Goal: Task Accomplishment & Management: Complete application form

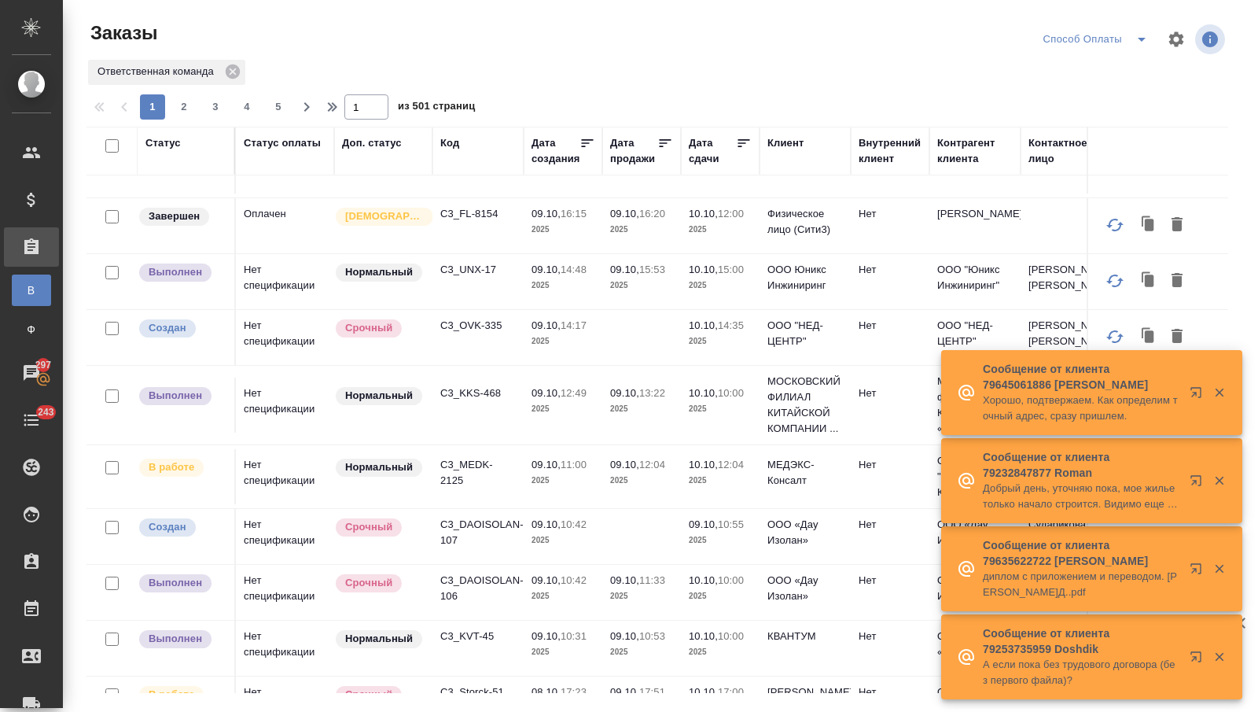
scroll to position [187, 0]
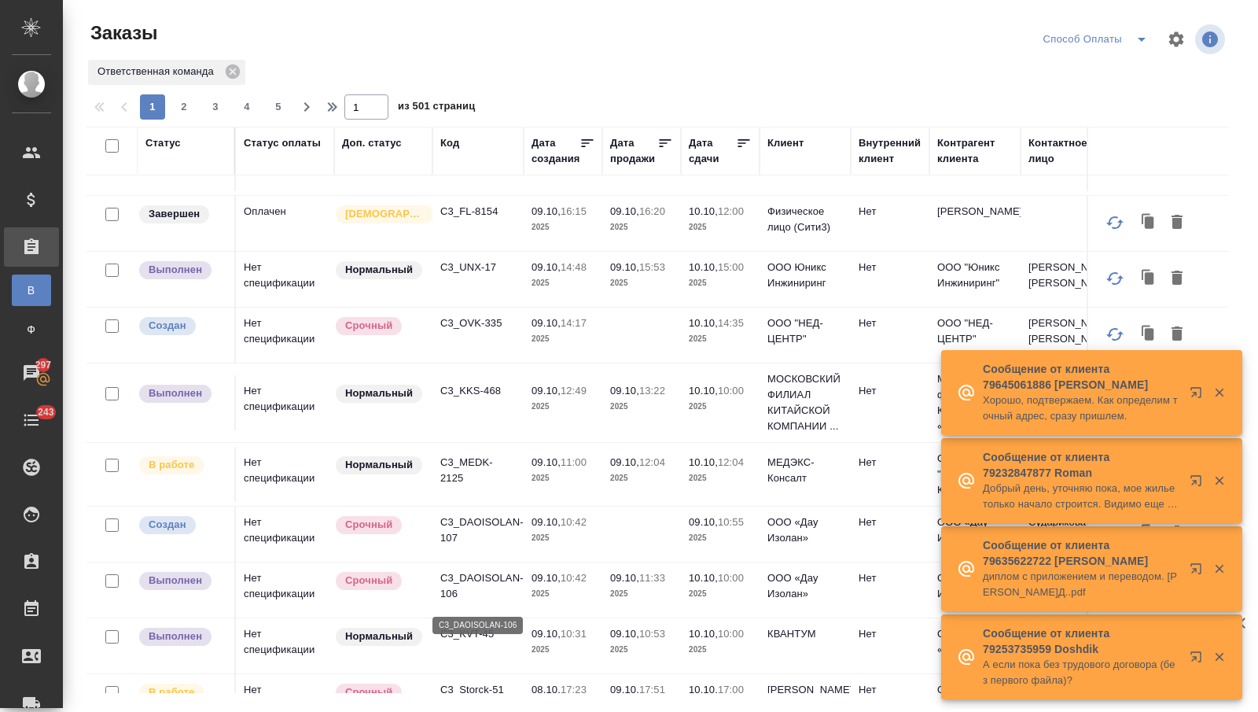
click at [442, 595] on p "C3_DAOISOLAN-106" at bounding box center [477, 585] width 75 height 31
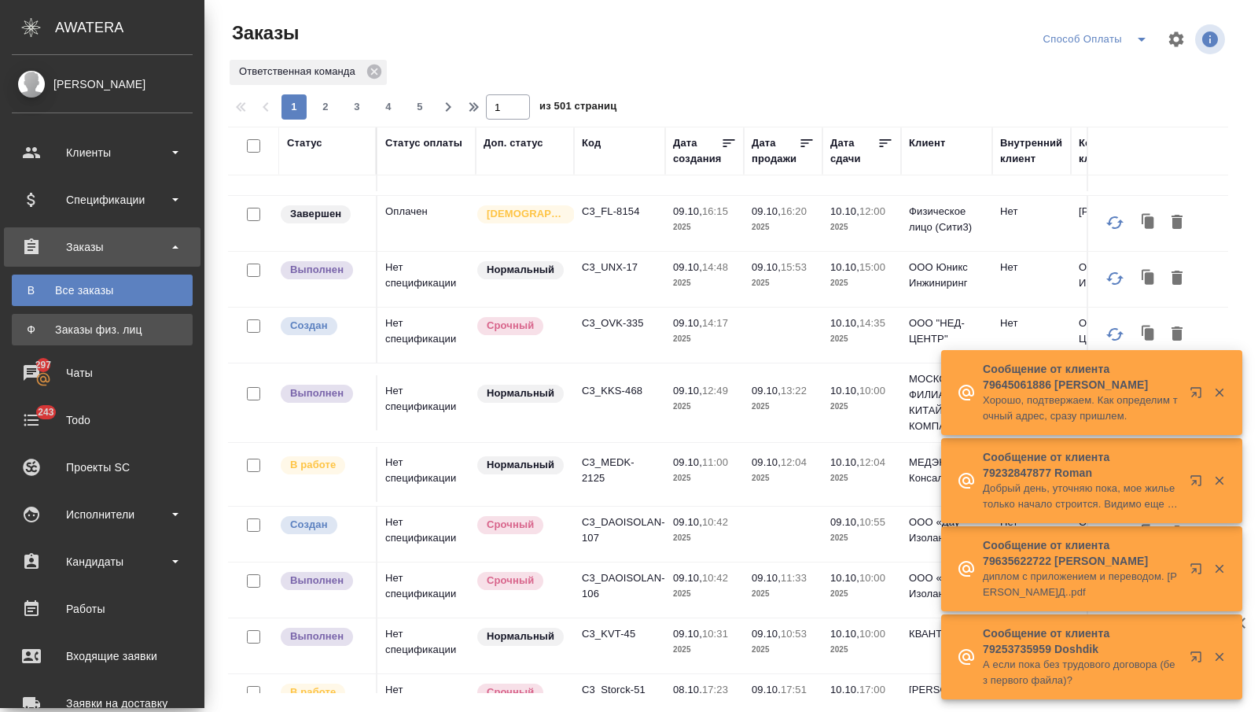
click at [42, 324] on div "Заказы физ. лиц" at bounding box center [102, 330] width 165 height 16
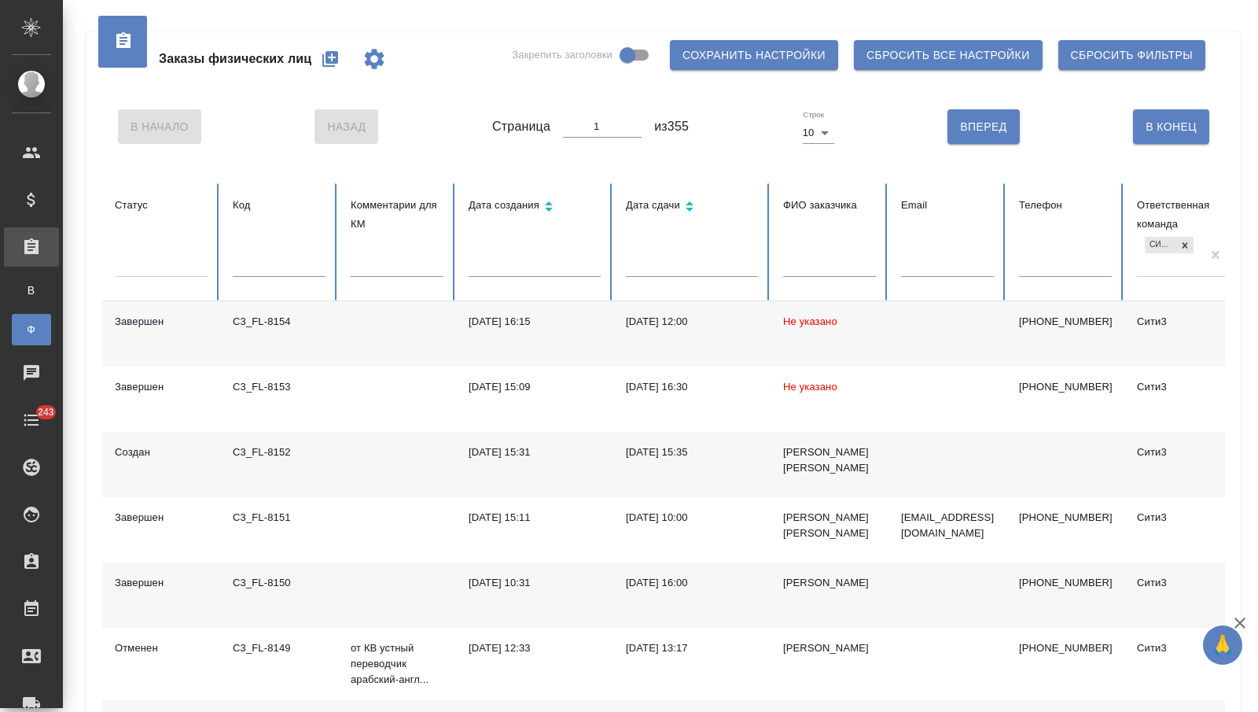
click at [650, 259] on input "text" at bounding box center [692, 266] width 132 height 22
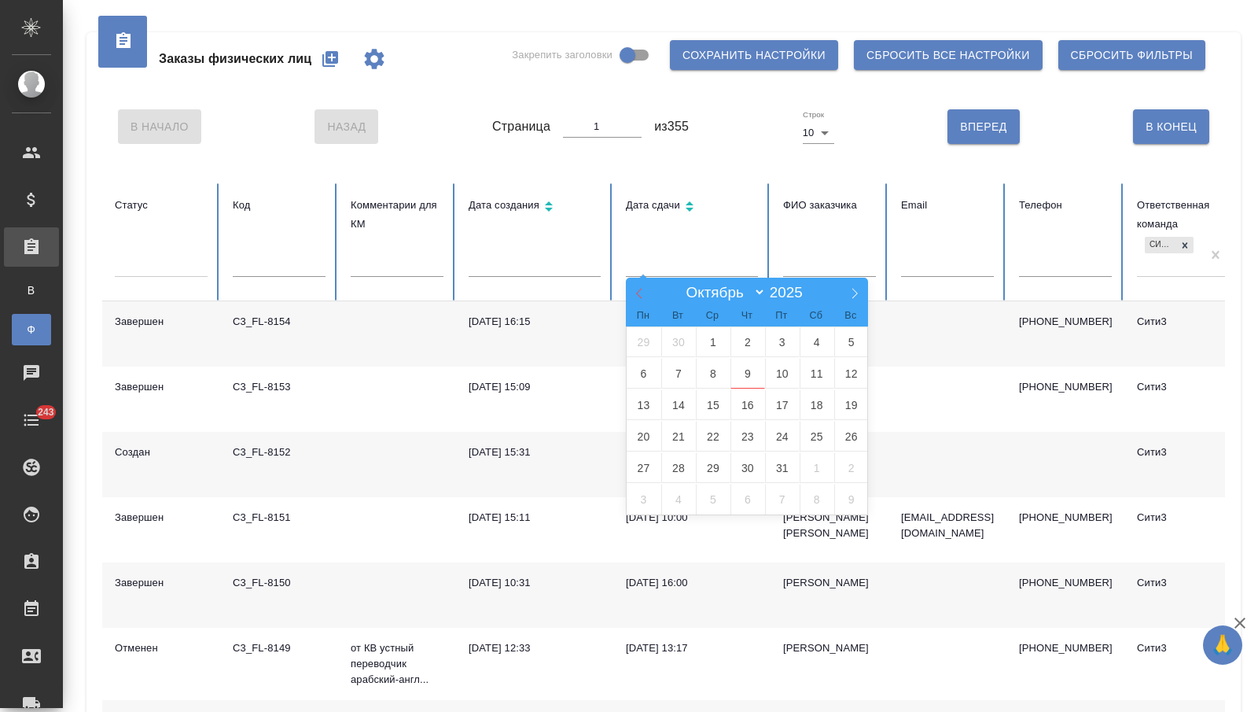
click at [639, 291] on icon at bounding box center [639, 293] width 11 height 11
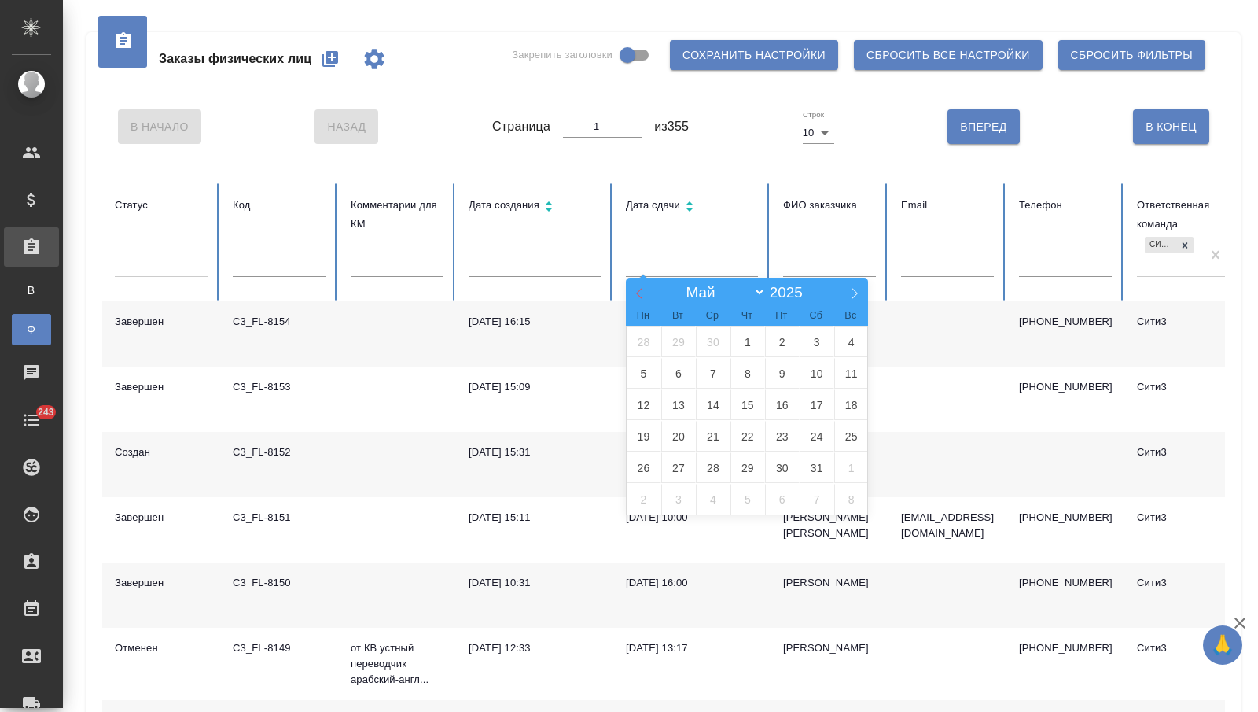
click at [639, 291] on icon at bounding box center [639, 293] width 11 height 11
select select "3"
click at [673, 402] on span "15" at bounding box center [678, 404] width 35 height 31
type input "15.04"
click at [746, 401] on span "17" at bounding box center [748, 404] width 35 height 31
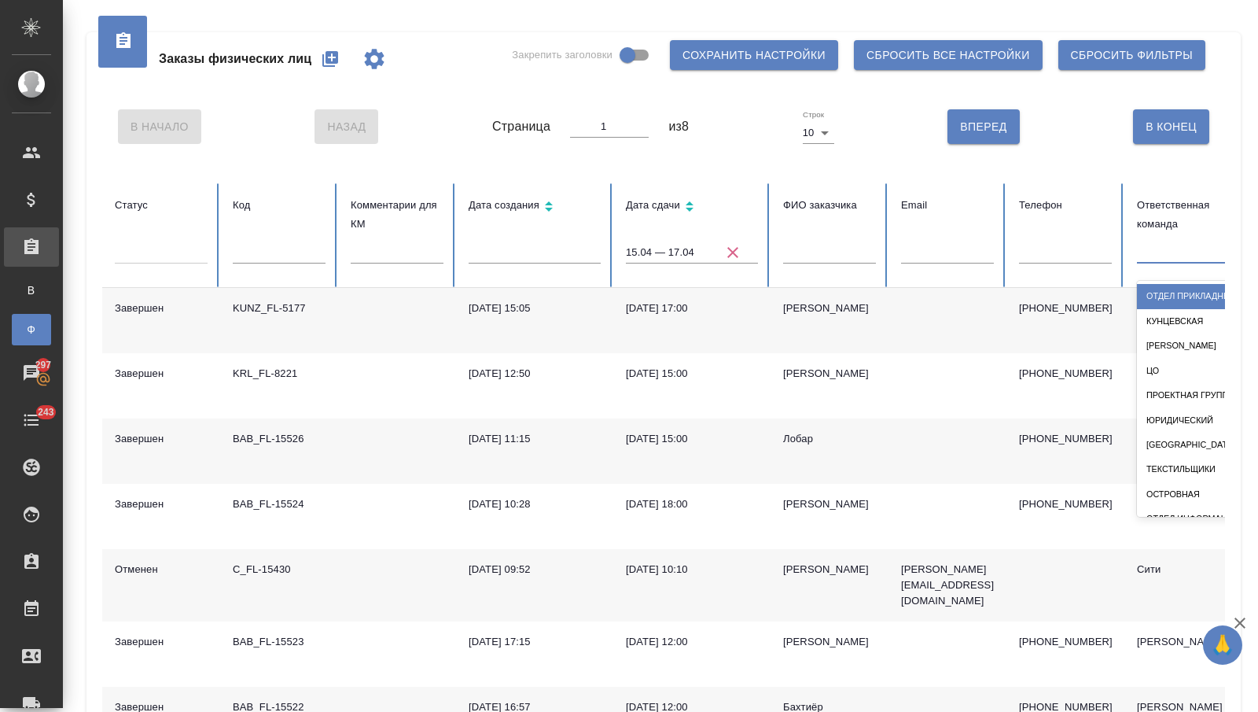
click at [1166, 258] on div at bounding box center [1183, 248] width 93 height 23
type input "баб"
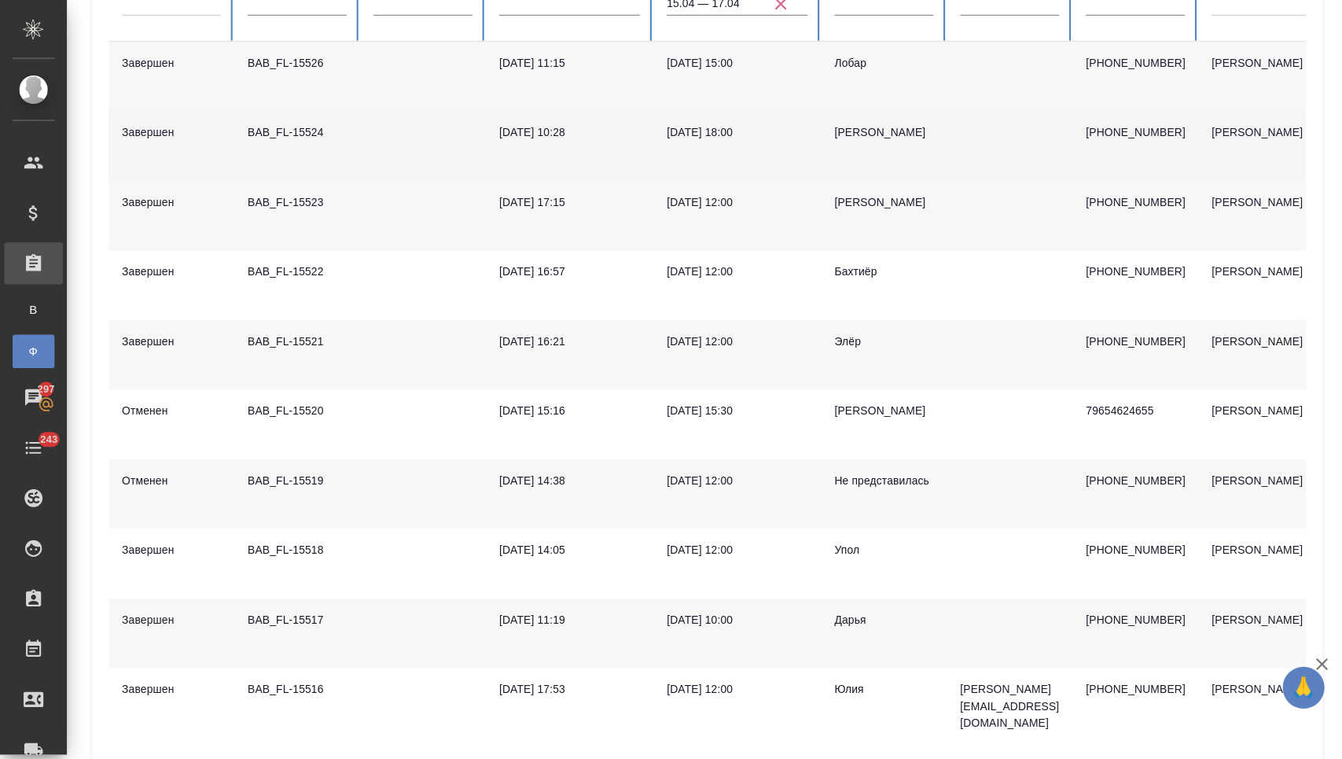
scroll to position [316, 0]
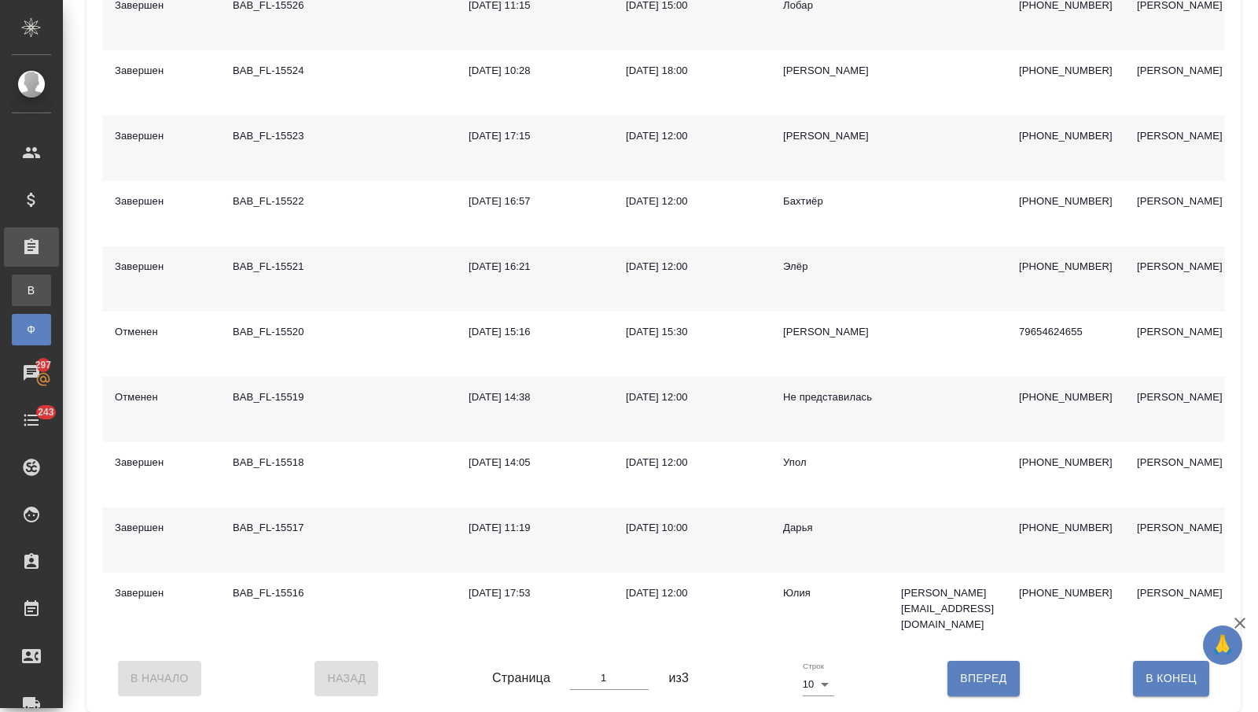
click at [24, 289] on div "Все заказы" at bounding box center [12, 290] width 24 height 16
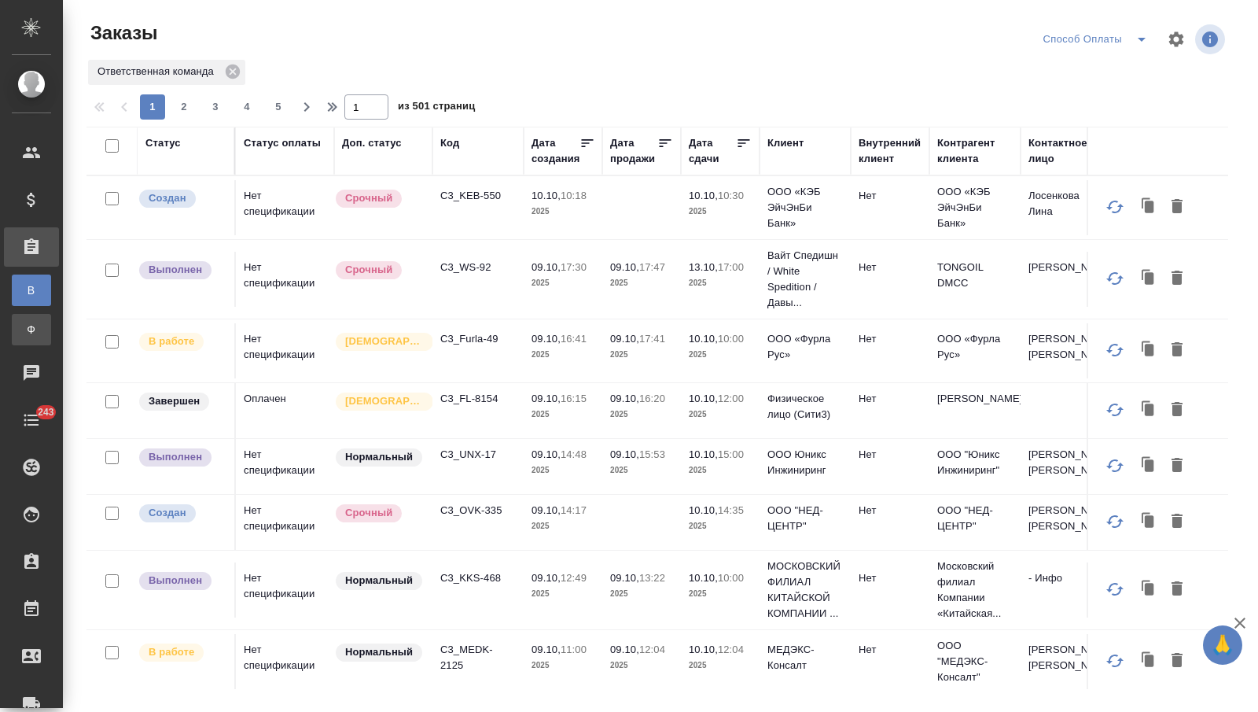
click at [24, 333] on div "Заказы физ. лиц" at bounding box center [12, 330] width 24 height 16
click at [24, 326] on div "Заказы физ. лиц" at bounding box center [12, 330] width 24 height 16
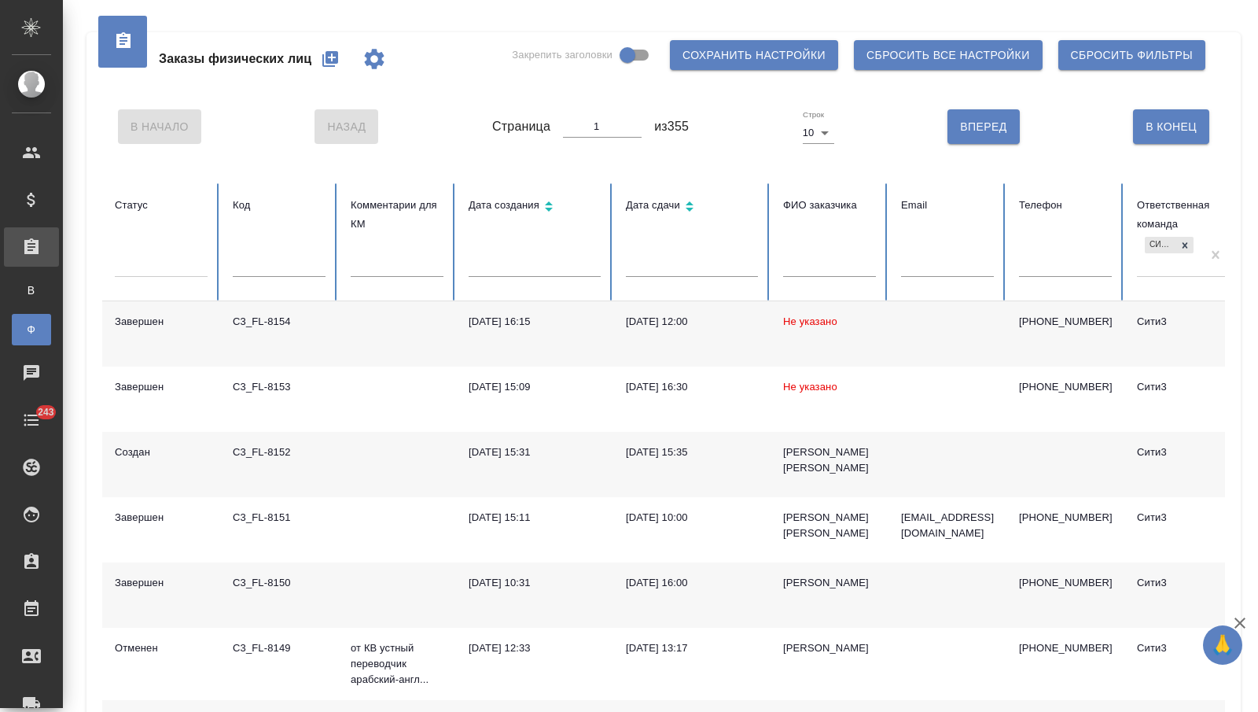
click at [811, 288] on th "ФИО заказчика" at bounding box center [830, 242] width 118 height 118
click at [807, 274] on input "text" at bounding box center [829, 266] width 93 height 22
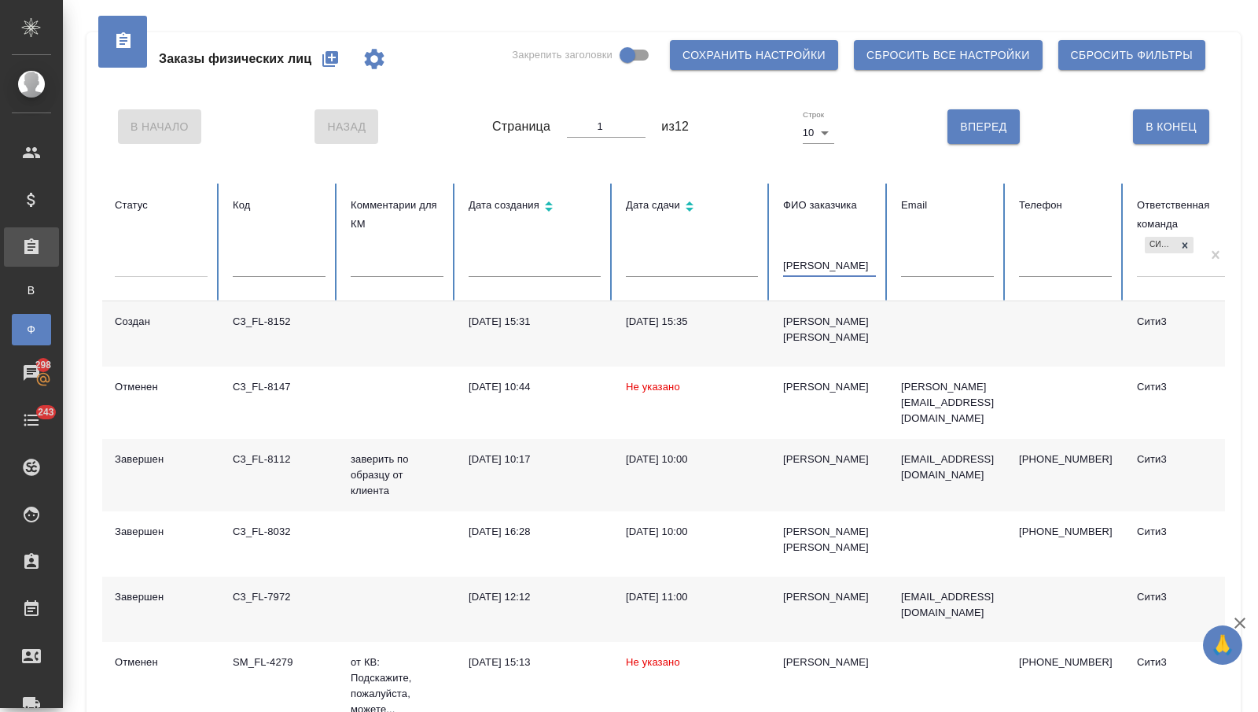
type input "анна"
click at [830, 322] on div "Резниченко Анна" at bounding box center [829, 329] width 93 height 31
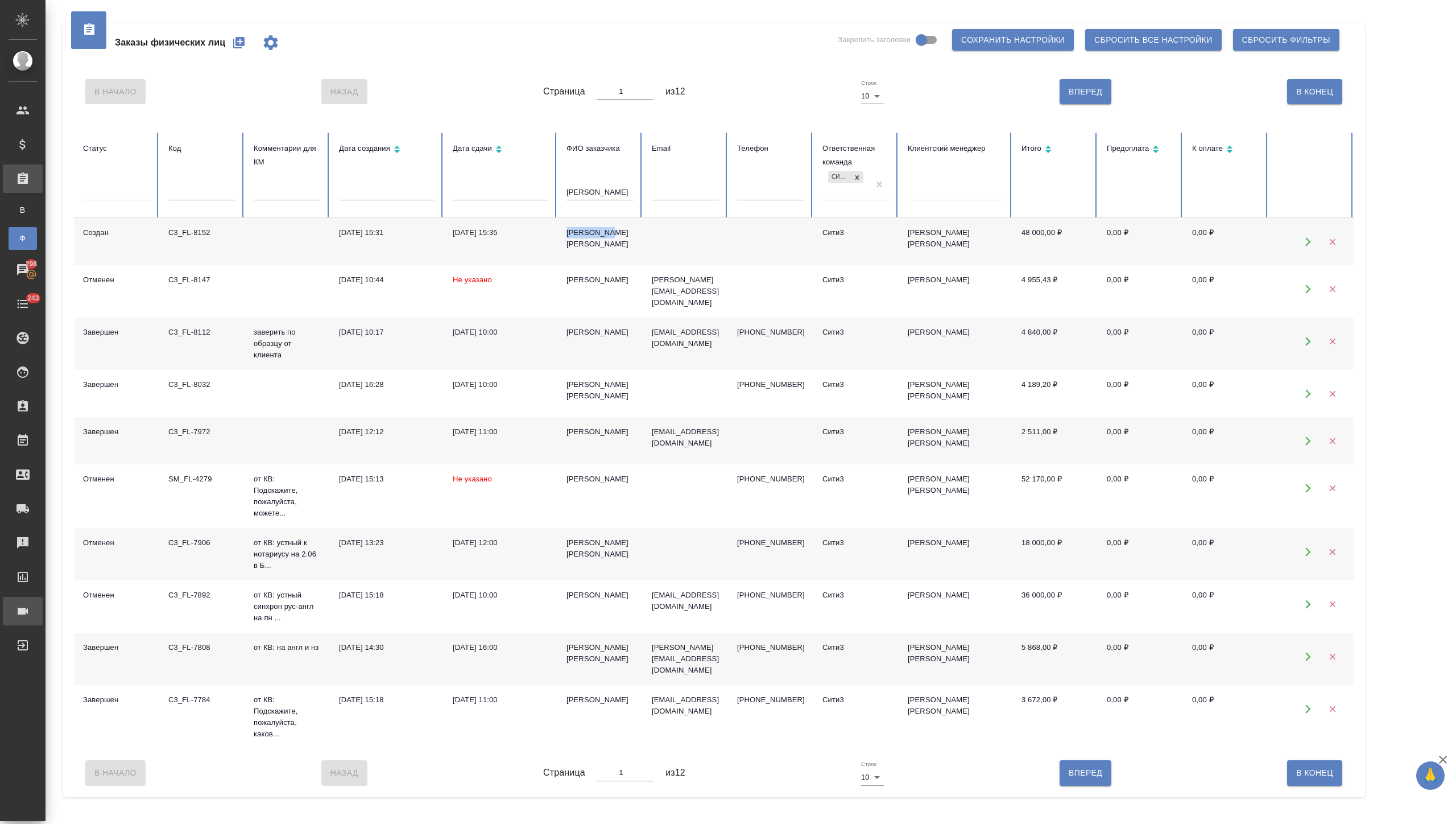
click at [22, 514] on div "Конференции" at bounding box center [8, 611] width 28 height 17
click at [90, 514] on div "Заказы физических лиц Закрепить заголовки Сохранить настройки Сбросить все наст…" at bounding box center [752, 402] width 1397 height 803
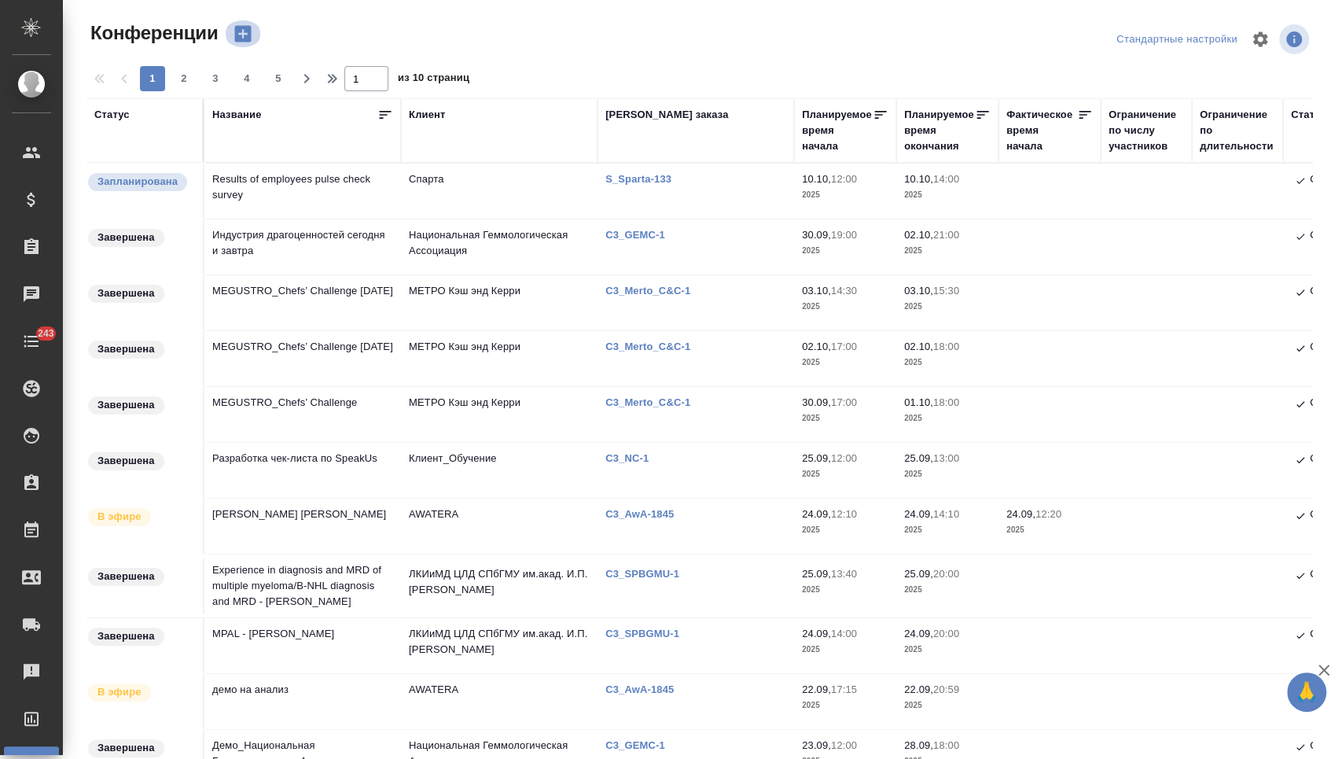
click at [240, 24] on icon "button" at bounding box center [243, 34] width 22 height 22
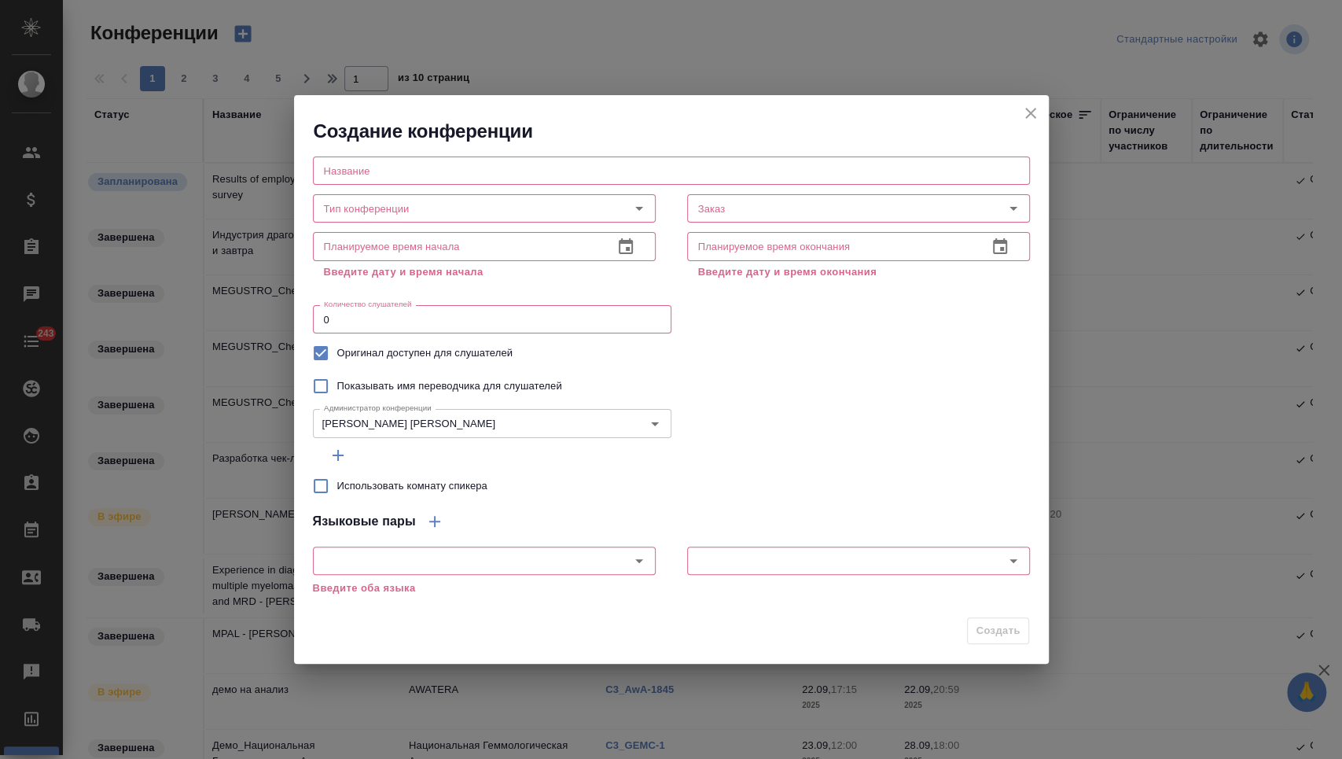
click at [431, 171] on input "text" at bounding box center [671, 170] width 717 height 28
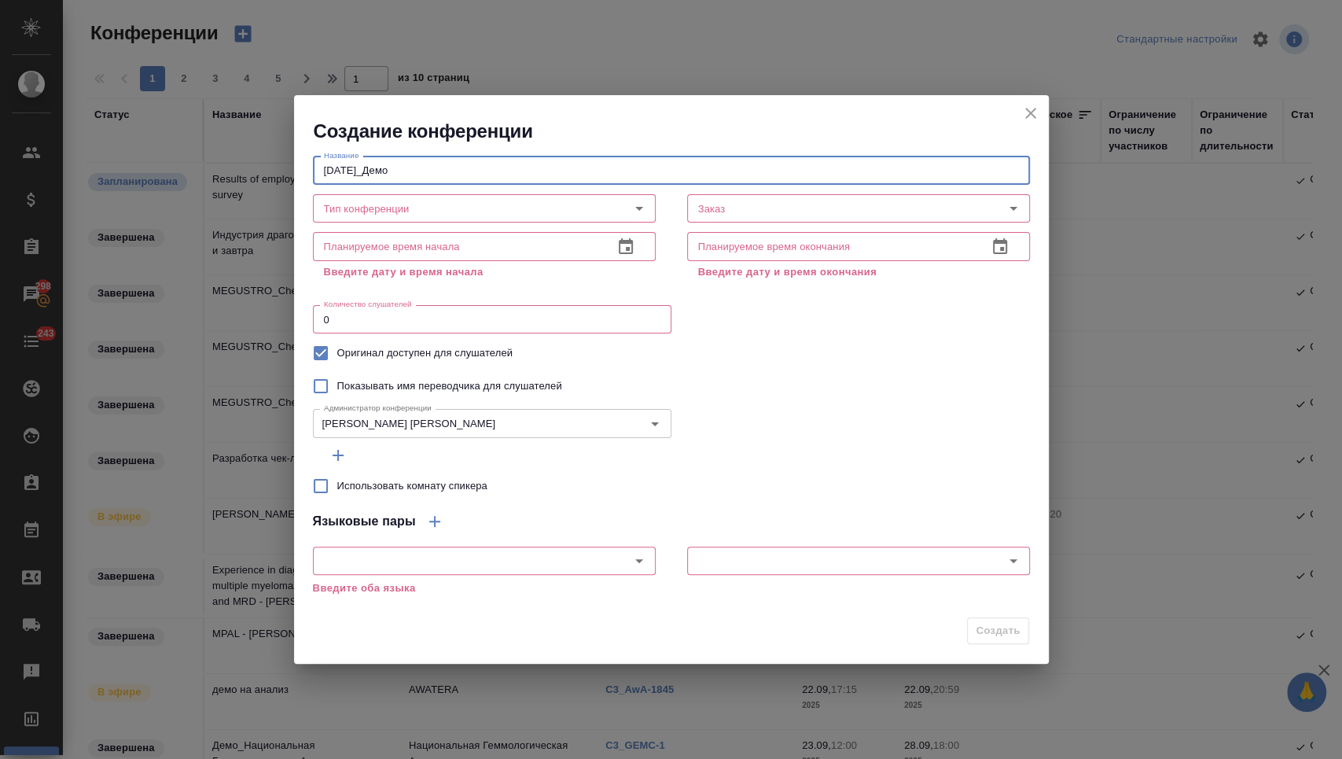
drag, startPoint x: 413, startPoint y: 169, endPoint x: 381, endPoint y: 169, distance: 32.2
click at [381, 169] on input "10.10.2025_Демо" at bounding box center [671, 170] width 717 height 28
paste input "ANS LINGUA"
click at [633, 205] on icon "Open" at bounding box center [639, 208] width 19 height 19
type input "10.10.2025_ANS LINGUA_Демо"
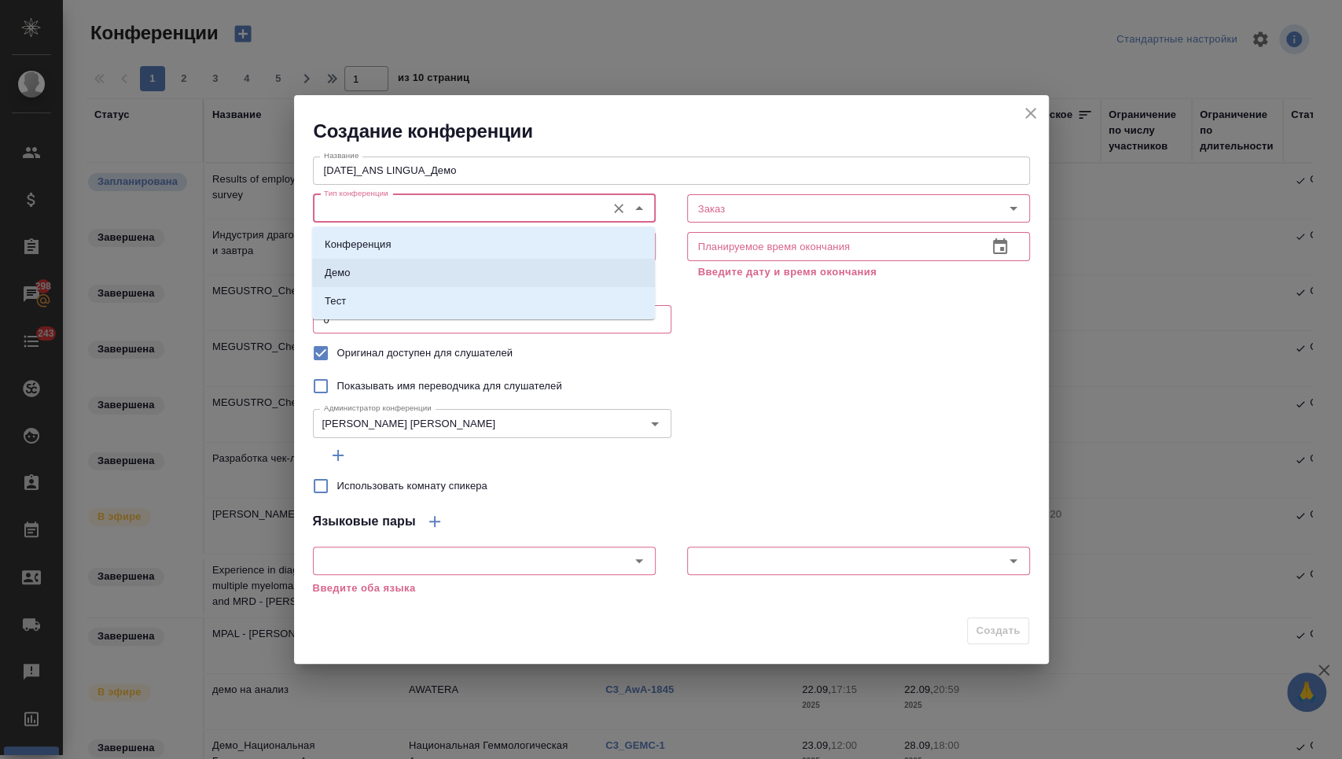
click at [537, 266] on li "Демо" at bounding box center [483, 273] width 343 height 28
type input "Демо"
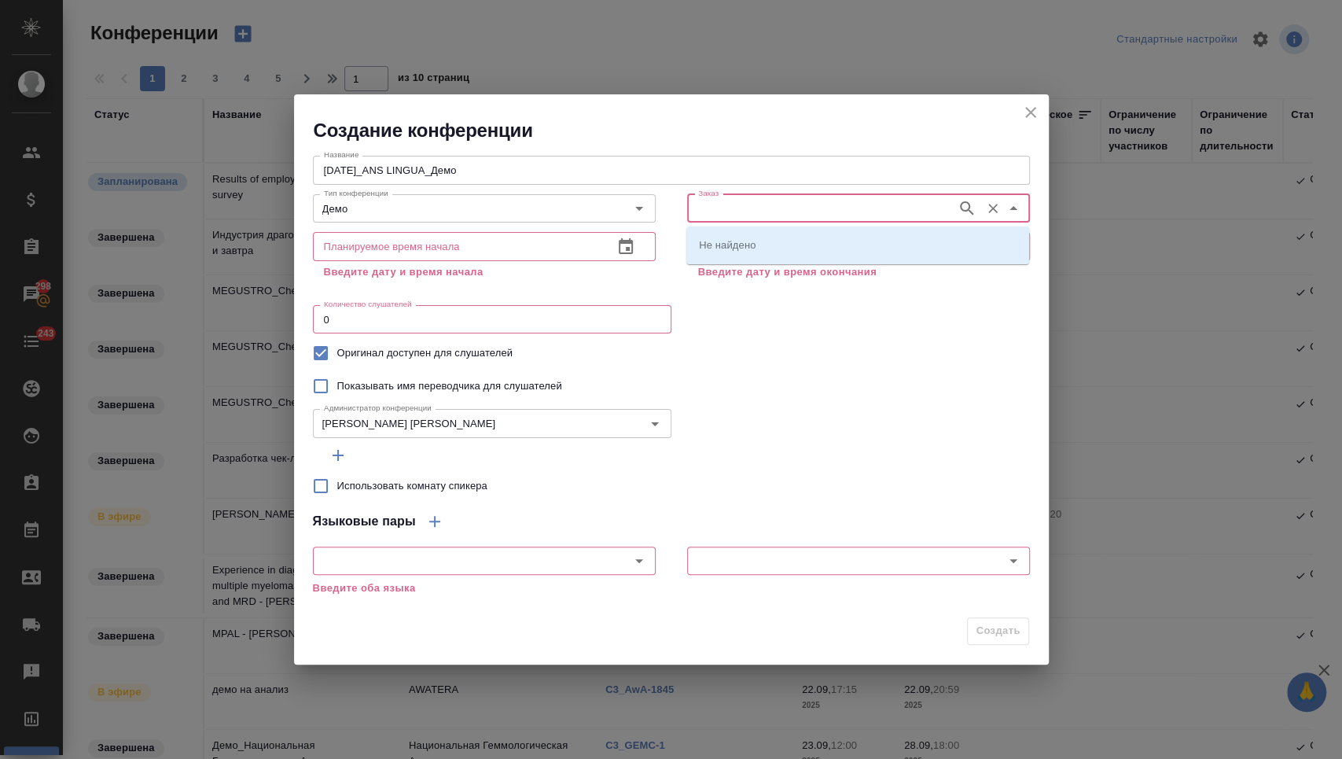
click at [706, 209] on input "Заказ" at bounding box center [820, 208] width 257 height 19
paste input "ANS LINGUA"
type input "ANS LINGUA"
paste input "C3_FL-8152"
type input "C3_FL-8152"
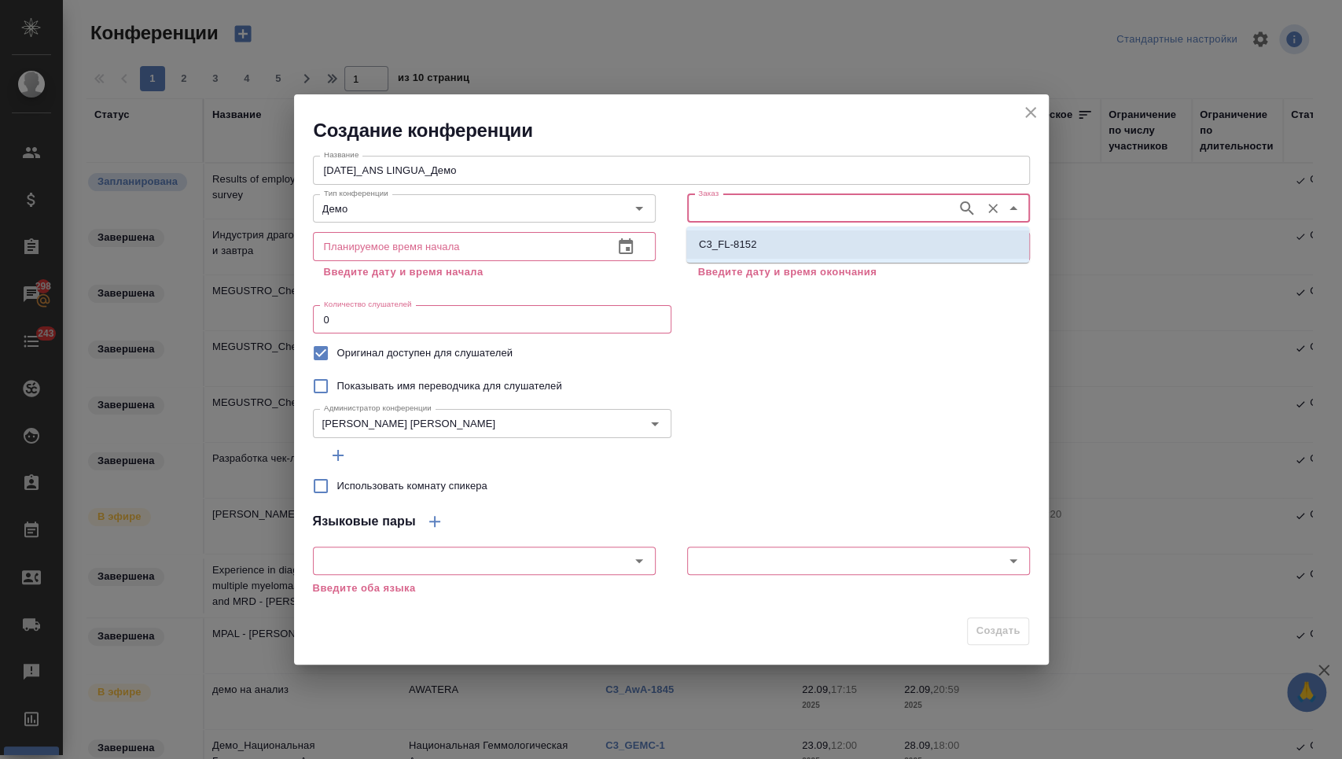
click at [800, 240] on li "C3_FL-8152" at bounding box center [858, 244] width 343 height 28
type input "C3_FL-8152"
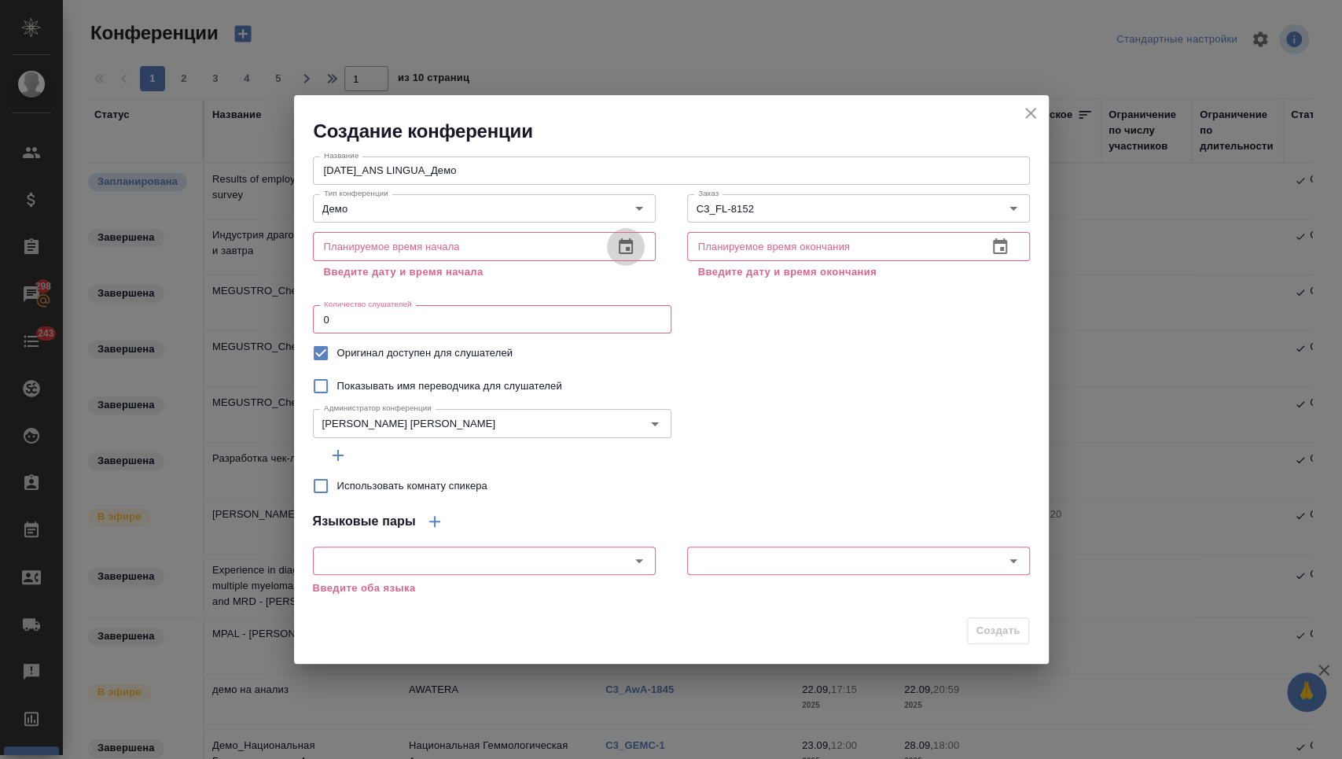
click at [630, 240] on icon "button" at bounding box center [626, 246] width 19 height 19
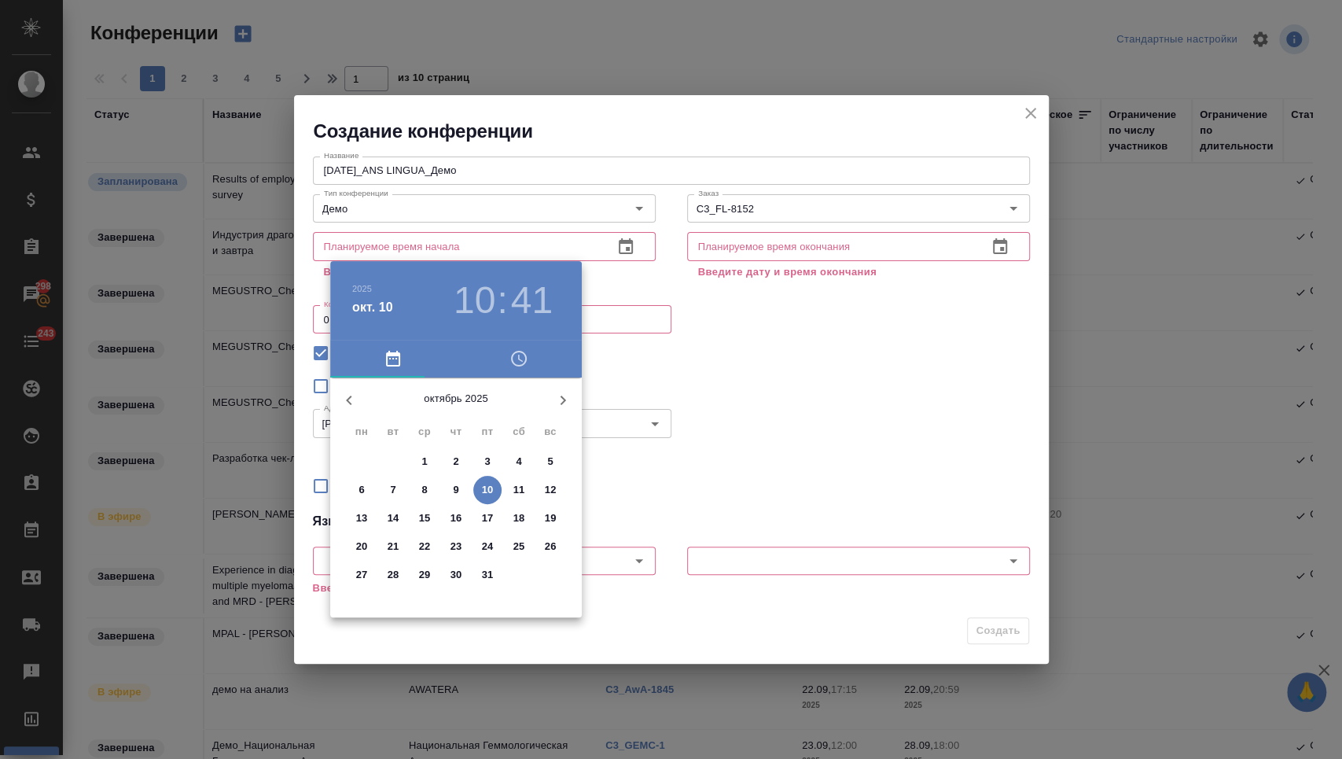
click at [482, 484] on p "10" at bounding box center [488, 490] width 12 height 16
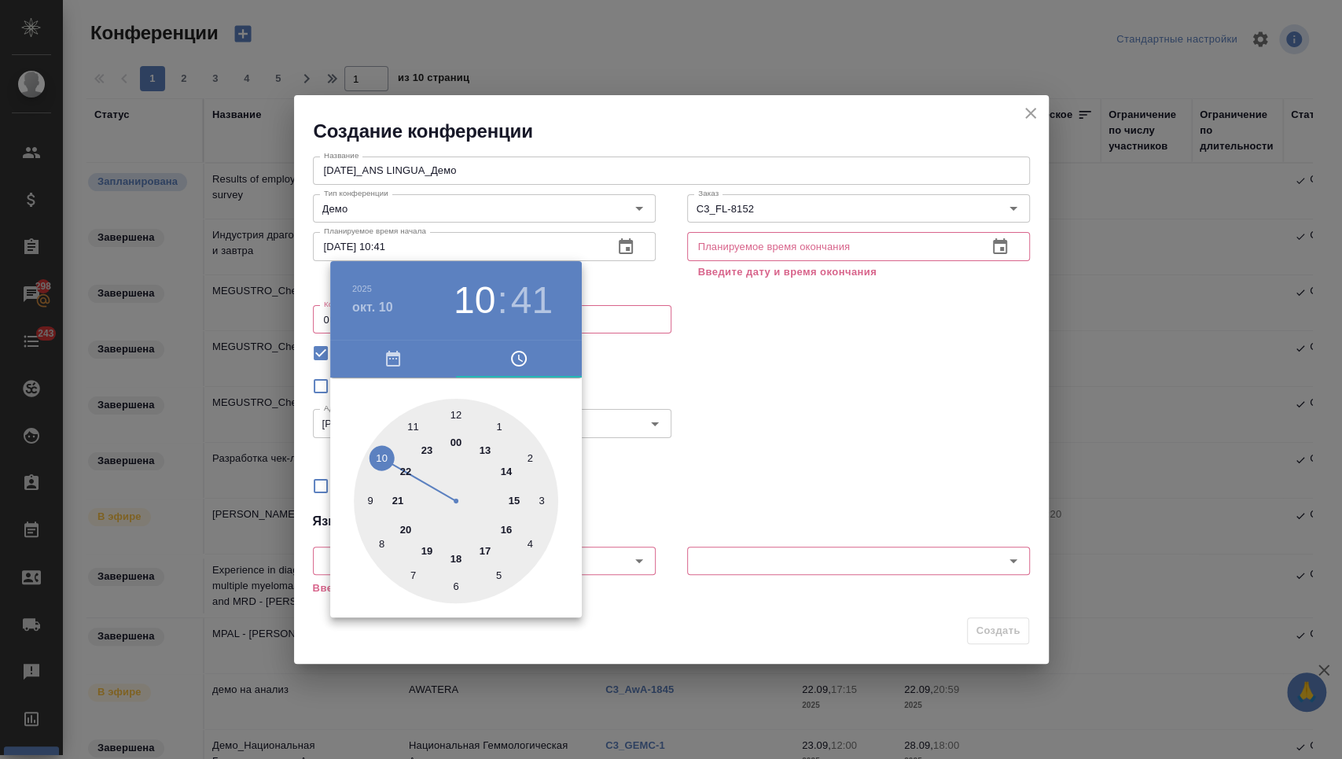
click at [481, 446] on div at bounding box center [456, 501] width 204 height 204
click at [453, 417] on div at bounding box center [456, 501] width 204 height 204
type input "[DATE] 13:00"
click at [820, 380] on div at bounding box center [671, 379] width 1342 height 759
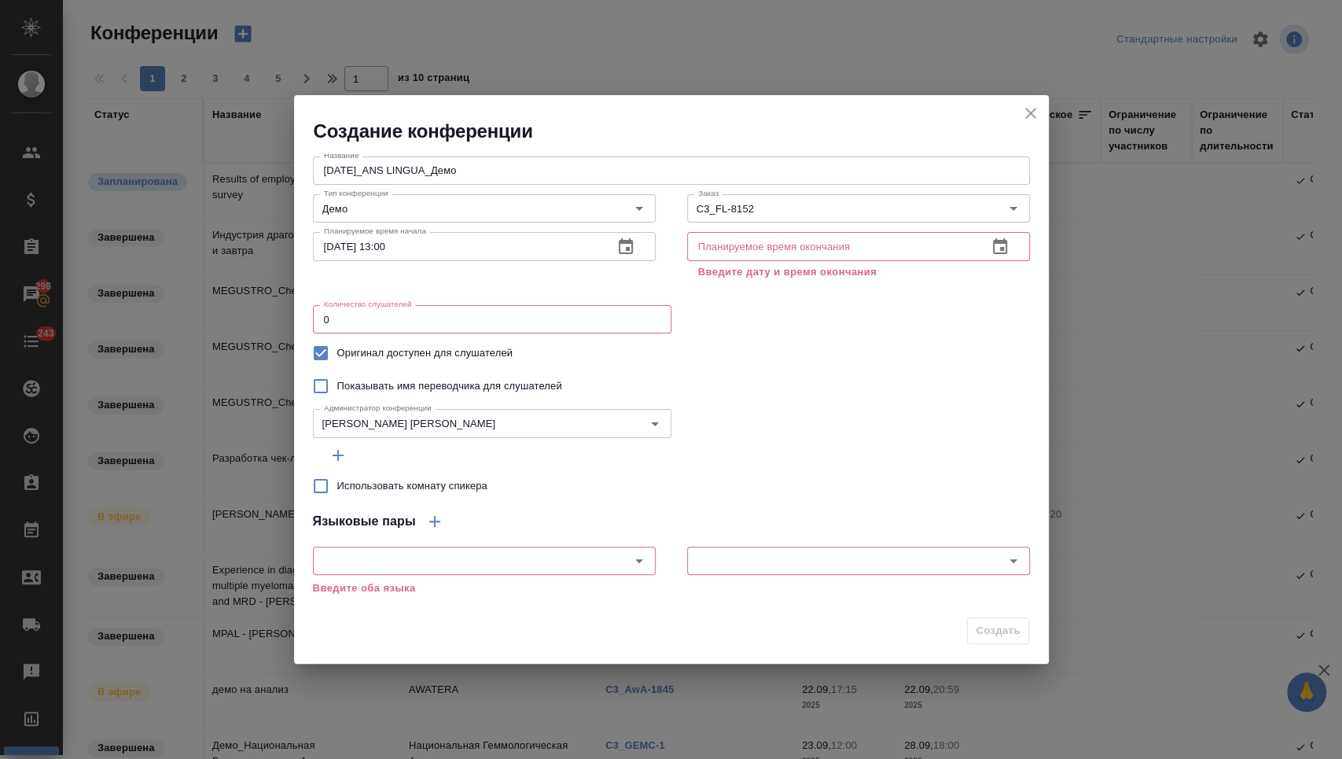
click at [999, 250] on icon "button" at bounding box center [1000, 246] width 19 height 19
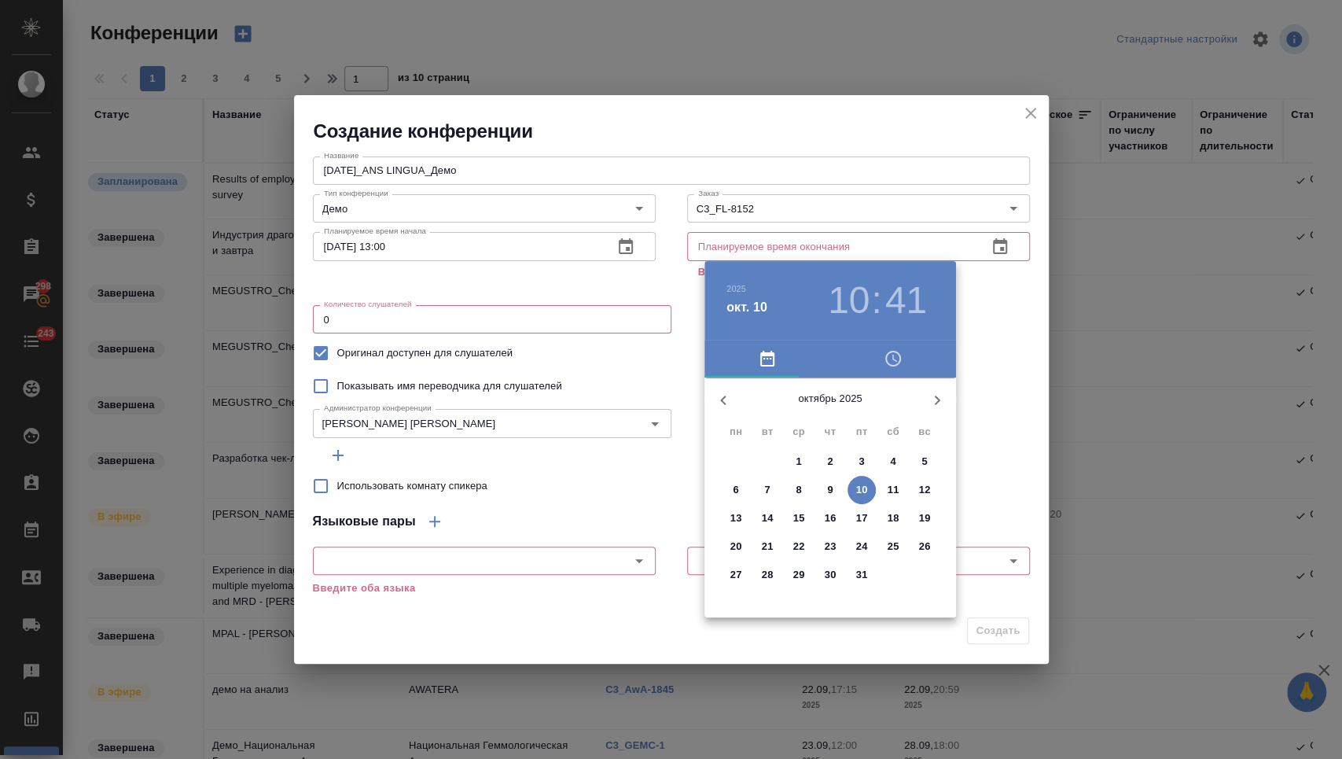
click at [855, 486] on span "10" at bounding box center [862, 490] width 28 height 16
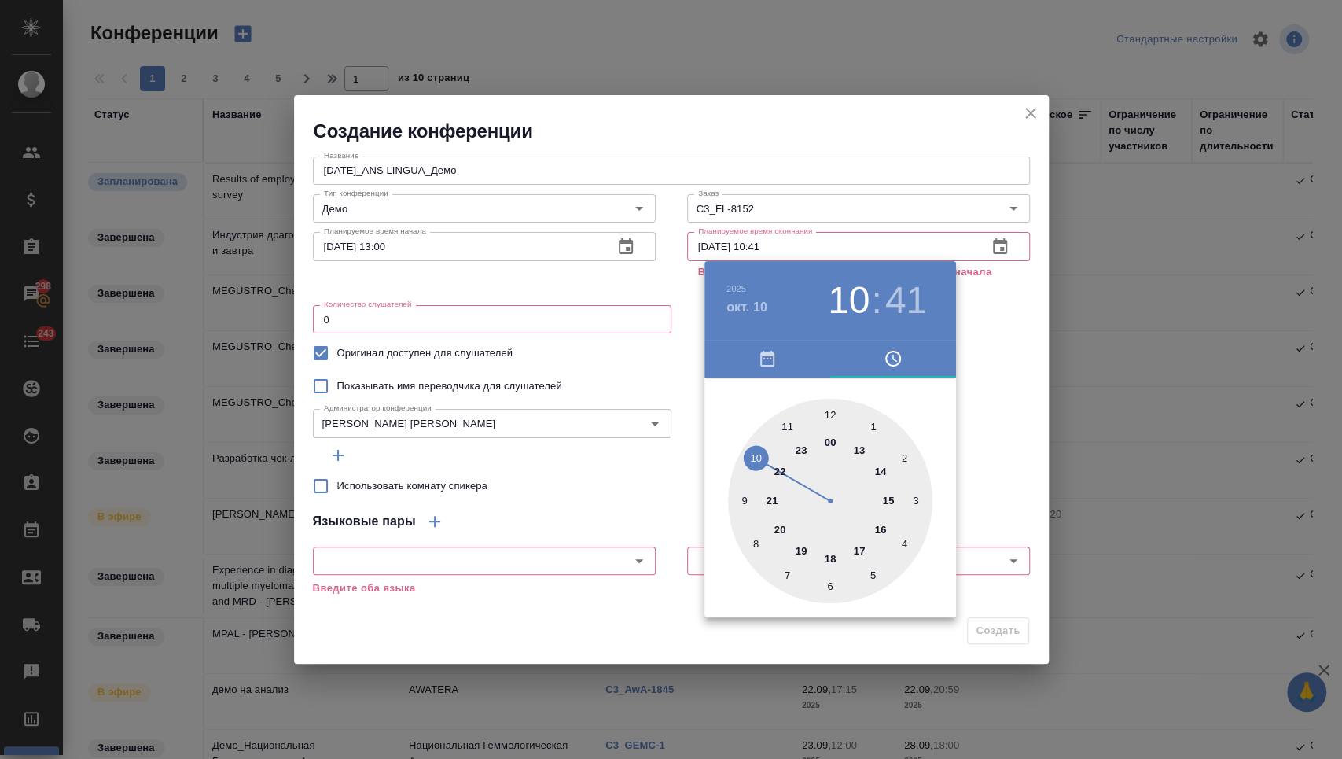
click at [877, 468] on div at bounding box center [830, 501] width 204 height 204
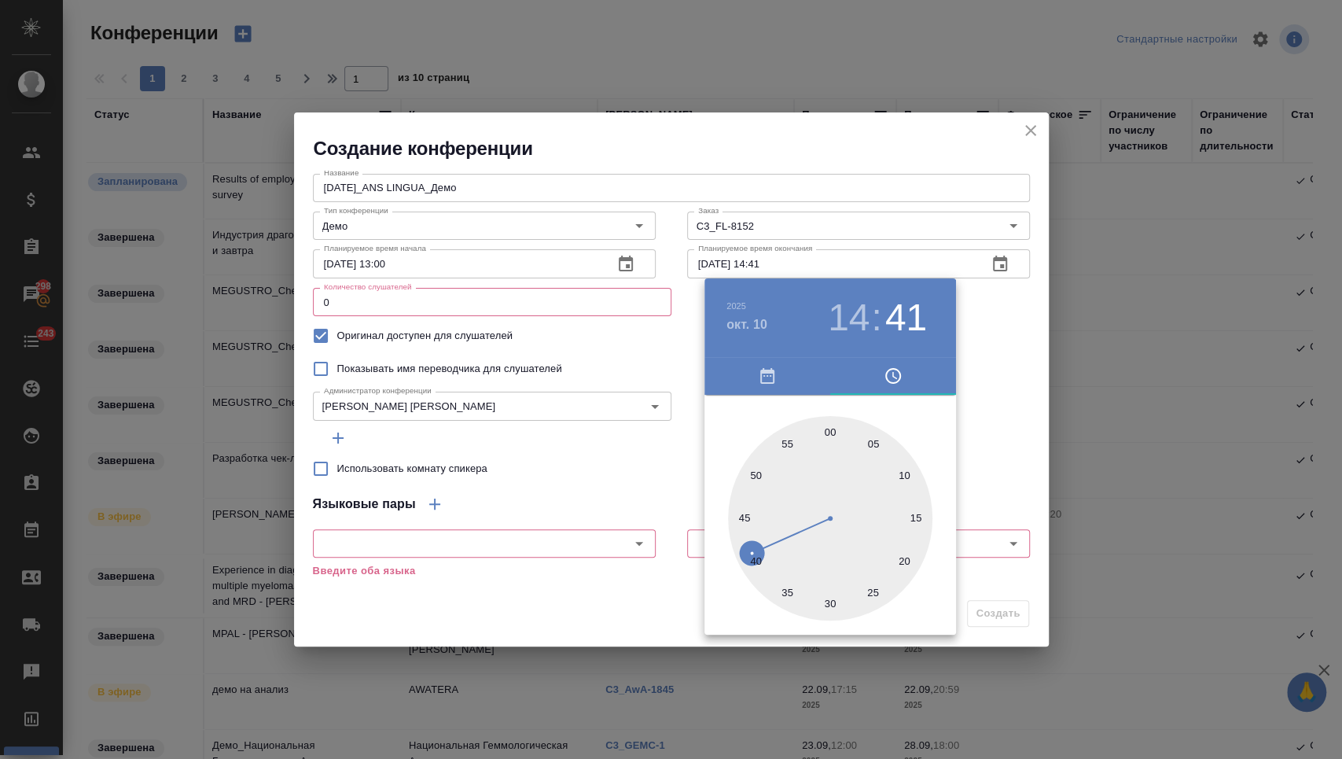
click at [830, 429] on div at bounding box center [830, 518] width 204 height 204
type input "[DATE] 14:00"
click at [652, 428] on div at bounding box center [671, 379] width 1342 height 759
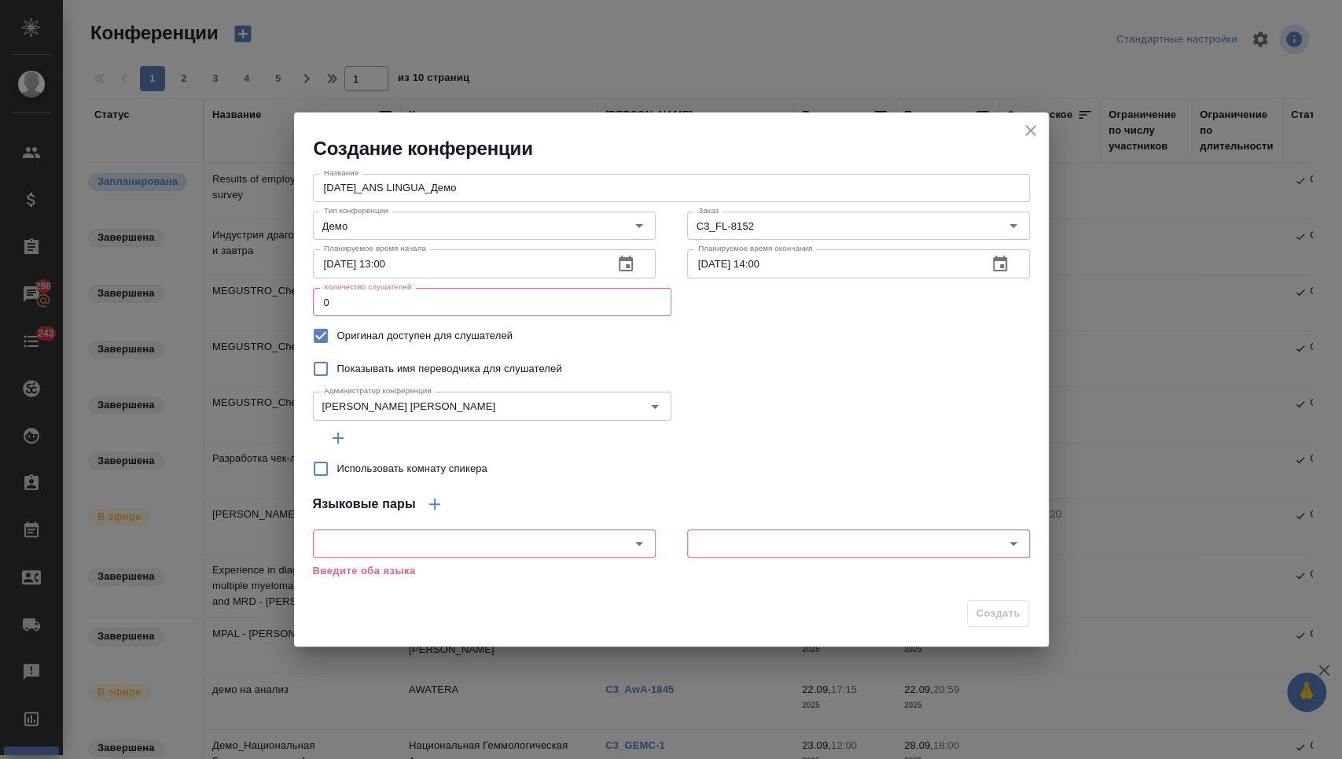
click at [485, 313] on input "0" at bounding box center [492, 302] width 359 height 28
type input "15"
click at [407, 548] on input "text" at bounding box center [458, 543] width 281 height 19
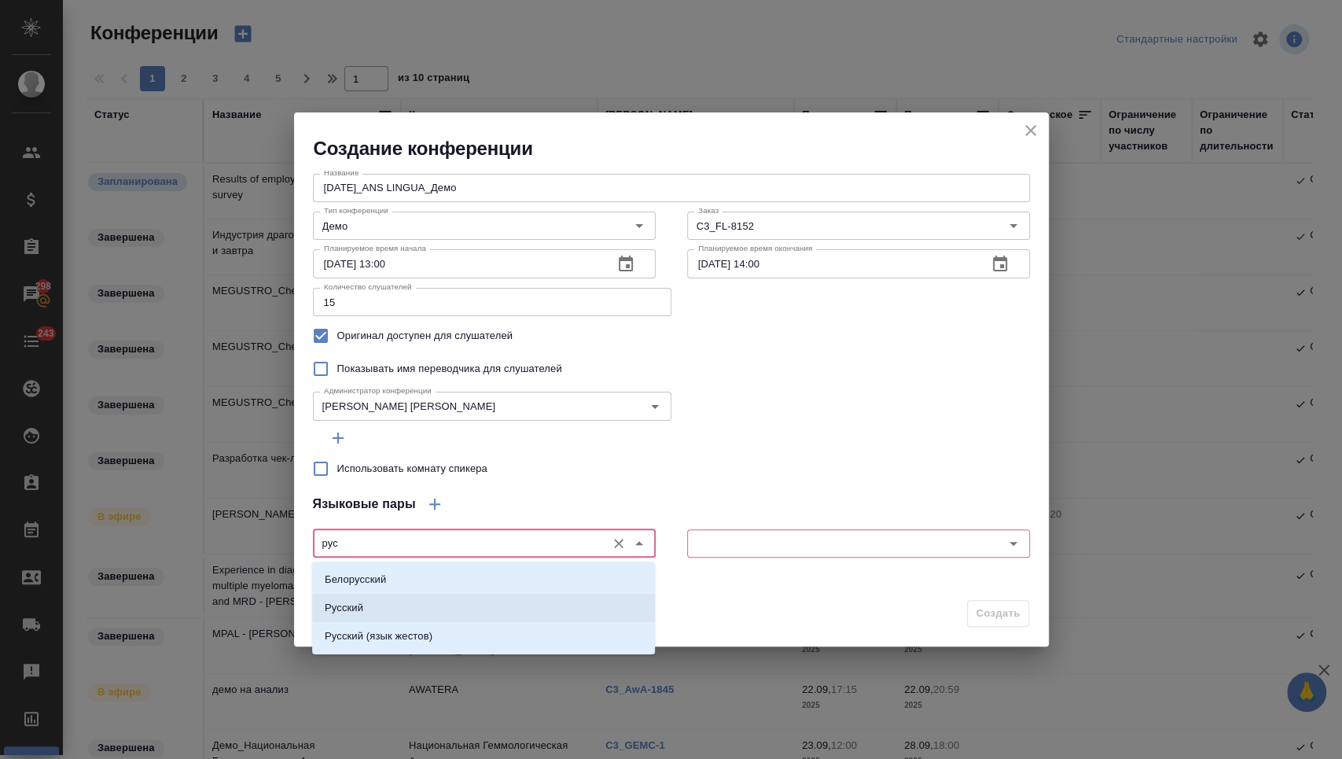
click at [409, 603] on li "Русский" at bounding box center [483, 608] width 343 height 28
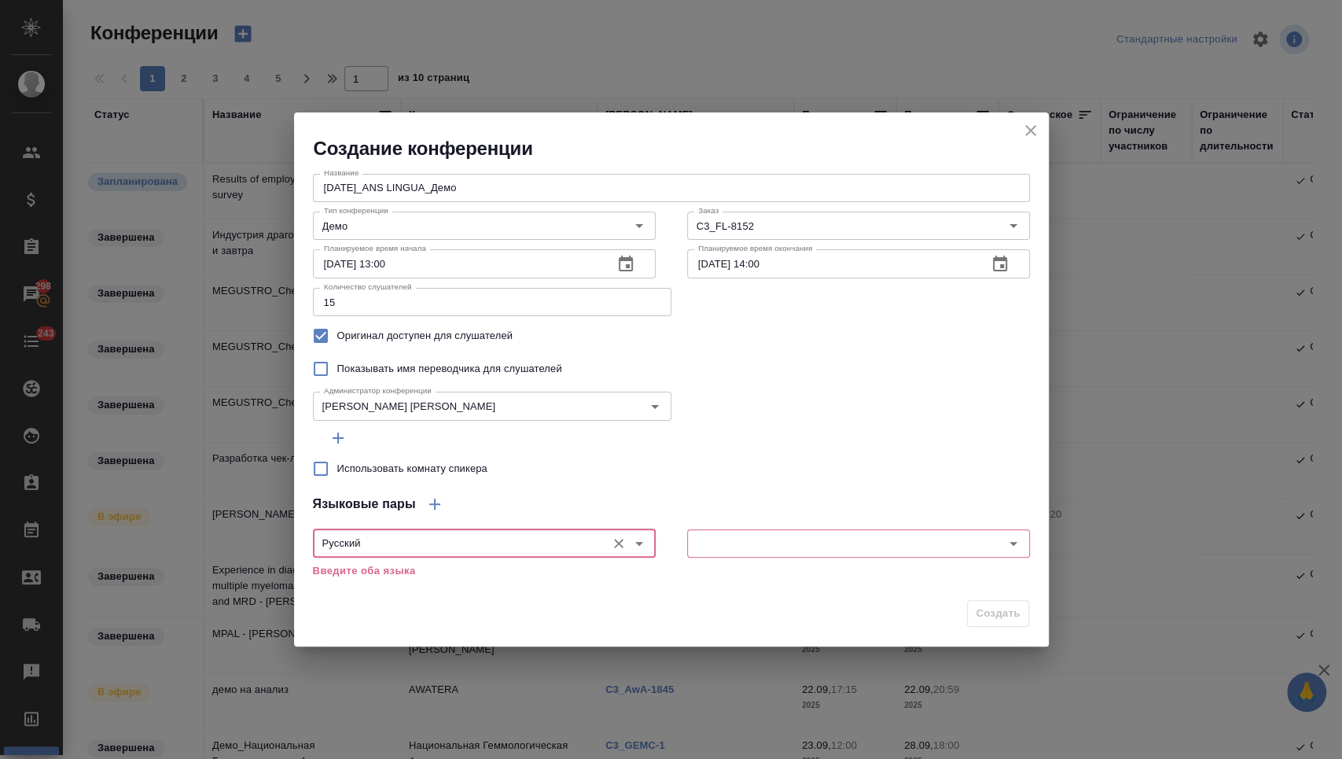
type input "Русский"
click at [683, 536] on div "​" at bounding box center [859, 541] width 374 height 69
click at [705, 541] on input "text" at bounding box center [832, 543] width 281 height 19
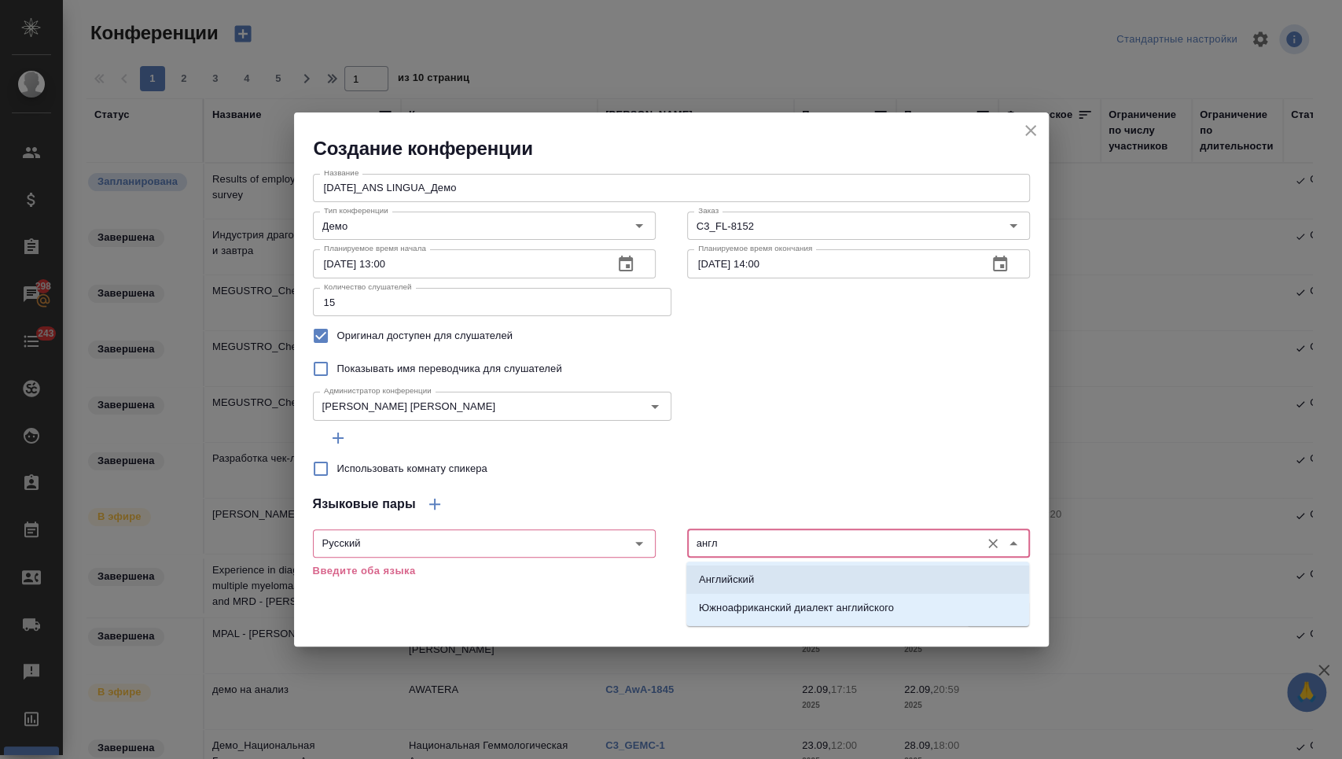
click at [729, 575] on p "Английский" at bounding box center [726, 580] width 55 height 16
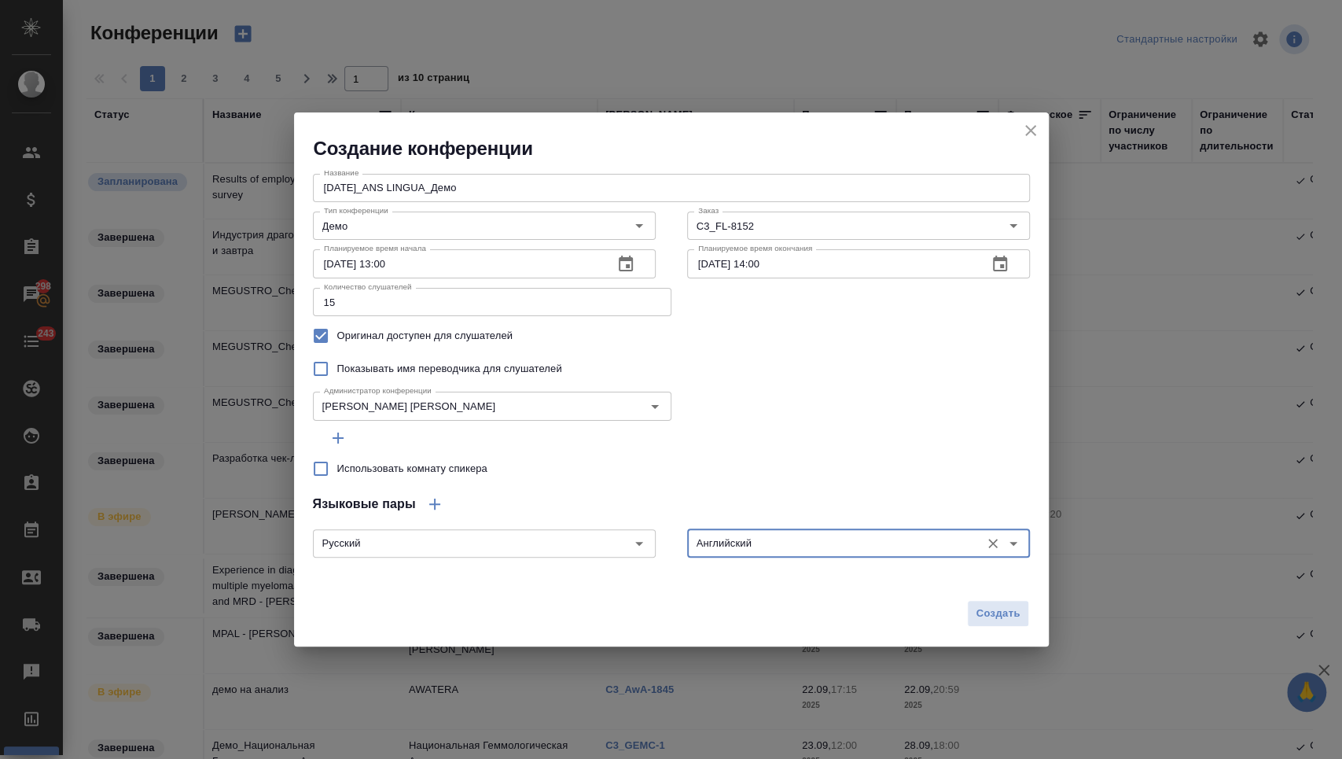
type input "Английский"
click at [434, 503] on icon "button" at bounding box center [434, 504] width 11 height 11
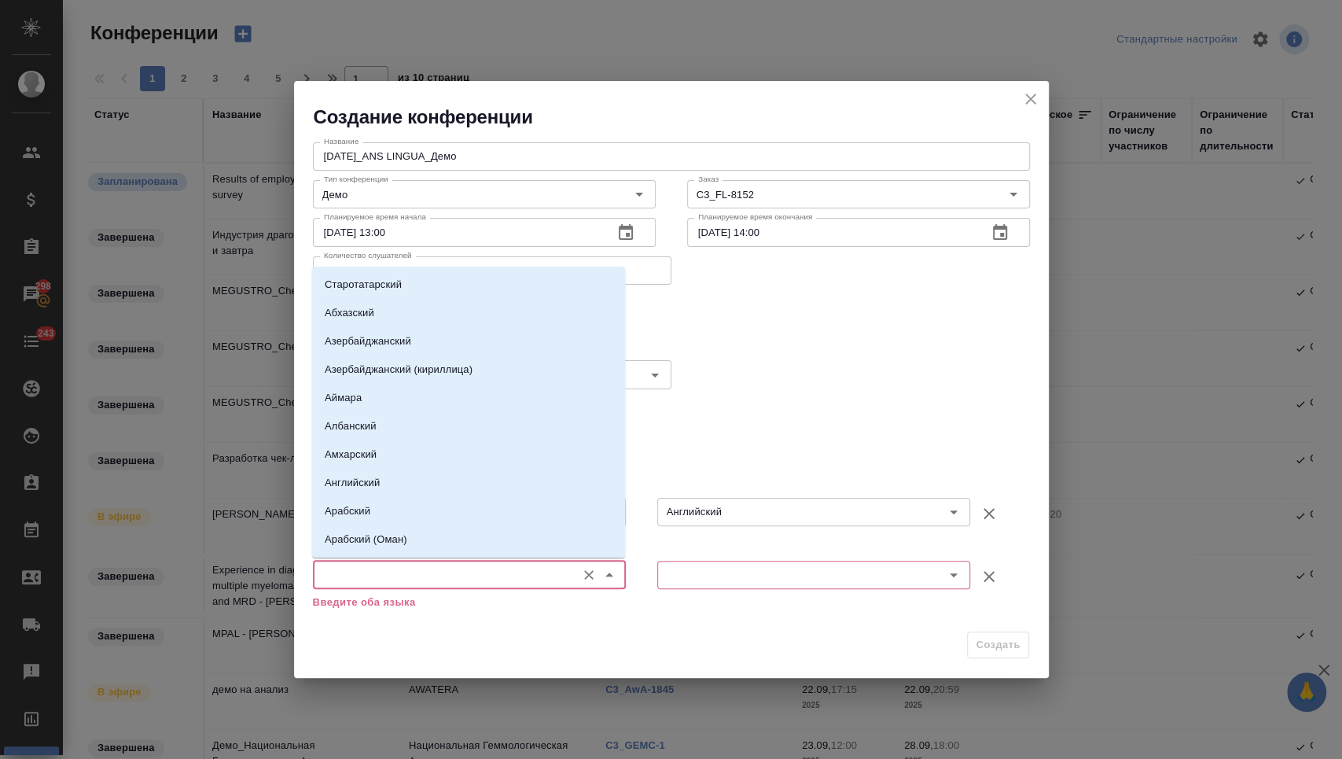
click at [425, 573] on input "text" at bounding box center [443, 574] width 251 height 19
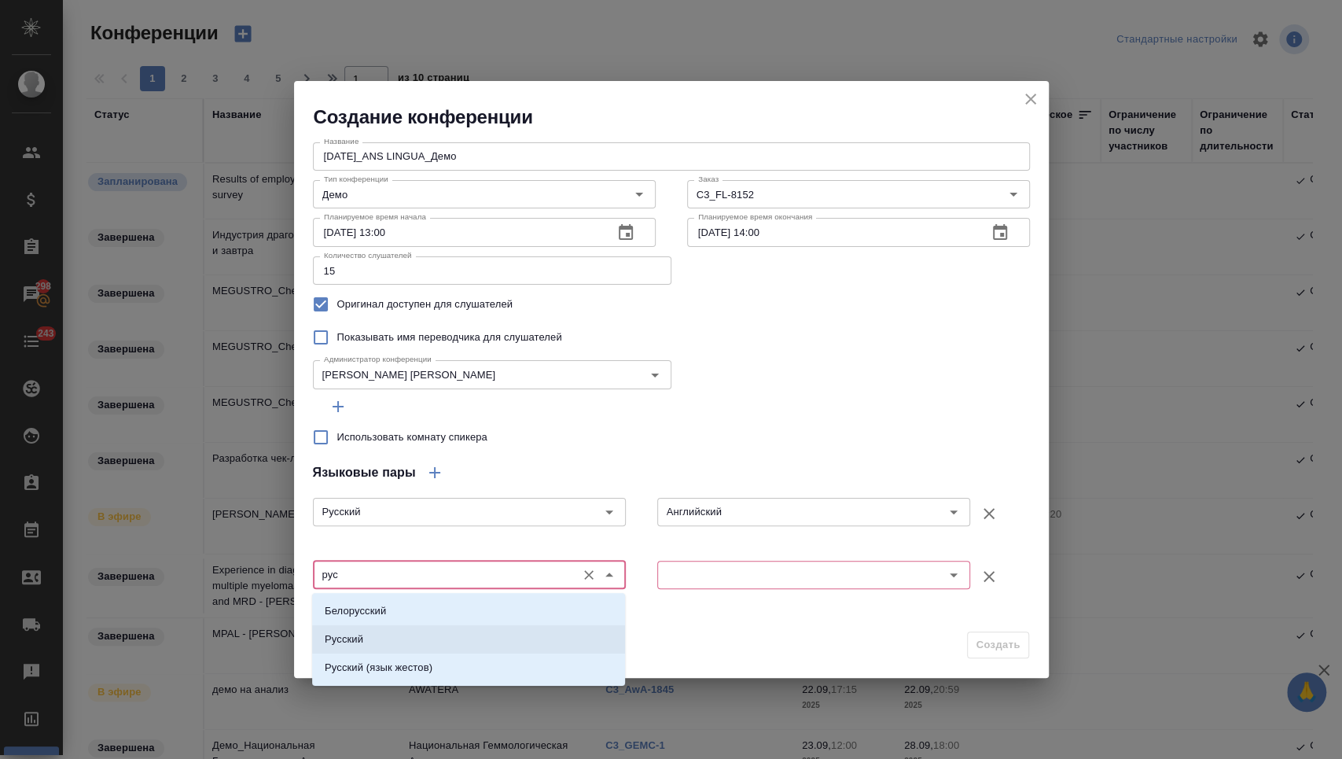
click at [451, 635] on li "Русский" at bounding box center [468, 639] width 313 height 28
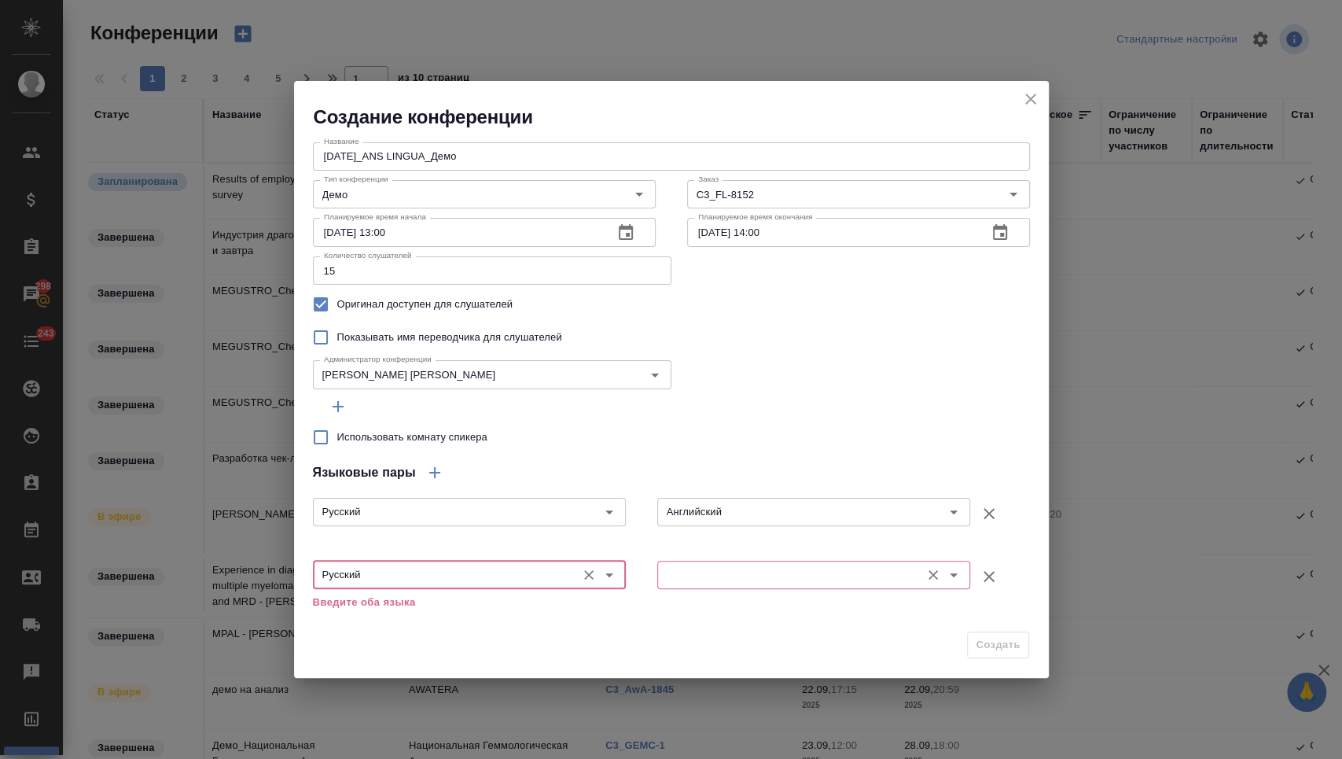
type input "Русский"
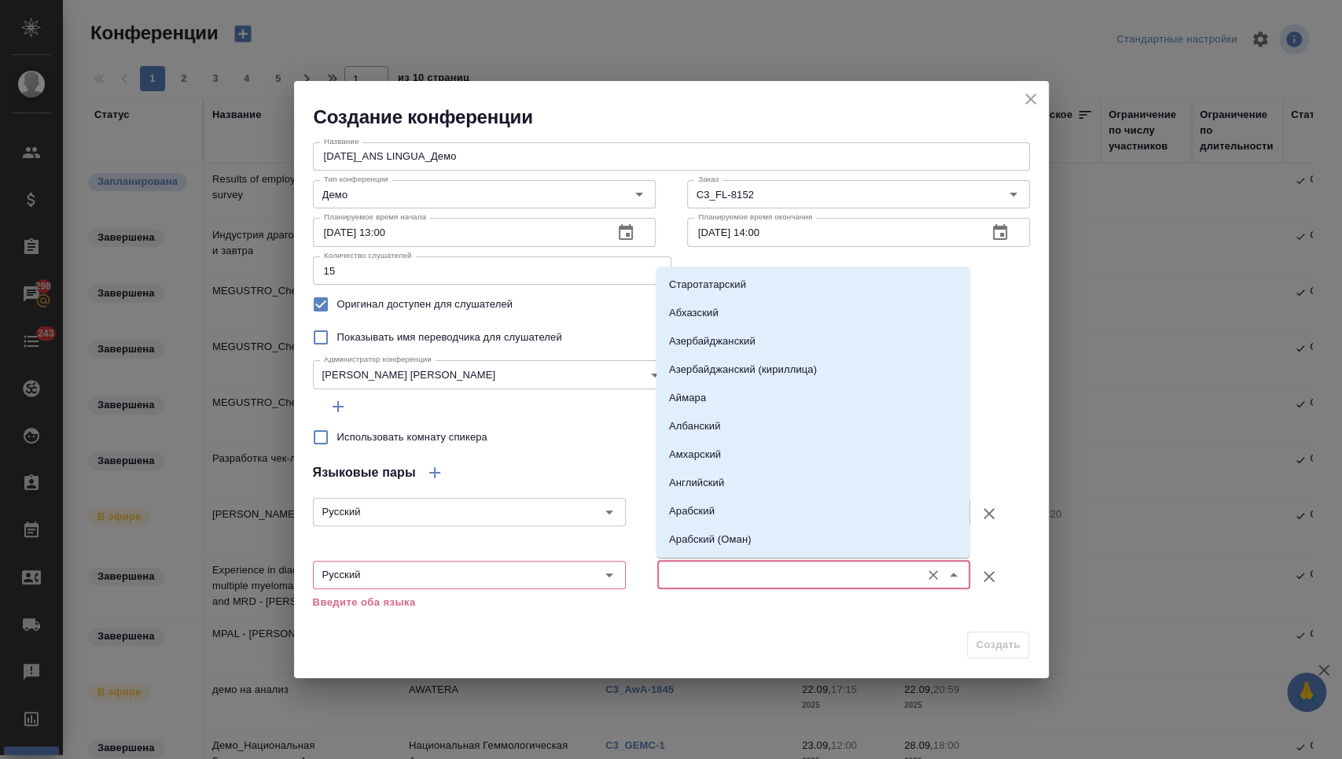
click at [679, 572] on input "text" at bounding box center [787, 574] width 251 height 19
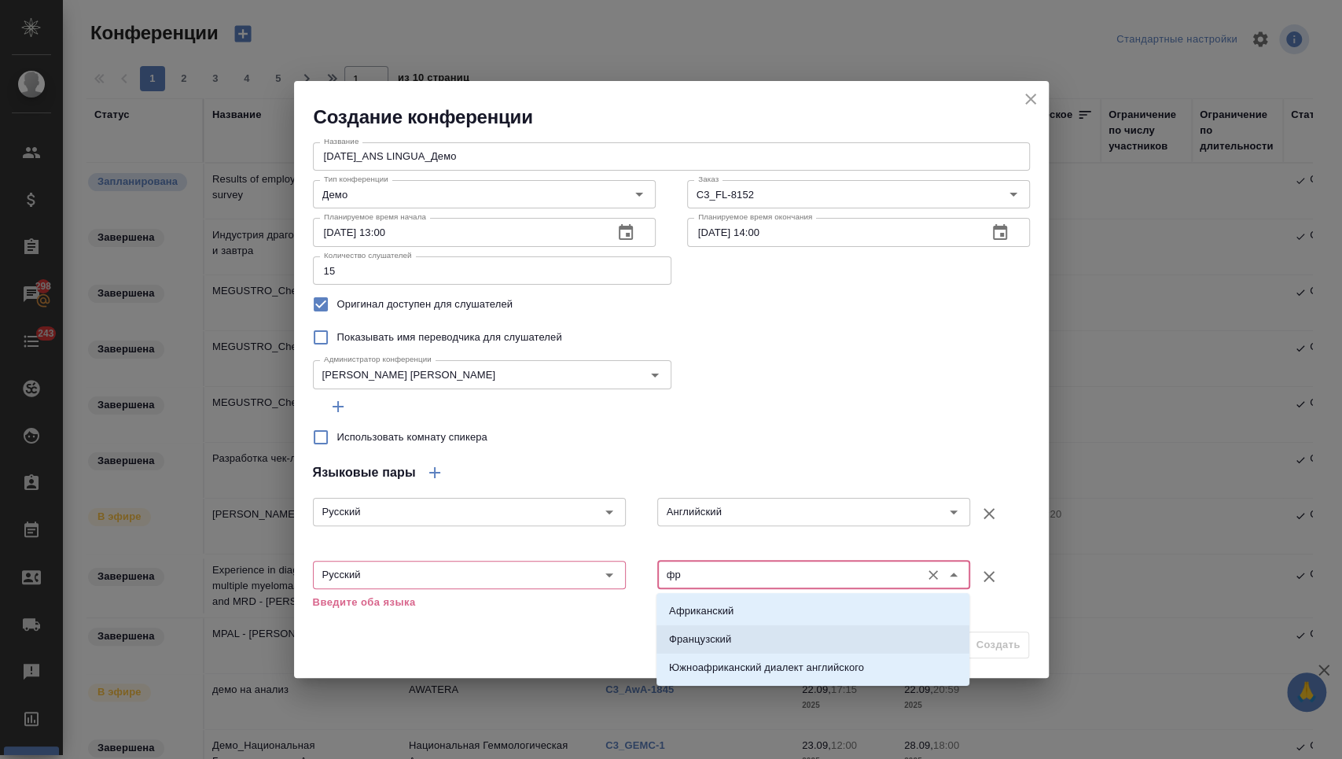
click at [731, 639] on p "Французский" at bounding box center [700, 639] width 62 height 16
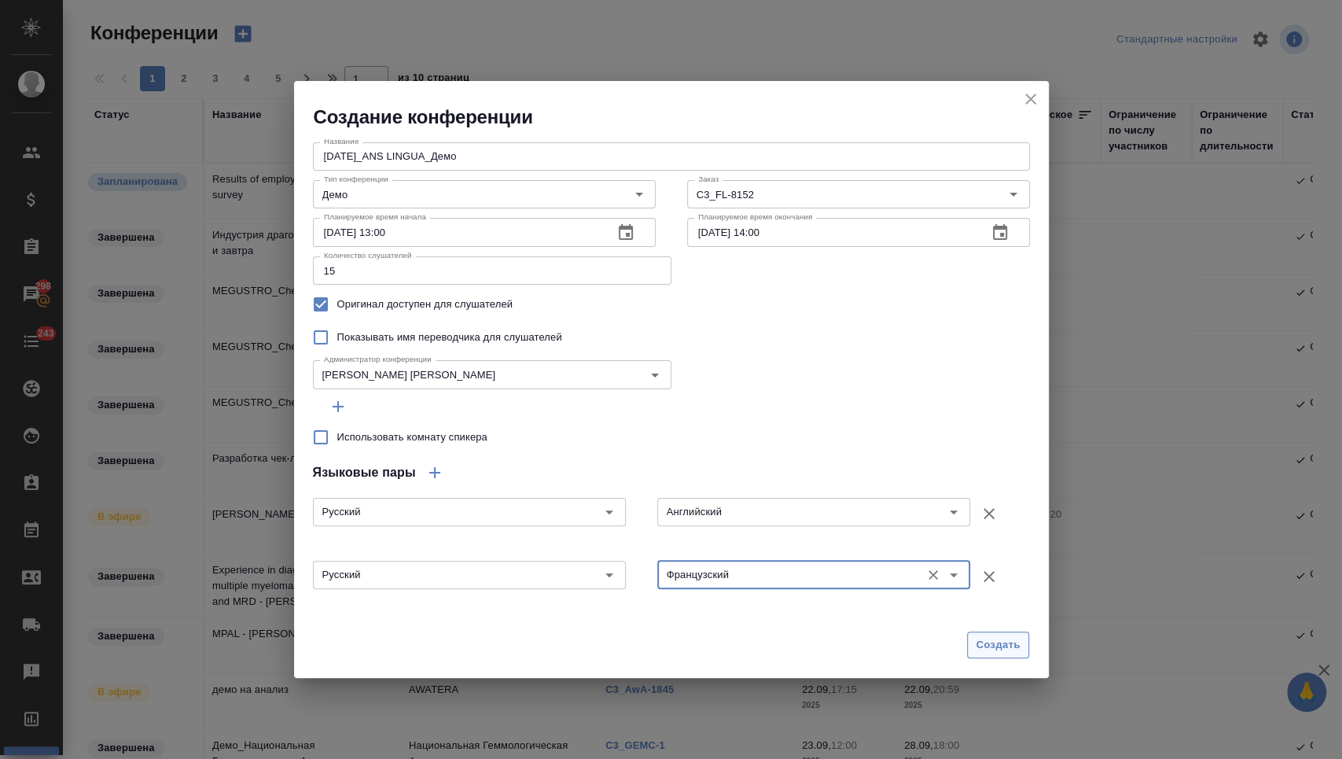
type input "Французский"
click at [1005, 646] on span "Создать" at bounding box center [998, 645] width 44 height 18
type input "0"
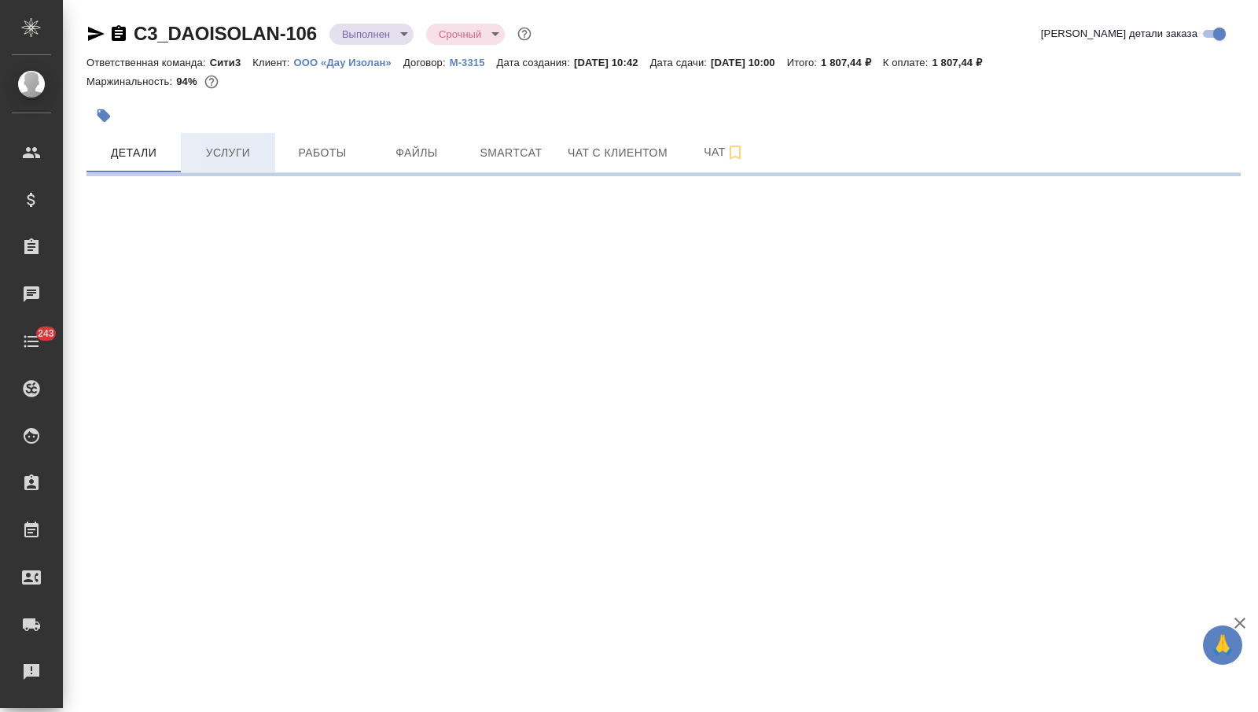
select select "RU"
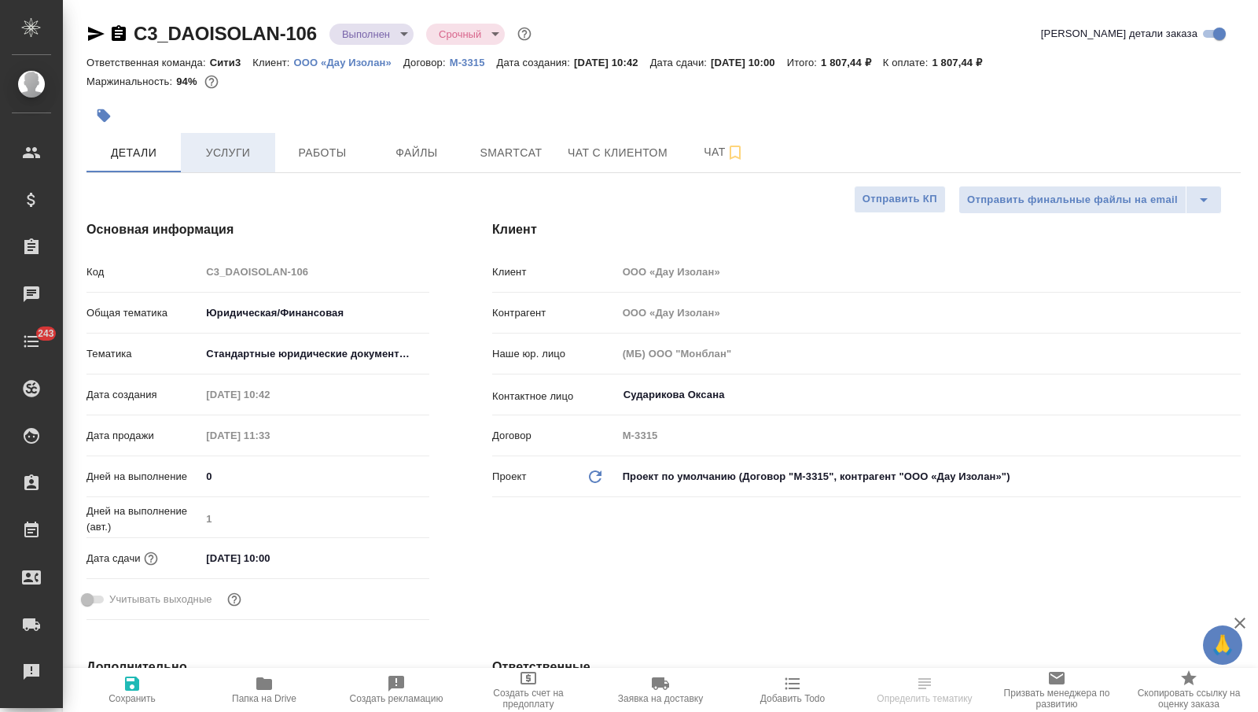
type textarea "x"
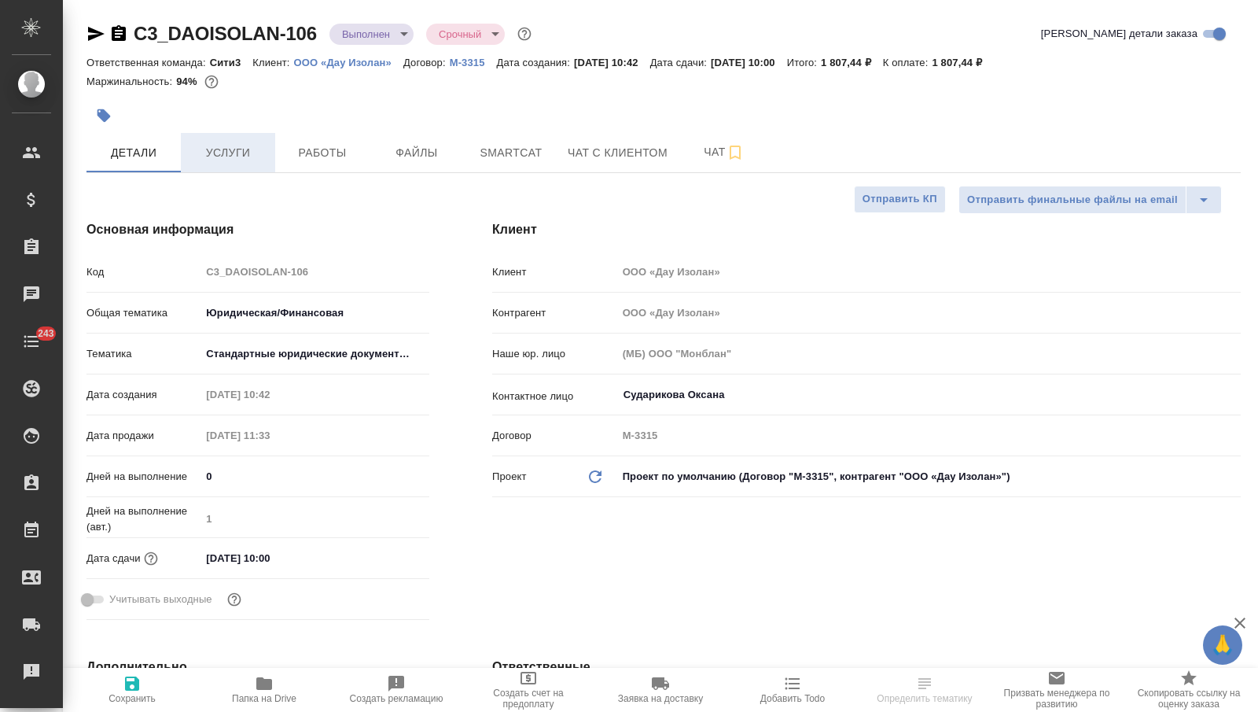
type textarea "x"
click at [226, 151] on span "Услуги" at bounding box center [227, 153] width 75 height 20
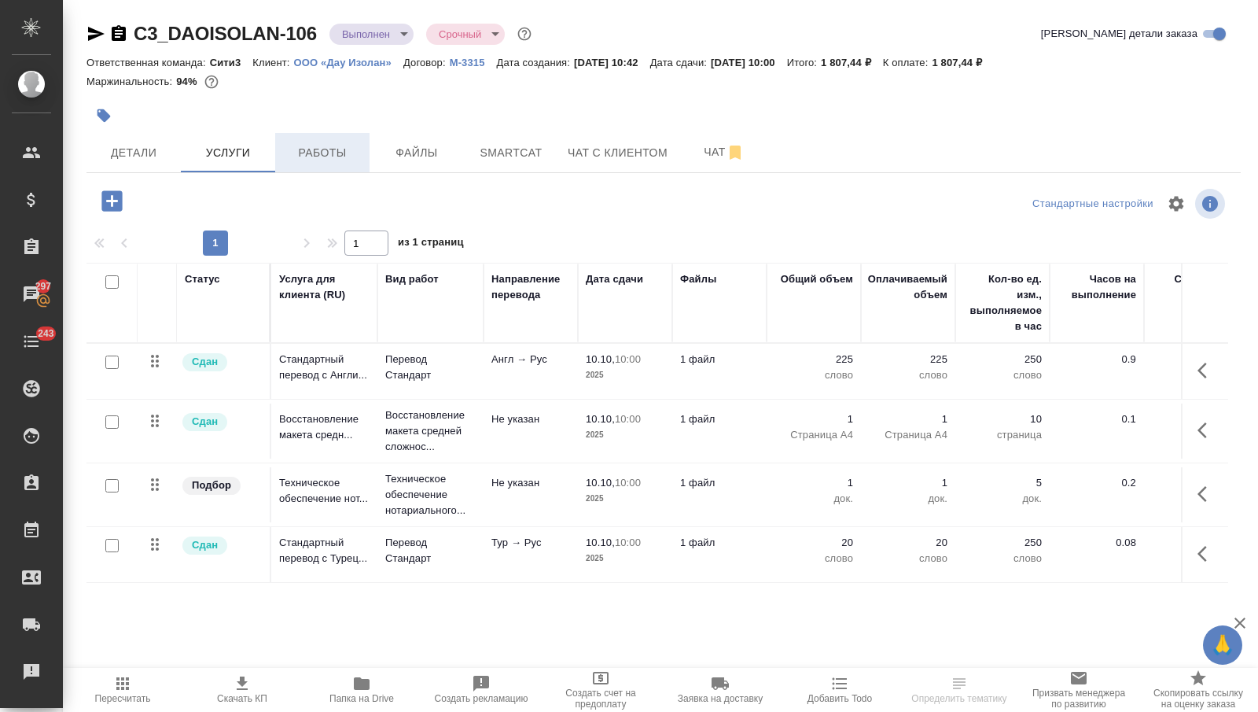
click at [326, 169] on button "Работы" at bounding box center [322, 152] width 94 height 39
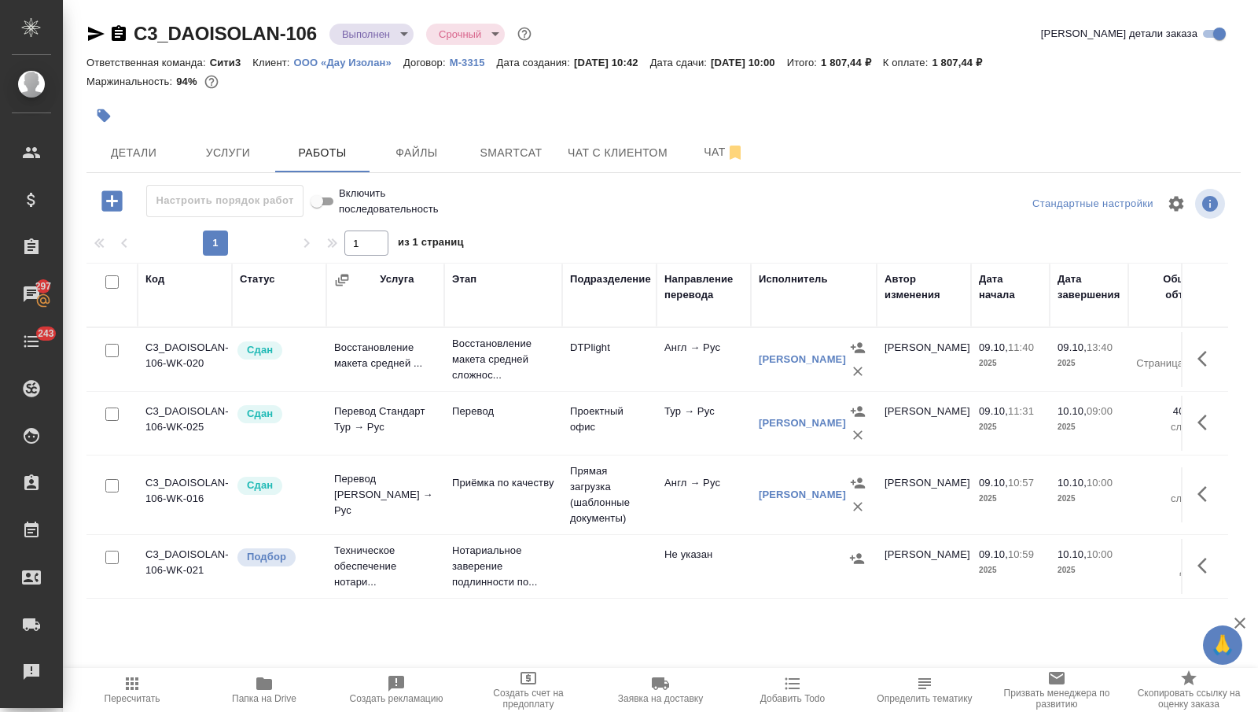
click at [95, 34] on icon "button" at bounding box center [96, 33] width 19 height 19
click at [397, 565] on td "Техническое обеспечение нотари..." at bounding box center [385, 566] width 118 height 63
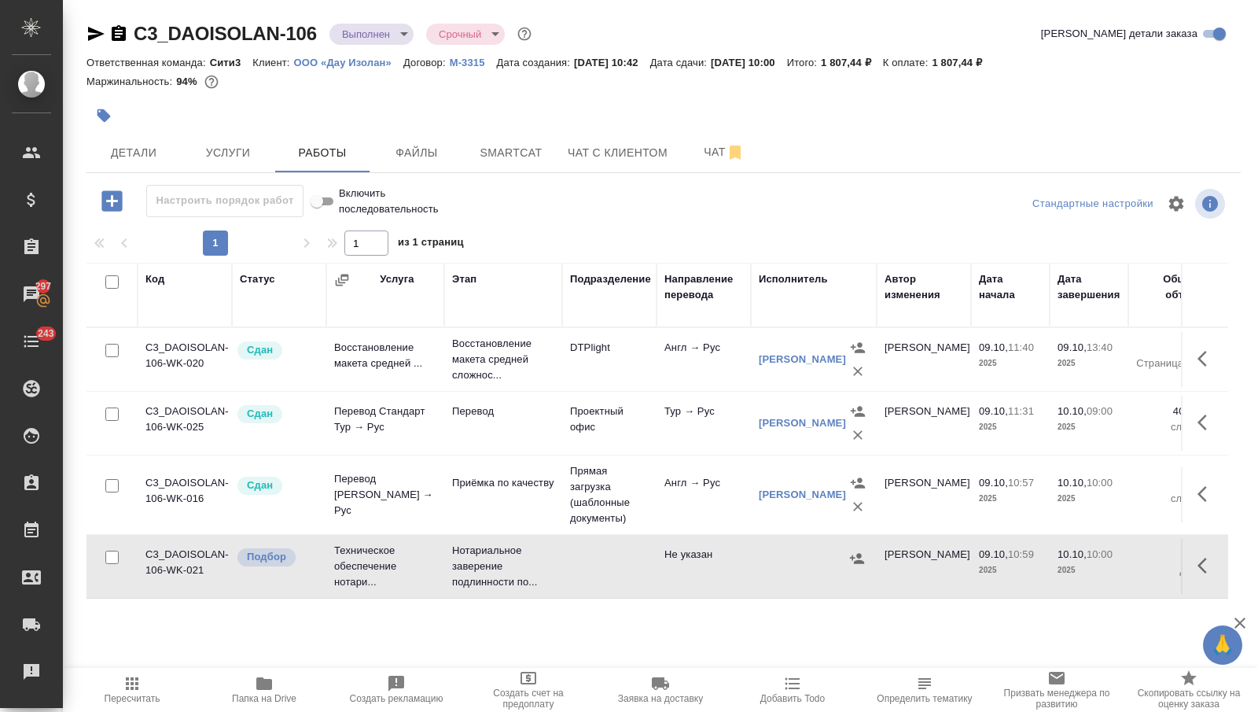
click at [397, 566] on td "Техническое обеспечение нотари..." at bounding box center [385, 566] width 118 height 63
click at [233, 141] on button "Услуги" at bounding box center [228, 152] width 94 height 39
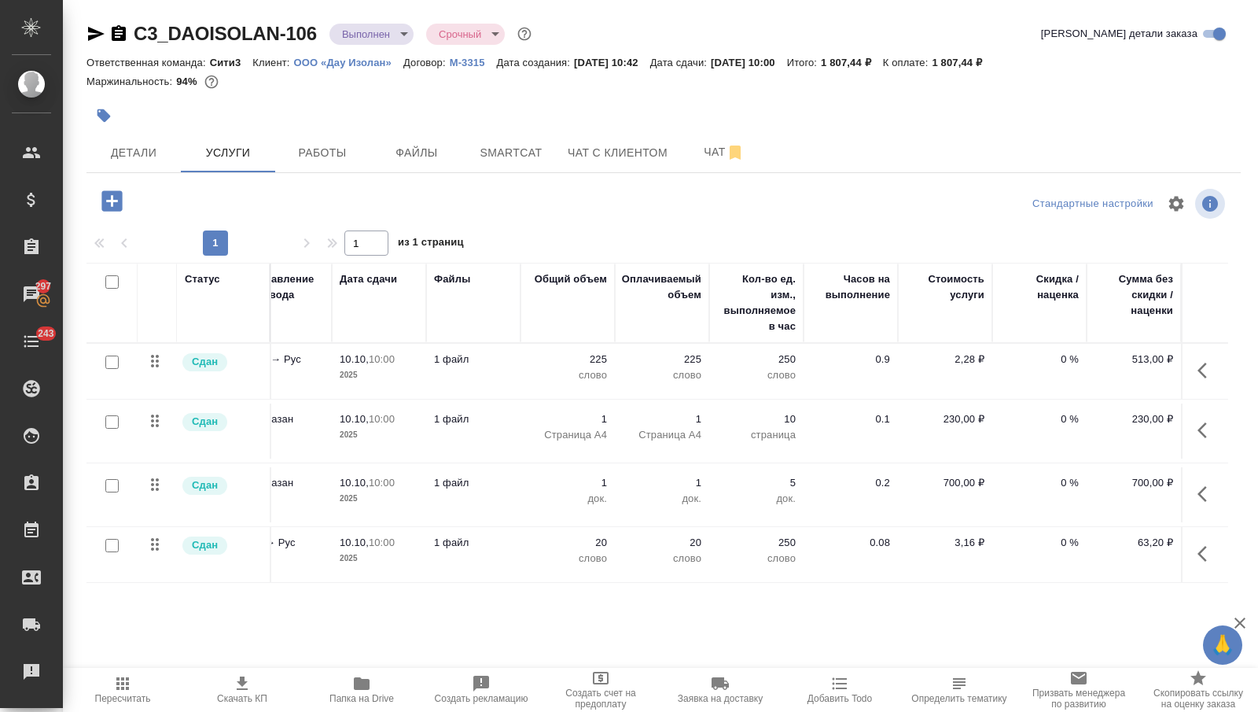
scroll to position [0, 341]
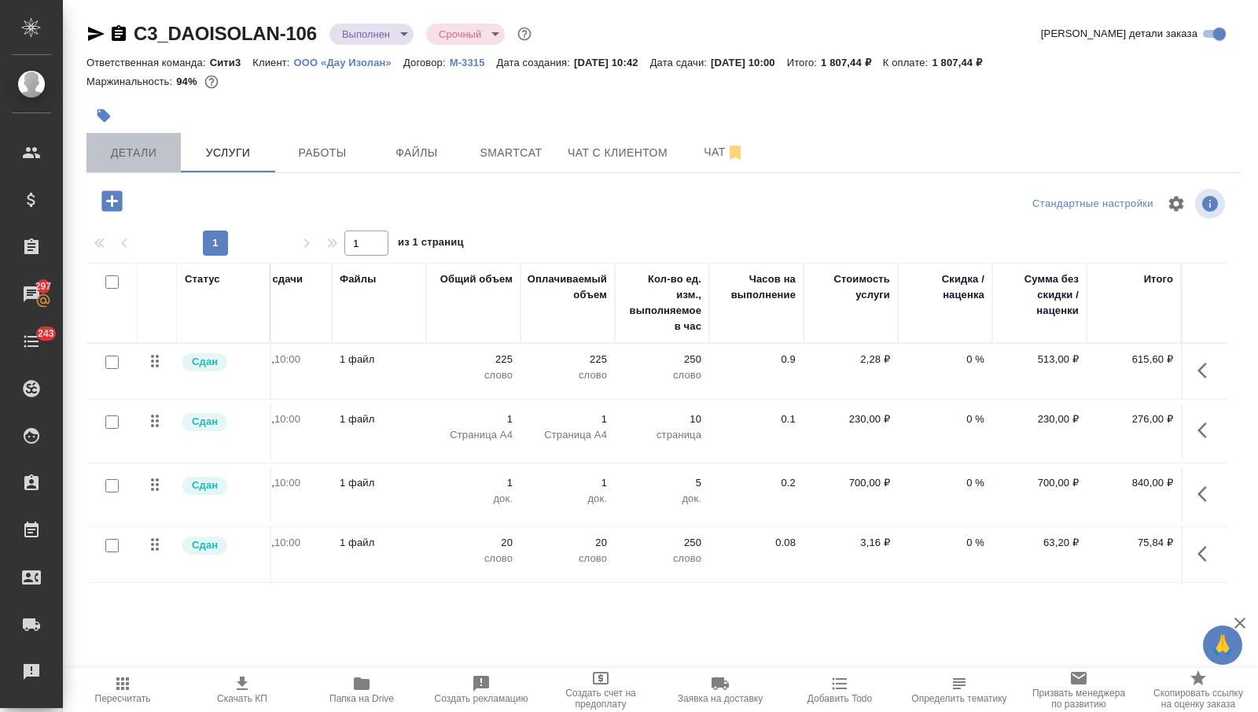
click at [160, 148] on span "Детали" at bounding box center [133, 153] width 75 height 20
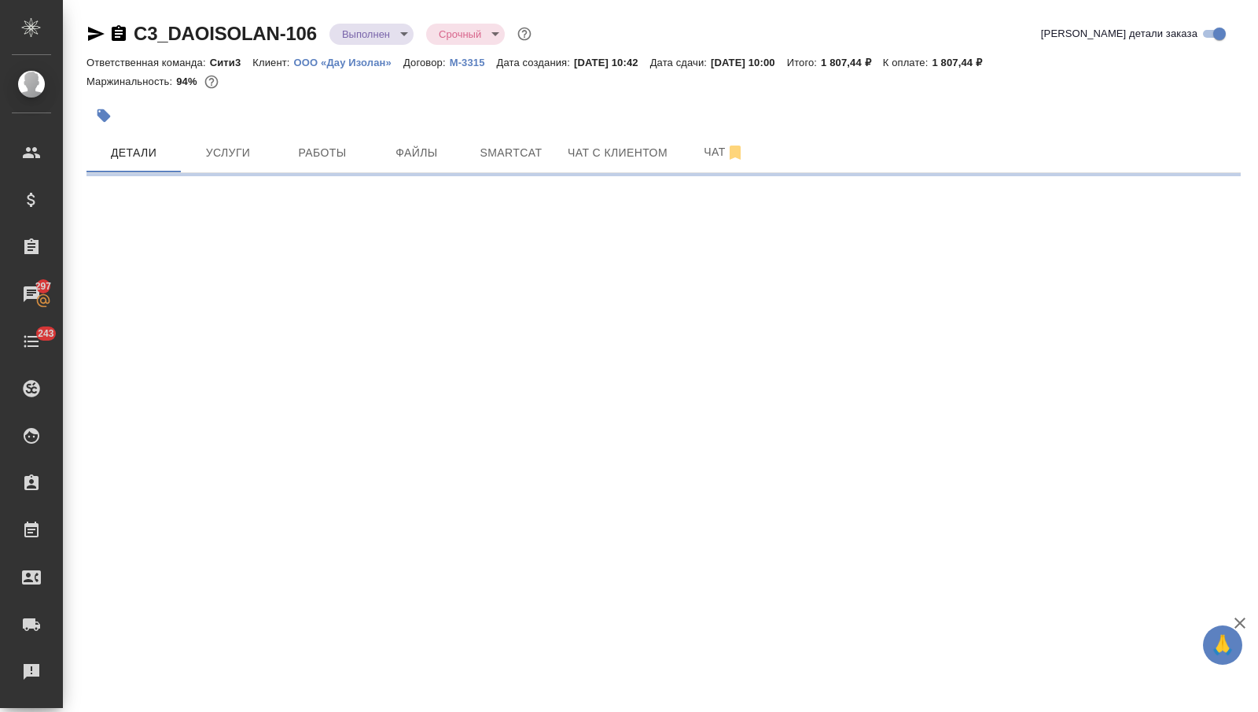
select select "RU"
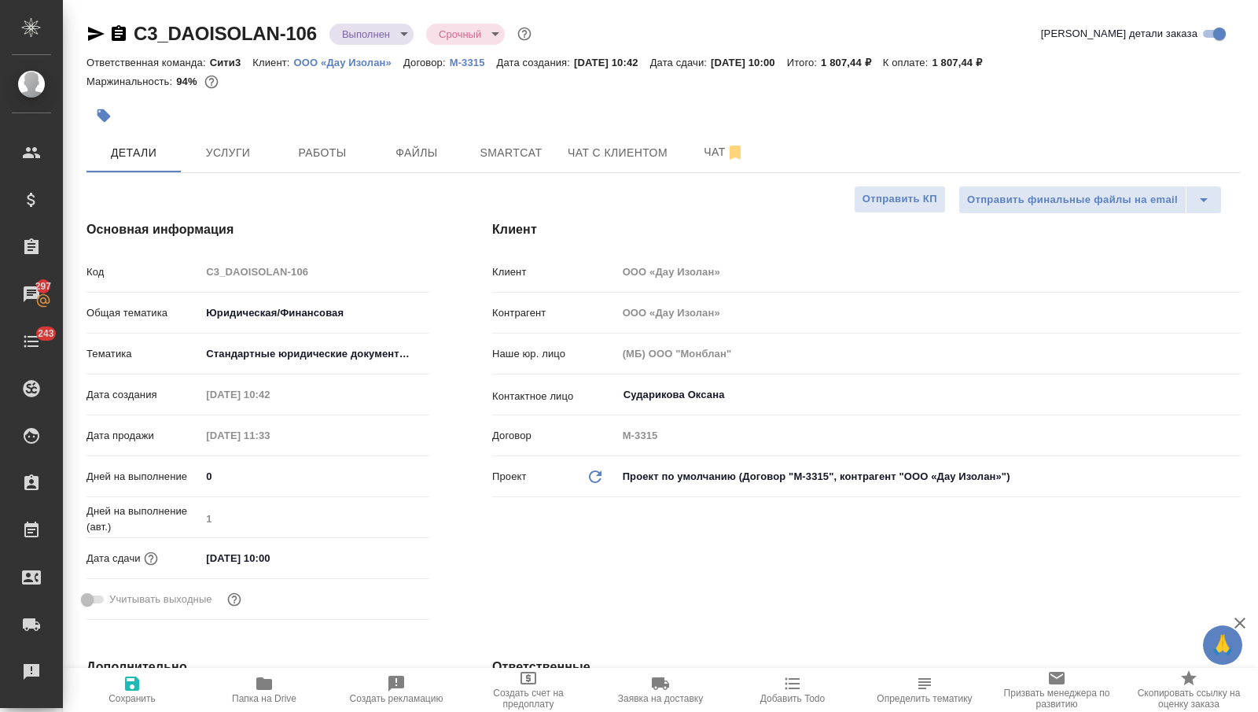
type textarea "x"
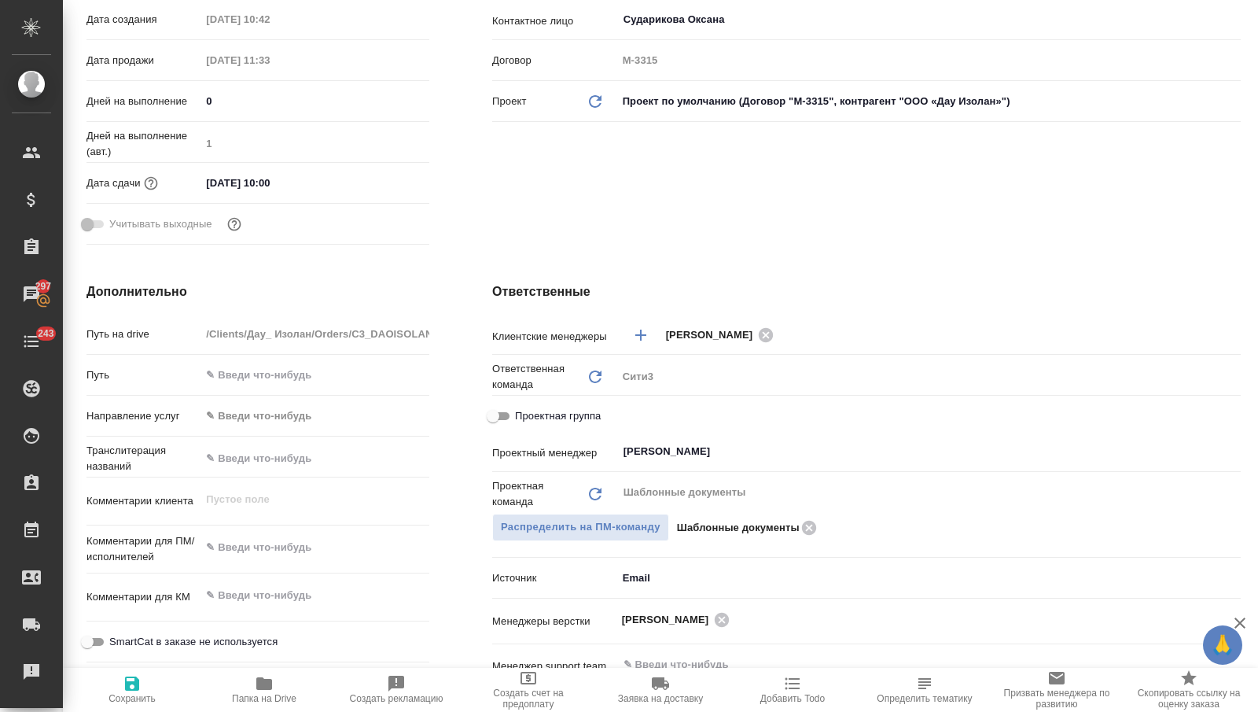
scroll to position [390, 0]
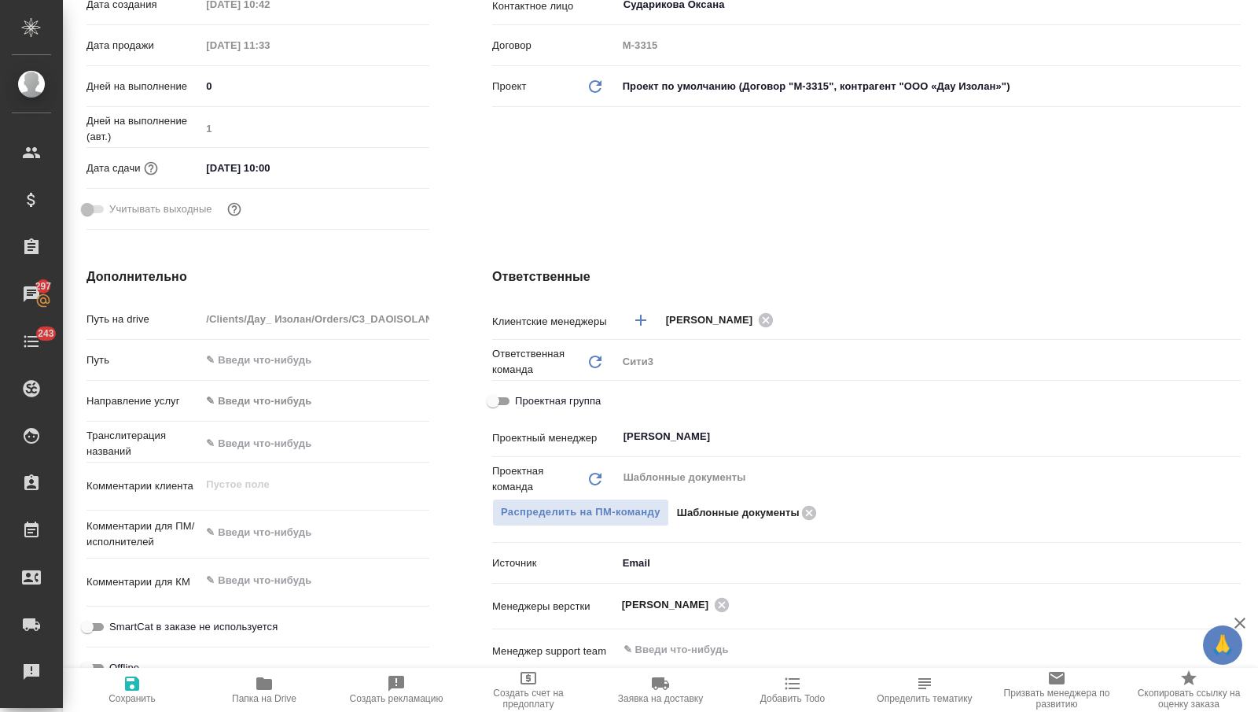
click at [541, 396] on span "Проектная группа" at bounding box center [558, 401] width 86 height 16
click at [521, 396] on input "Проектная группа" at bounding box center [493, 401] width 57 height 19
checkbox input "true"
type textarea "x"
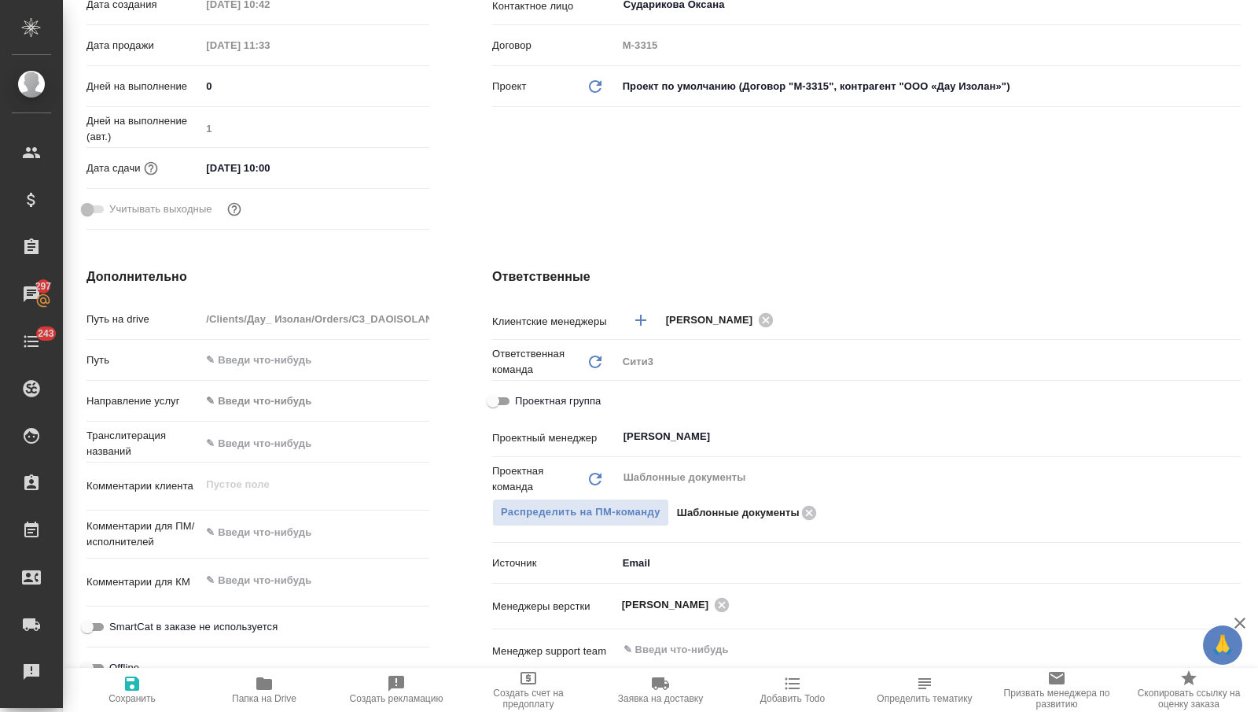
type textarea "x"
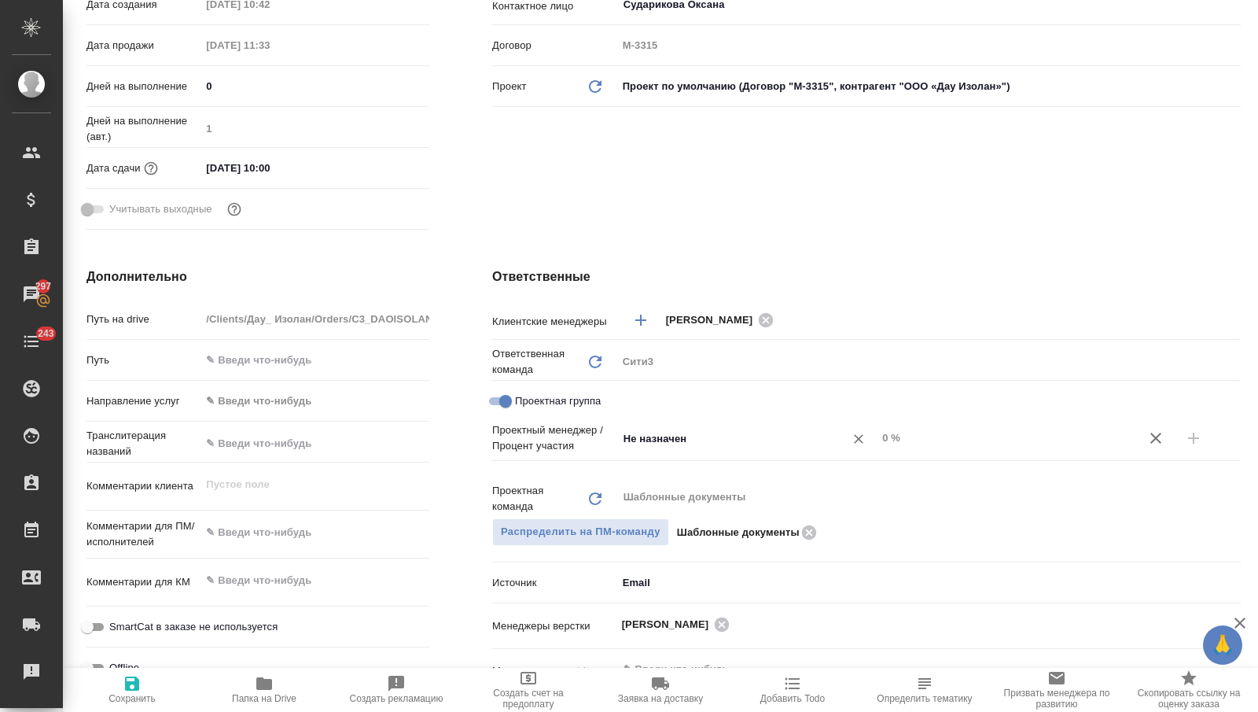
click at [654, 430] on input "Не назначен" at bounding box center [721, 438] width 198 height 19
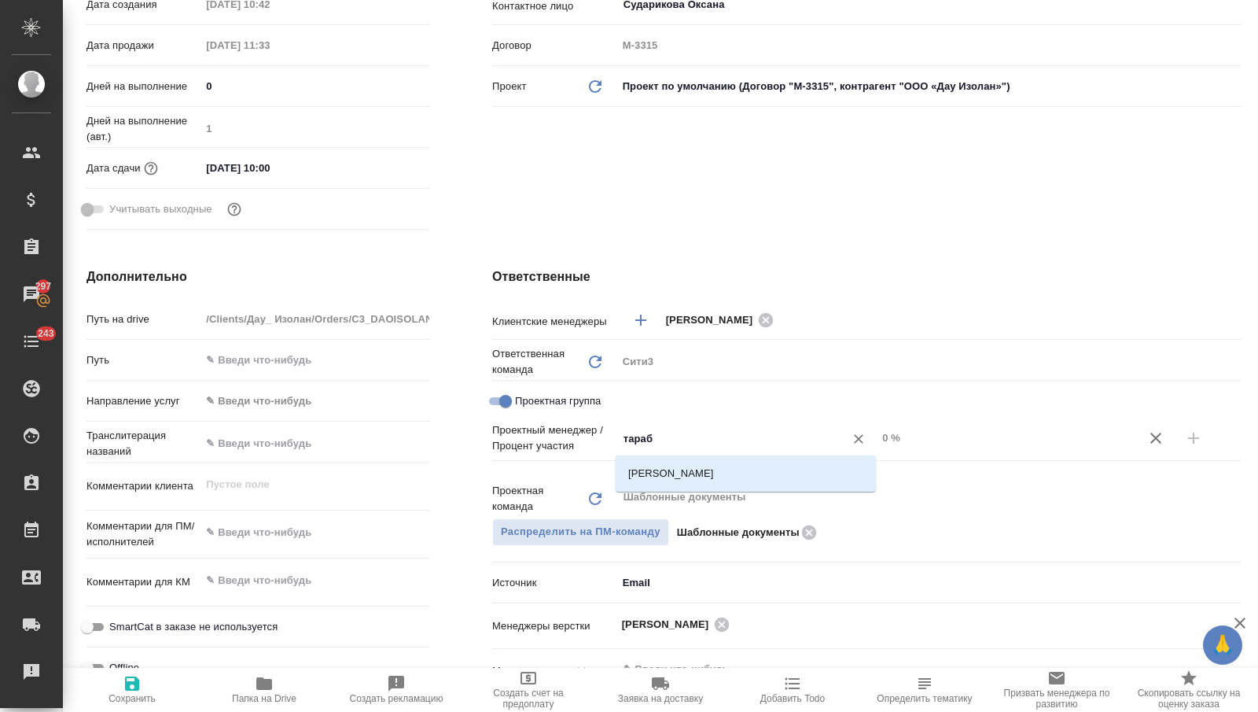
type input "тараба"
click at [695, 455] on div "Тарабановская Анастасия" at bounding box center [746, 473] width 260 height 36
click at [703, 472] on li "Тарабановская Анастасия" at bounding box center [746, 473] width 260 height 28
type textarea "x"
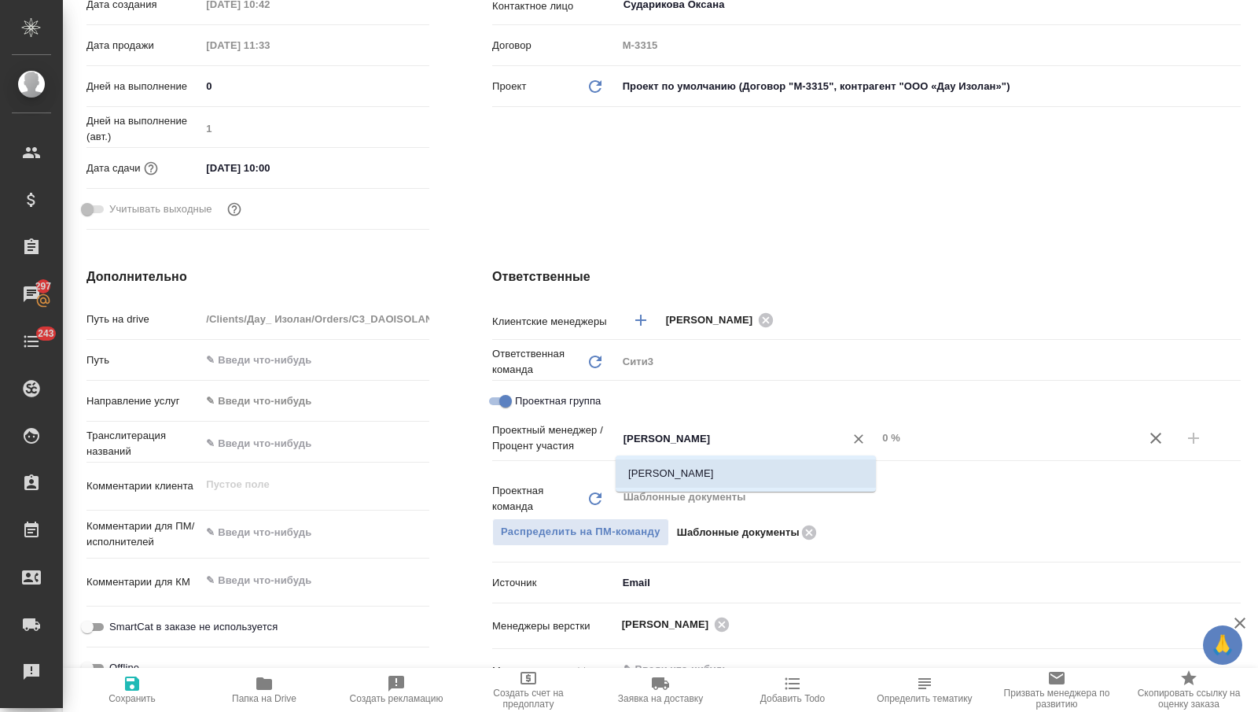
type textarea "x"
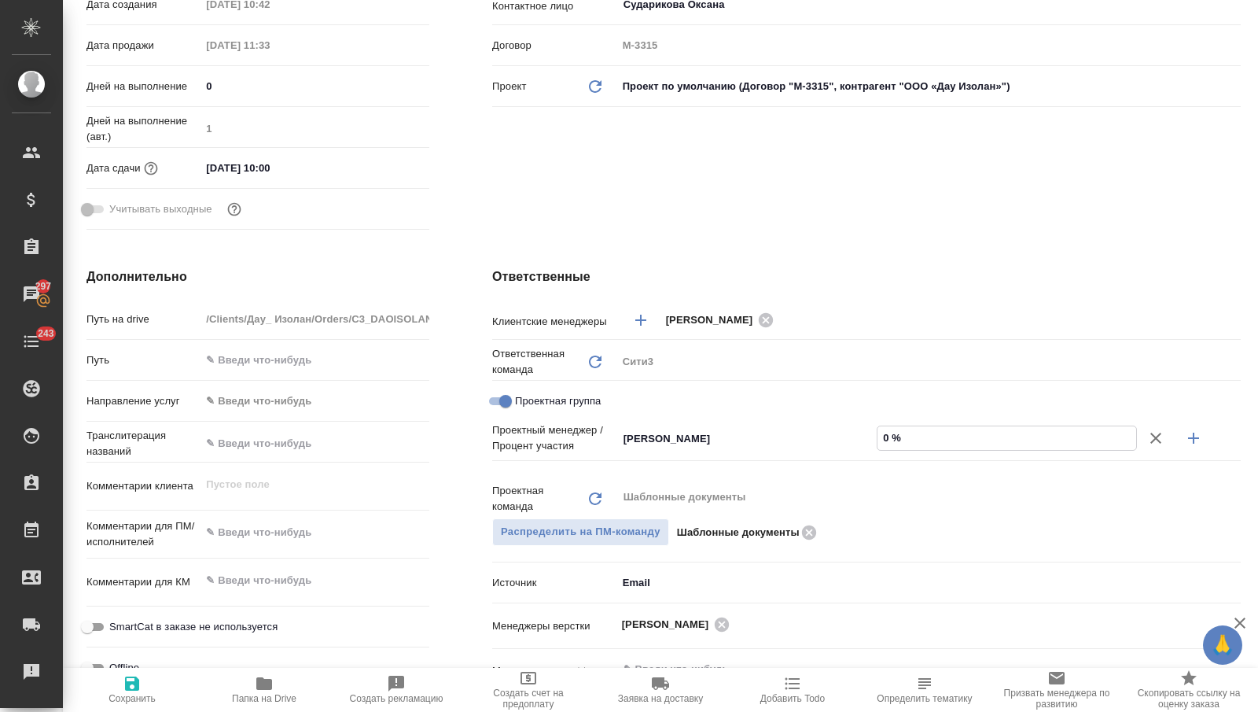
click at [900, 435] on input "0 %" at bounding box center [1007, 437] width 259 height 23
type textarea "x"
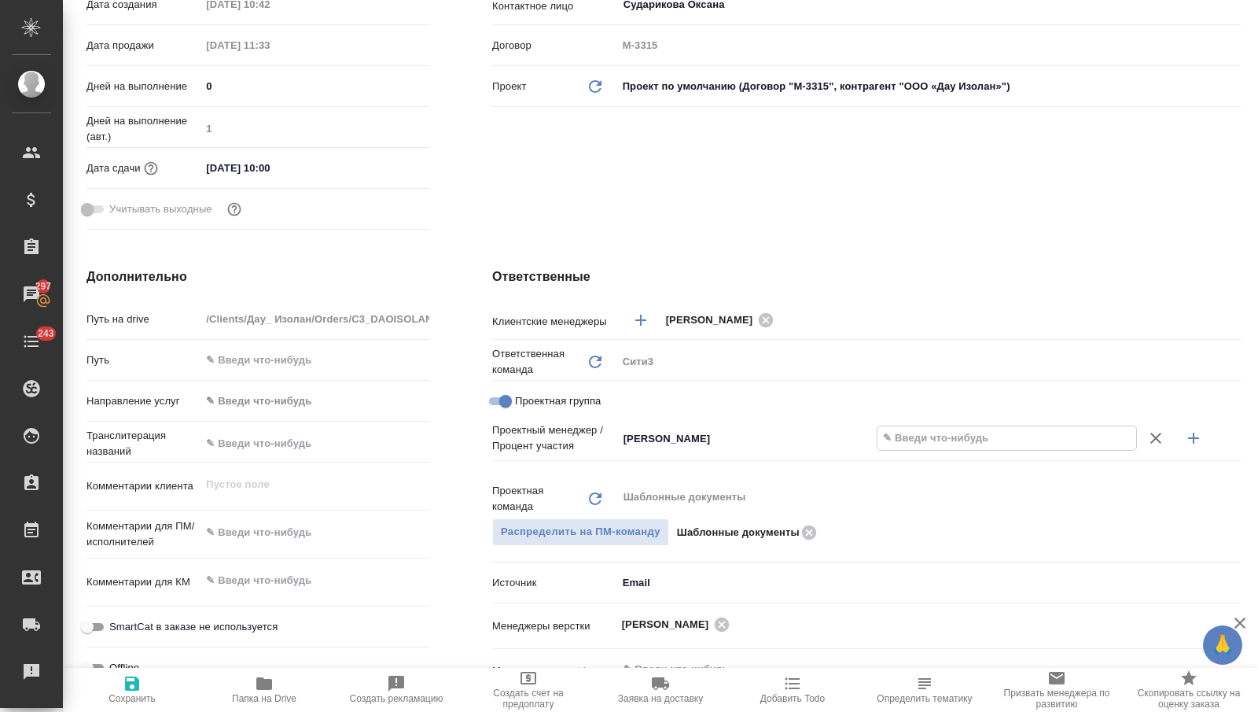
type textarea "x"
type input "5 %"
type textarea "x"
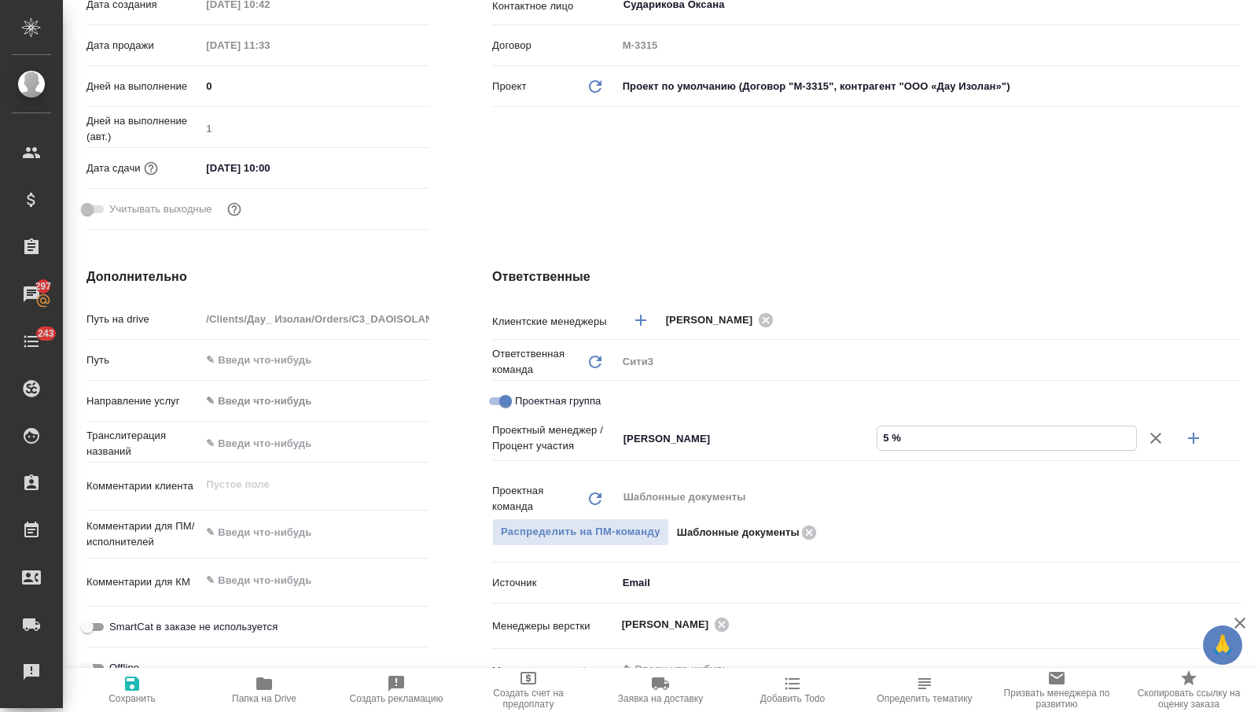
type textarea "x"
type input "54 %"
click at [1204, 430] on button "button" at bounding box center [1194, 438] width 38 height 38
type textarea "x"
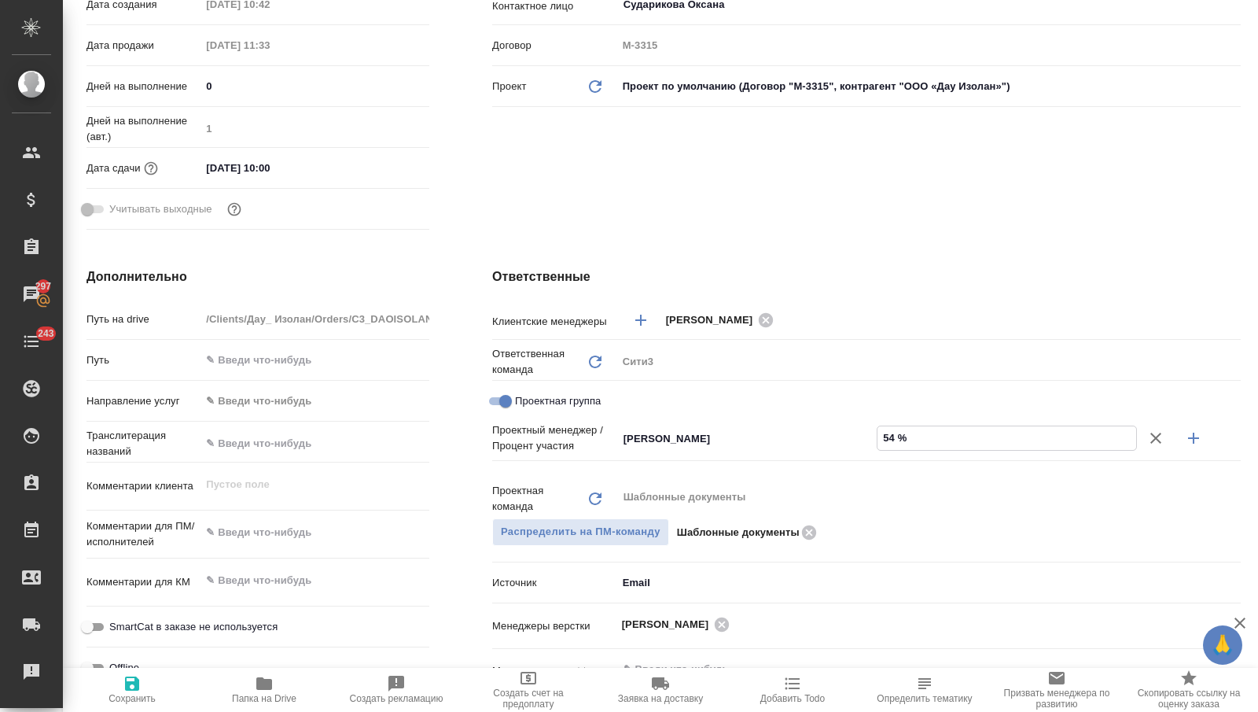
type textarea "x"
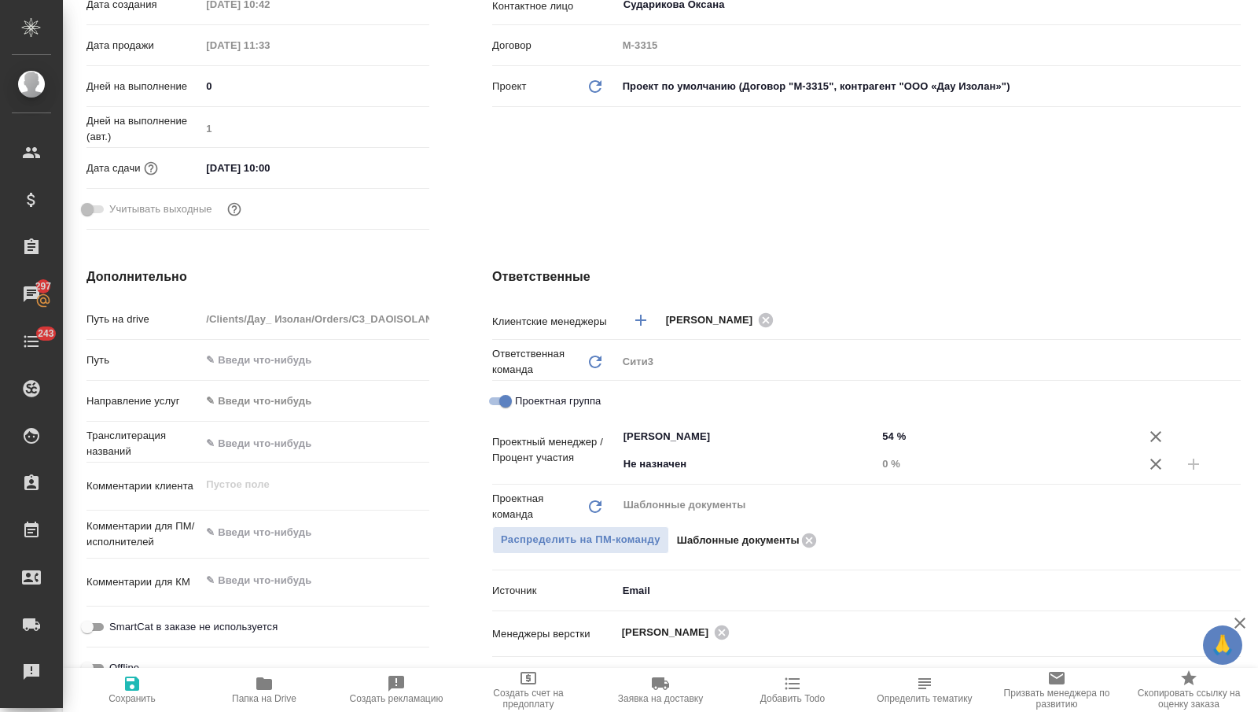
type textarea "x"
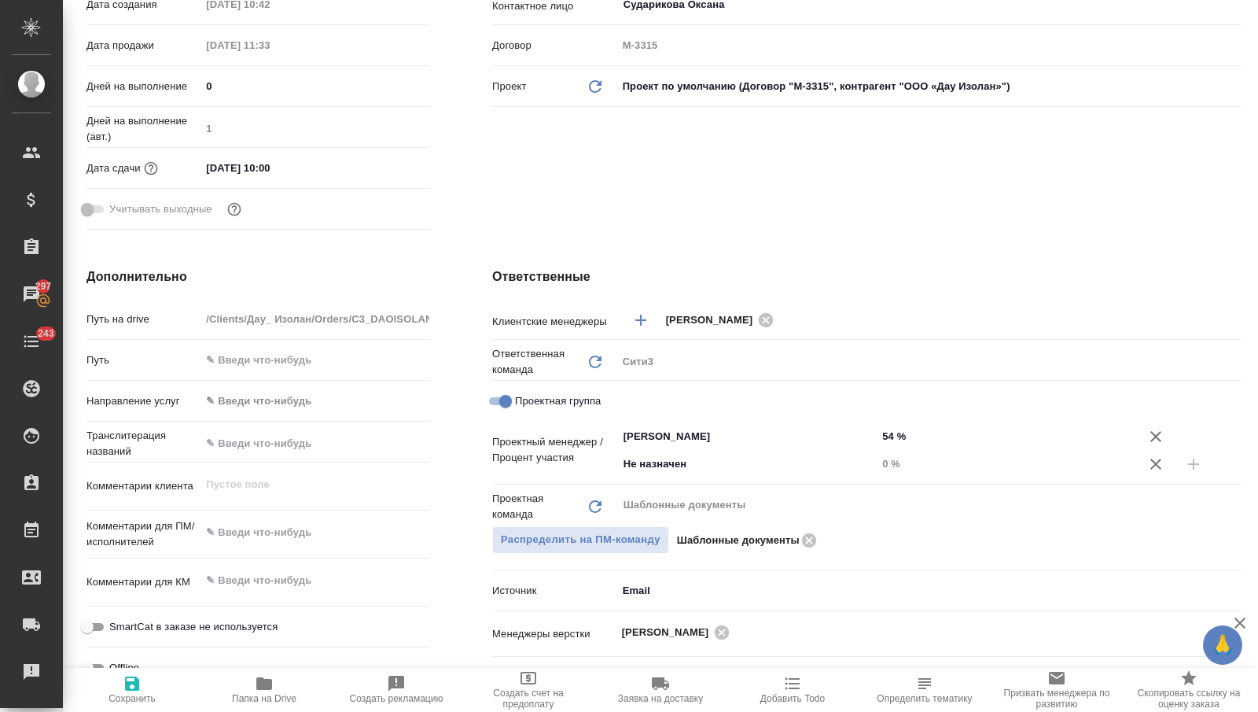
type textarea "x"
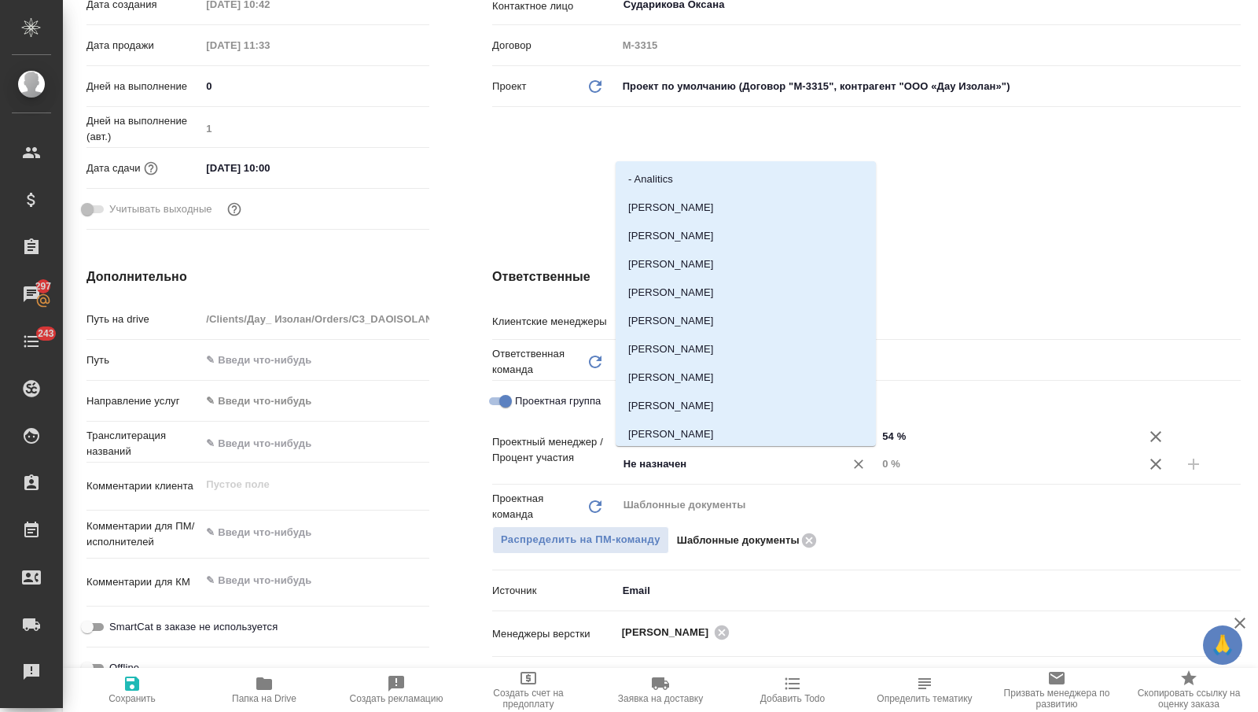
click at [768, 455] on input "Не назначен" at bounding box center [721, 464] width 198 height 19
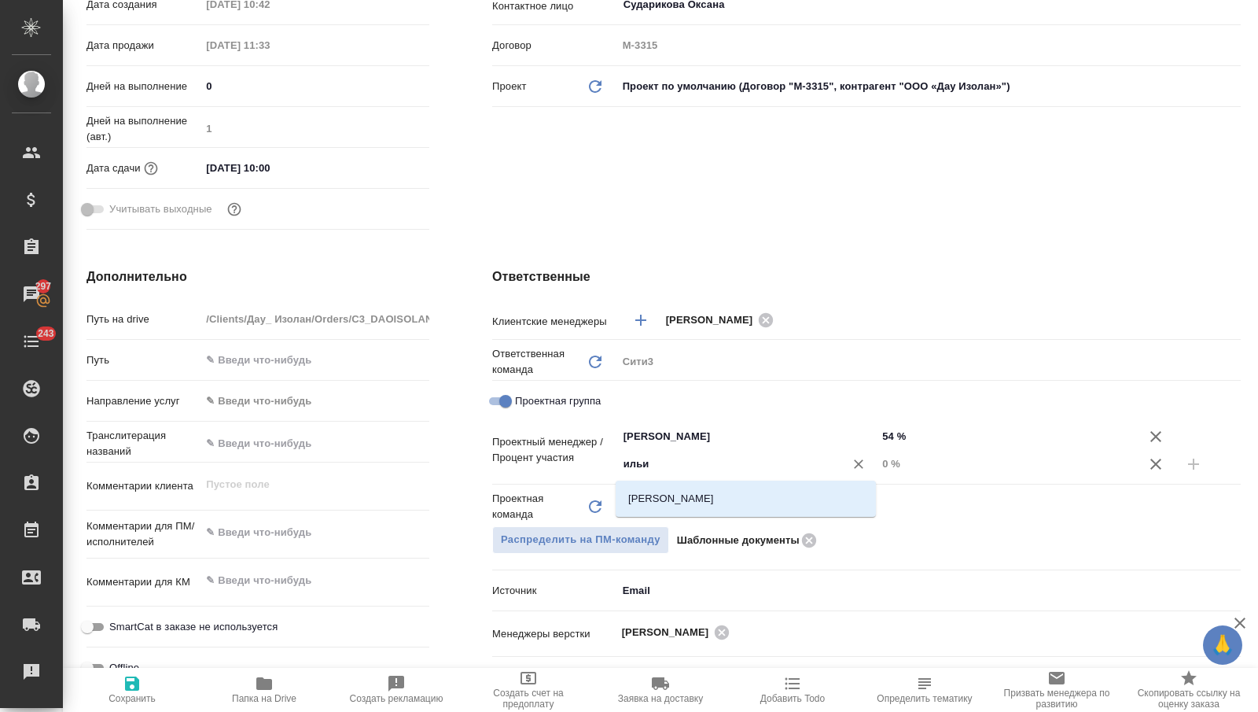
type input "ильин"
click at [765, 488] on li "Ильина Екатерина" at bounding box center [746, 498] width 260 height 28
type textarea "x"
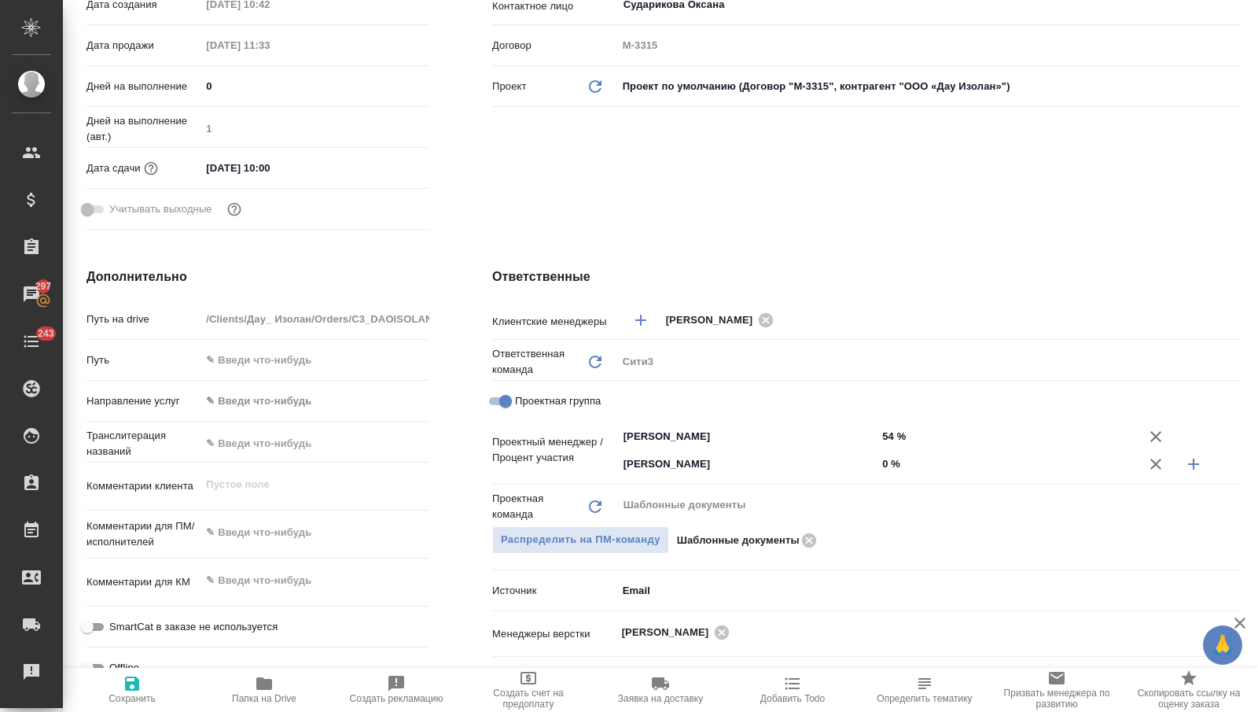
click at [897, 458] on input "0 %" at bounding box center [1007, 463] width 260 height 23
type textarea "x"
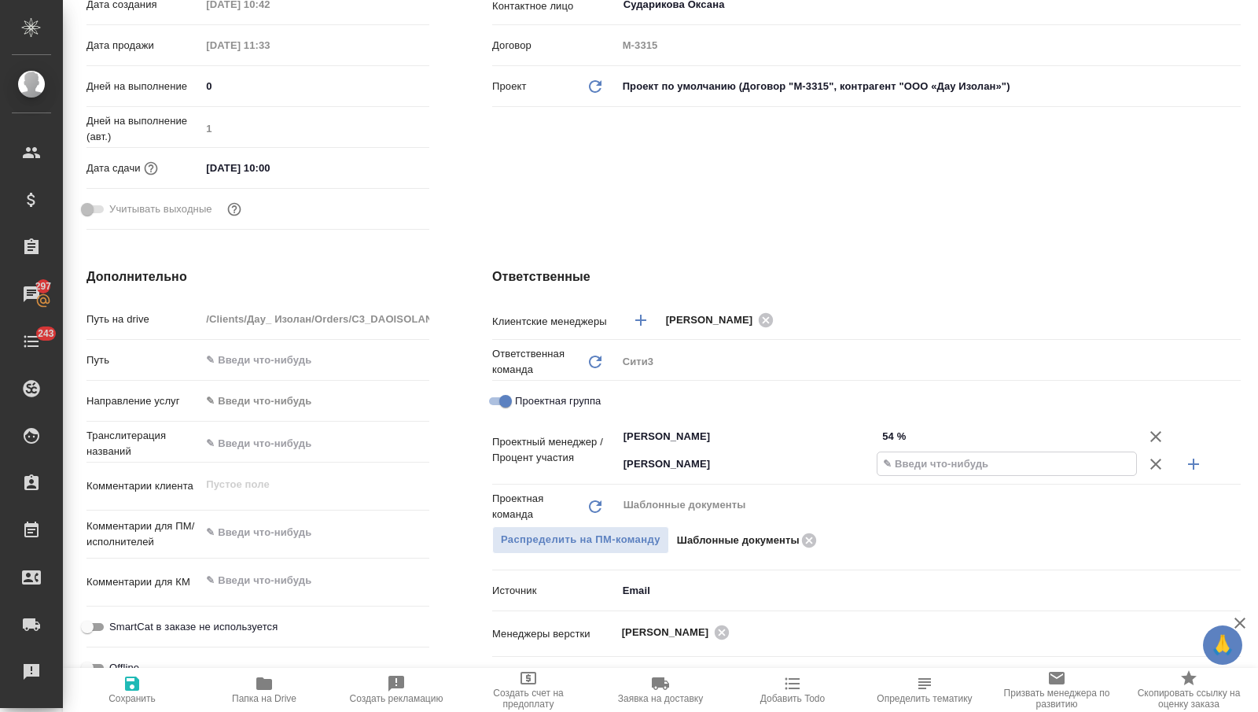
type textarea "x"
type input "4 %"
type textarea "x"
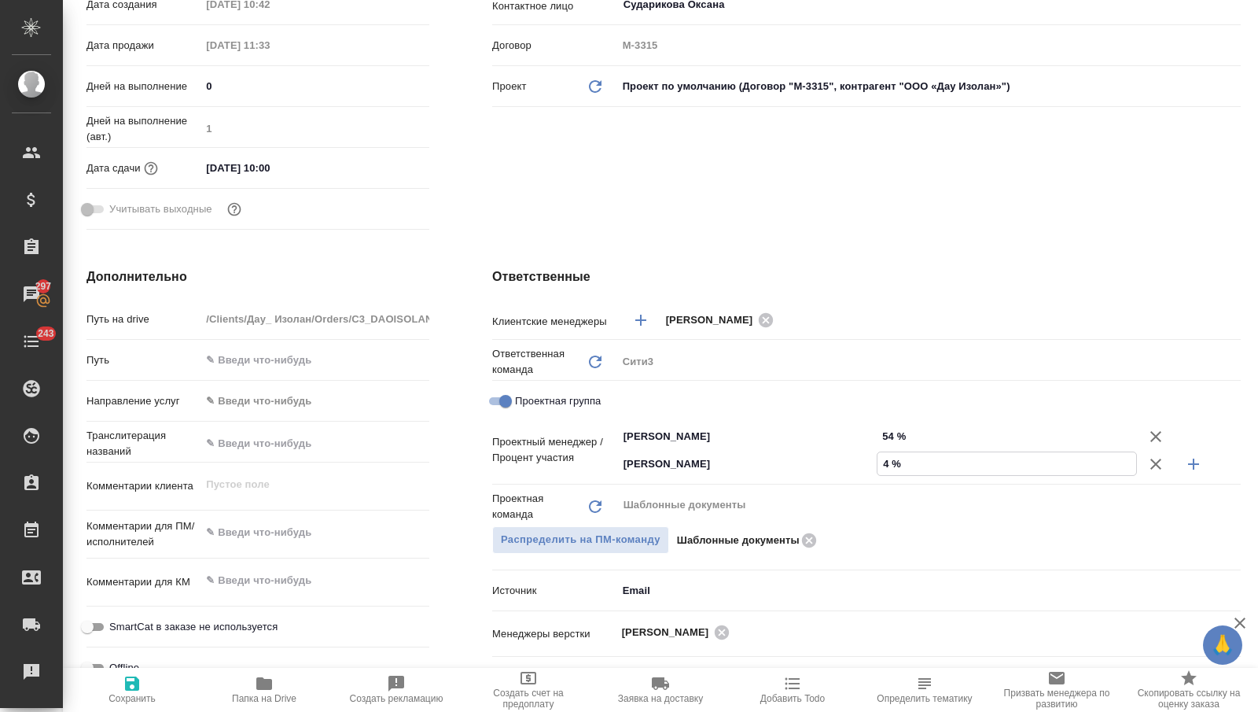
type textarea "x"
type input "46 %"
click at [153, 694] on span "Сохранить" at bounding box center [132, 698] width 47 height 11
type textarea "x"
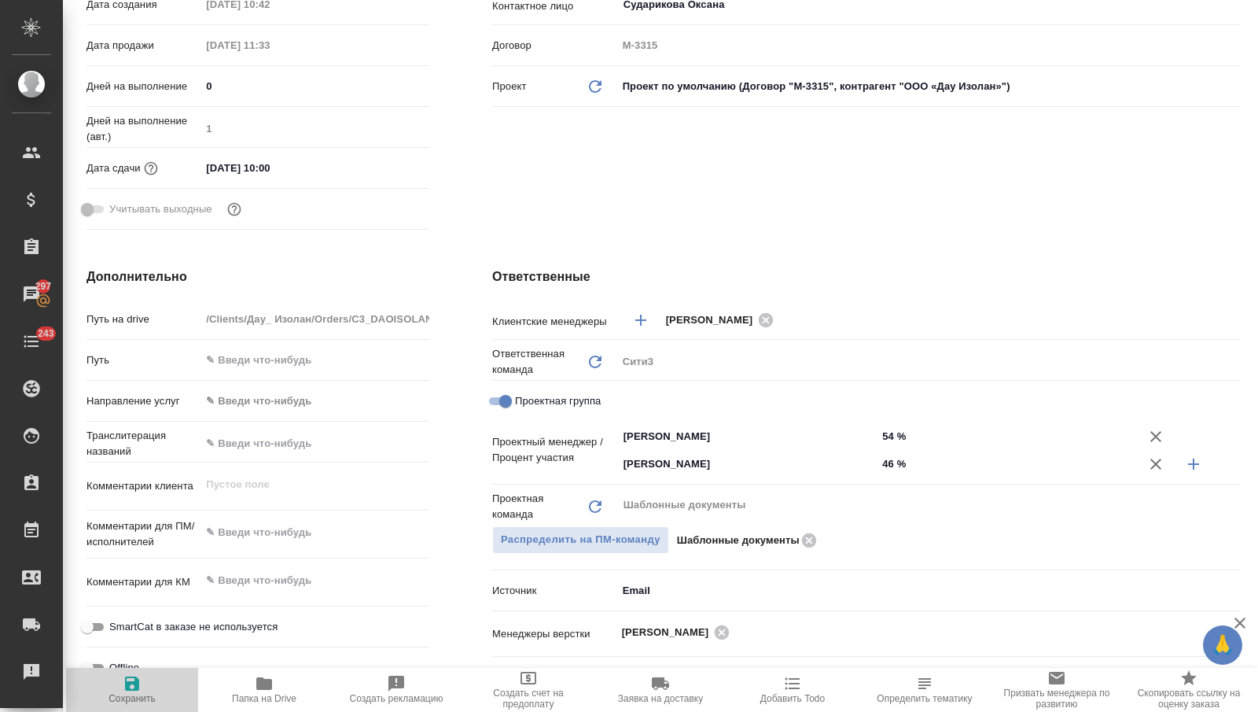
type textarea "x"
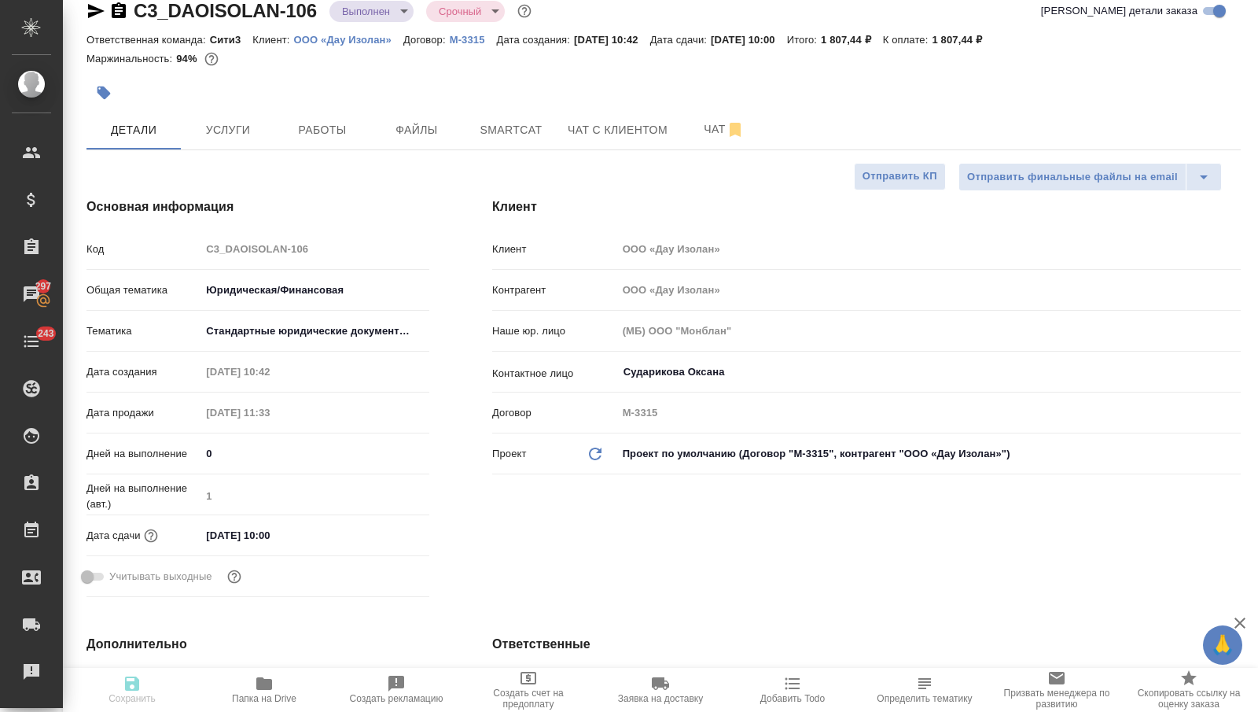
type textarea "x"
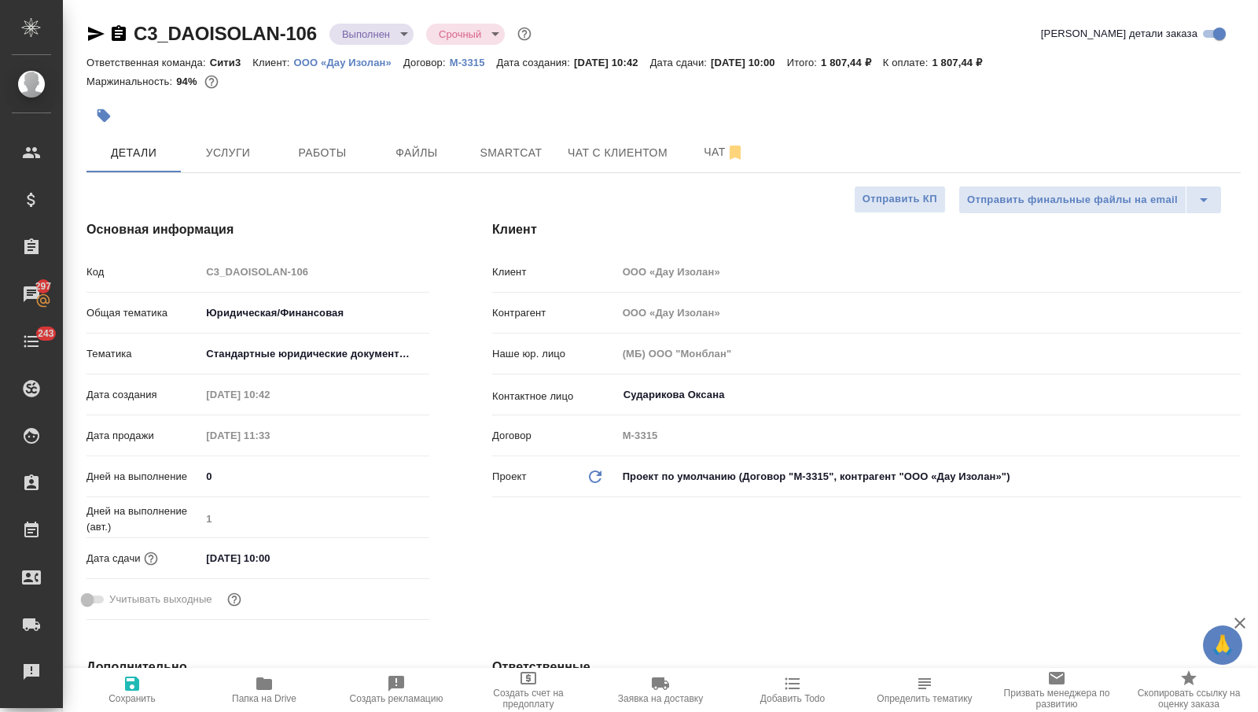
click at [245, 132] on div at bounding box center [472, 115] width 770 height 35
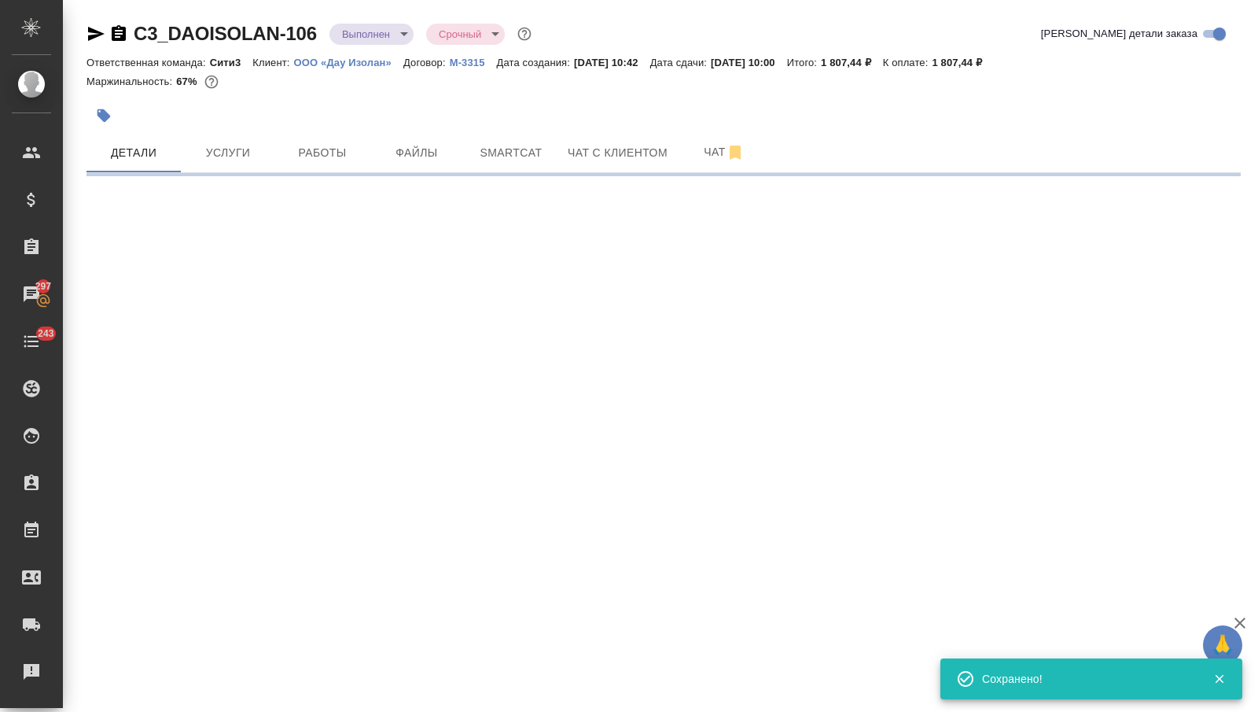
select select "RU"
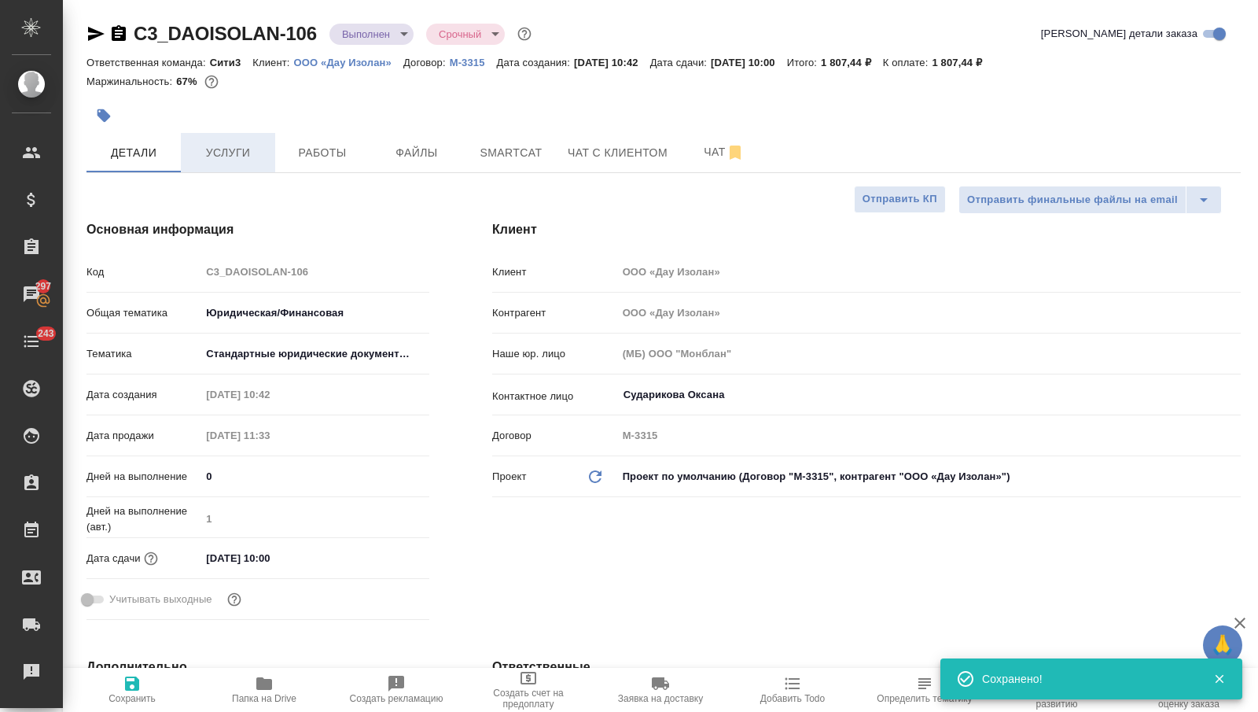
type textarea "x"
click at [244, 145] on span "Услуги" at bounding box center [227, 153] width 75 height 20
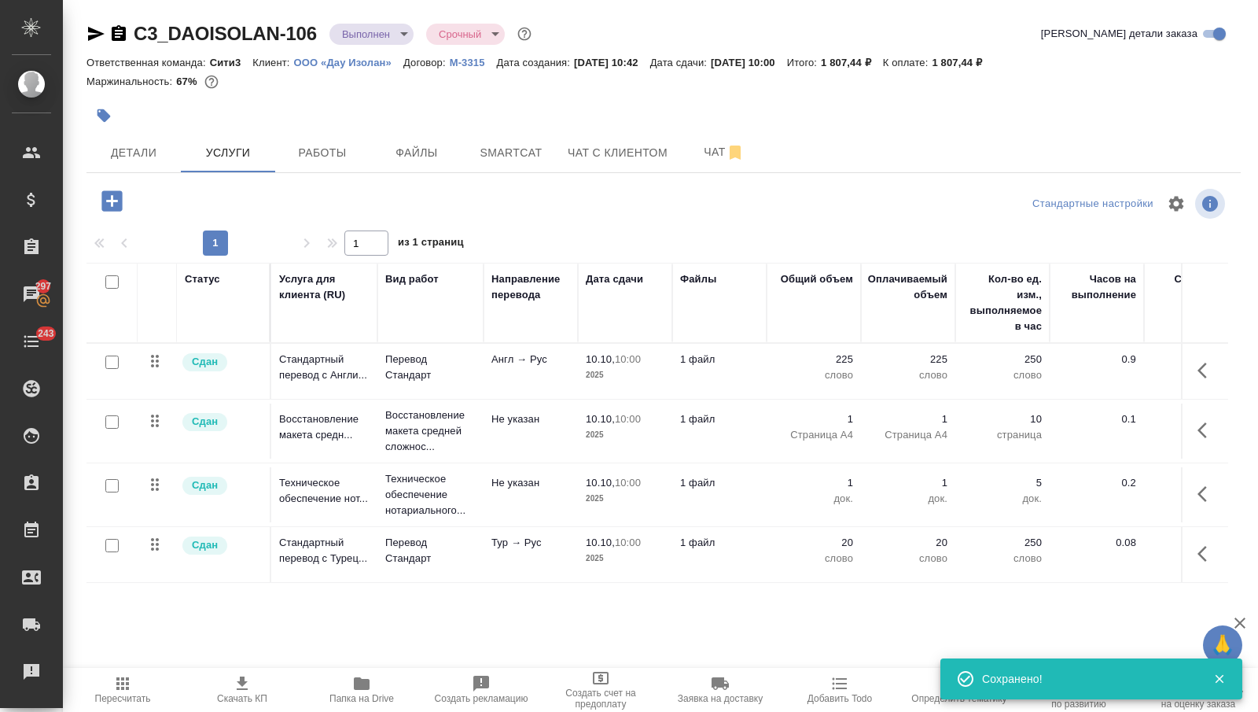
click at [1219, 556] on button "button" at bounding box center [1207, 554] width 38 height 38
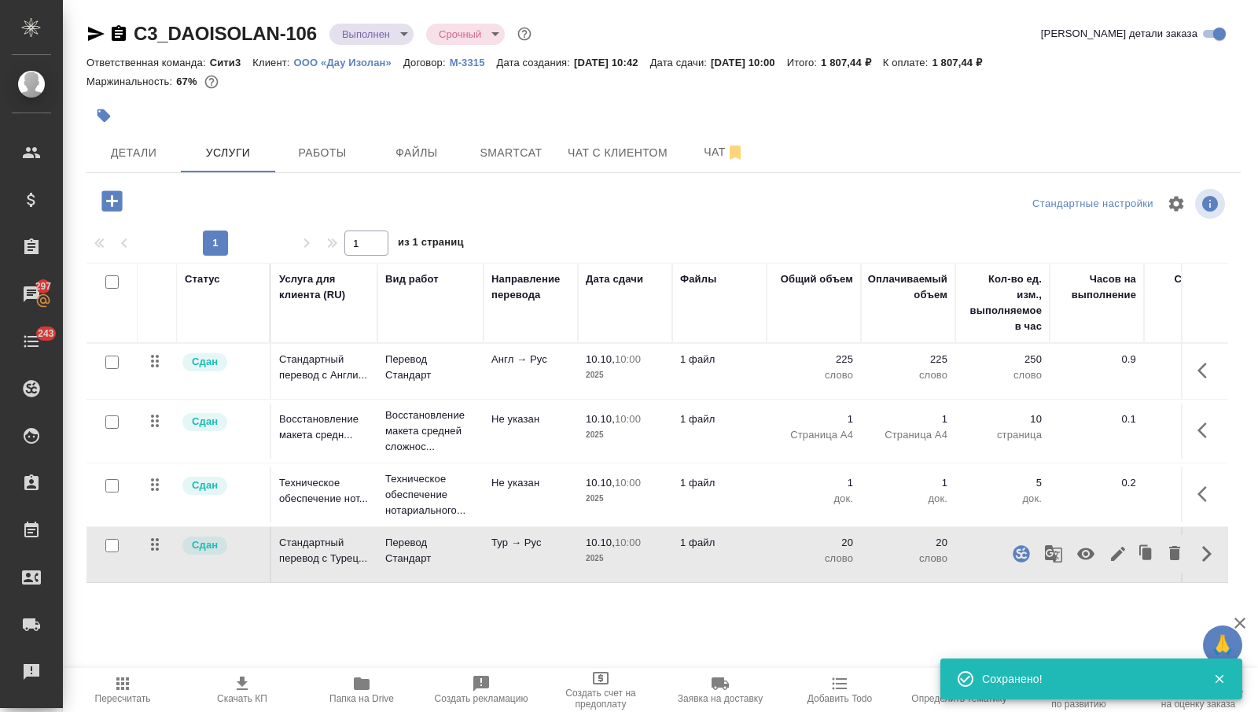
click at [1084, 549] on icon "button" at bounding box center [1086, 553] width 19 height 19
click at [859, 368] on td "225 слово" at bounding box center [814, 371] width 94 height 55
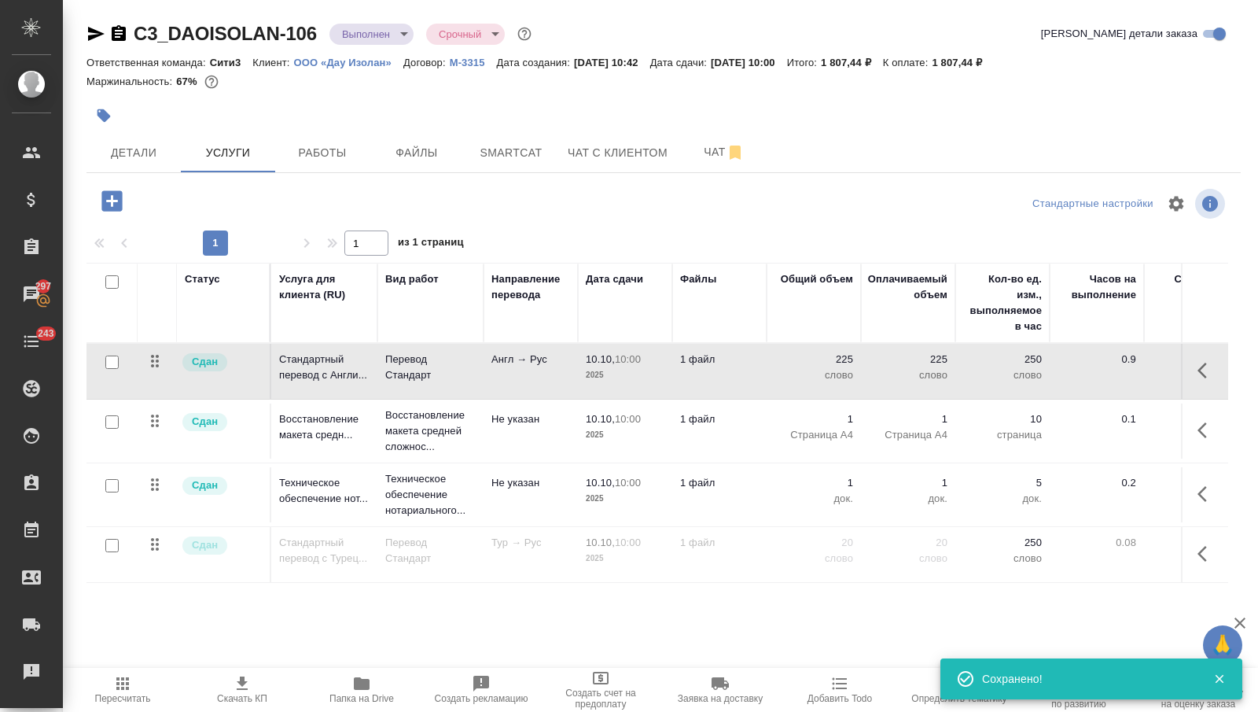
click at [859, 368] on td "225 слово" at bounding box center [814, 371] width 94 height 55
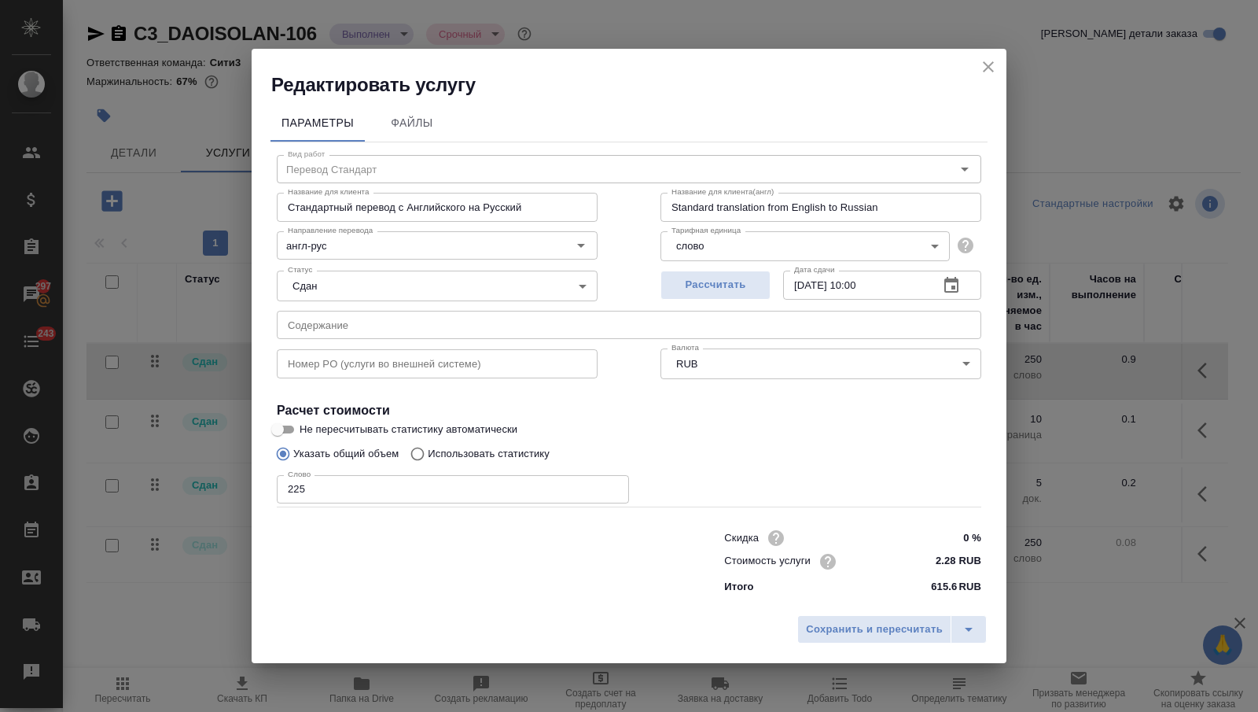
click at [515, 491] on input "225" at bounding box center [453, 489] width 352 height 28
type input "250"
click at [827, 620] on span "Сохранить и пересчитать" at bounding box center [874, 629] width 137 height 18
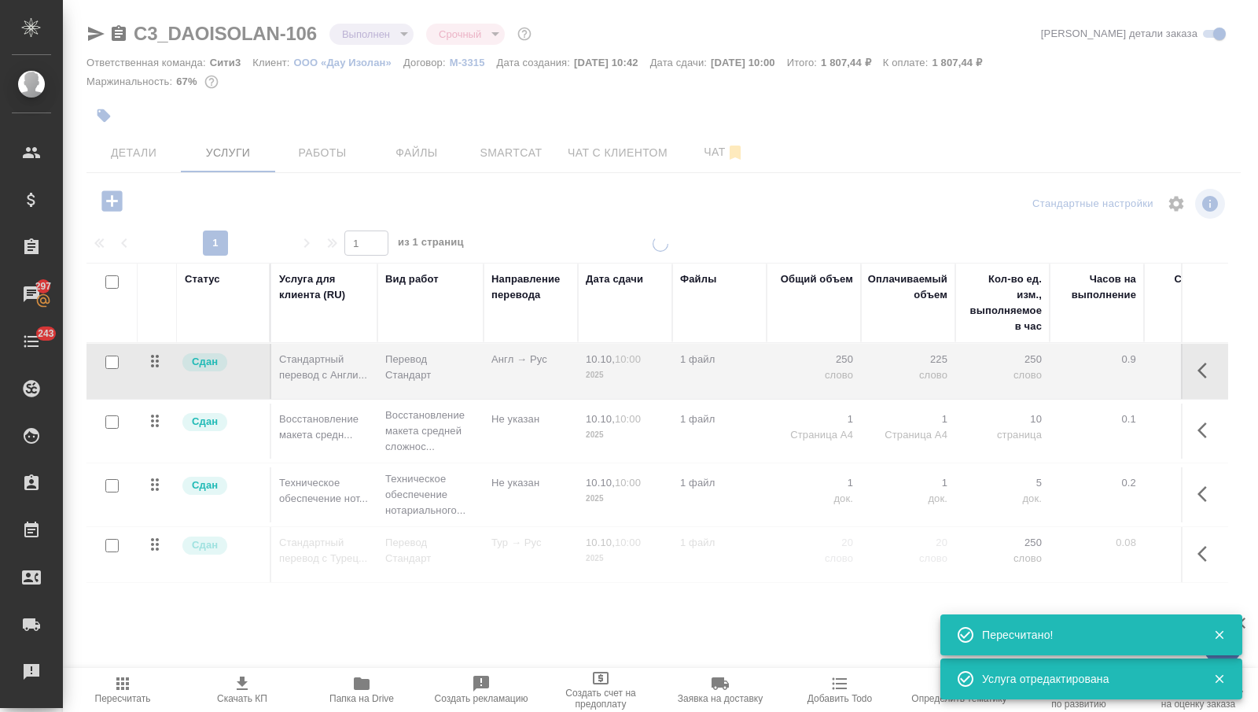
type input "normal"
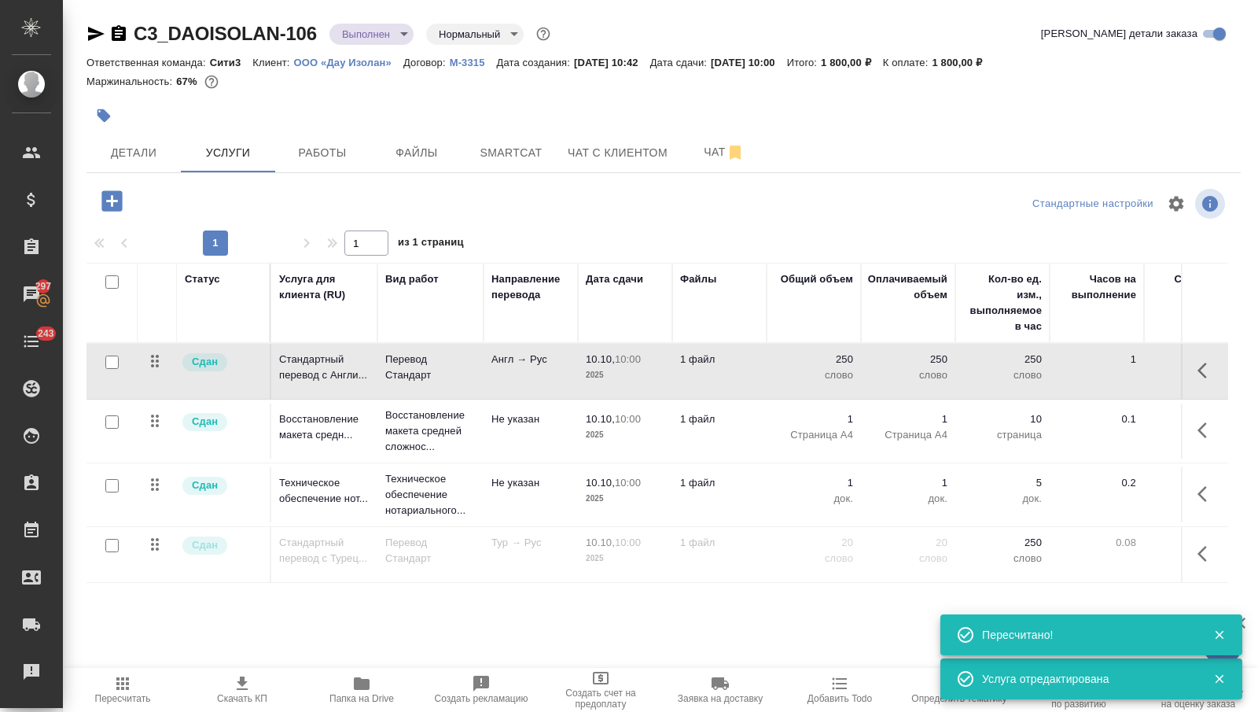
click at [391, 34] on body "🙏 .cls-1 fill:#fff; AWATERA Nikitina Tatiana Клиенты Спецификации Заказы 297 Ча…" at bounding box center [629, 356] width 1258 height 712
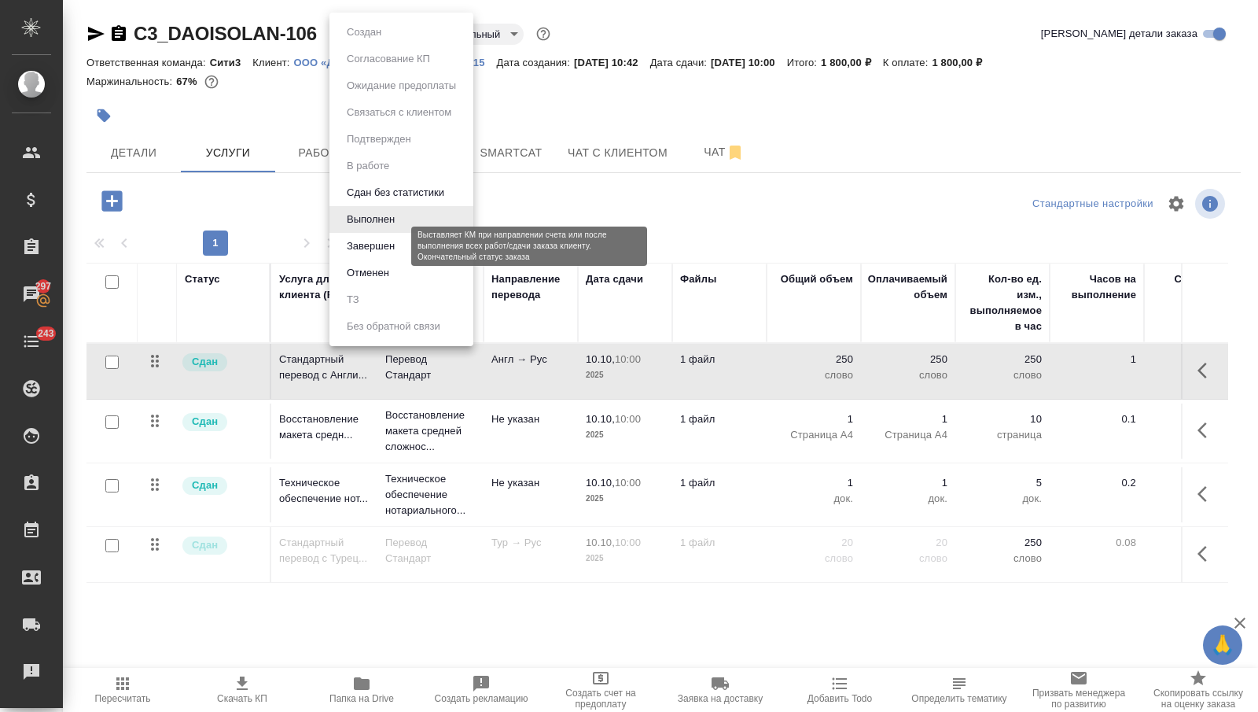
click at [386, 245] on button "Завершен" at bounding box center [370, 245] width 57 height 17
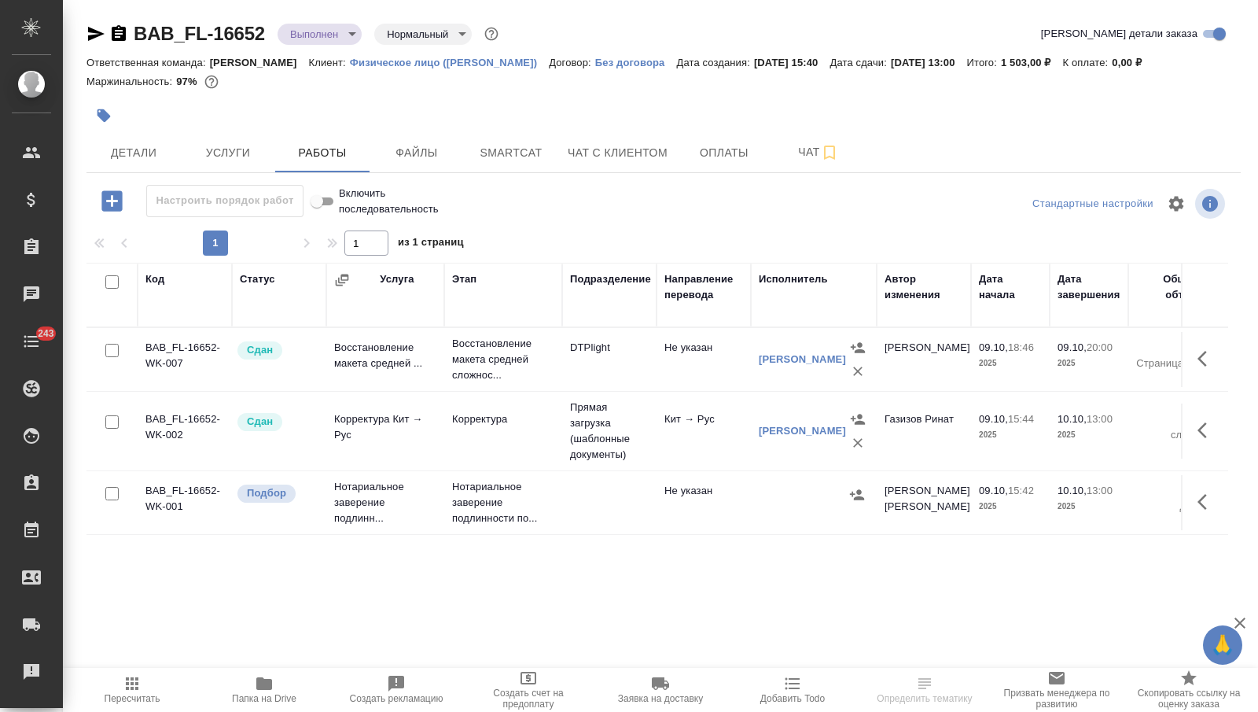
click at [91, 31] on icon "button" at bounding box center [96, 34] width 17 height 14
click at [139, 141] on button "Детали" at bounding box center [134, 152] width 94 height 39
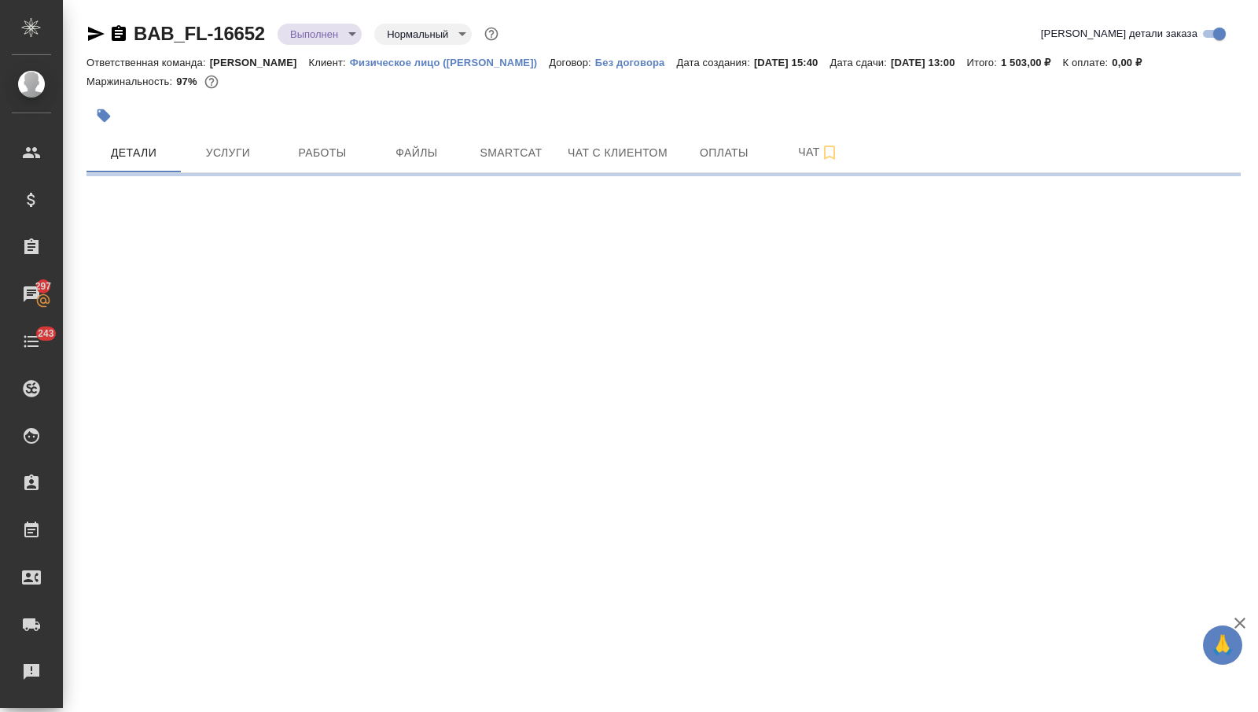
select select "RU"
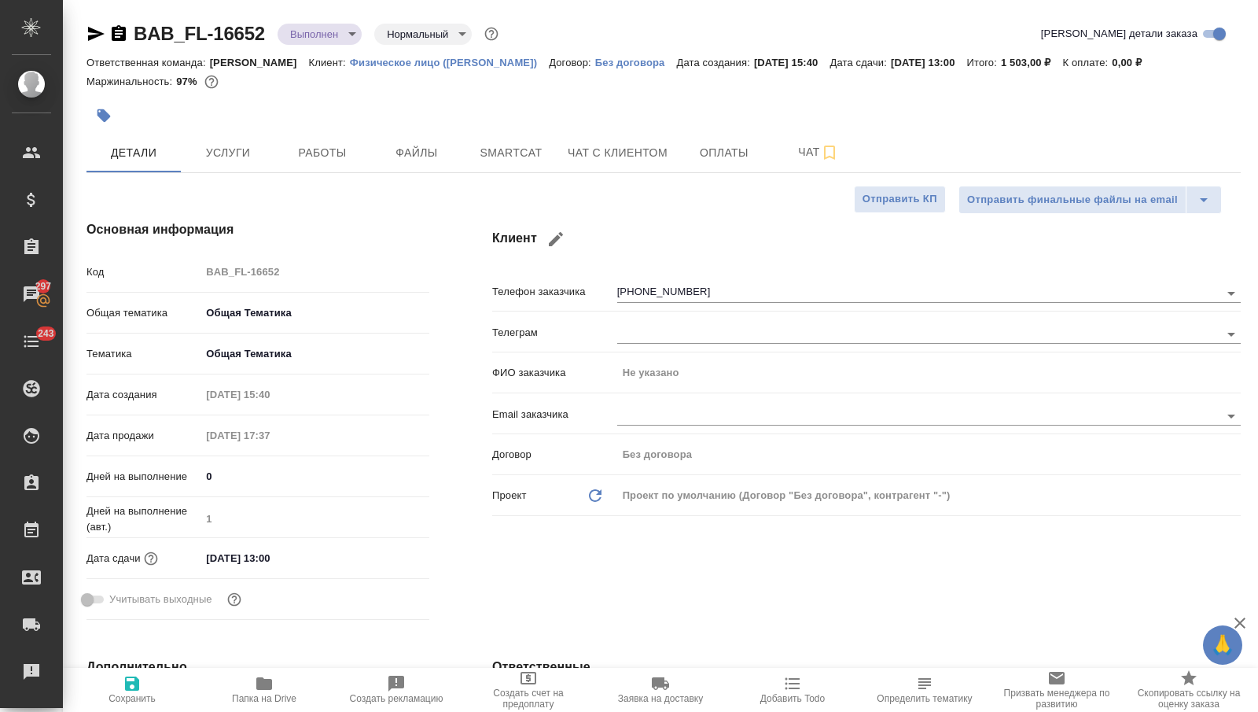
type textarea "x"
click at [937, 119] on div at bounding box center [664, 115] width 1154 height 35
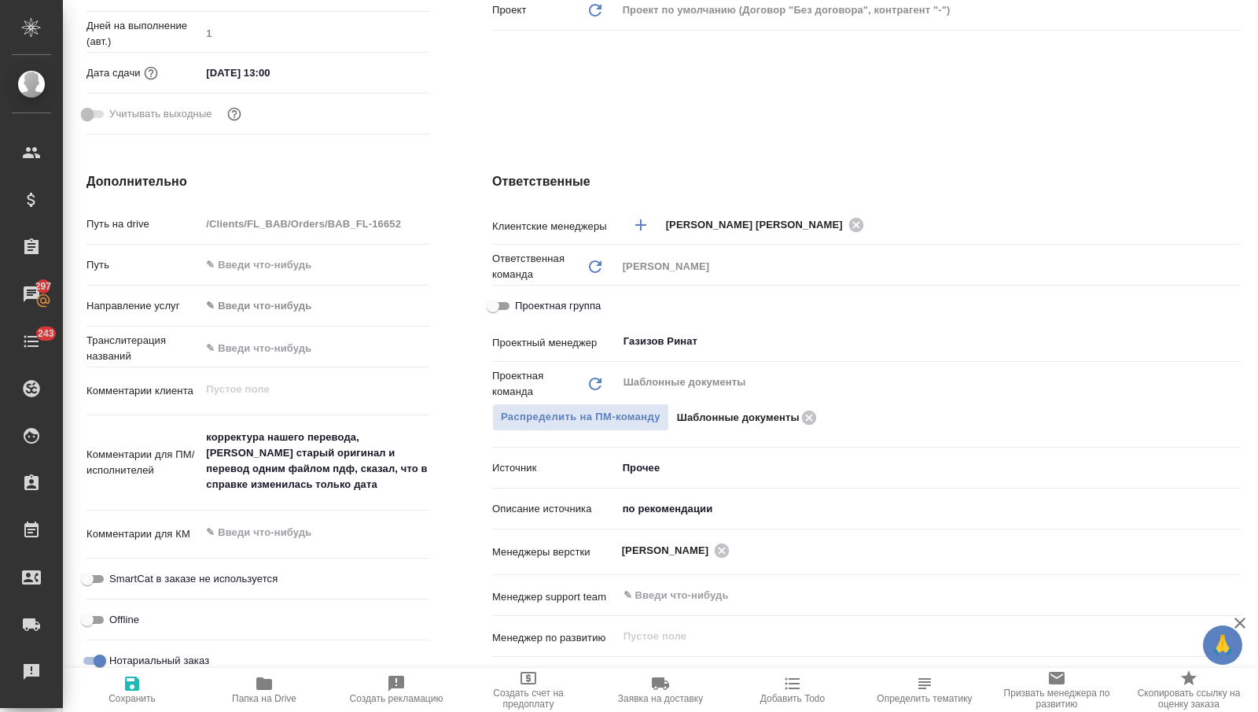
scroll to position [570, 0]
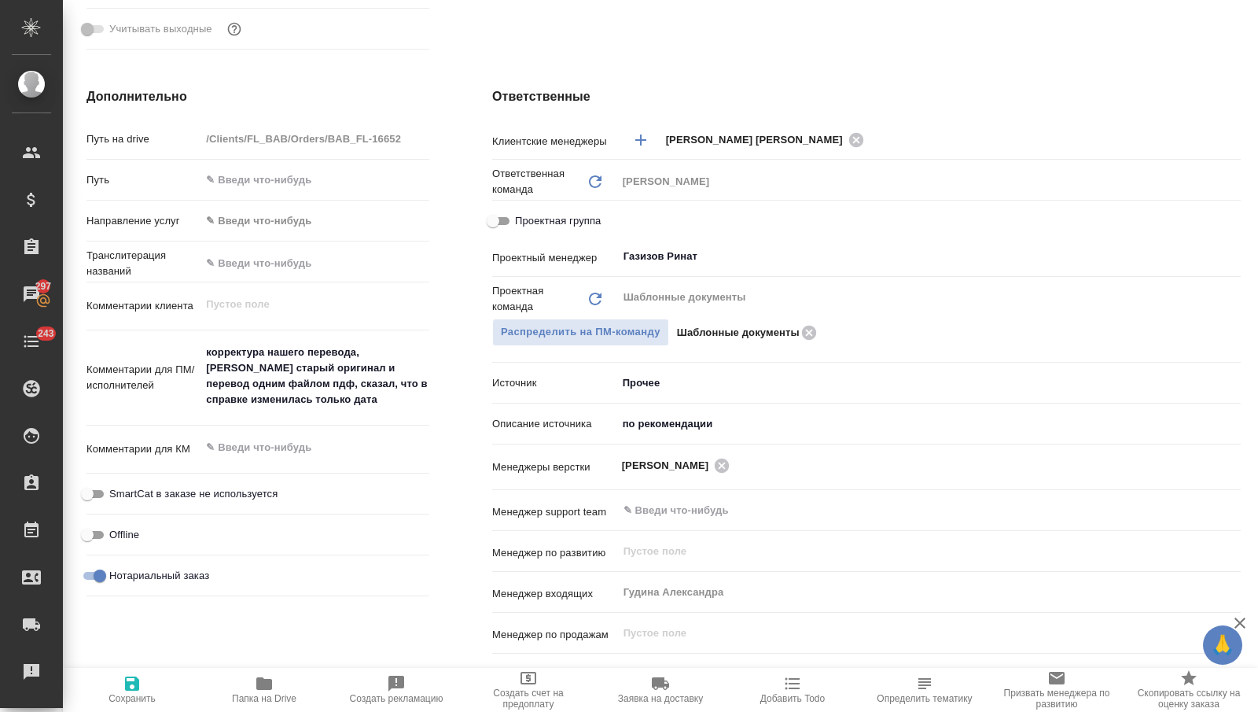
type textarea "x"
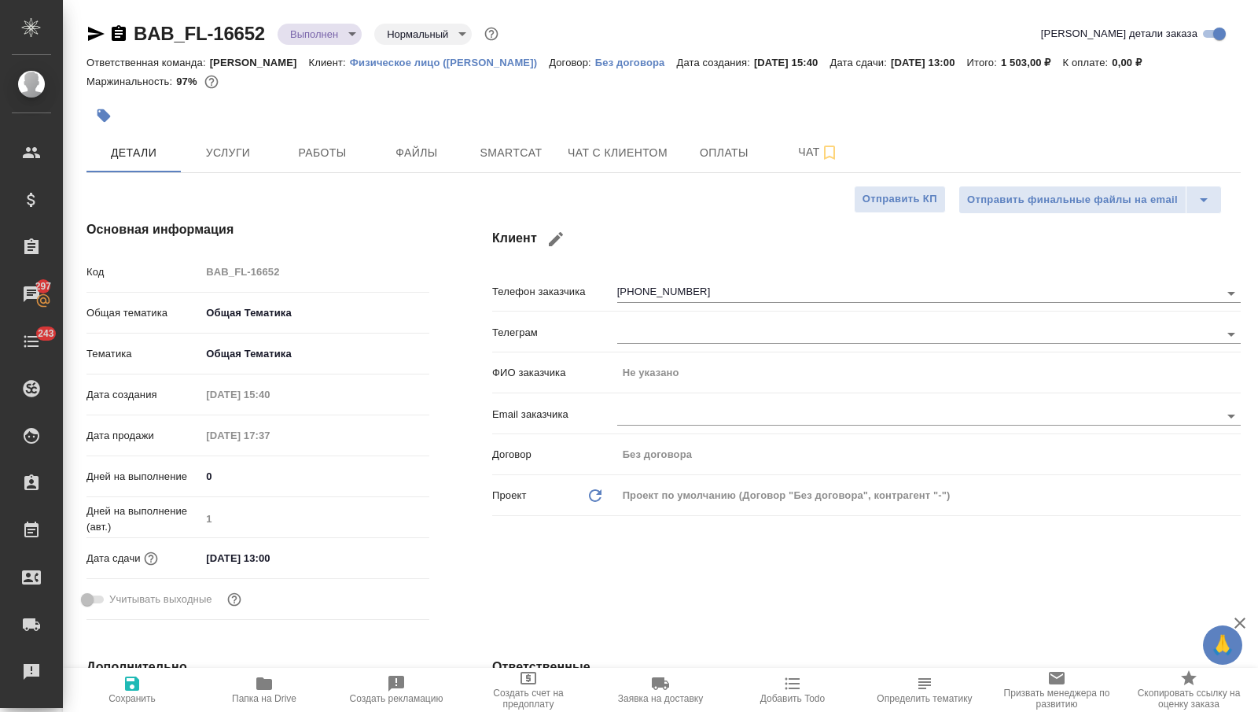
type textarea "x"
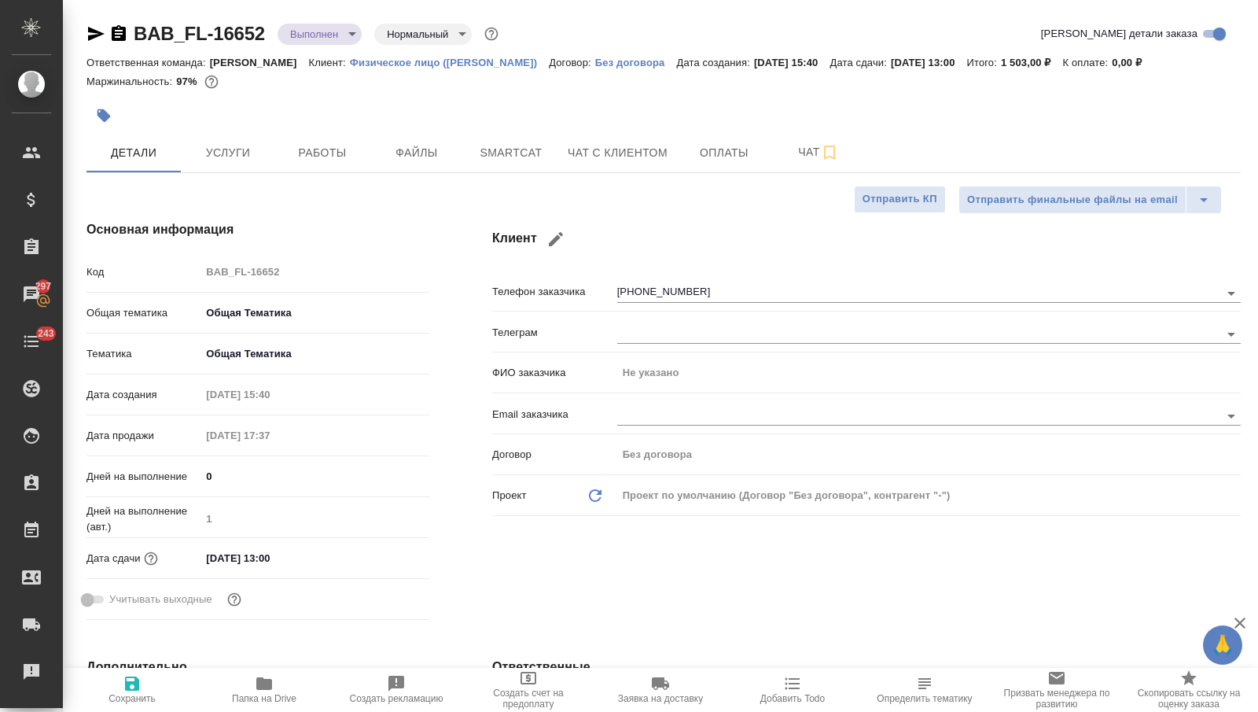
type textarea "x"
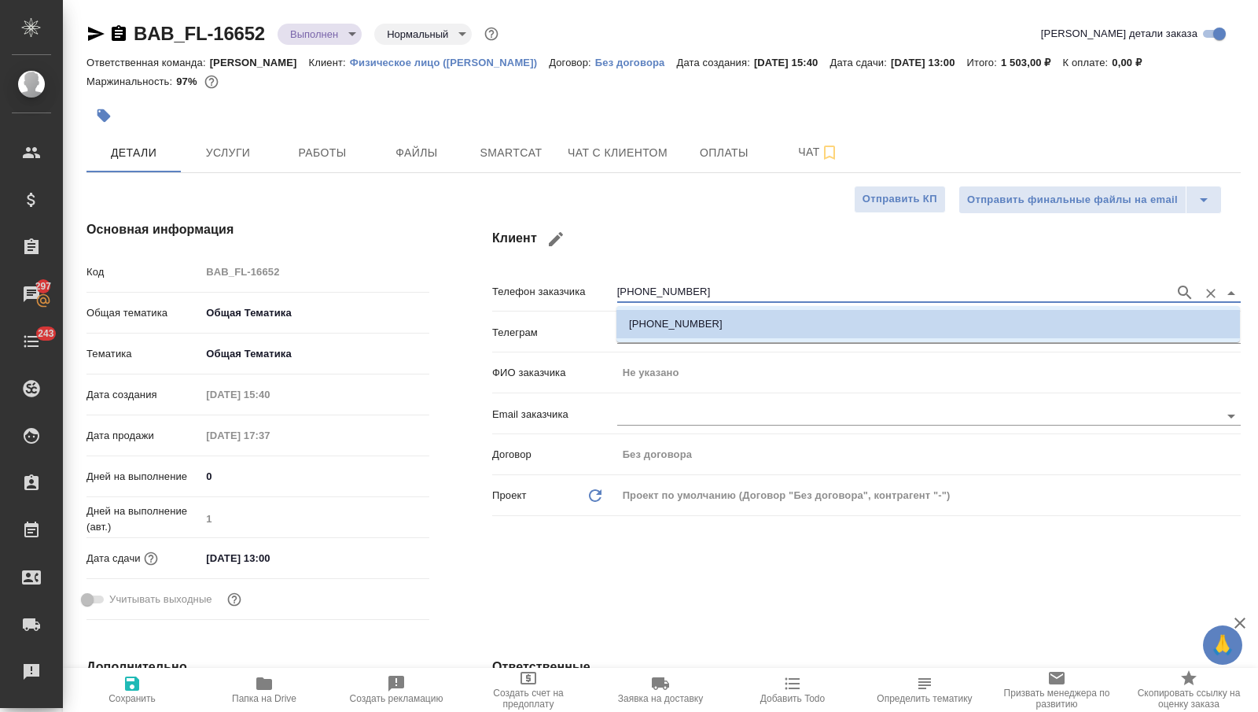
drag, startPoint x: 709, startPoint y: 289, endPoint x: 595, endPoint y: 288, distance: 114.0
click at [595, 288] on div "Телефон заказчика +74997580978" at bounding box center [866, 291] width 749 height 28
click at [400, 385] on div "09.10.2025 15:40" at bounding box center [315, 394] width 229 height 23
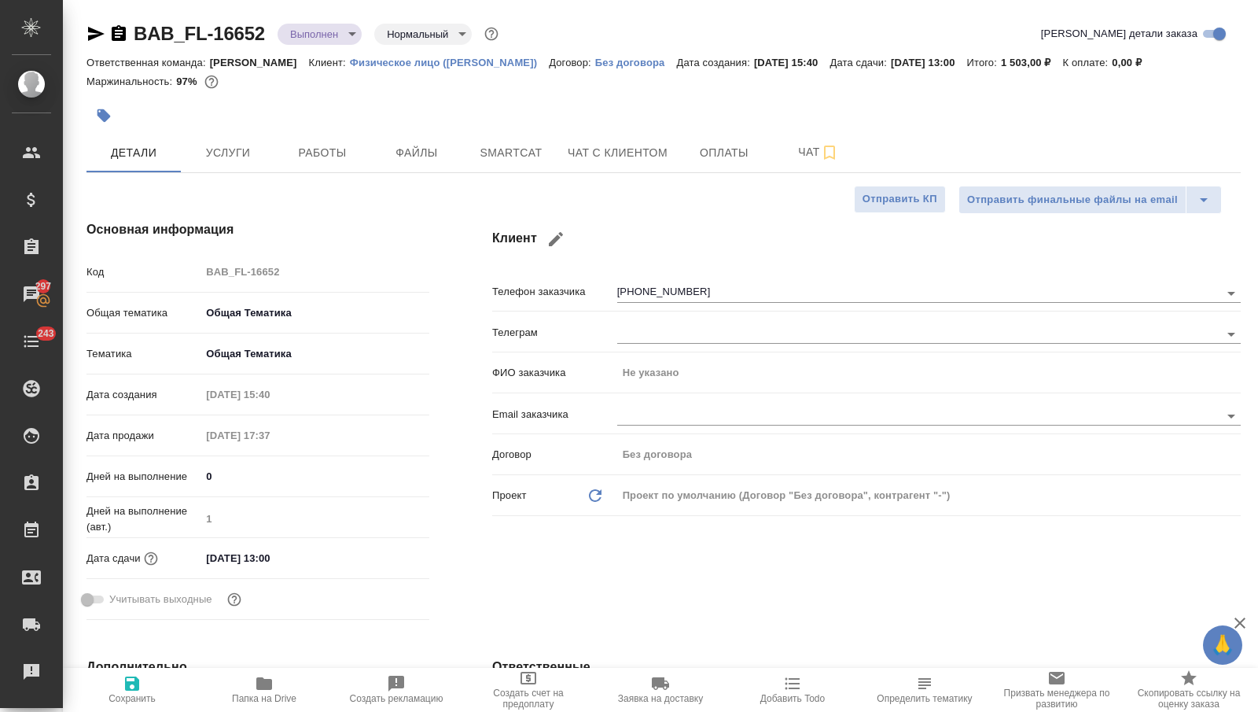
type textarea "x"
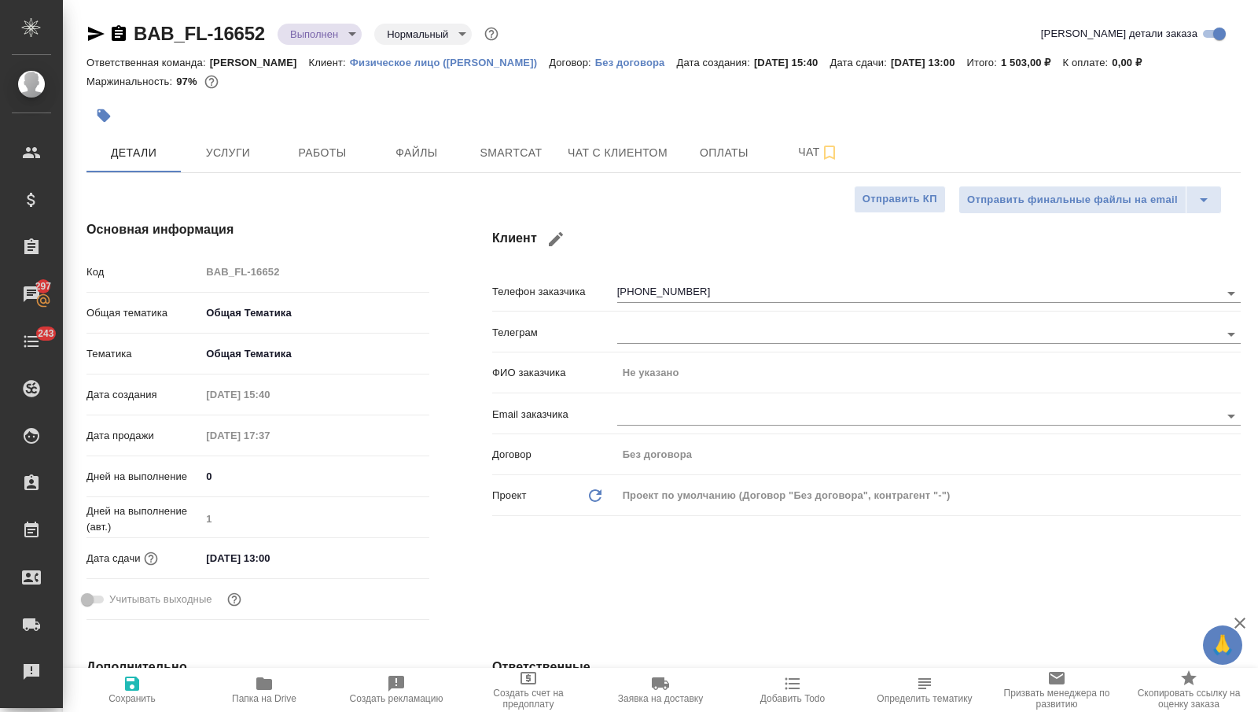
type textarea "x"
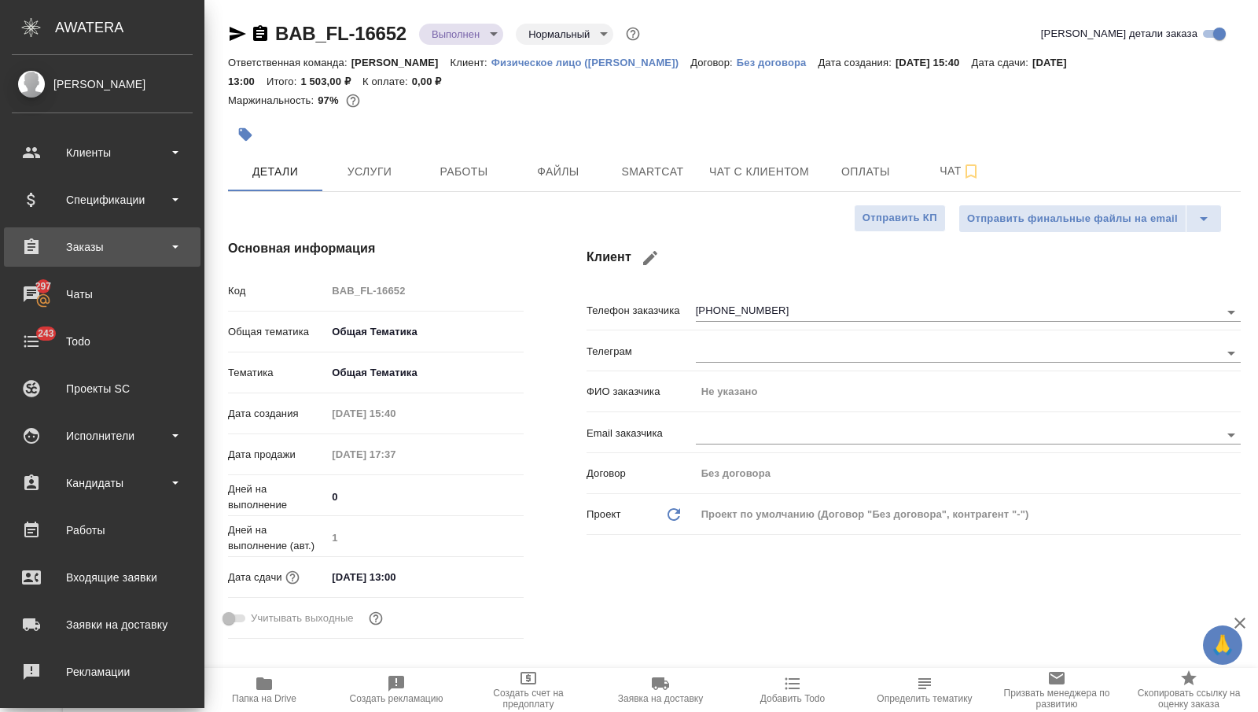
click at [47, 250] on div "Заказы" at bounding box center [102, 247] width 181 height 24
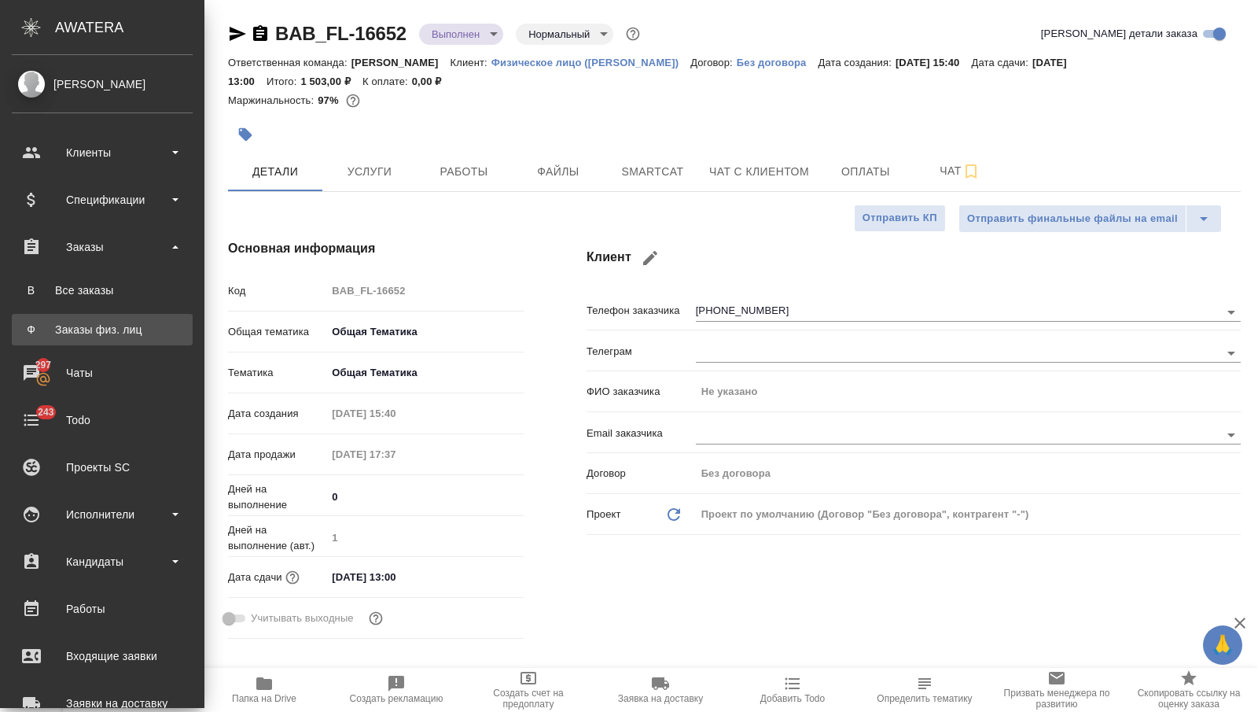
click at [68, 333] on div "Заказы физ. лиц" at bounding box center [102, 330] width 165 height 16
type textarea "x"
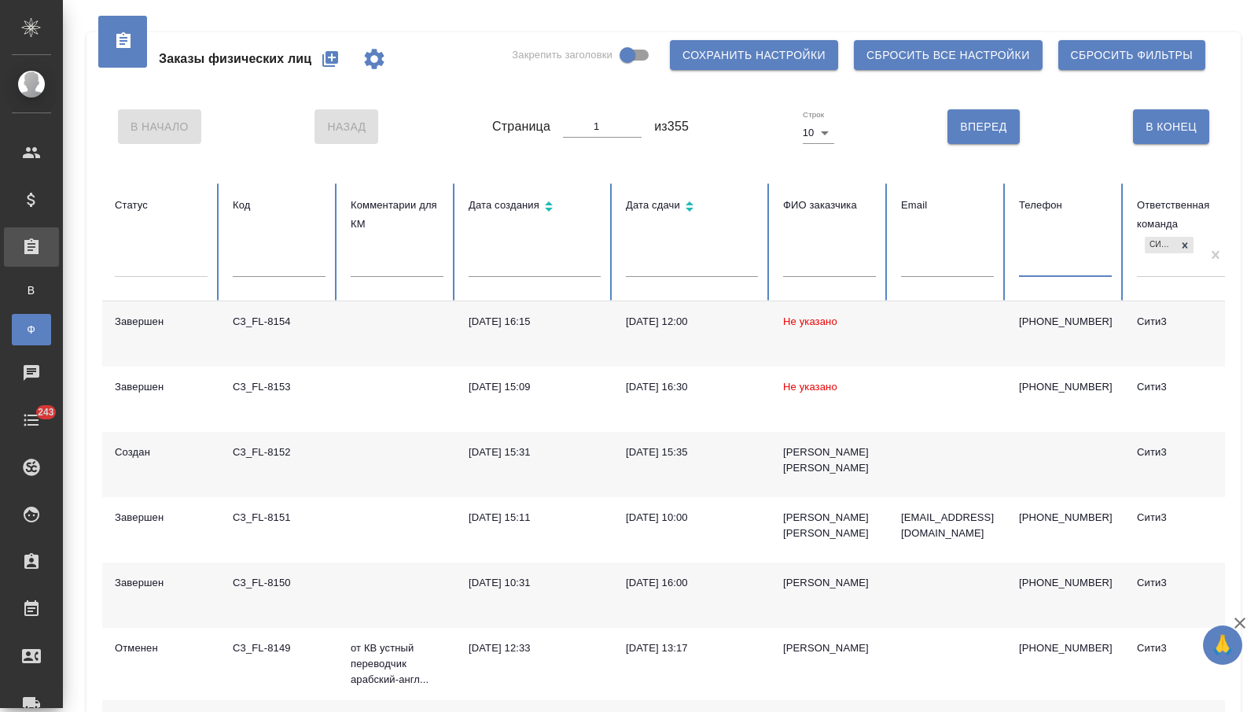
click at [1036, 269] on input "text" at bounding box center [1065, 266] width 93 height 22
paste input "+74997580978"
type input "+74997580978"
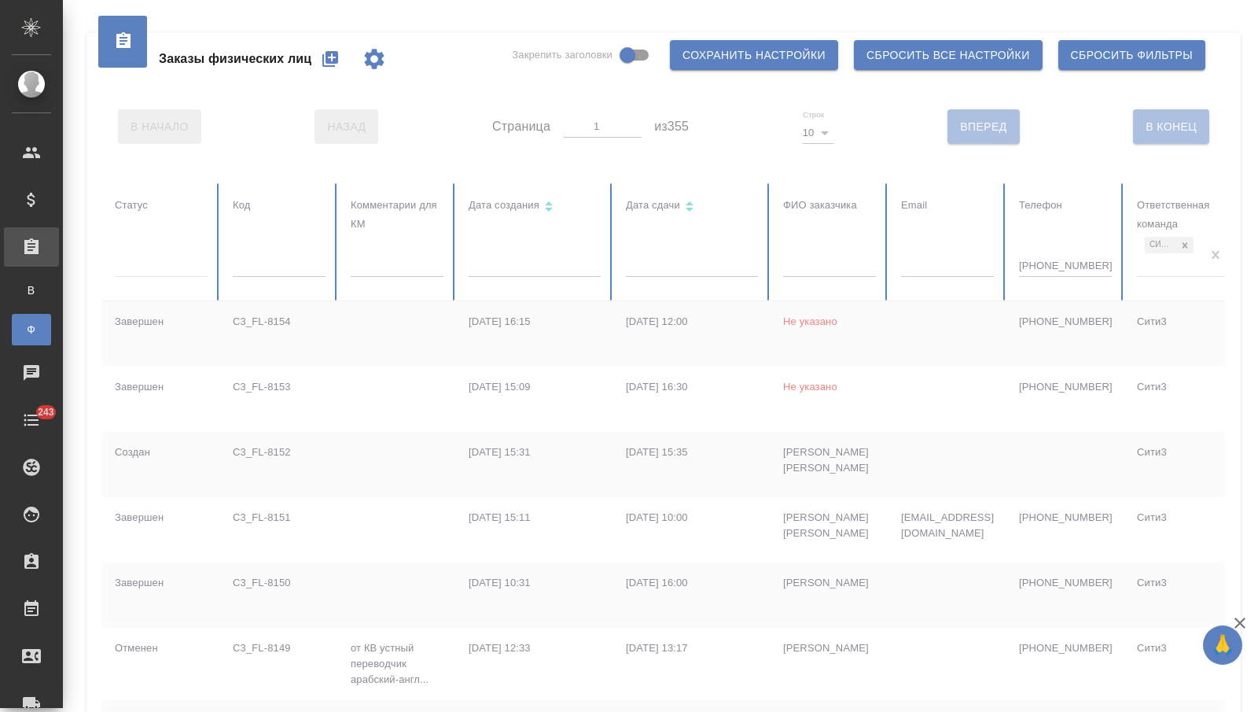
click at [1209, 256] on div at bounding box center [986, 575] width 1769 height 785
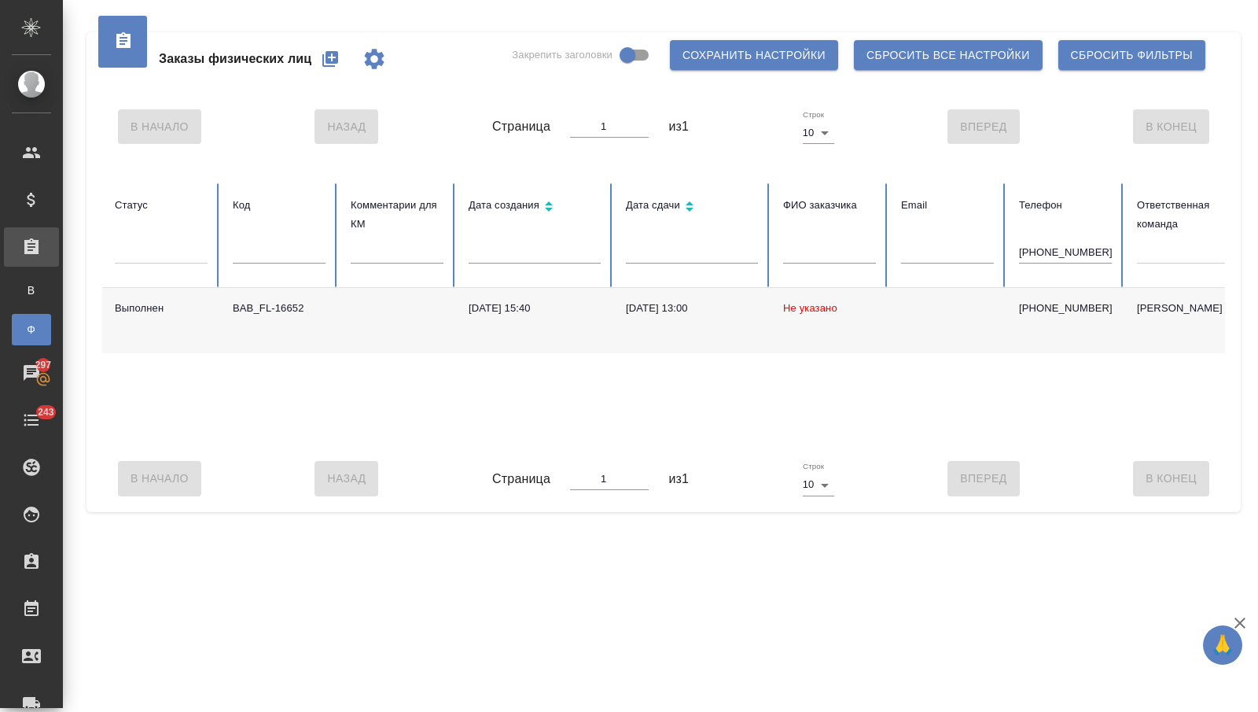
click at [379, 302] on td at bounding box center [397, 320] width 118 height 65
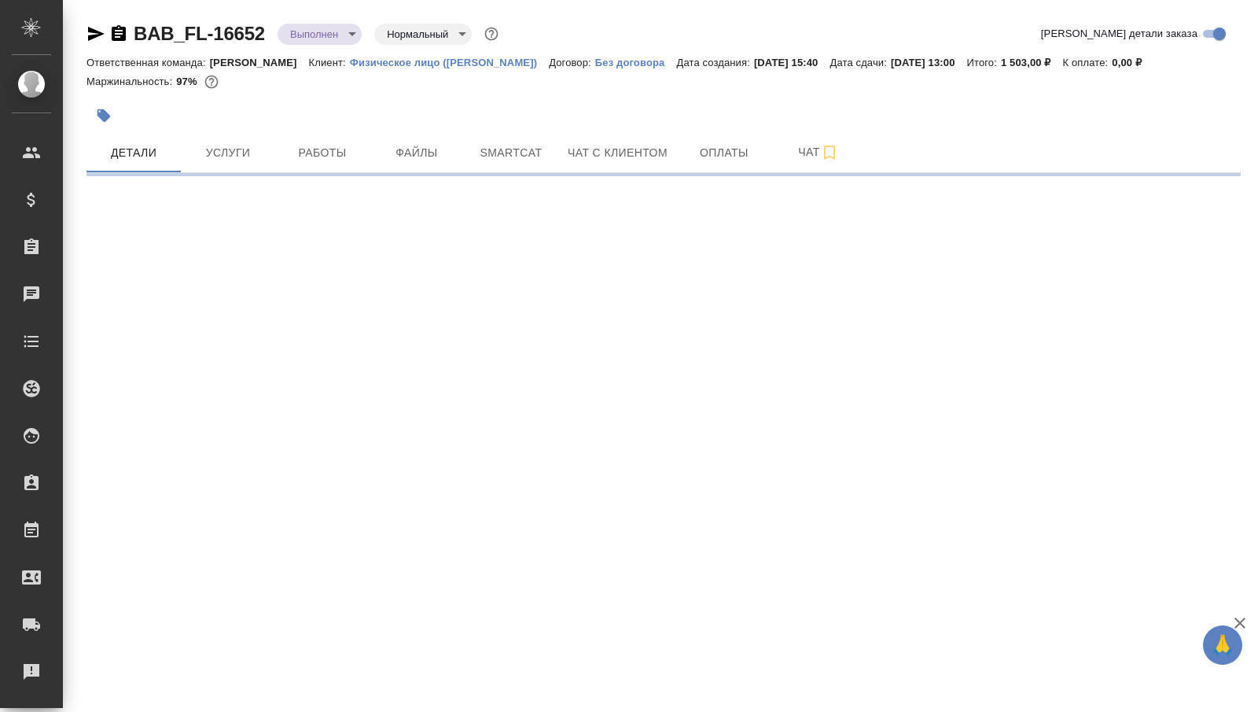
click at [377, 146] on button "Файлы" at bounding box center [417, 152] width 94 height 39
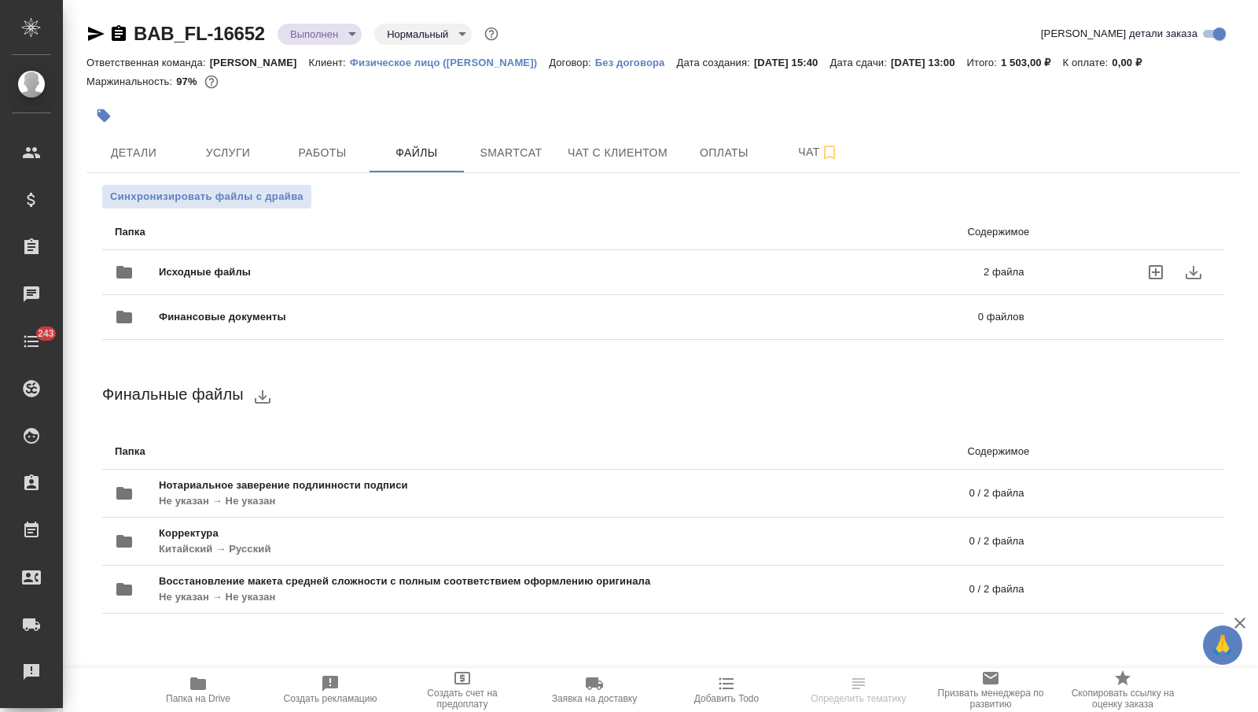
click at [320, 259] on div "Исходные файлы 2 файла" at bounding box center [570, 272] width 910 height 38
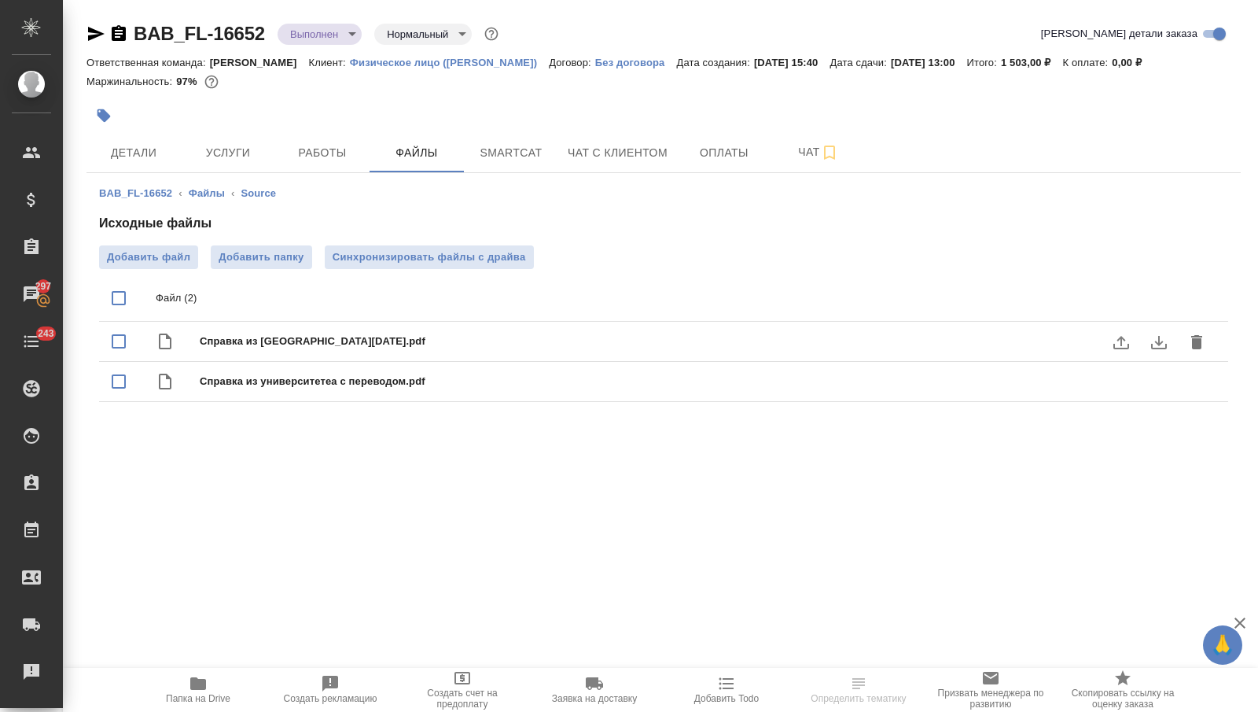
click at [1157, 339] on icon "download" at bounding box center [1159, 342] width 19 height 19
drag, startPoint x: 1157, startPoint y: 354, endPoint x: 1157, endPoint y: 378, distance: 24.4
click at [1157, 377] on div at bounding box center [629, 356] width 1258 height 712
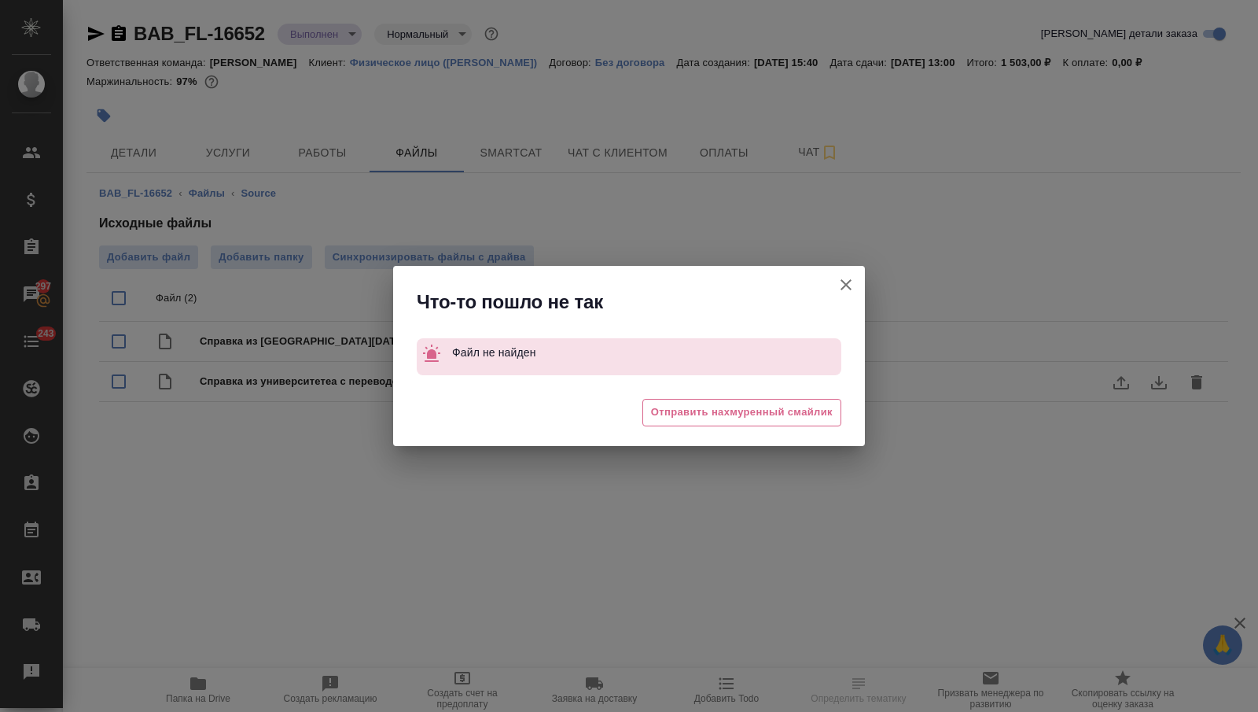
click at [838, 278] on icon "button" at bounding box center [846, 284] width 19 height 19
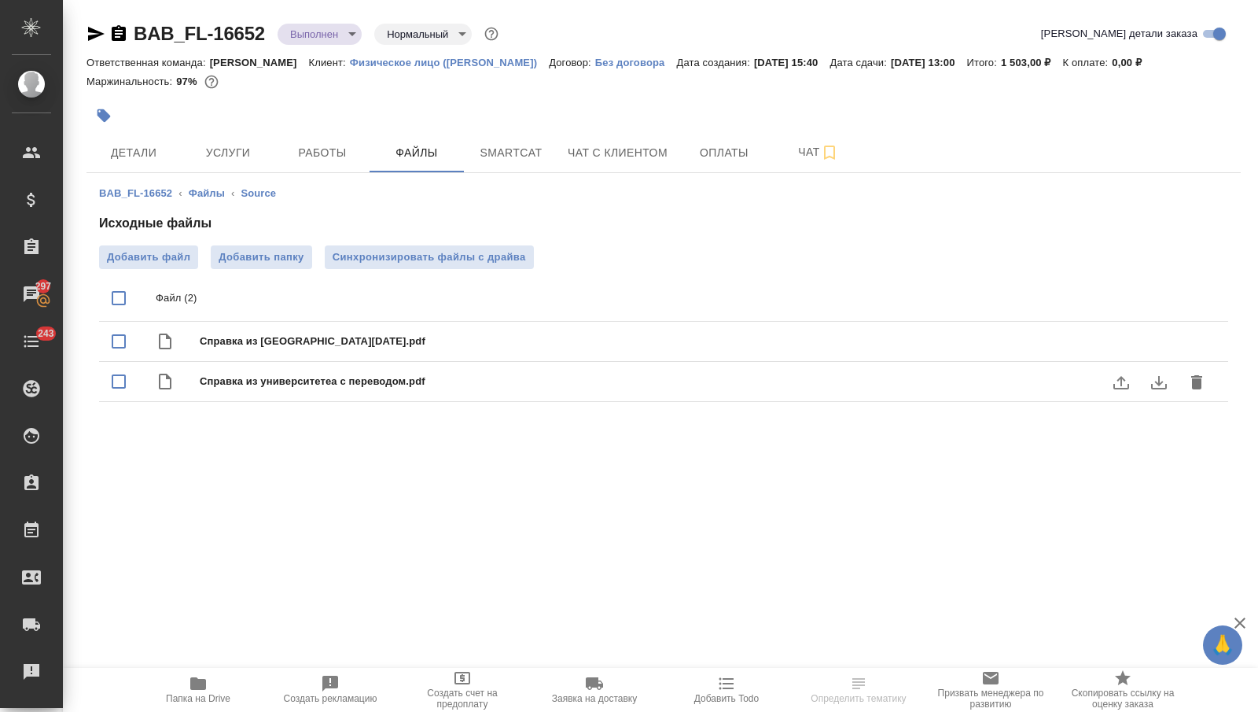
click at [1156, 376] on icon "download" at bounding box center [1159, 382] width 19 height 19
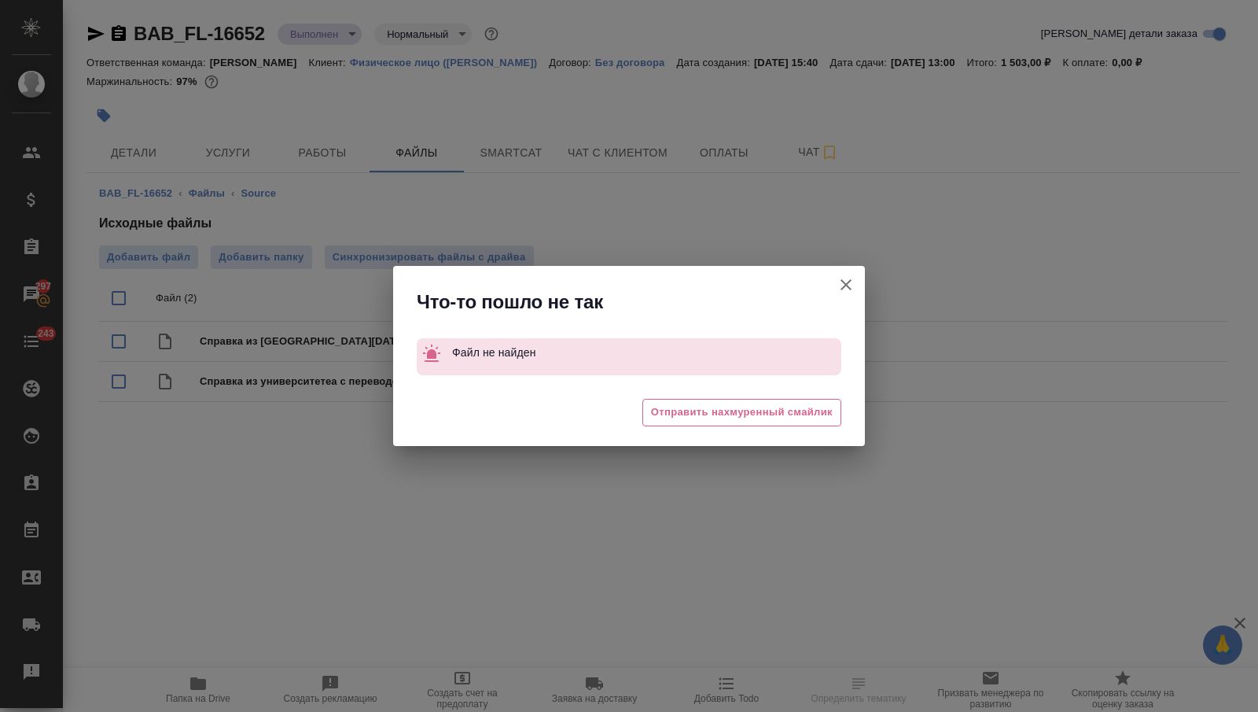
click at [842, 275] on icon "button" at bounding box center [846, 284] width 19 height 19
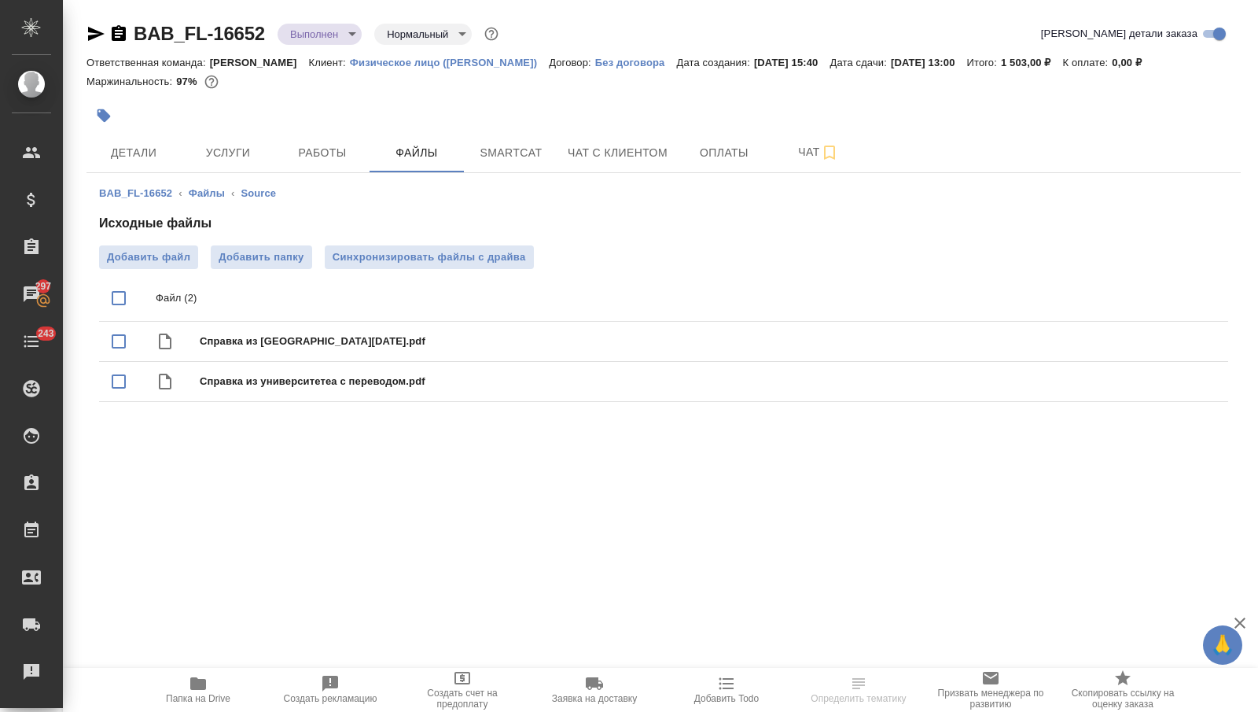
click at [213, 687] on span "Папка на Drive" at bounding box center [198, 689] width 113 height 30
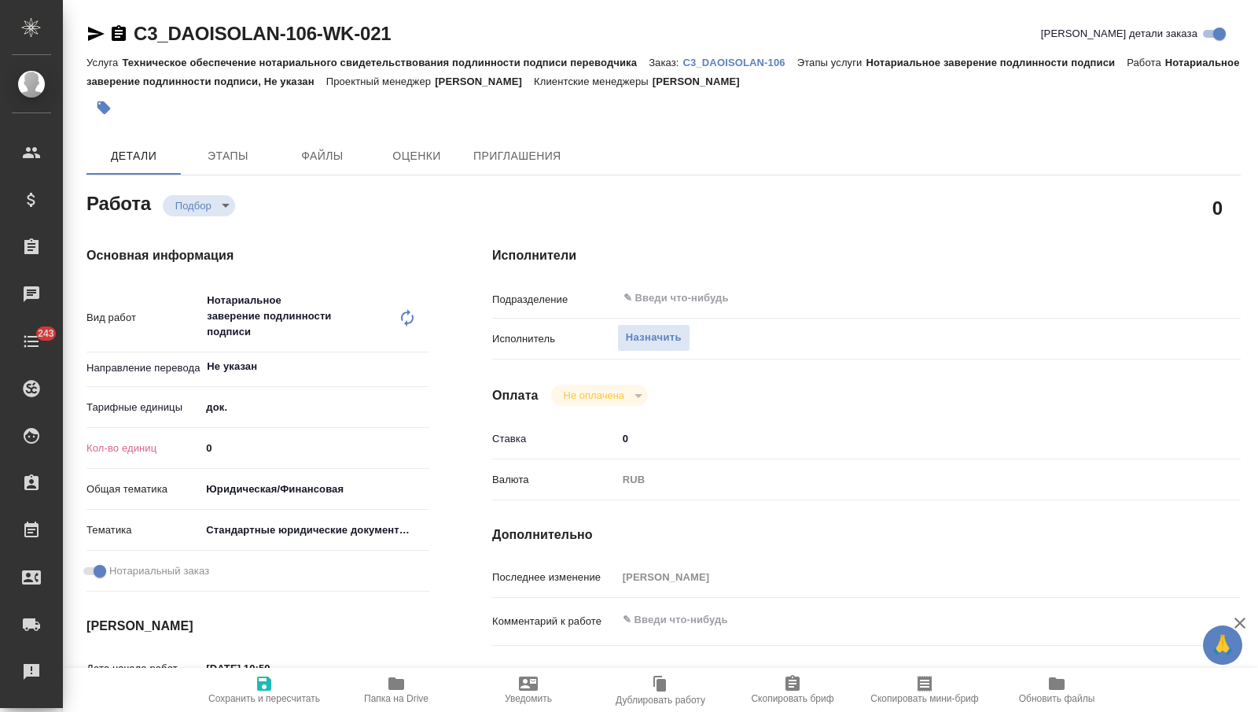
type textarea "x"
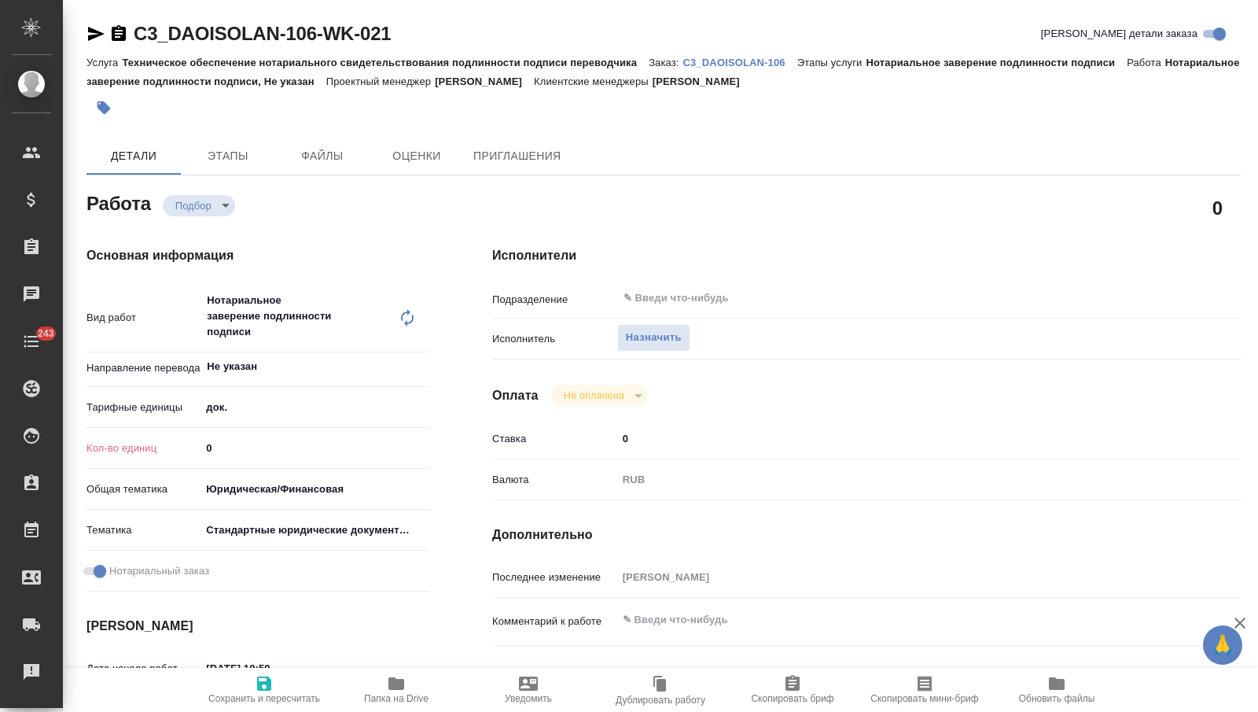
type textarea "x"
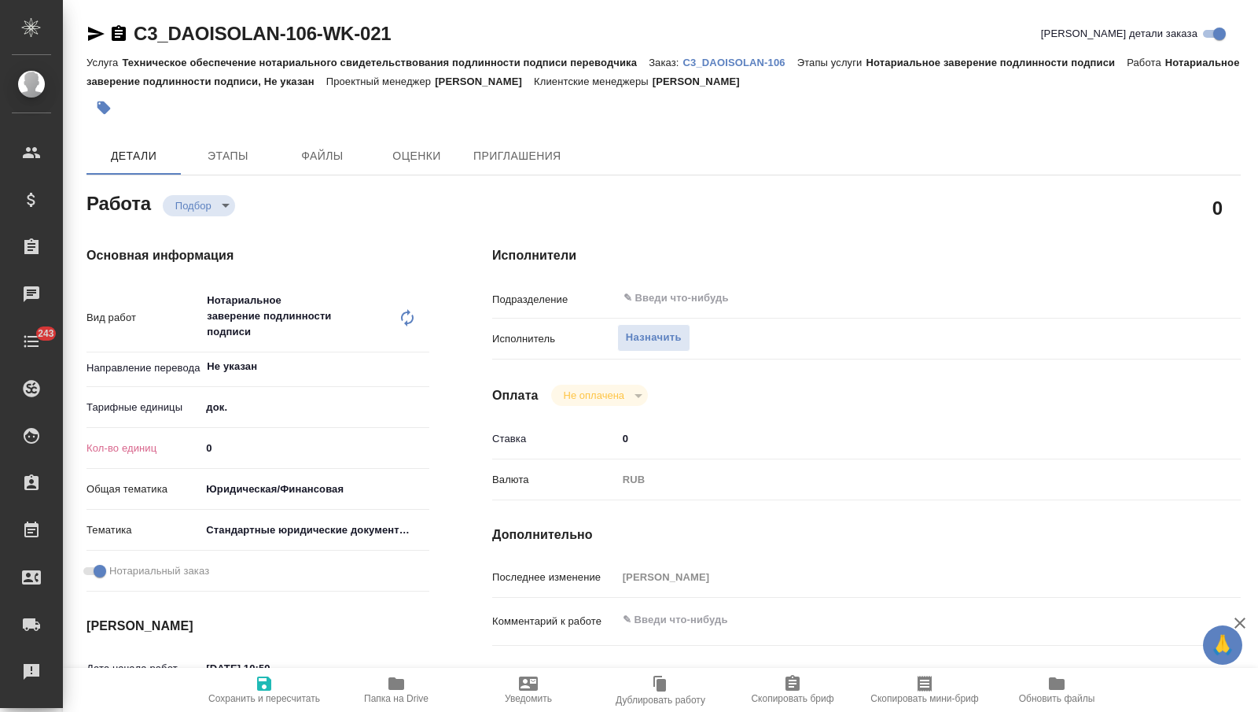
type textarea "x"
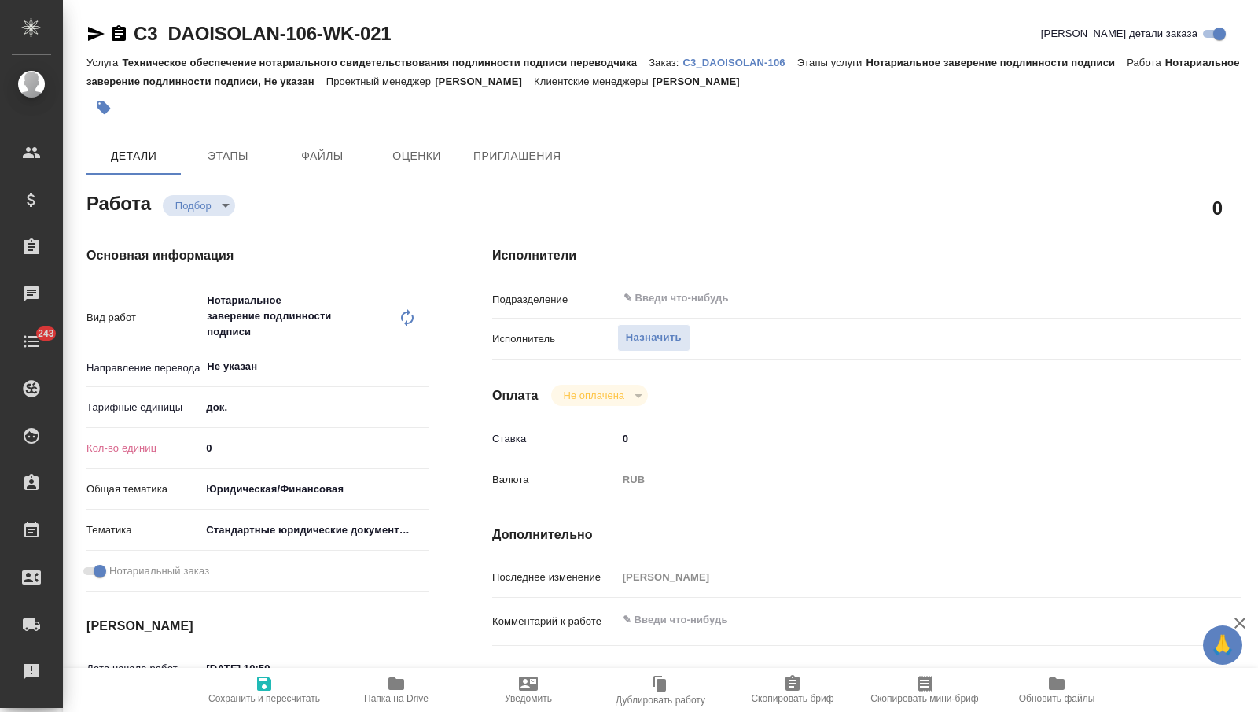
type textarea "x"
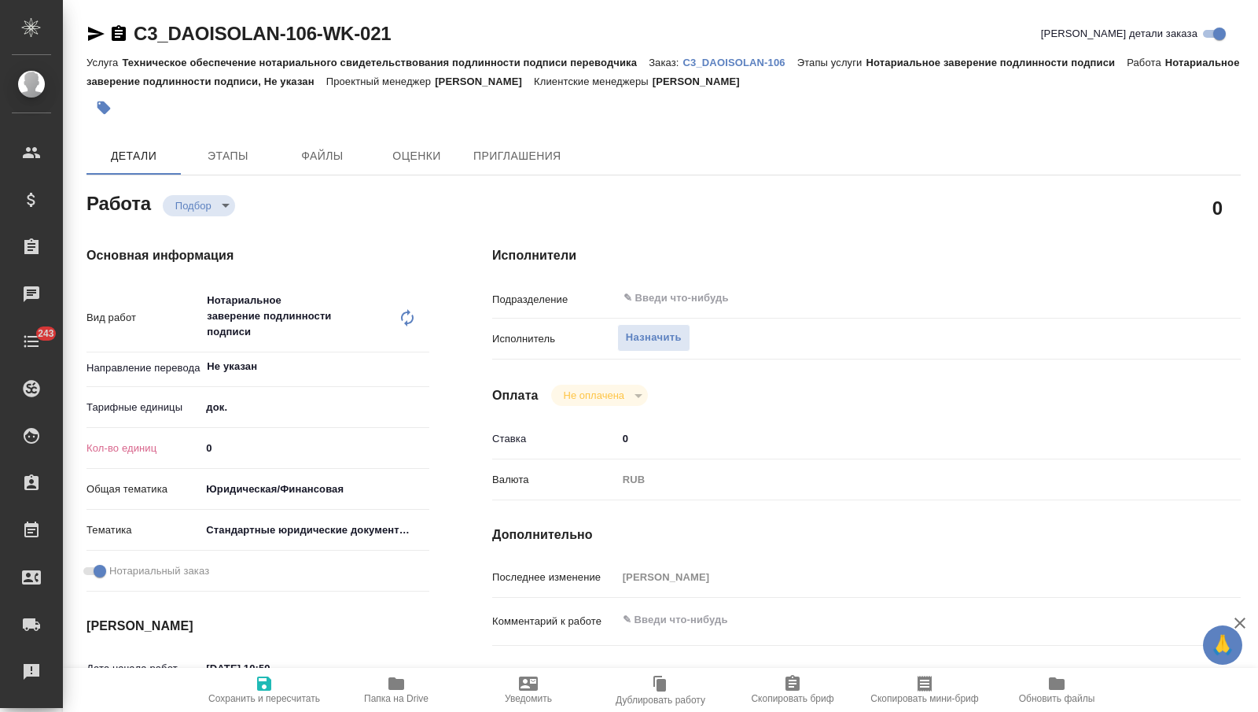
type textarea "x"
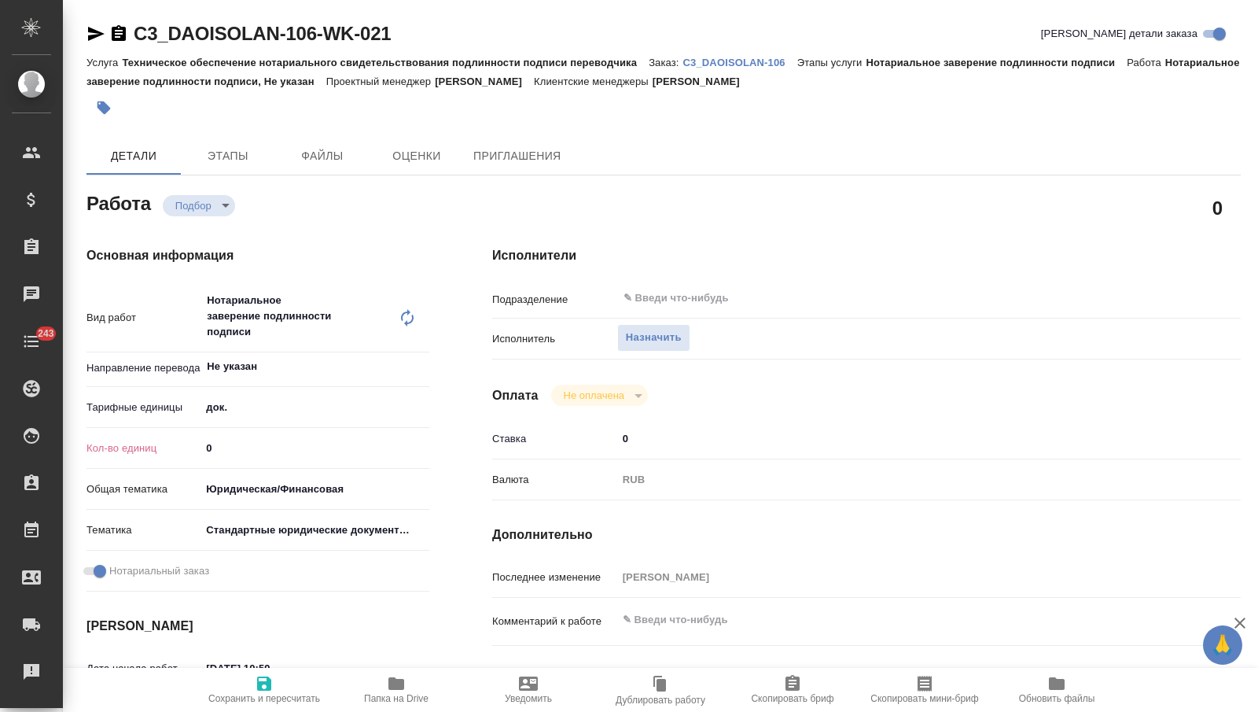
type textarea "x"
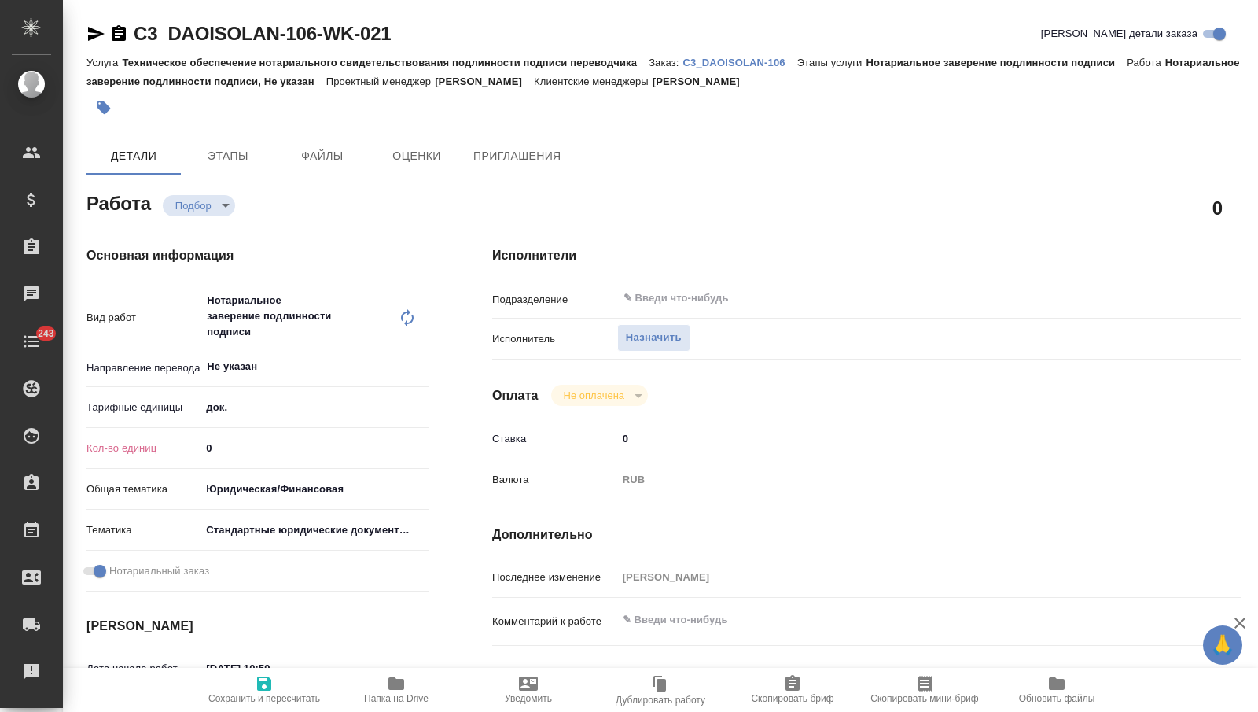
type textarea "x"
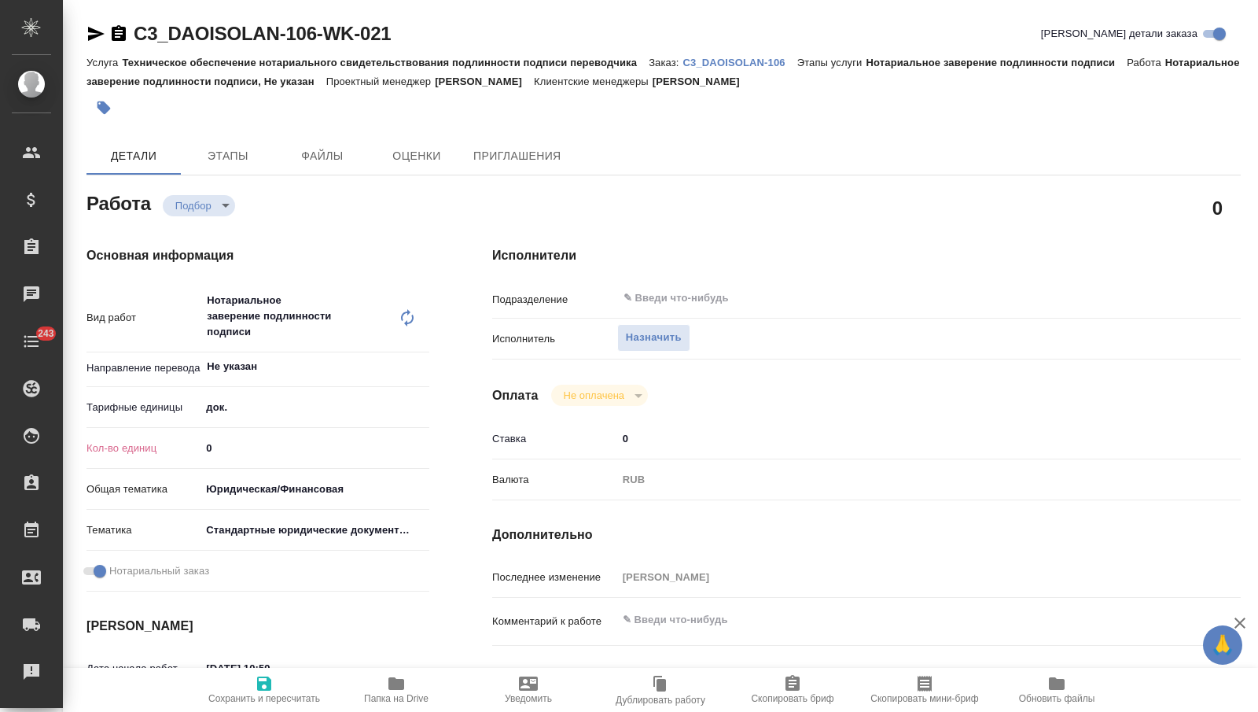
type textarea "x"
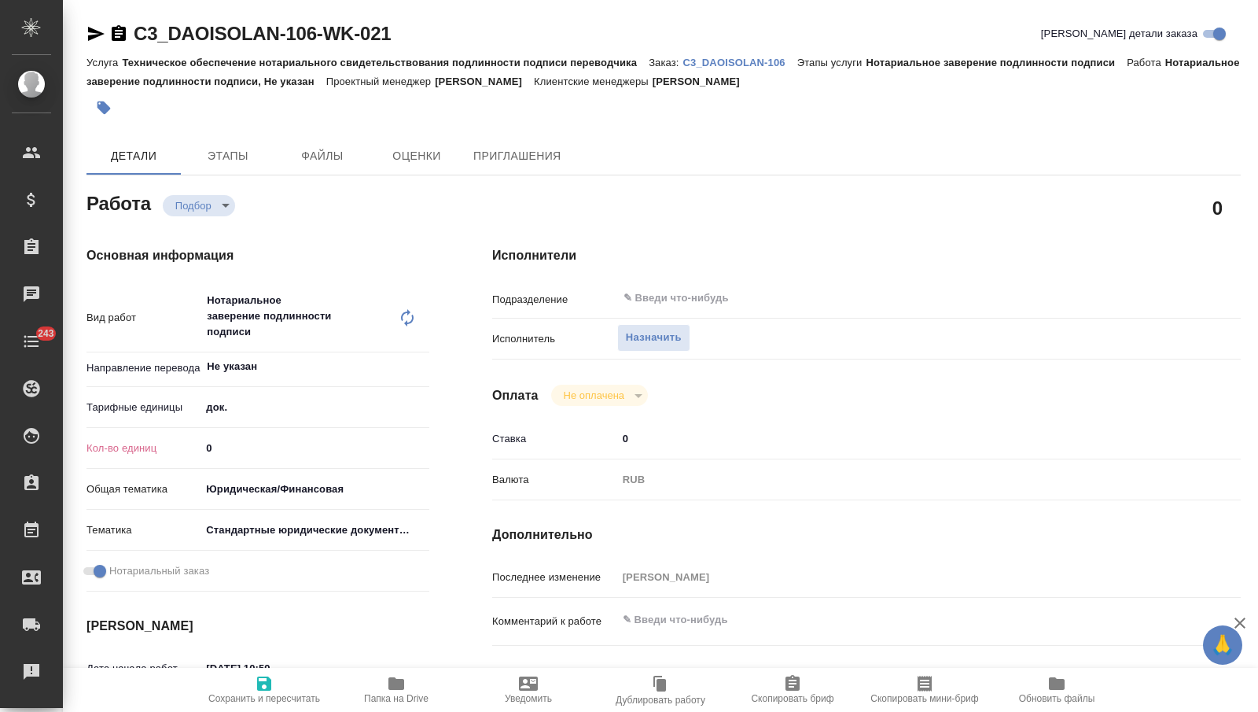
type textarea "x"
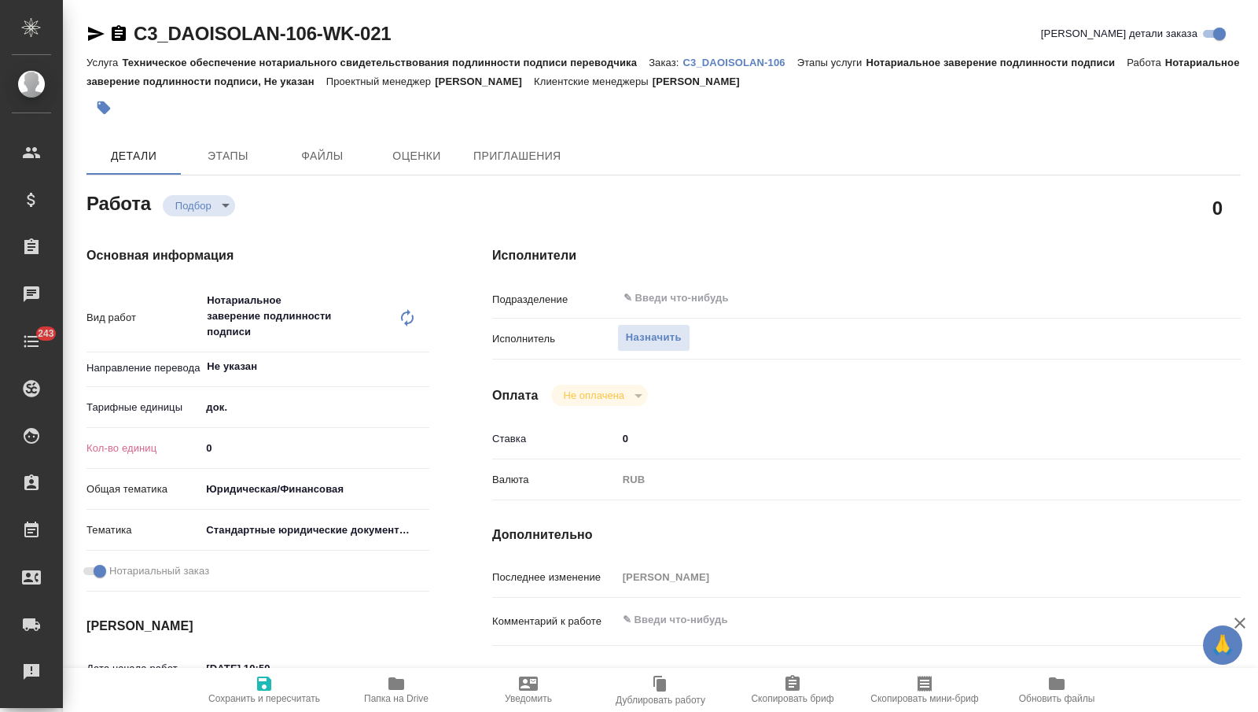
type textarea "x"
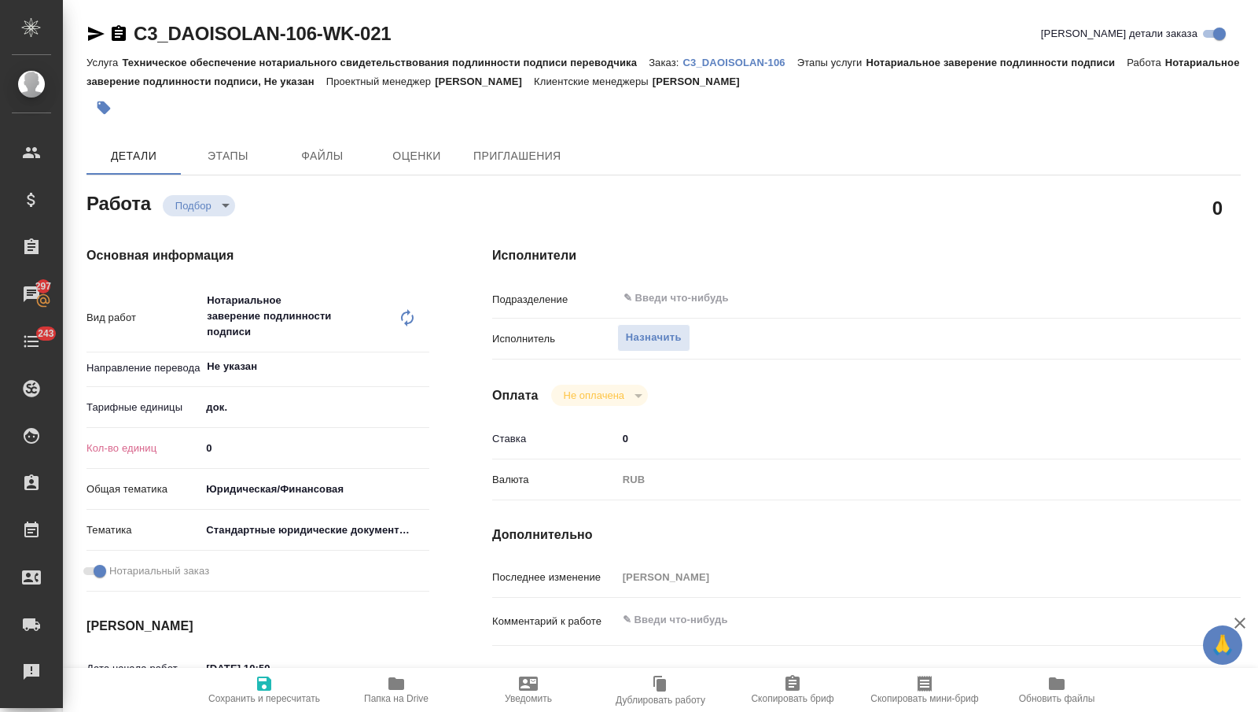
click at [260, 449] on input "0" at bounding box center [315, 447] width 229 height 23
type textarea "x"
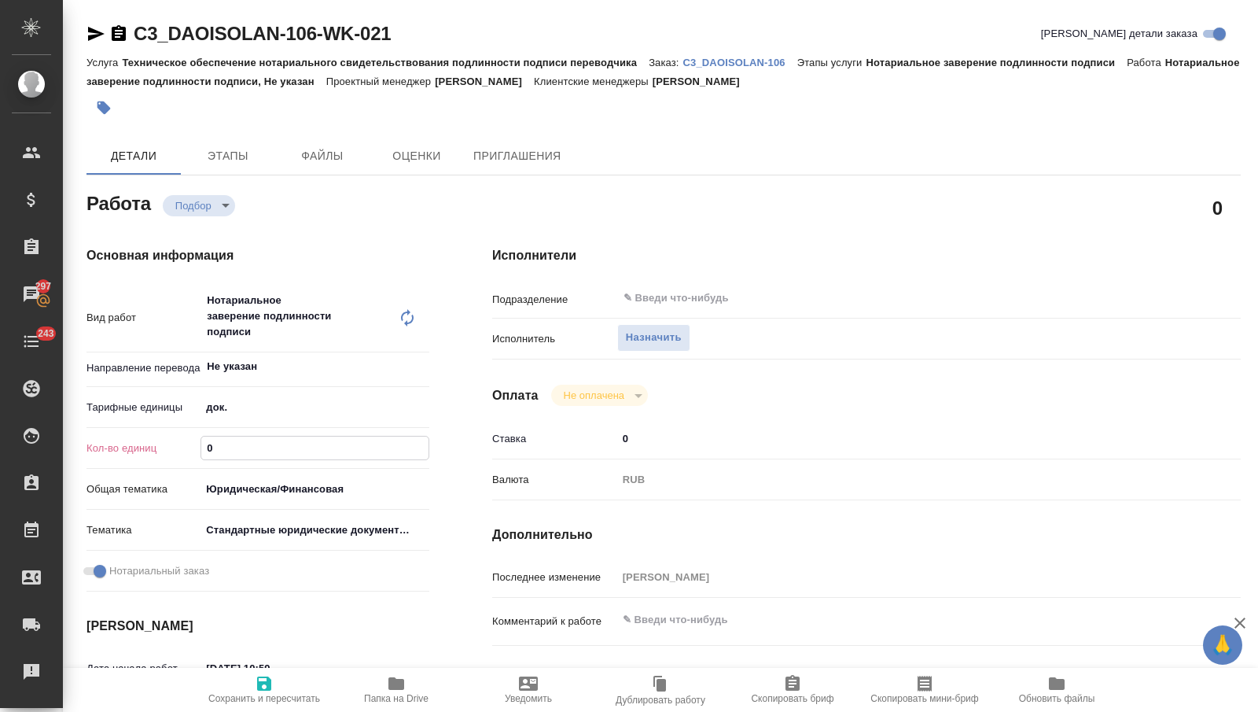
type textarea "x"
type input "1"
type textarea "x"
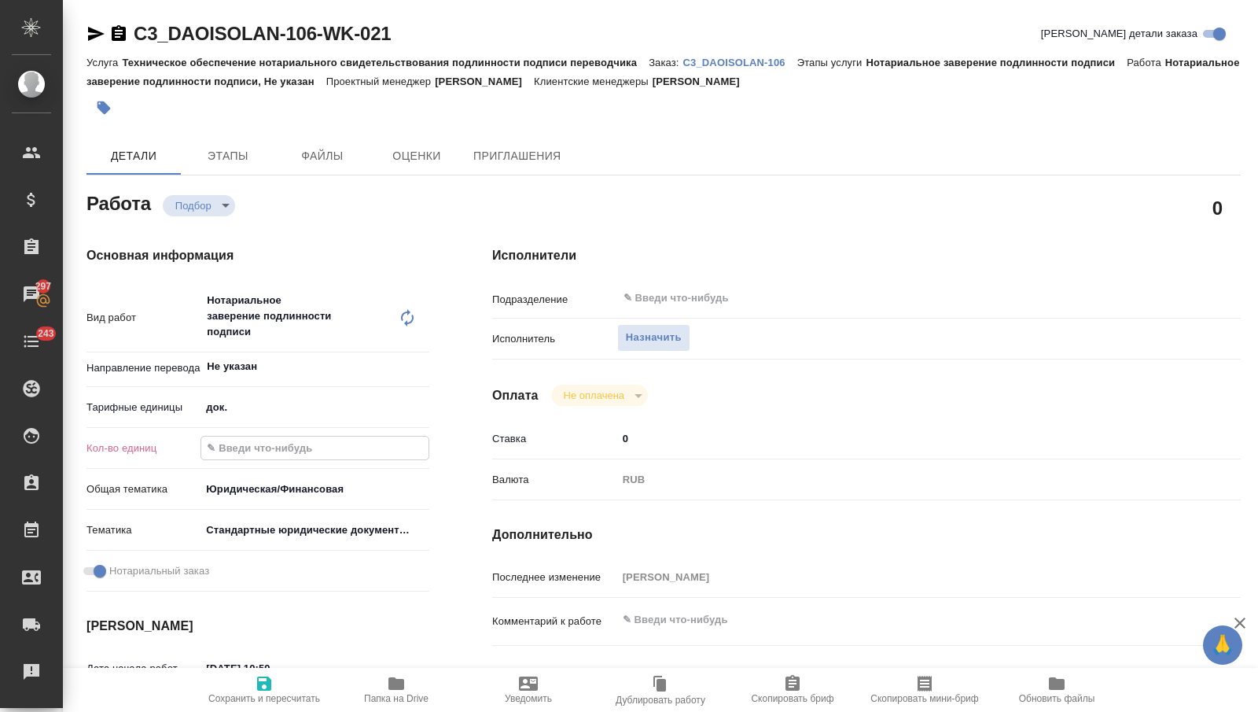
type textarea "x"
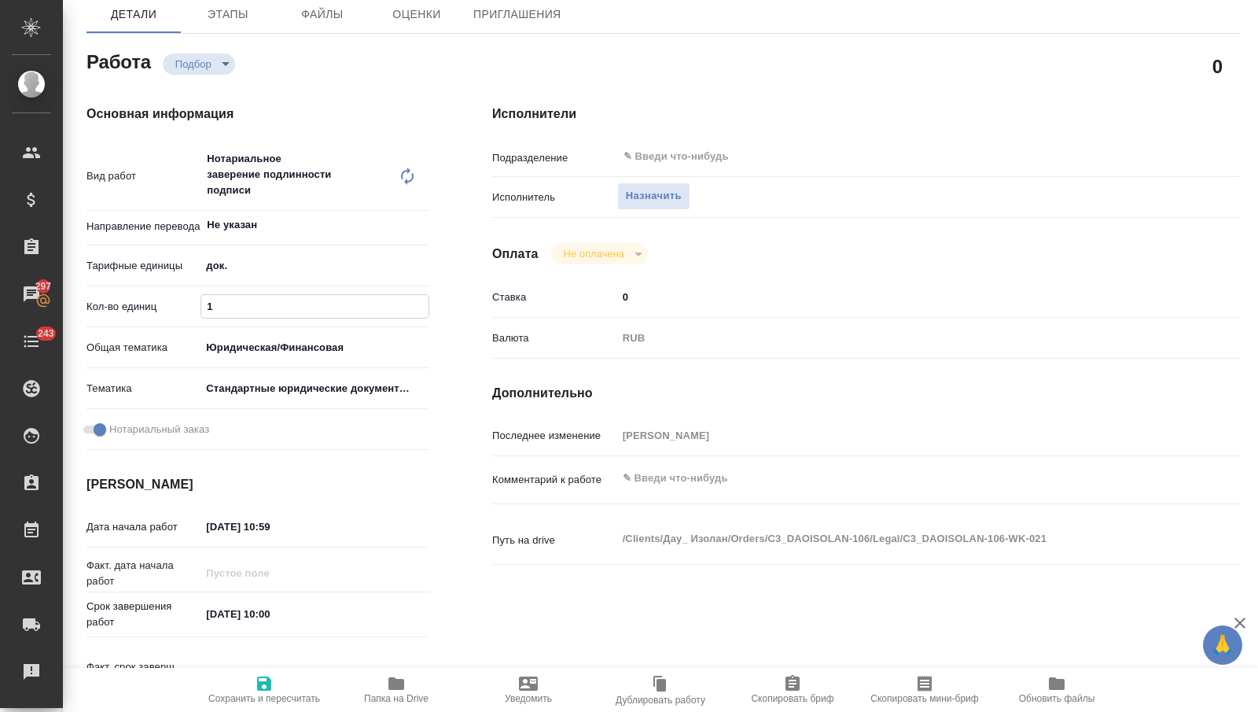
scroll to position [175, 0]
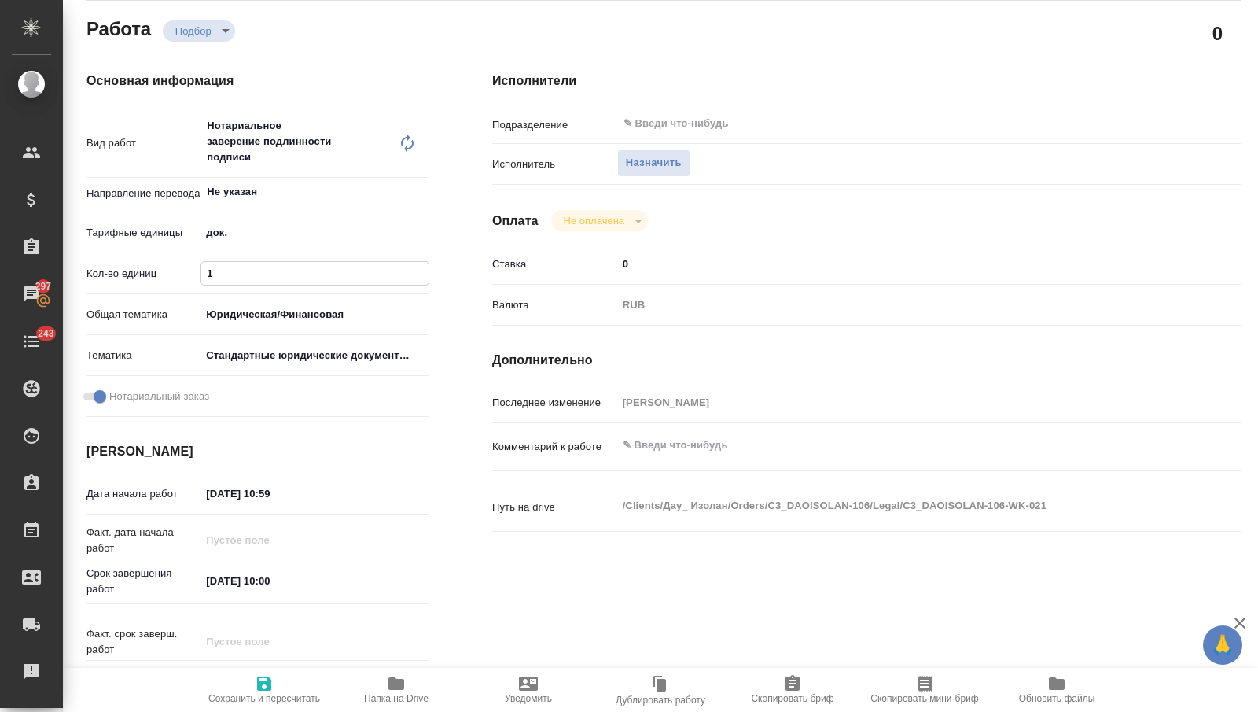
type input "1"
click at [252, 681] on span "Сохранить и пересчитать" at bounding box center [264, 689] width 113 height 30
type textarea "x"
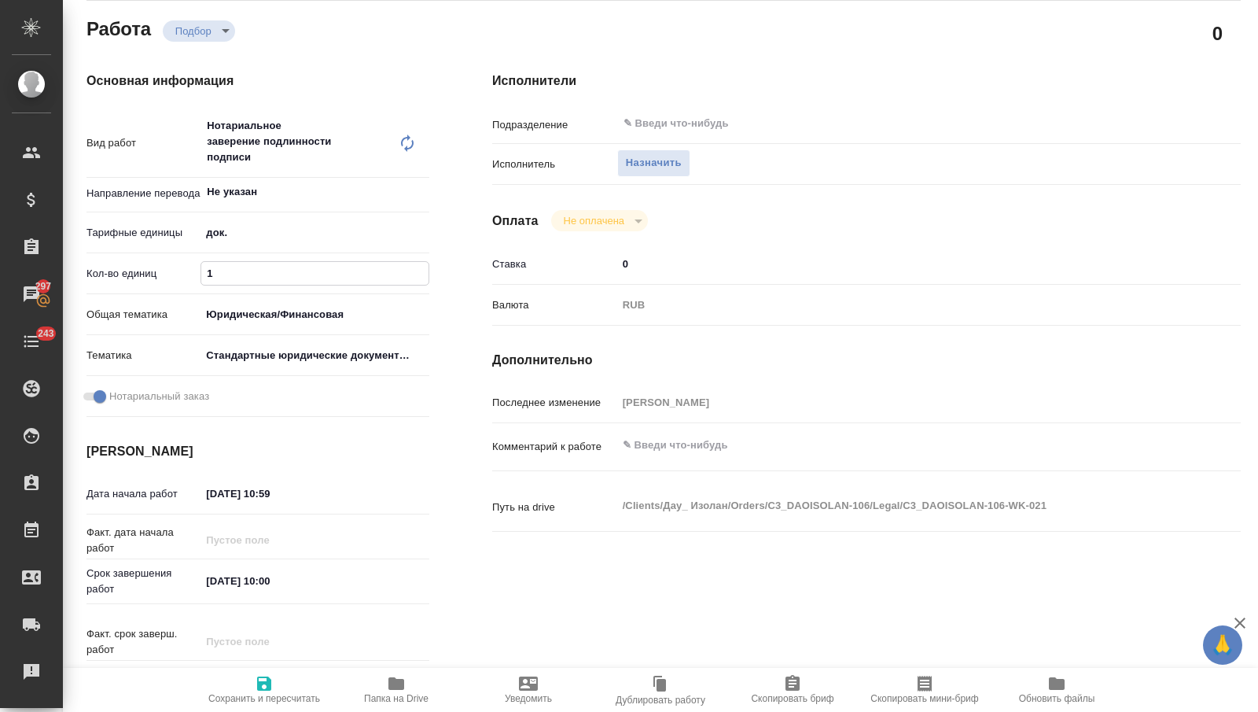
type textarea "x"
type input "recruiting"
type textarea "Нотариальное заверение подлинности подписи"
type textarea "x"
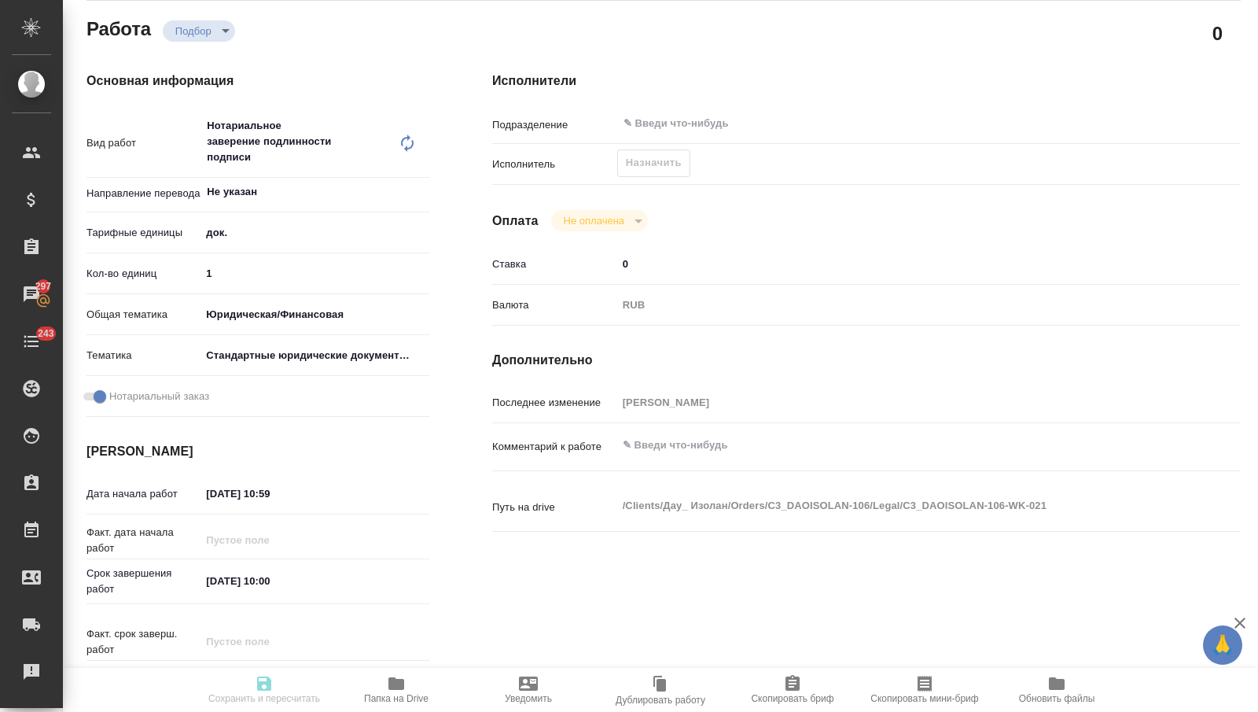
type input "Не указан"
type input "5a8b1489cc6b4906c91bfd8b"
type input "1"
type input "yr-fn"
type input "5f647205b73bc97568ca66bf"
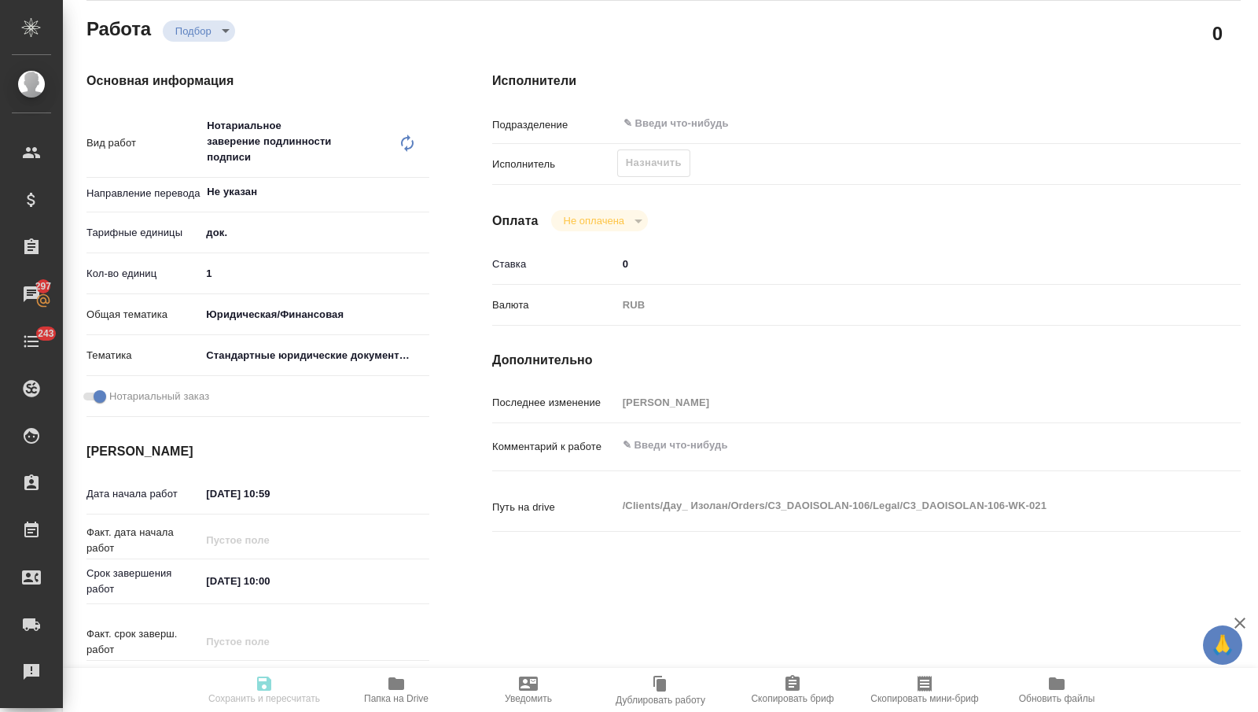
checkbox input "true"
type input "09.10.2025 10:59"
type input "10.10.2025 10:00"
type input "notPayed"
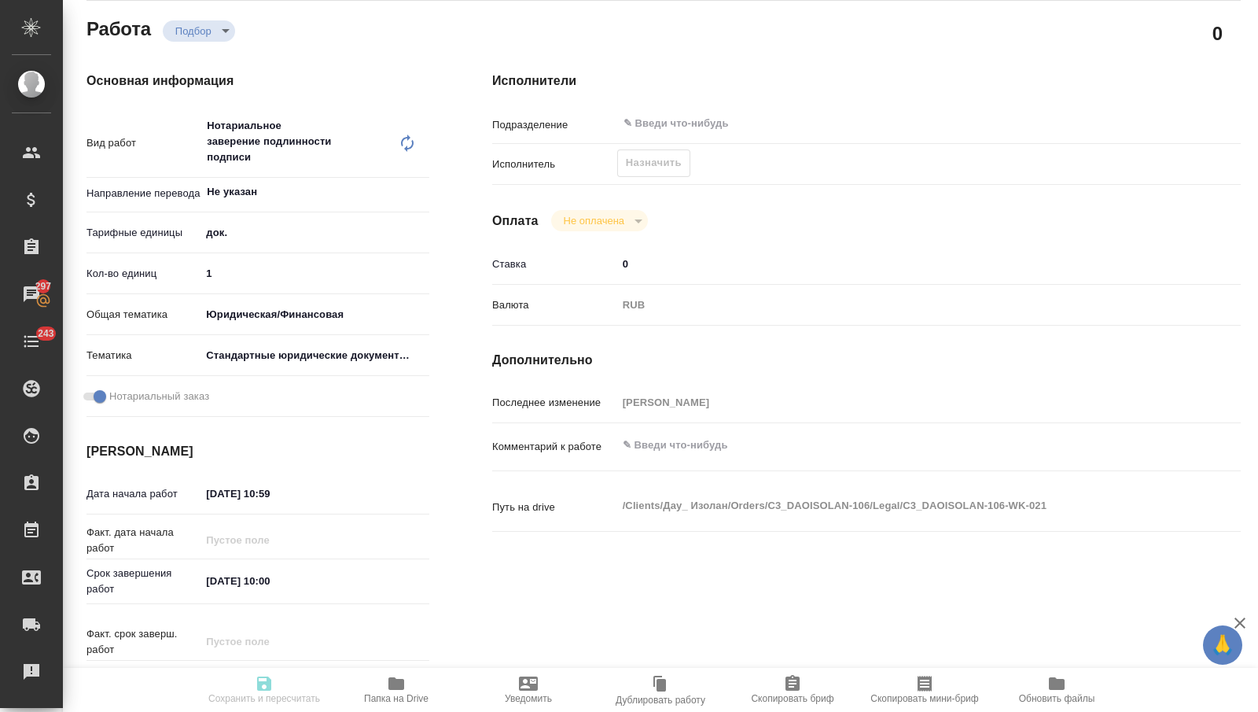
type input "0"
type input "RUB"
type input "[PERSON_NAME]"
type textarea "x"
type textarea "/Clients/Дау_ Изолан/Orders/C3_DAOISOLAN-106/Legal/C3_DAOISOLAN-106-WK-021"
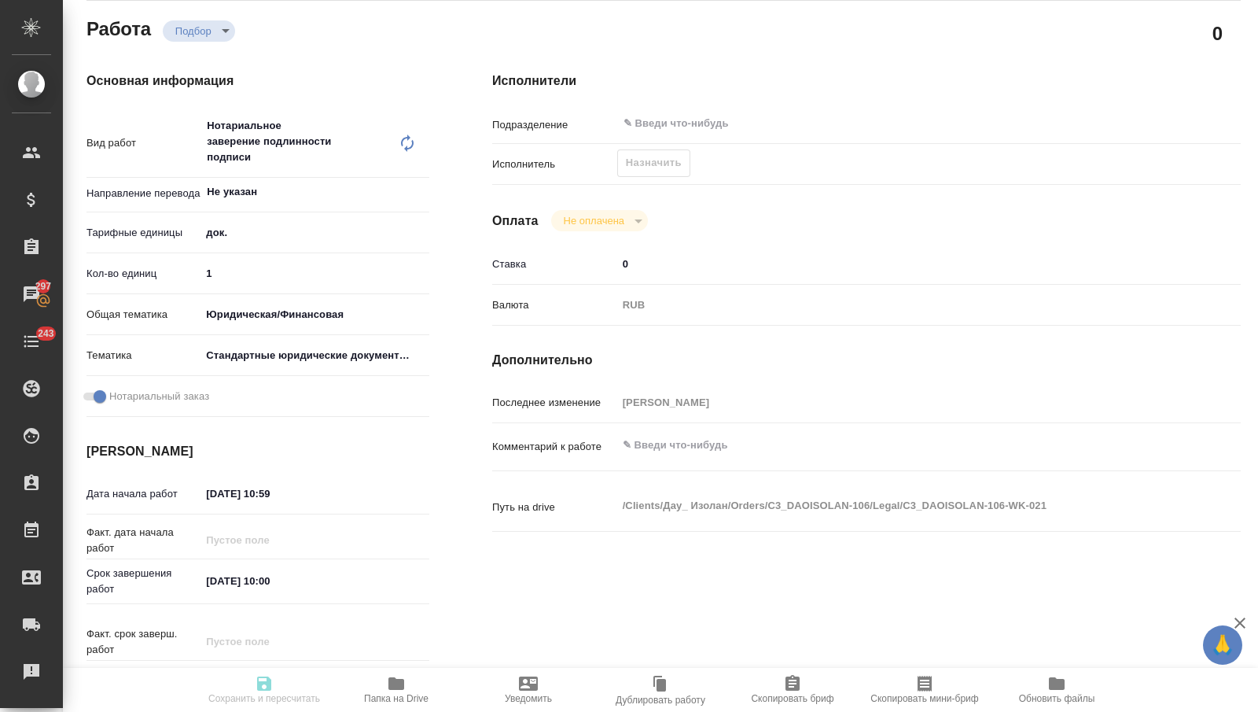
type textarea "x"
type input "C3_DAOISOLAN-106"
type input "Техническое обеспечение нотариального свидетельствования подлинности подписи пе…"
type input "Нотариальное заверение подлинности подписи"
type input "[PERSON_NAME]"
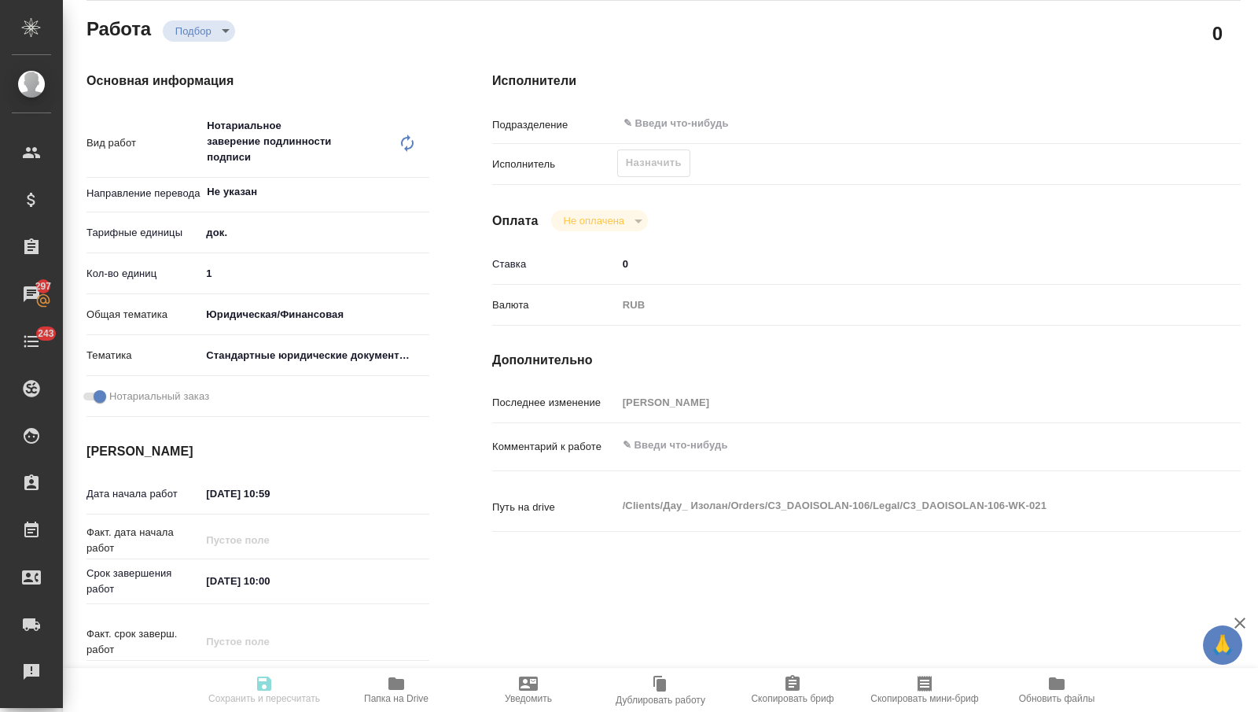
type input "Арсеньева Вера"
type input "/Clients/Дау_ Изолан/Orders/C3_DAOISOLAN-106"
type textarea "x"
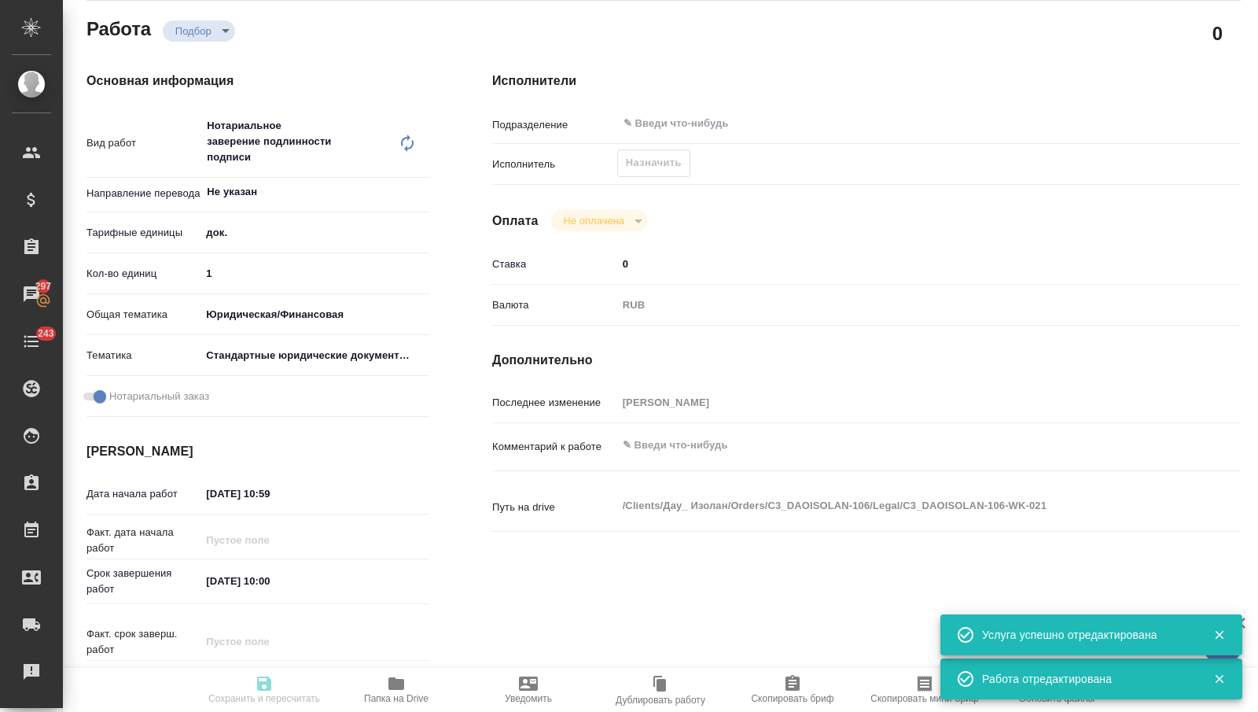
type textarea "x"
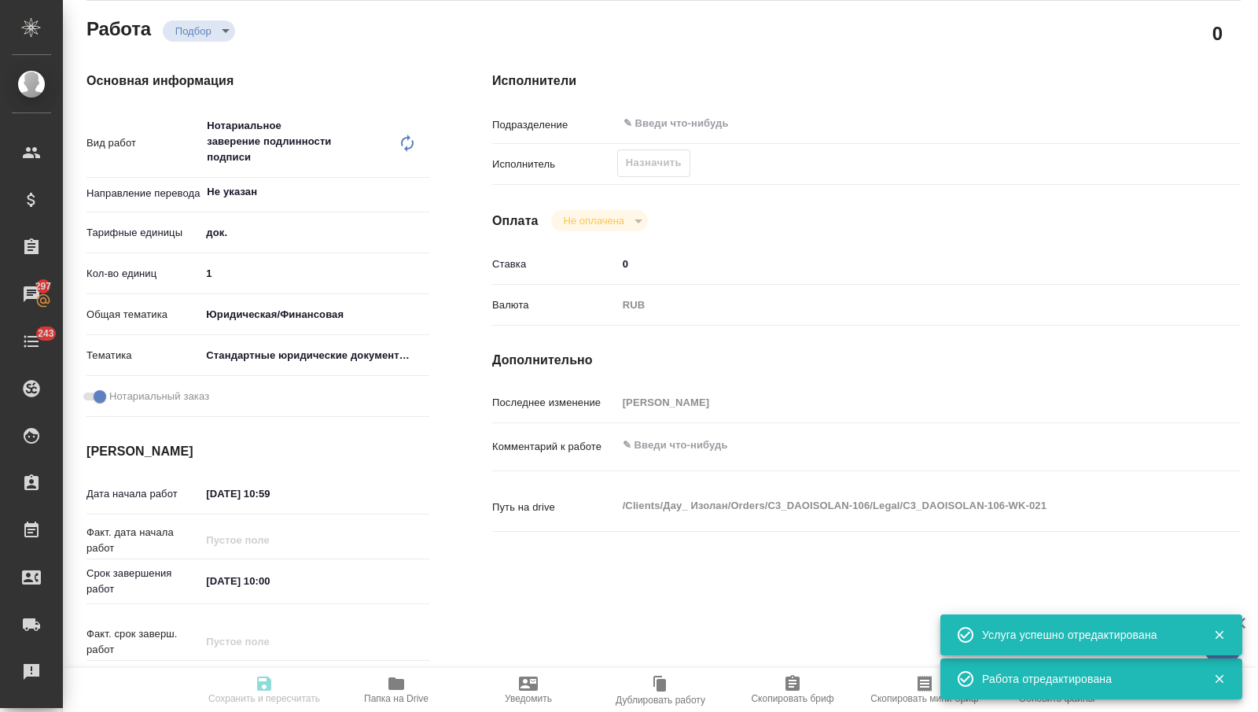
scroll to position [0, 0]
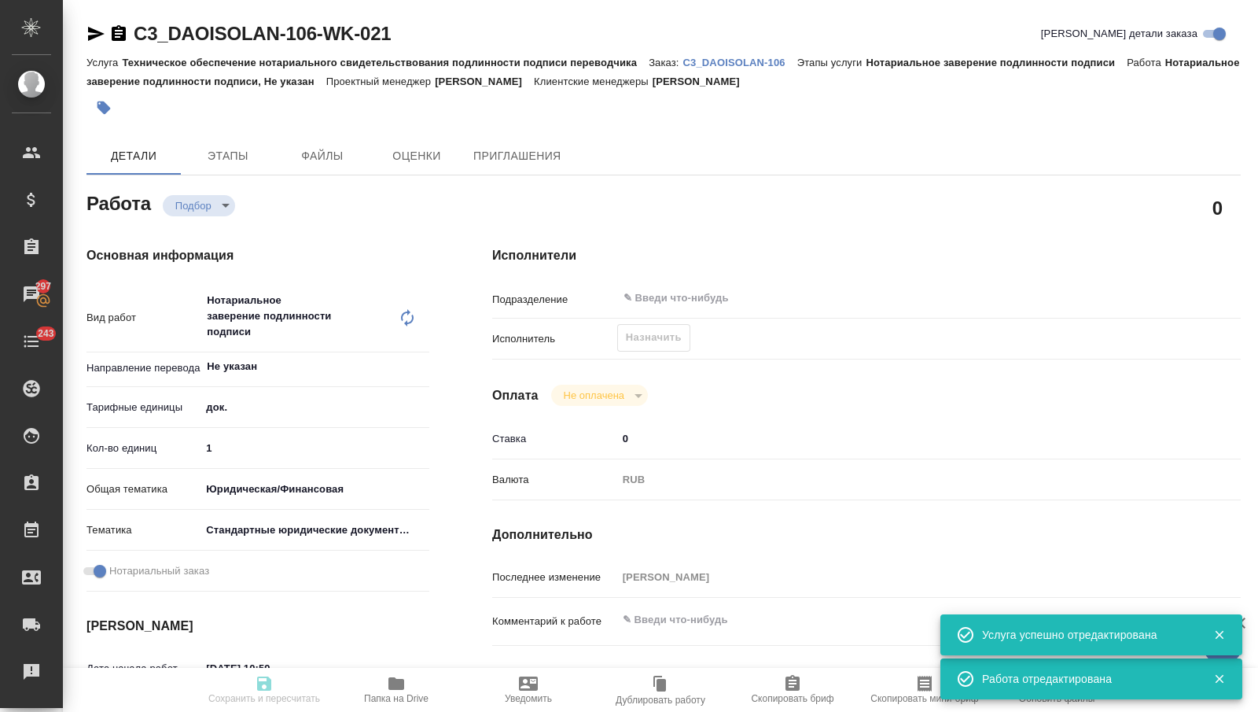
type textarea "x"
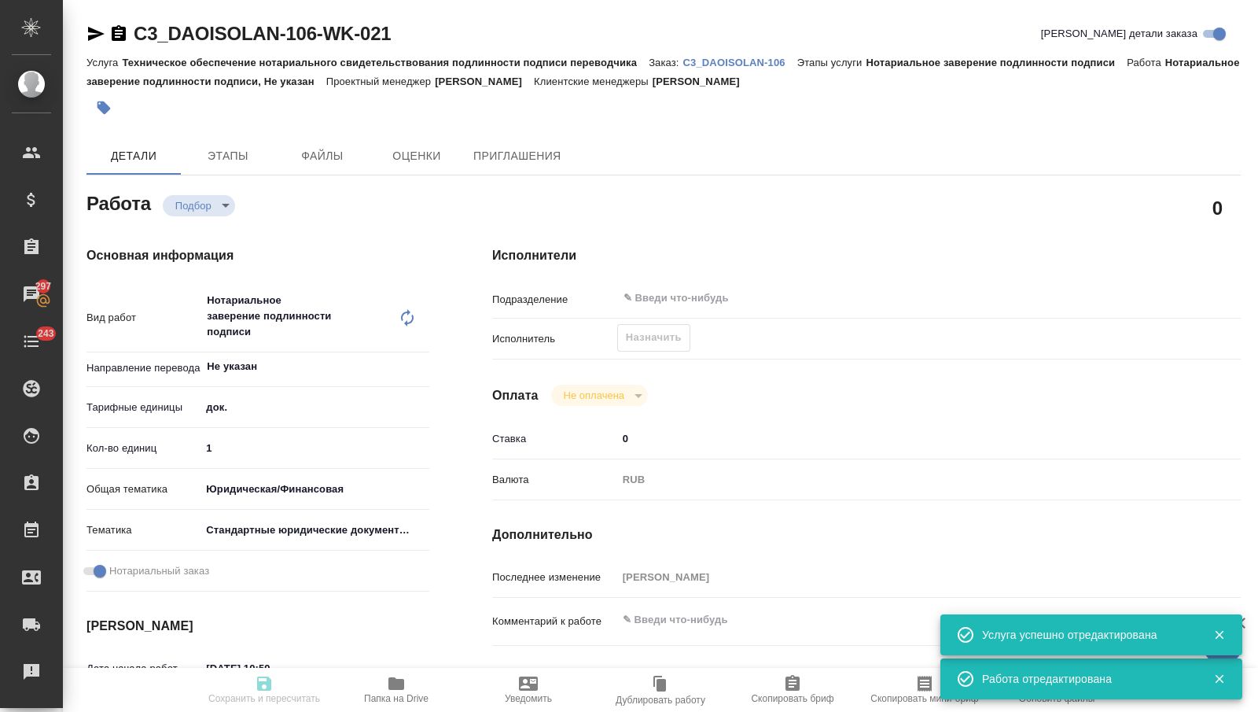
type textarea "x"
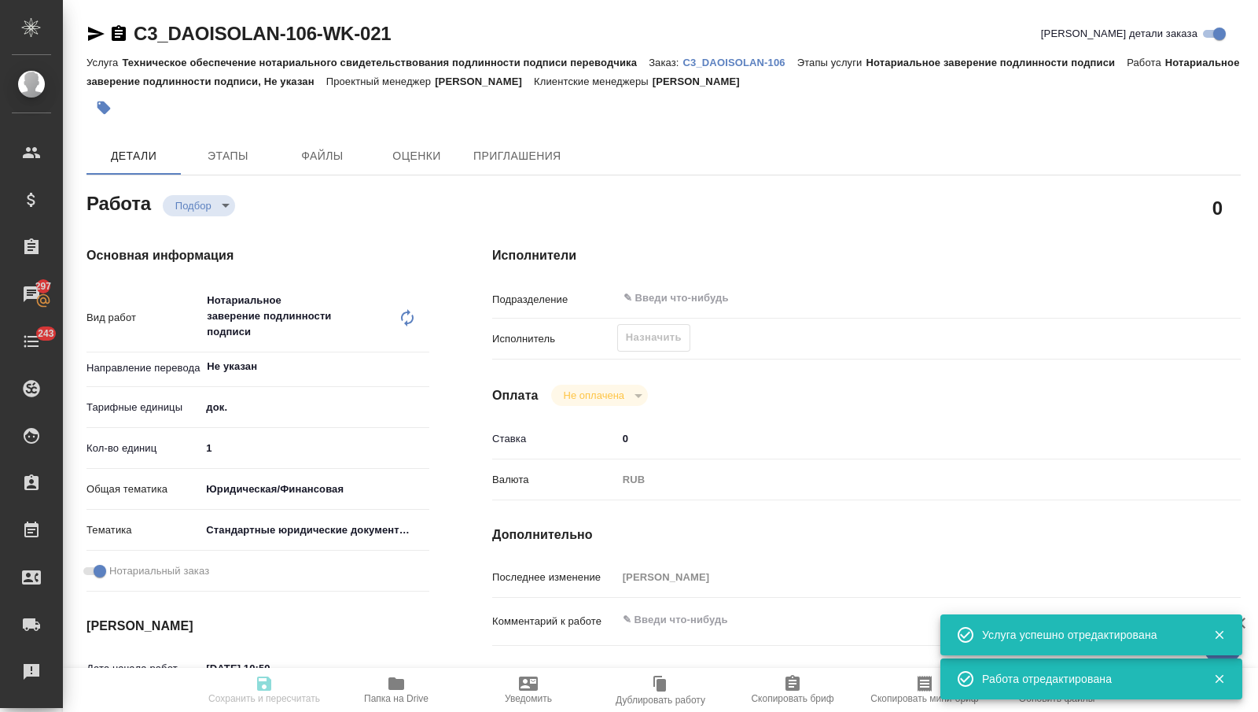
type textarea "x"
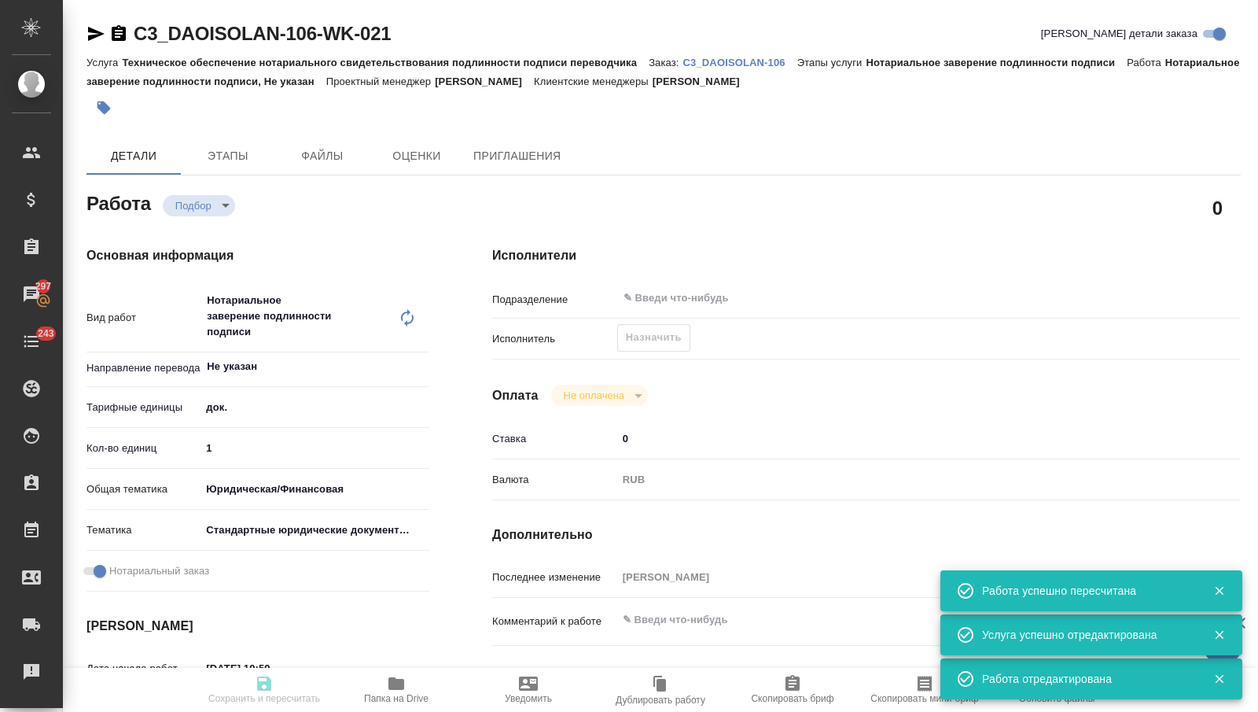
type textarea "x"
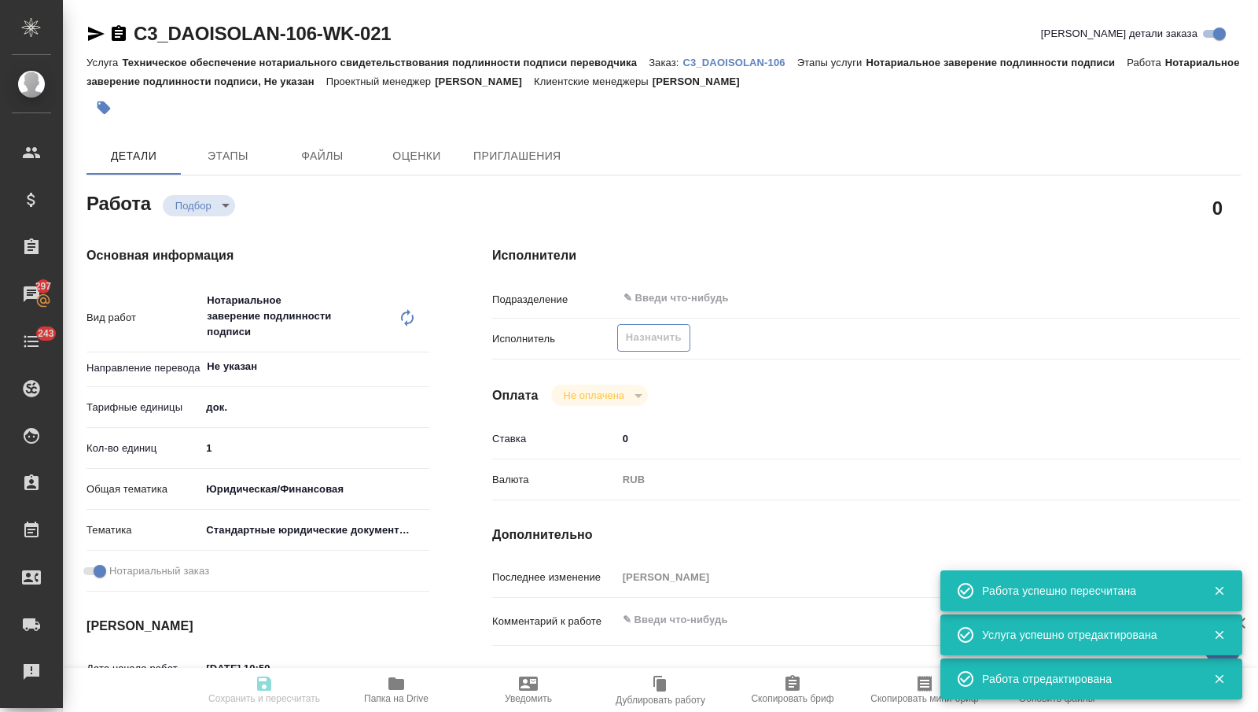
type input "recruiting"
type textarea "Нотариальное заверение подлинности подписи"
type textarea "x"
type input "Не указан"
type input "5a8b1489cc6b4906c91bfd8b"
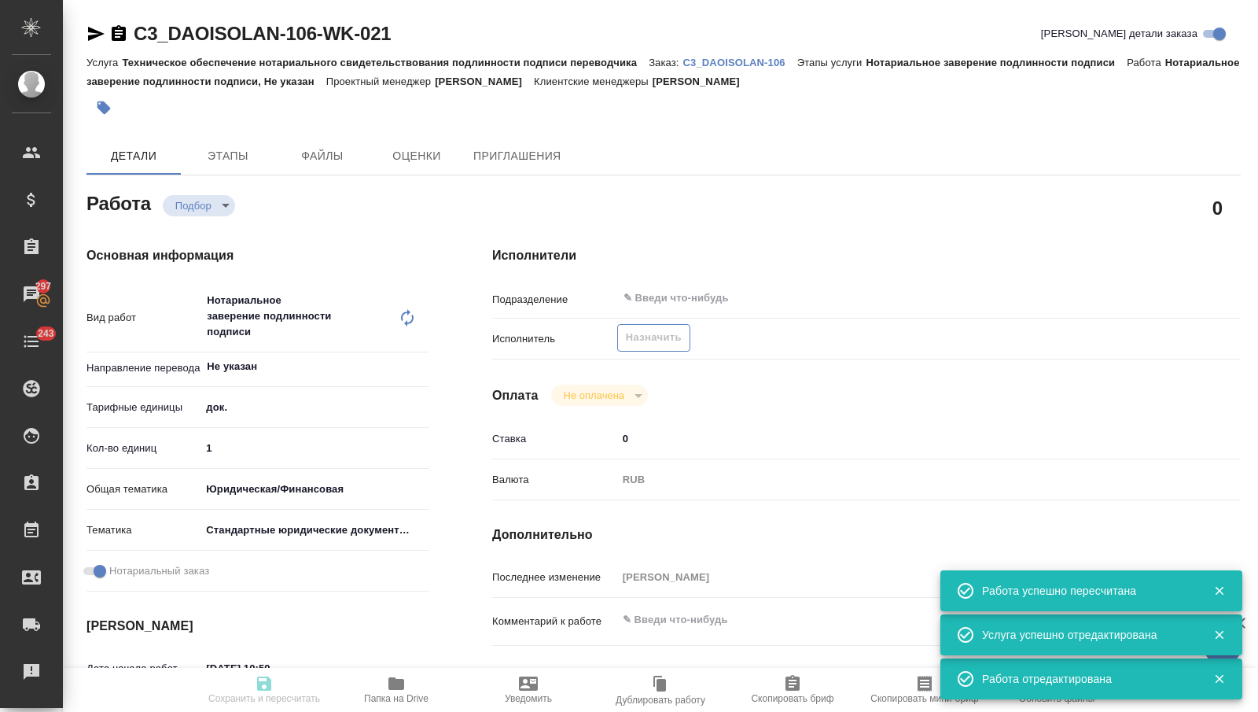
type input "1"
type input "yr-fn"
type input "5f647205b73bc97568ca66bf"
checkbox input "true"
type input "09.10.2025 10:59"
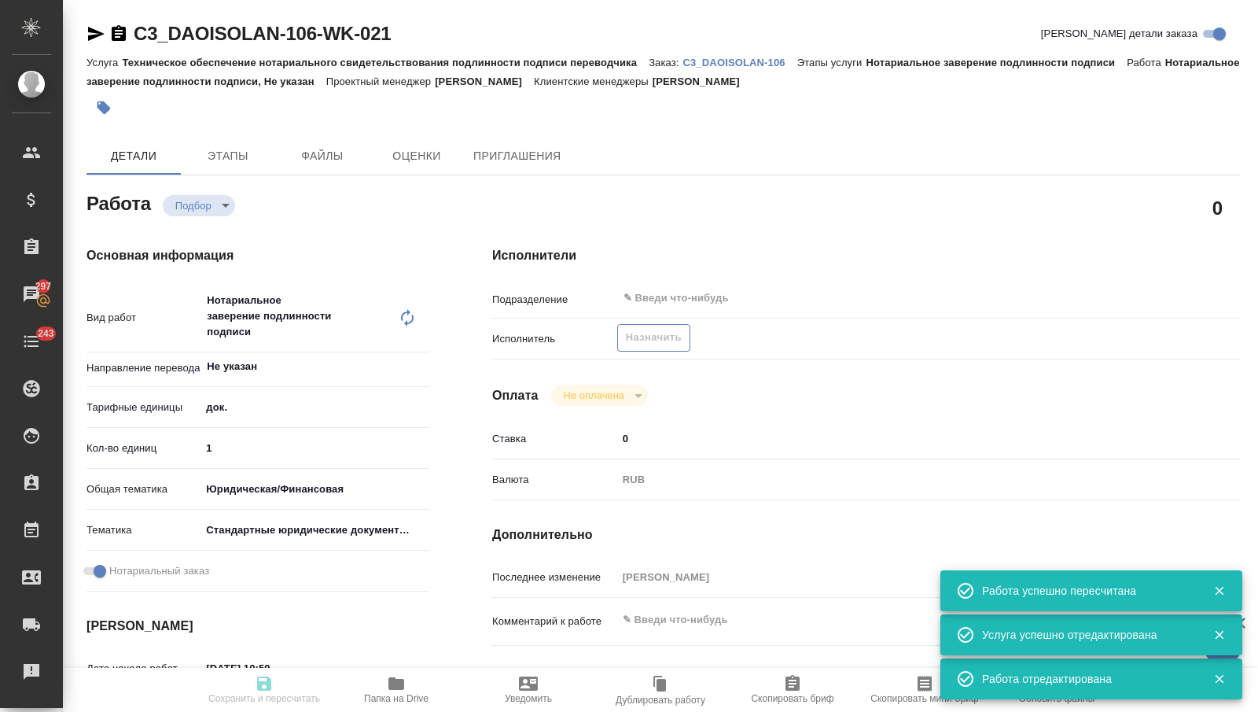
type input "10.10.2025 10:00"
type input "notPayed"
type input "0"
type input "RUB"
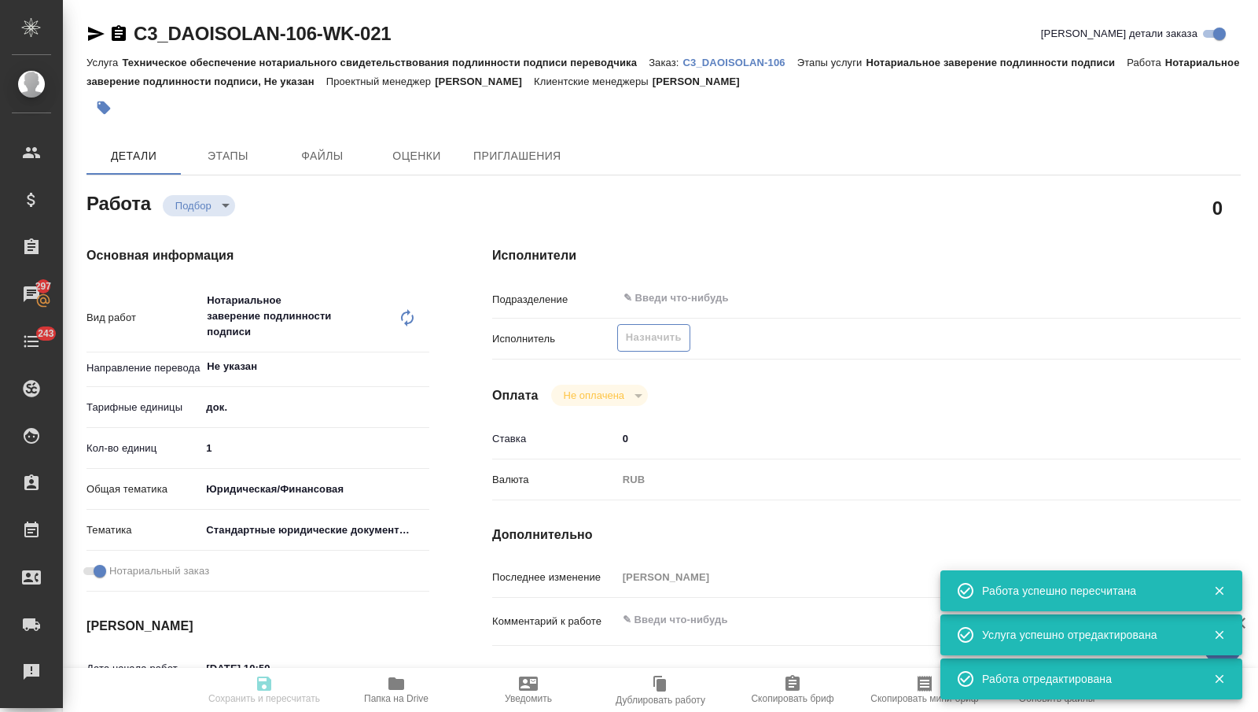
type input "[PERSON_NAME]"
type textarea "x"
type textarea "/Clients/Дау_ Изолан/Orders/C3_DAOISOLAN-106/Legal/C3_DAOISOLAN-106-WK-021"
type textarea "x"
type input "C3_DAOISOLAN-106"
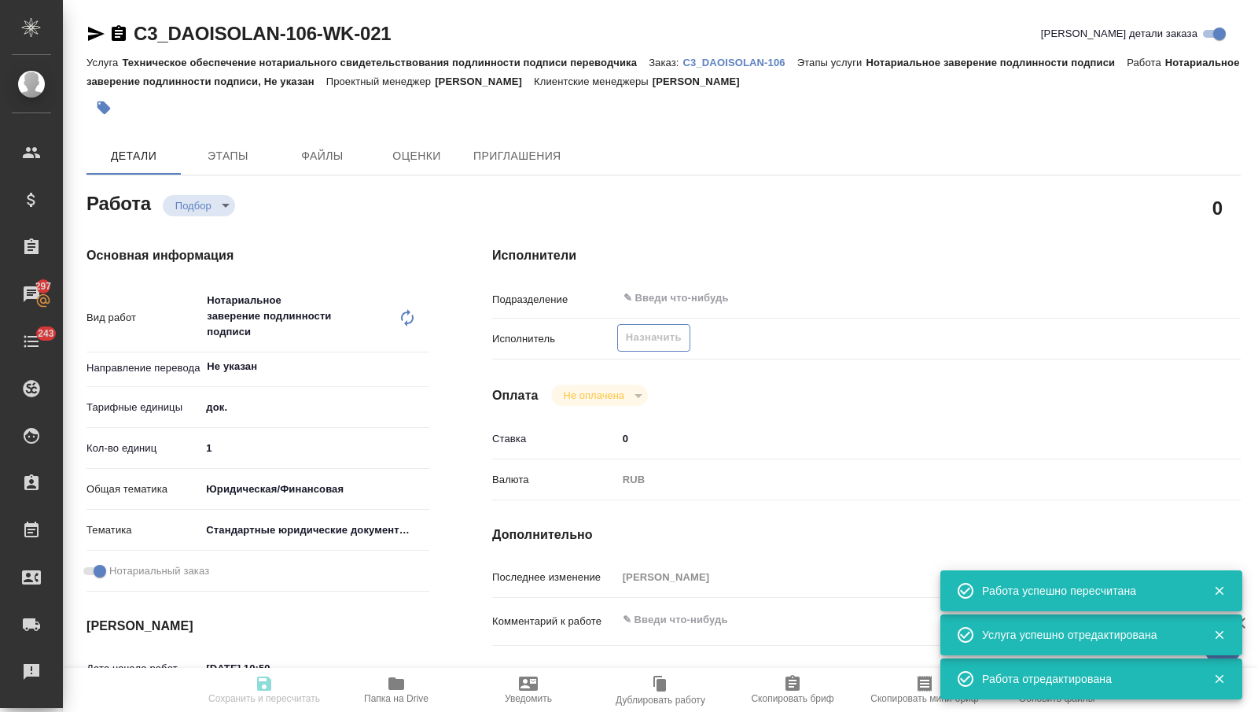
type input "Техническое обеспечение нотариального свидетельствования подлинности подписи пе…"
type input "Нотариальное заверение подлинности подписи"
type input "Никитина Татьяна"
type input "Арсеньева Вера"
type input "/Clients/Дау_ Изолан/Orders/C3_DAOISOLAN-106"
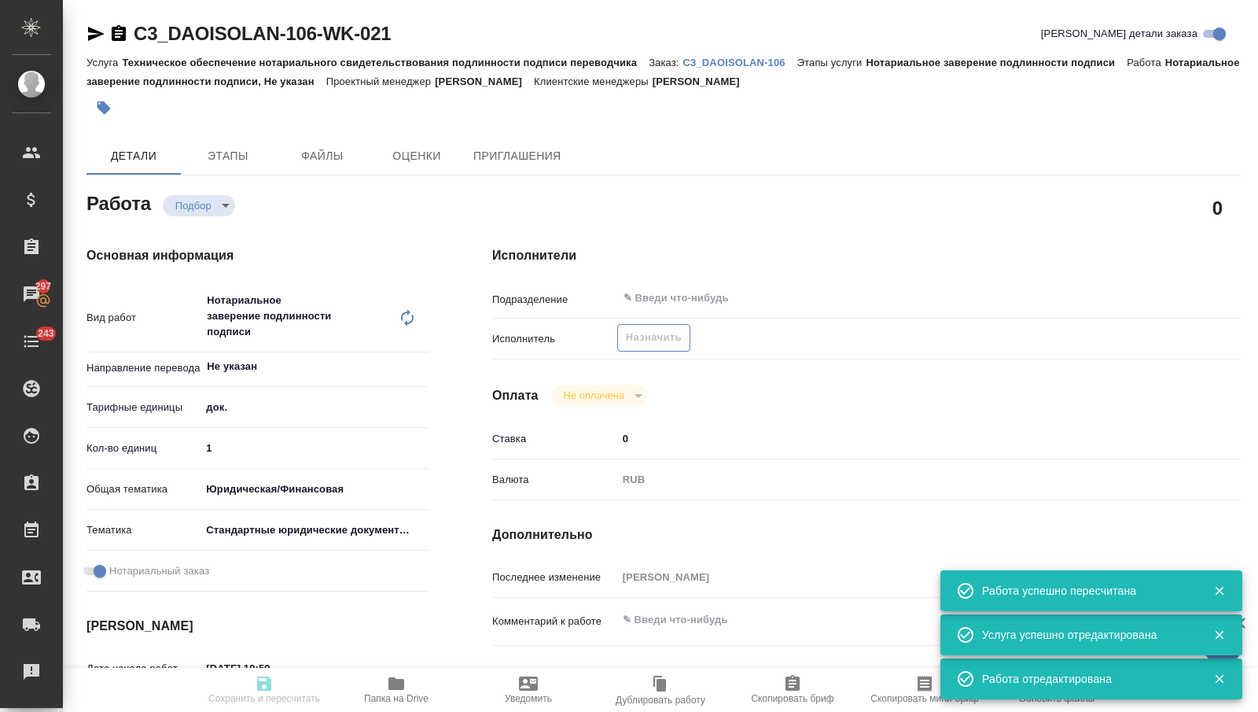
type textarea "x"
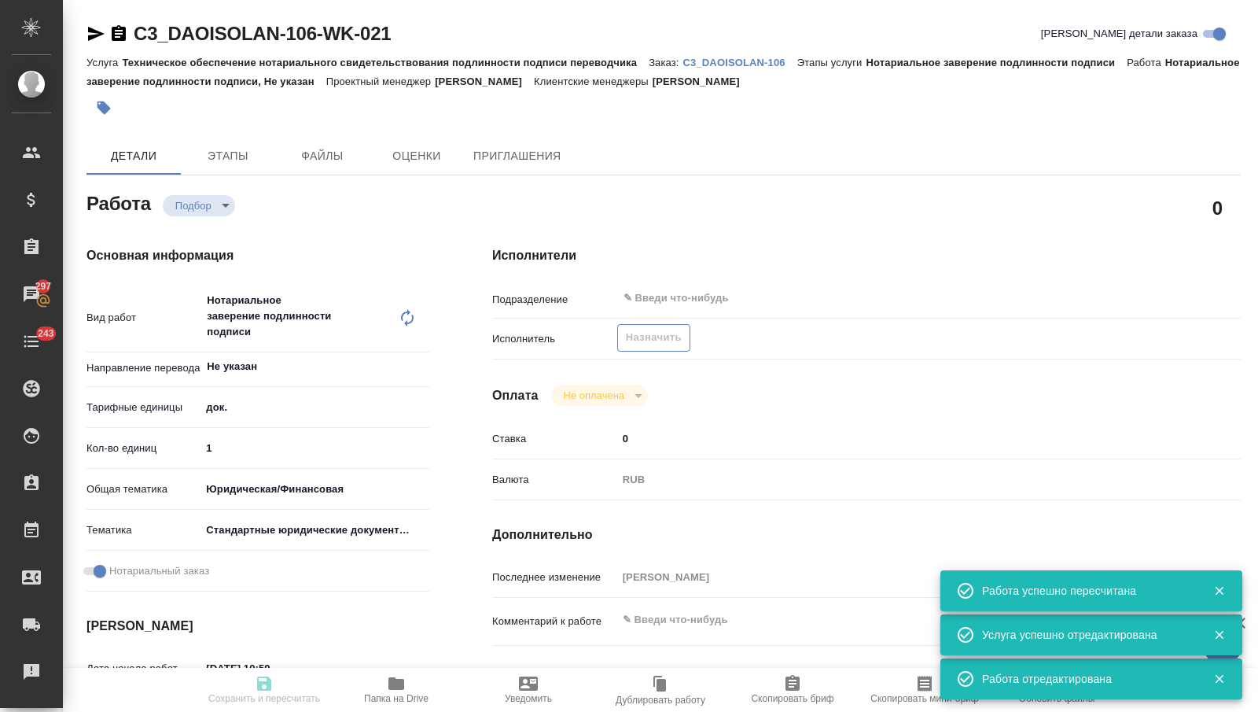
type textarea "x"
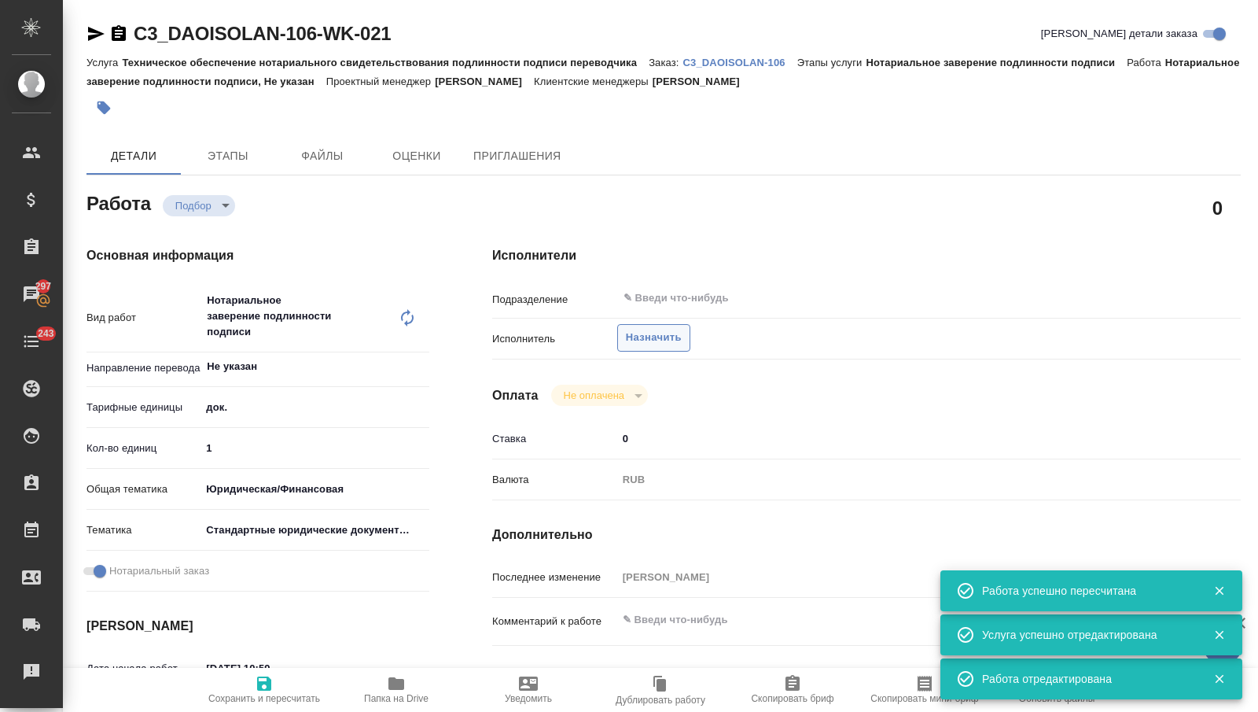
type textarea "x"
click at [643, 336] on span "Назначить" at bounding box center [654, 338] width 56 height 18
type textarea "x"
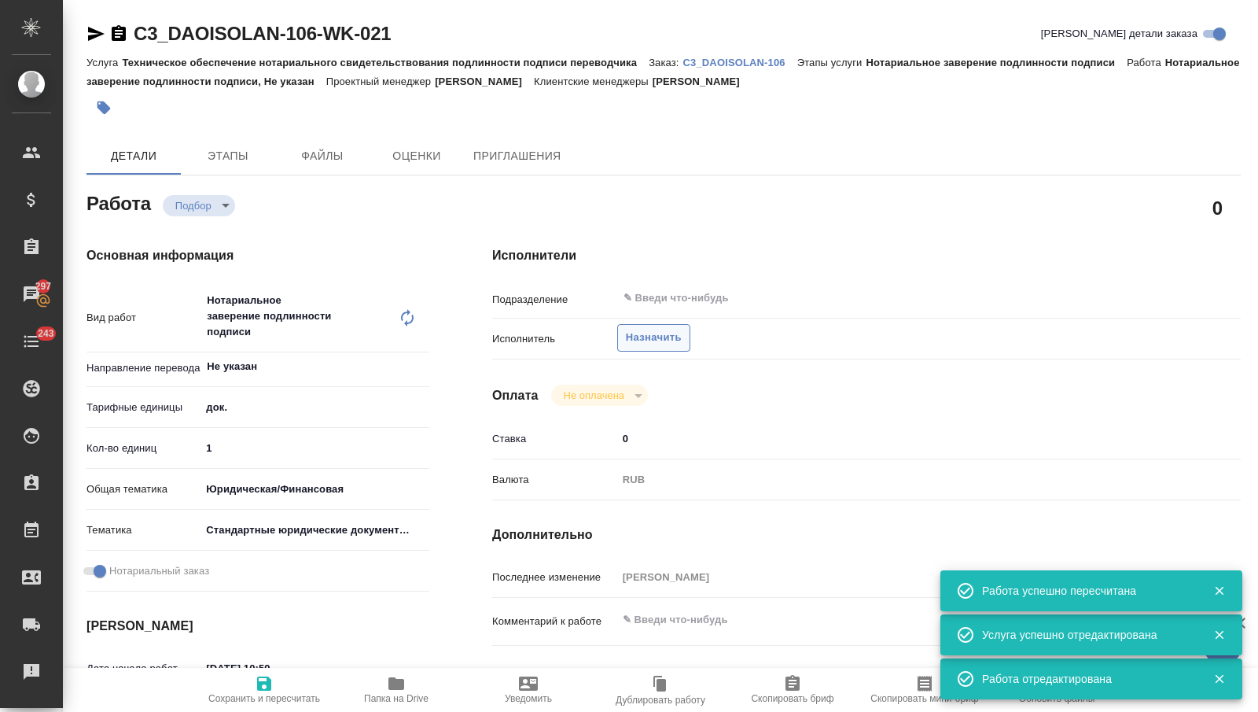
type textarea "x"
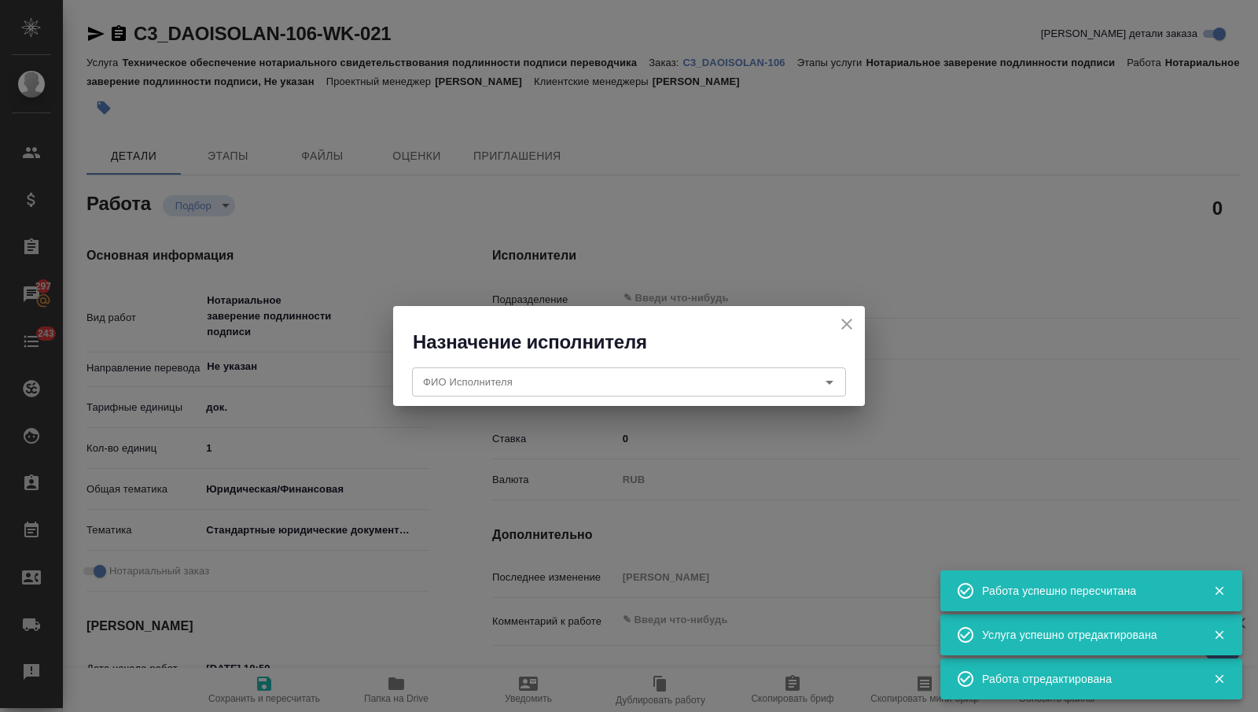
type textarea "x"
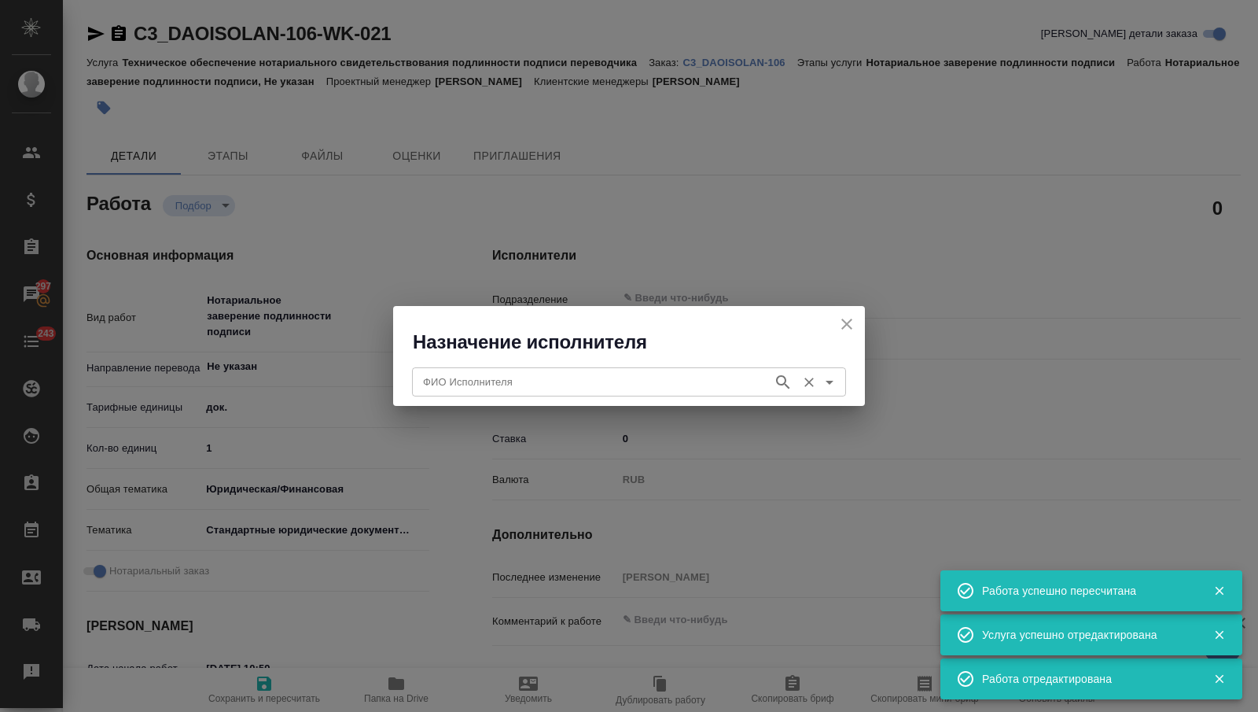
click at [631, 383] on input "ФИО Исполнителя" at bounding box center [591, 381] width 348 height 19
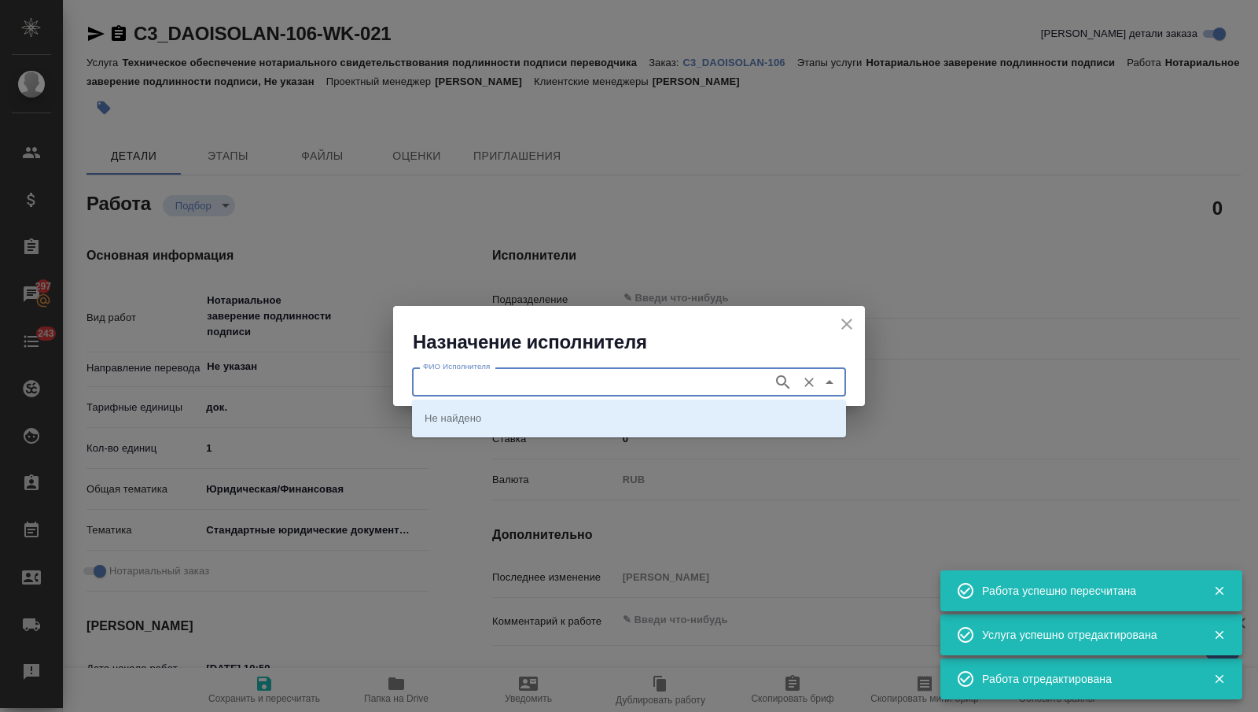
type input "м"
type textarea "x"
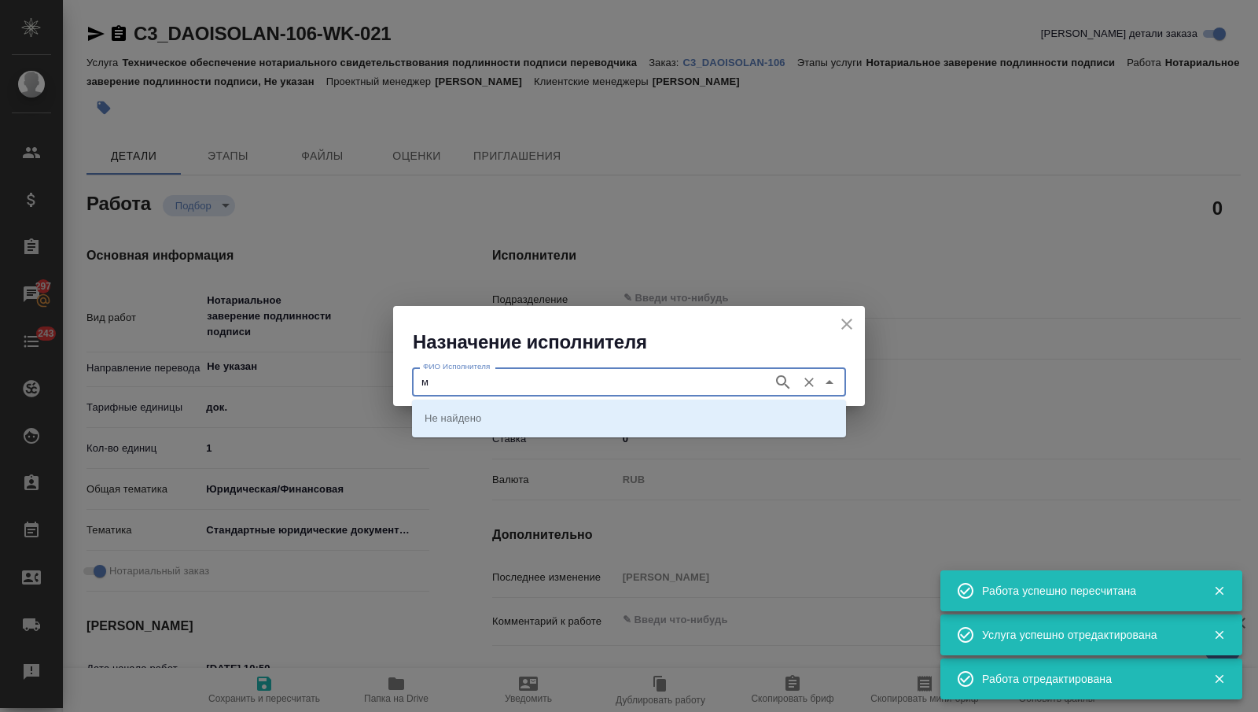
type textarea "x"
type input "ми"
type input "ллер"
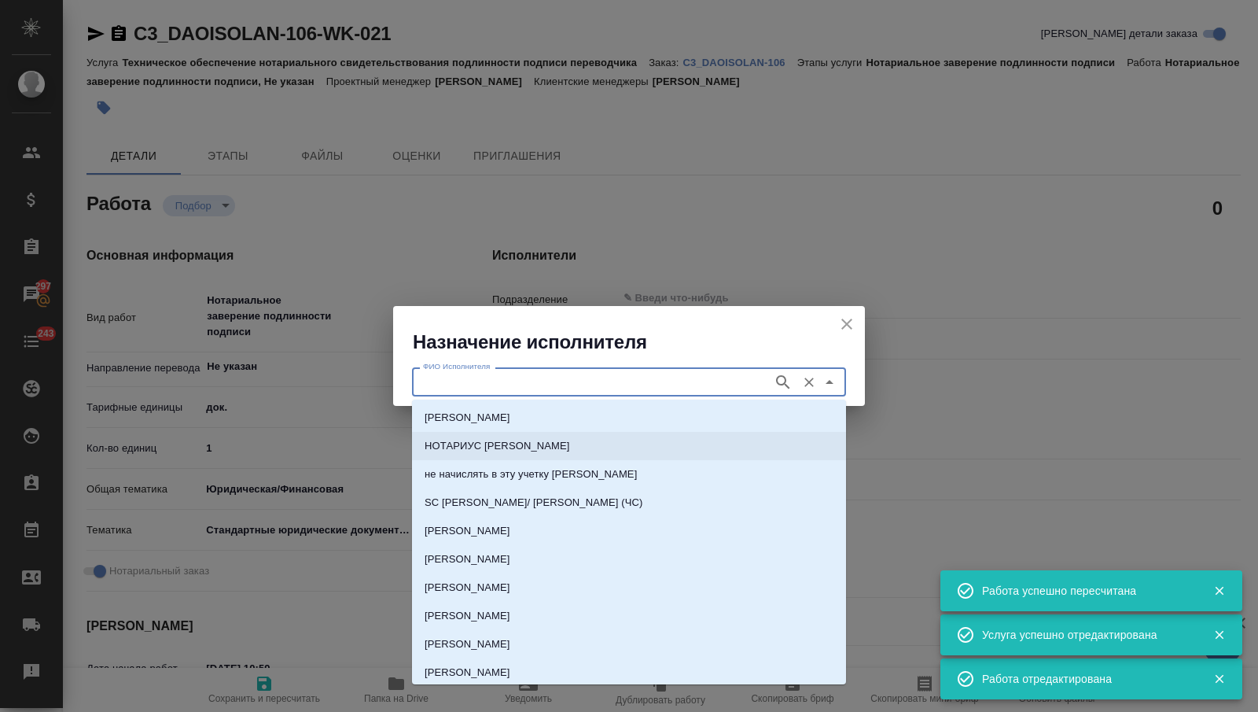
click at [570, 444] on p "НОТАРИУС Миллер Николай Николаевич" at bounding box center [497, 446] width 145 height 16
type input "НОТАРИУС Миллер Николай Николаевич"
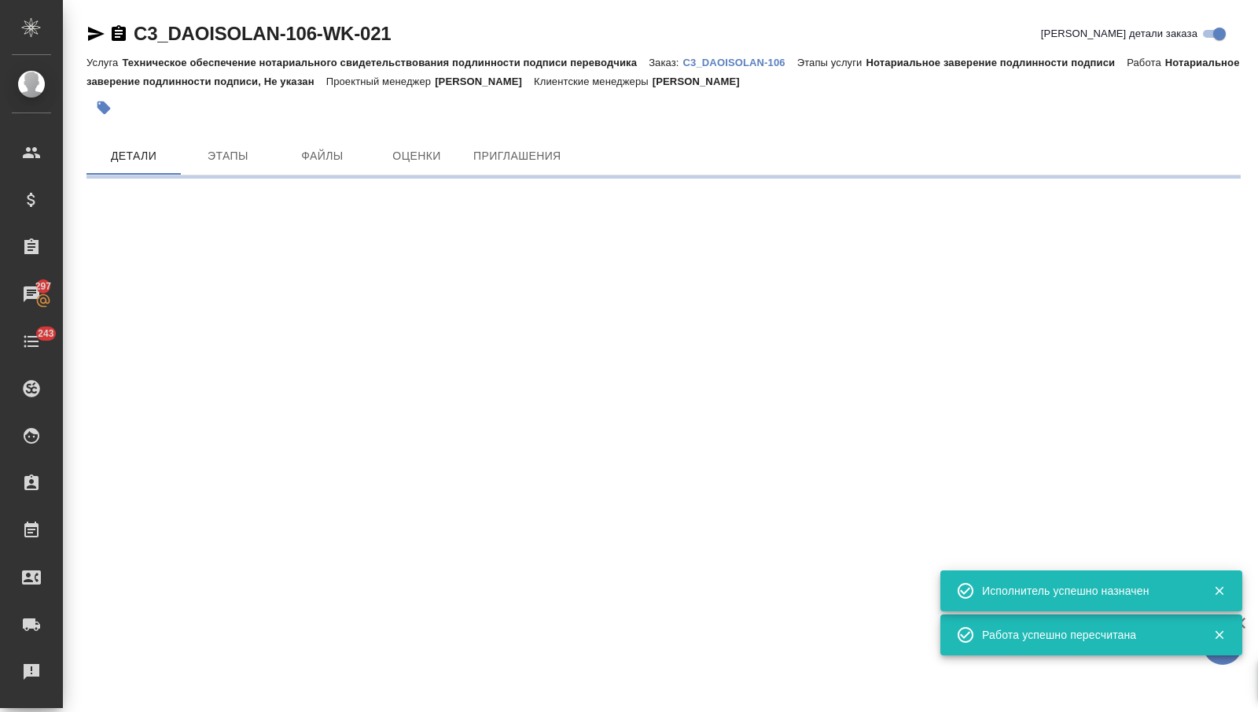
click at [215, 197] on body "🙏 .cls-1 fill:#fff; AWATERA Nikitina Tatiana Клиенты Спецификации Заказы 297 Ча…" at bounding box center [629, 356] width 1258 height 712
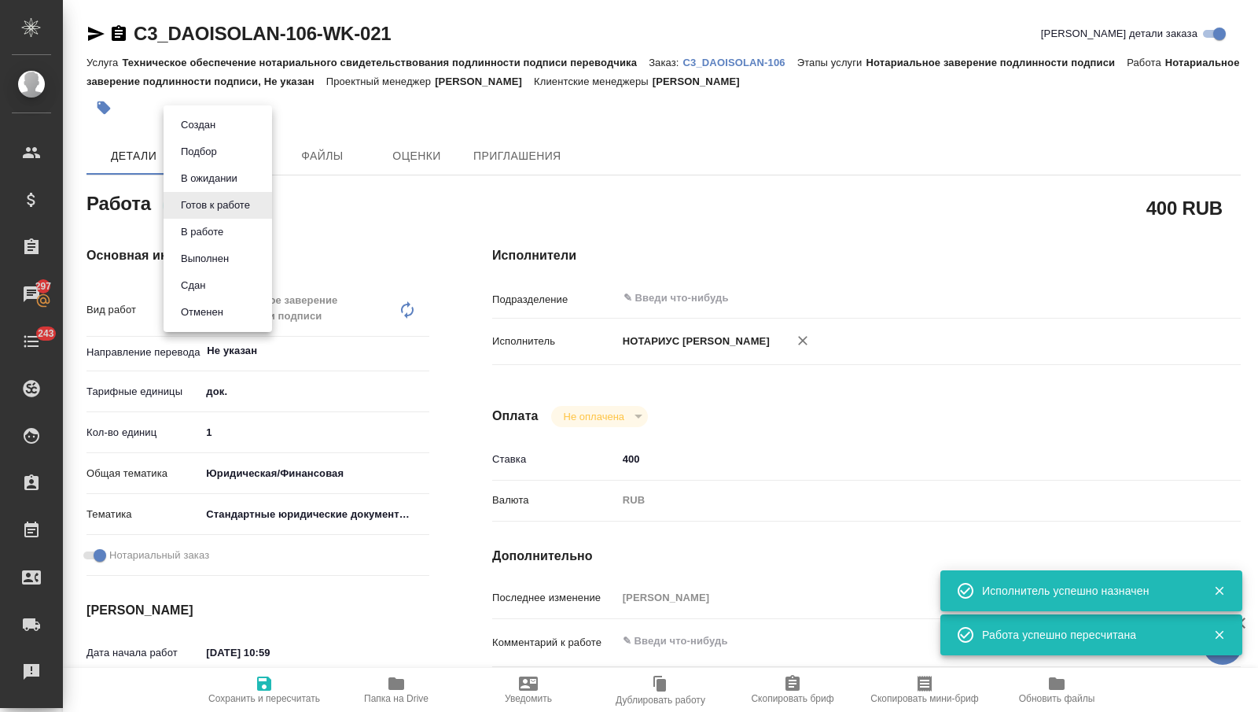
type textarea "x"
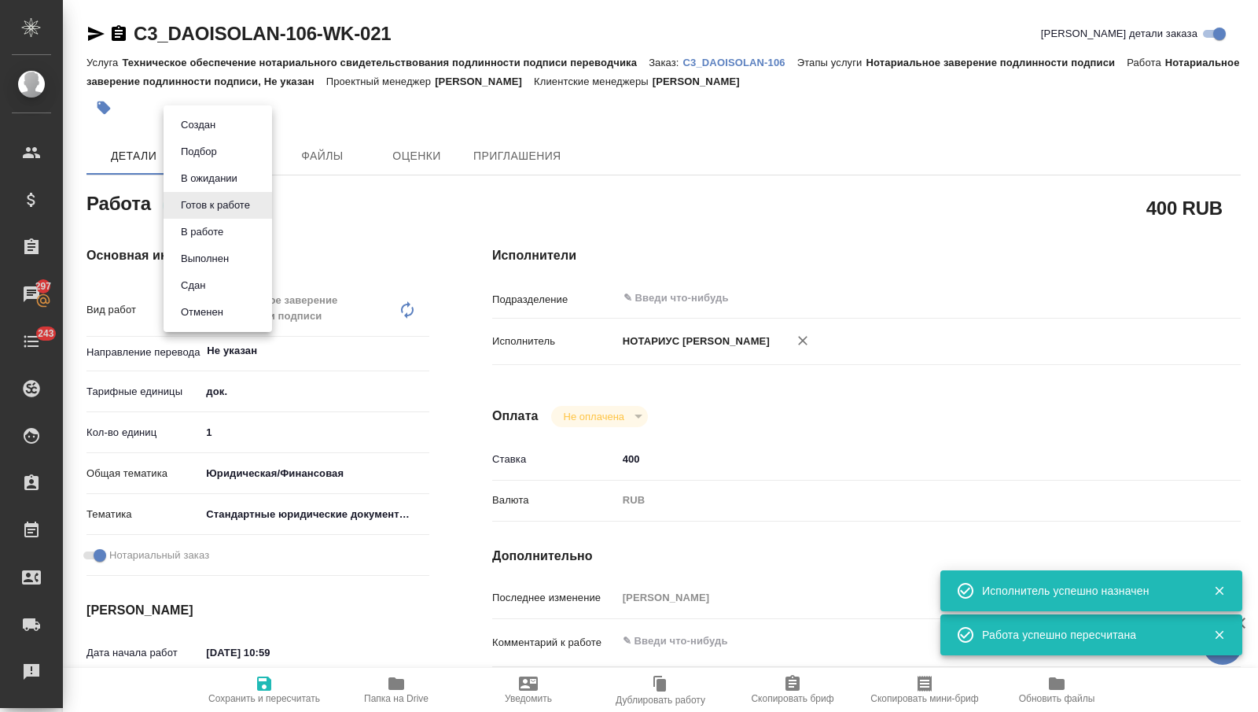
type textarea "x"
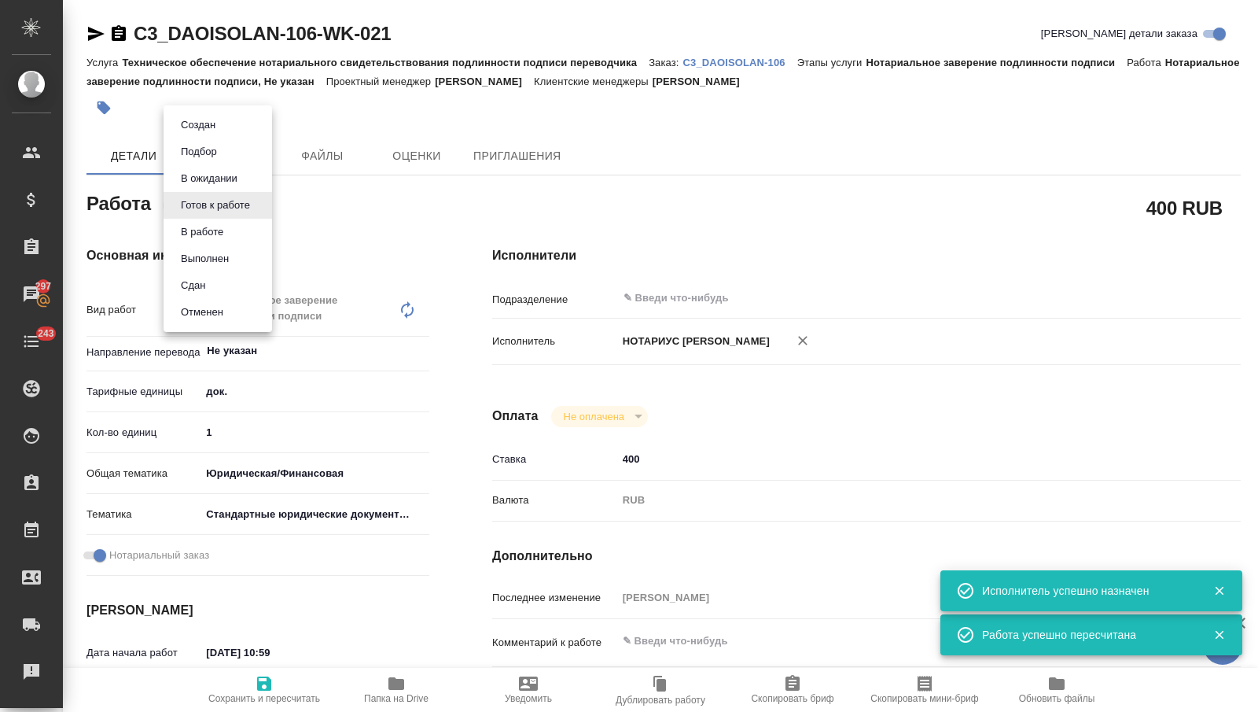
type textarea "x"
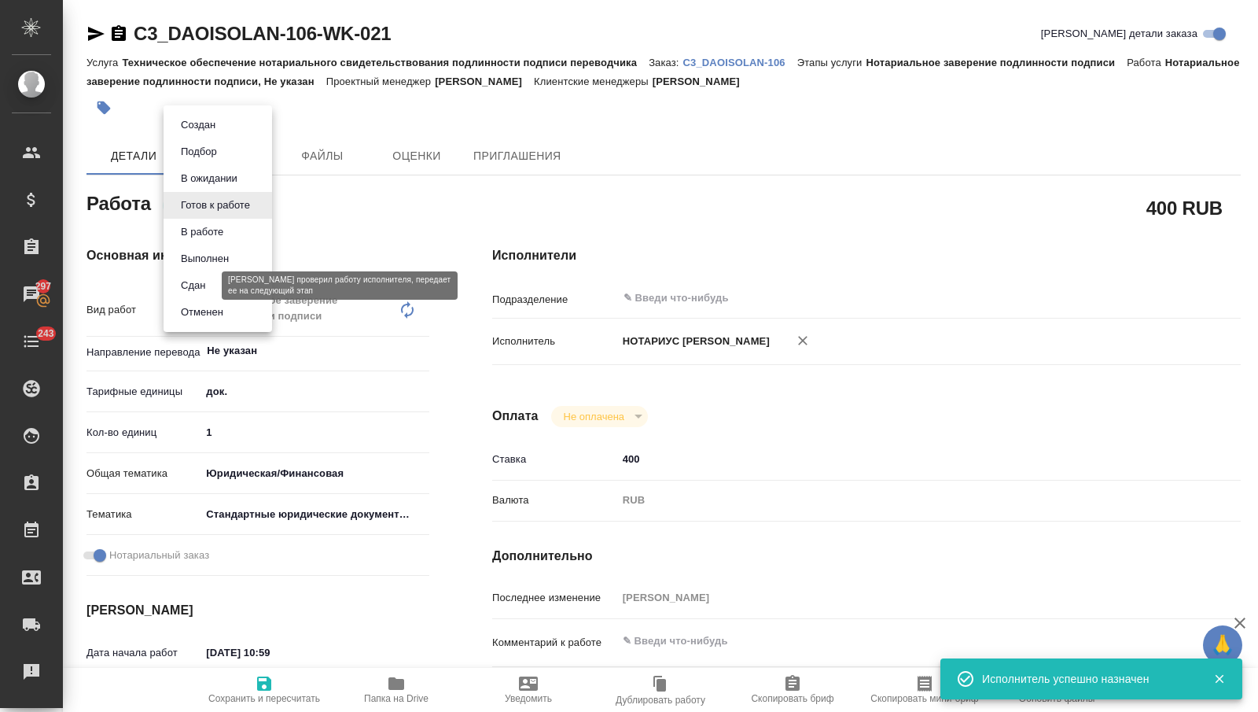
click at [209, 282] on button "Сдан" at bounding box center [193, 285] width 34 height 17
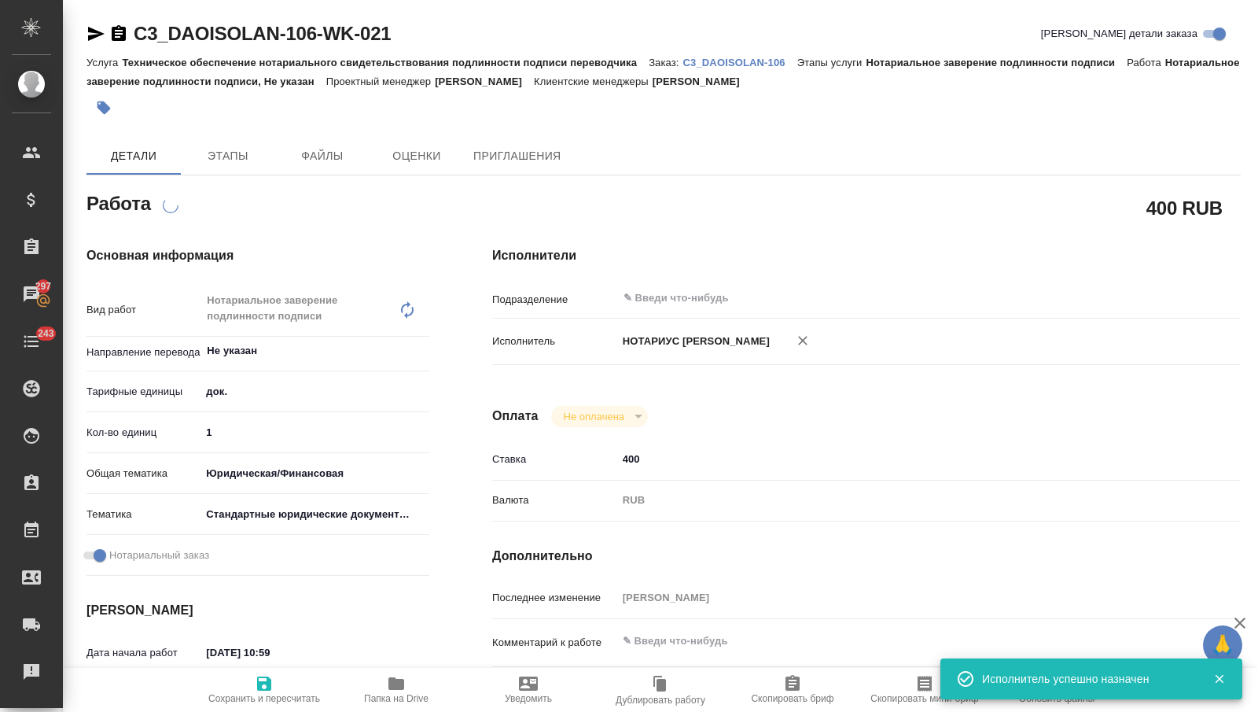
type textarea "x"
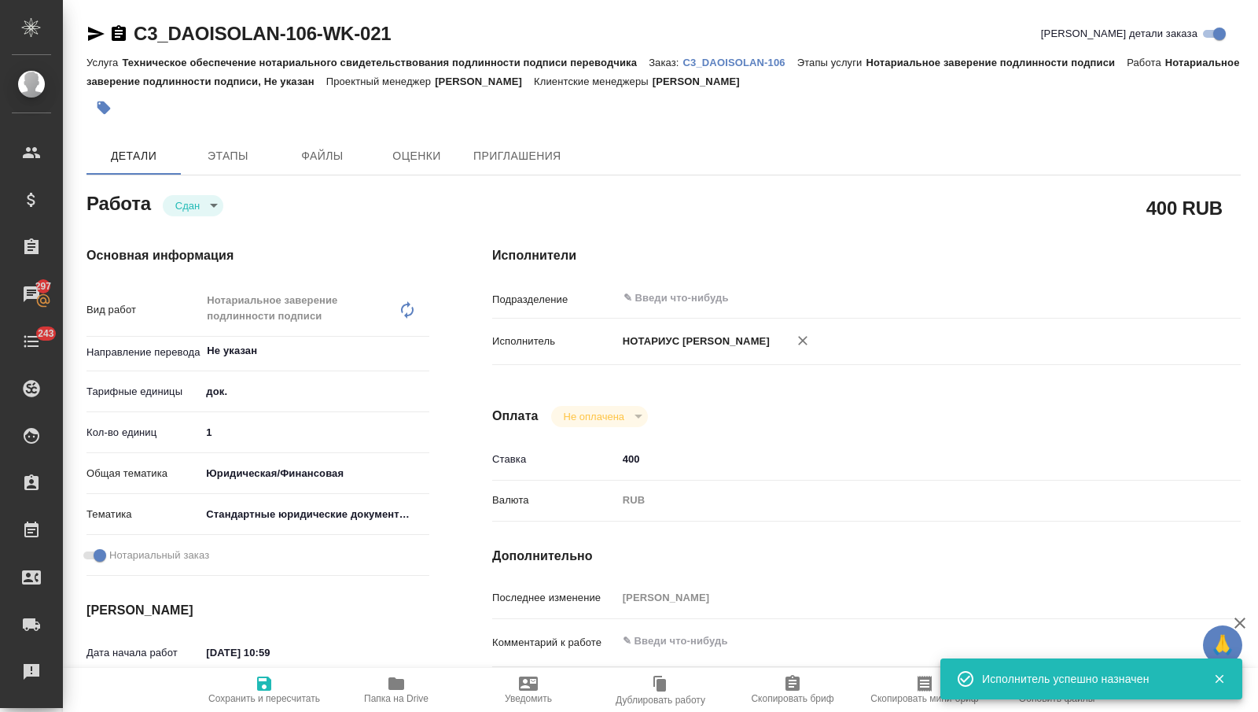
type textarea "x"
click at [261, 693] on span "Сохранить и пересчитать" at bounding box center [264, 698] width 112 height 11
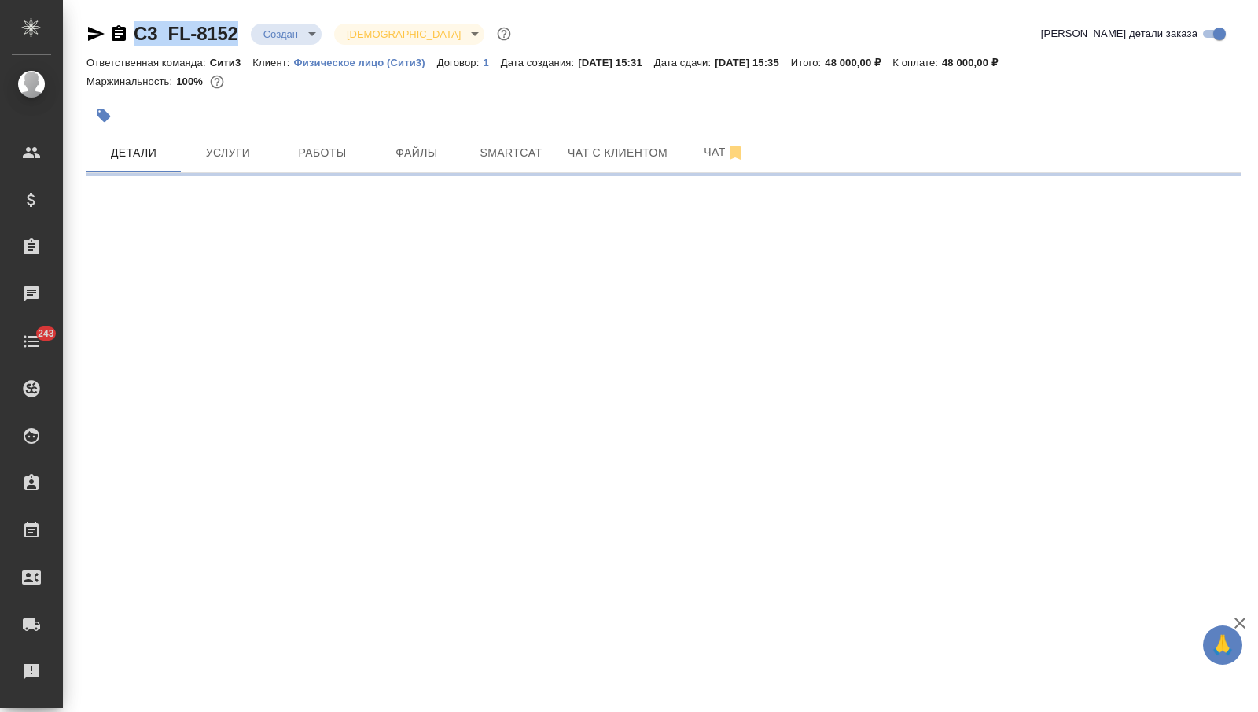
drag, startPoint x: 239, startPoint y: 28, endPoint x: 134, endPoint y: 28, distance: 105.4
click at [134, 28] on div "C3_FL-8152 Создан new [DEMOGRAPHIC_DATA] holyTrinity" at bounding box center [301, 33] width 428 height 25
copy link "C3_FL-8152"
select select "RU"
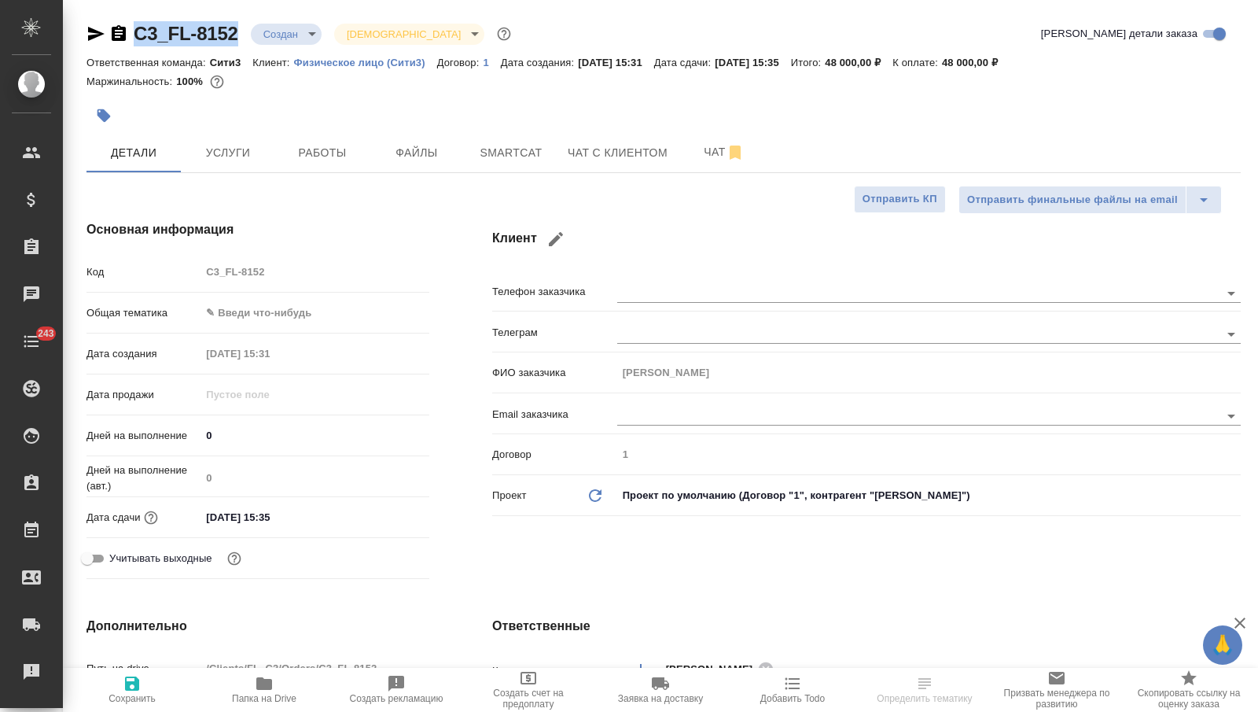
type textarea "x"
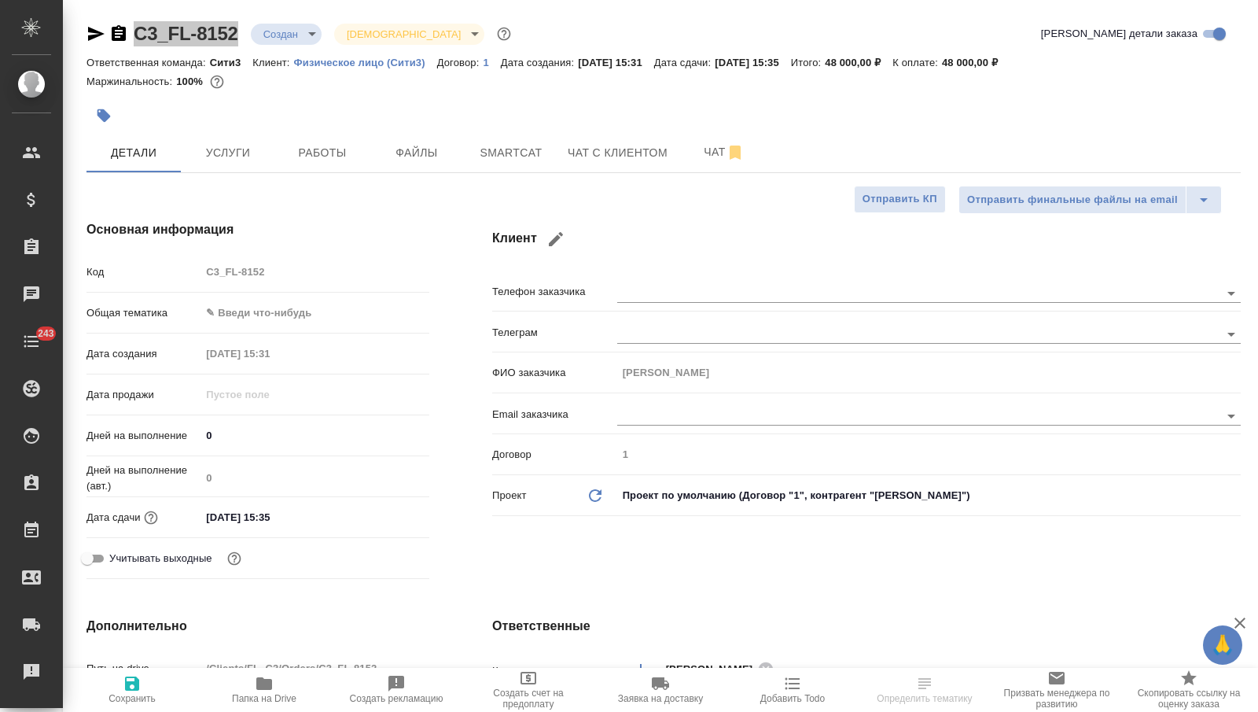
type textarea "x"
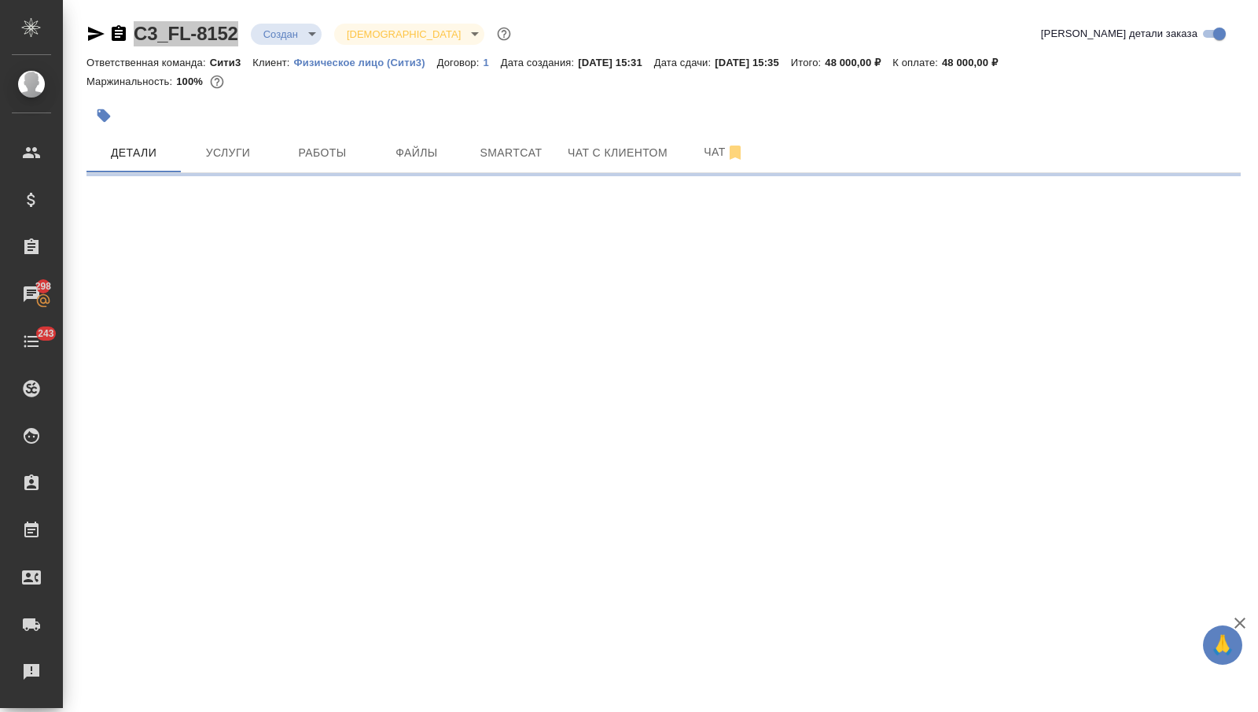
select select "RU"
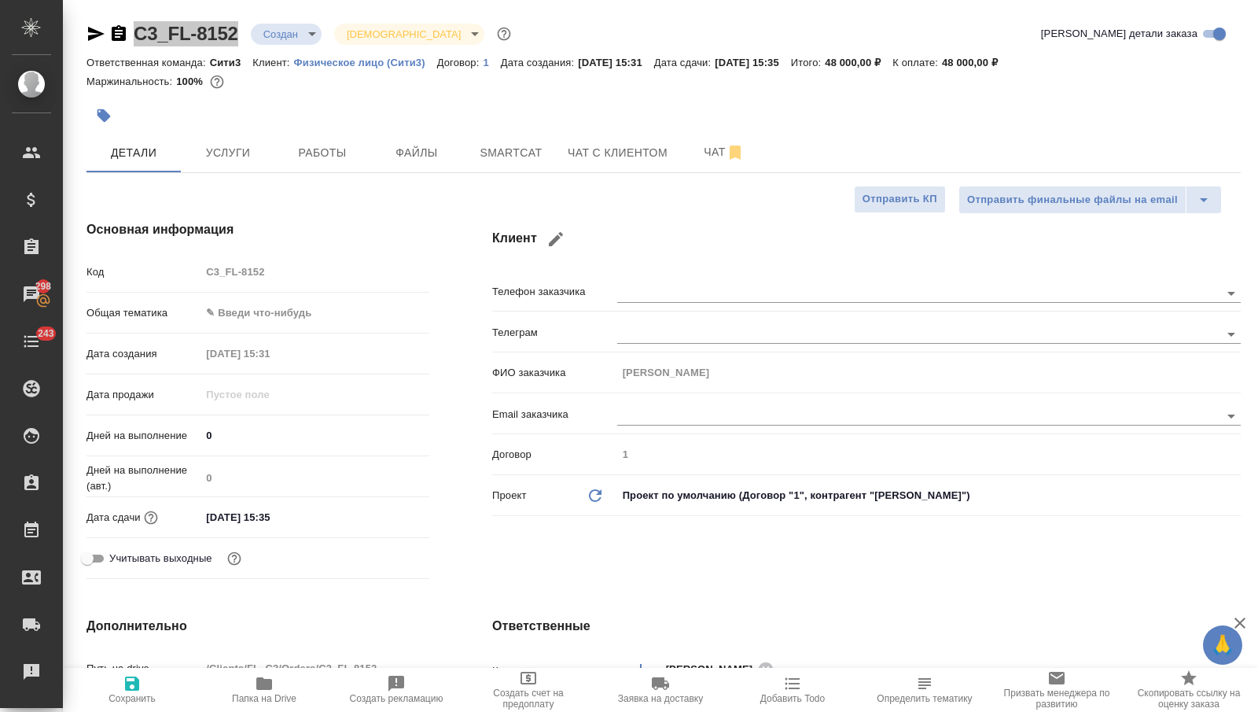
type textarea "x"
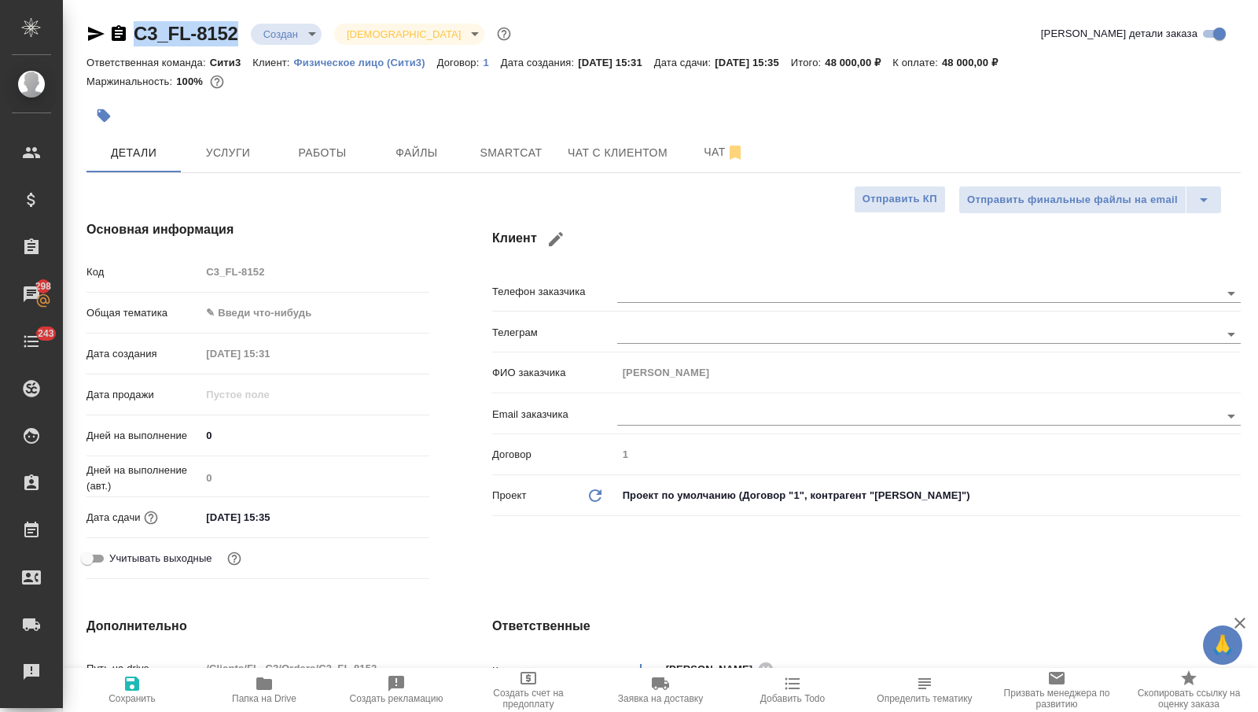
type textarea "x"
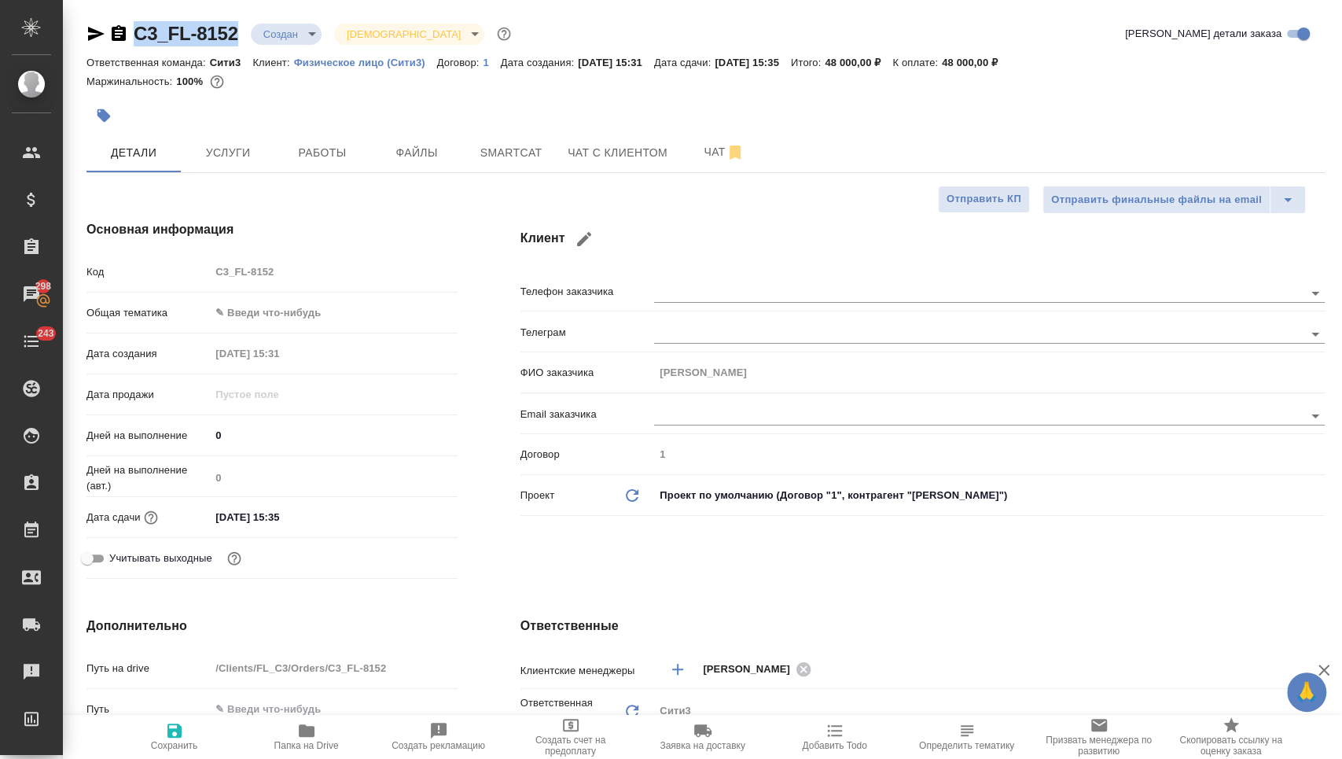
type textarea "x"
click at [583, 233] on icon "button" at bounding box center [584, 239] width 19 height 19
type input "[PERSON_NAME]"
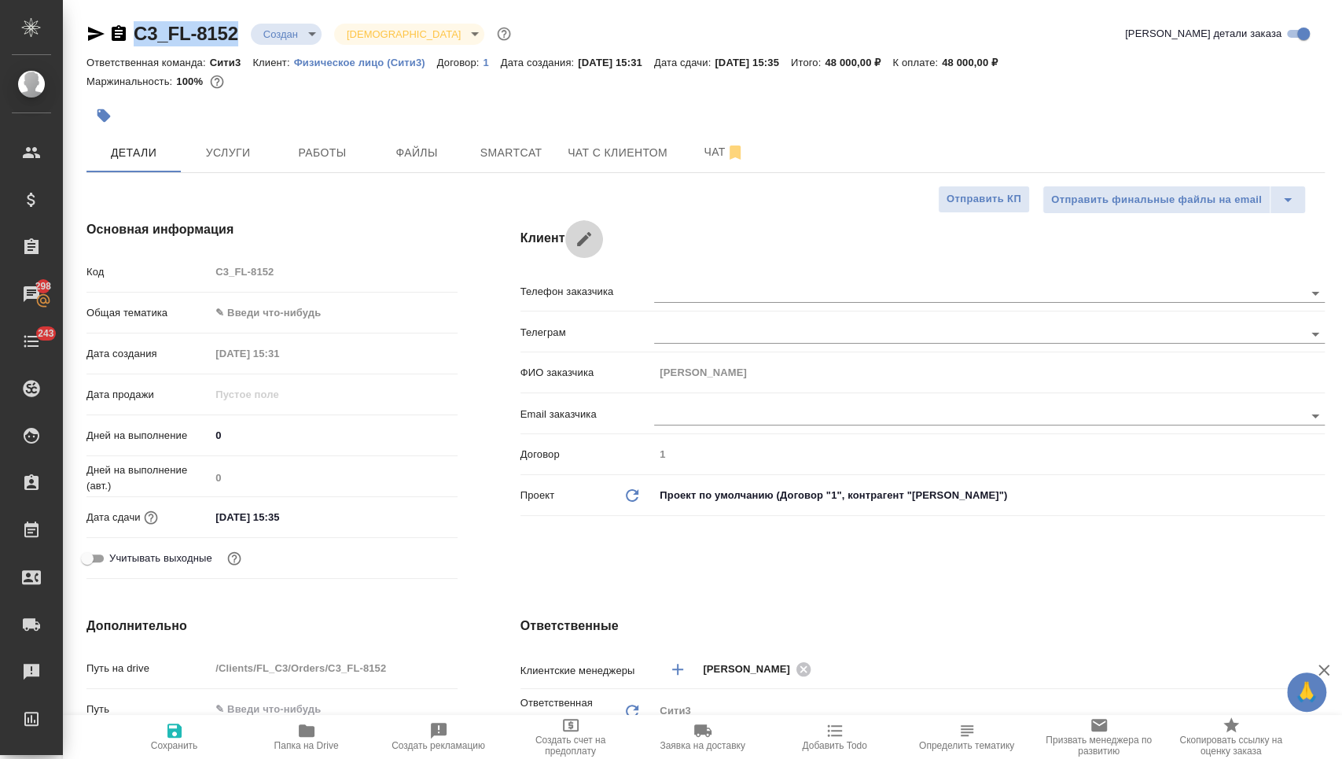
type input "[PERSON_NAME]"
checkbox input "true"
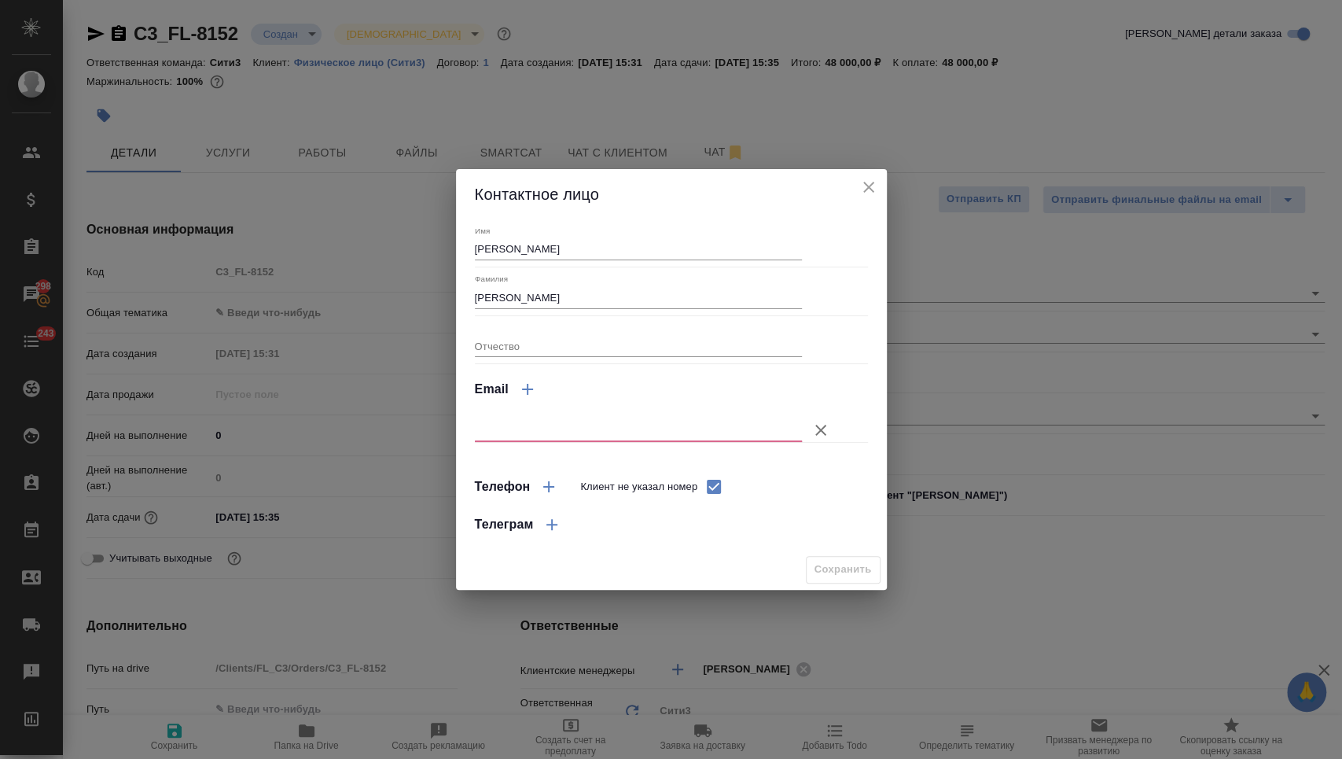
click at [498, 299] on input "[PERSON_NAME]" at bounding box center [639, 297] width 328 height 22
click at [498, 298] on input "[PERSON_NAME]" at bounding box center [639, 297] width 328 height 22
type input "[PERSON_NAME]"
type textarea "x"
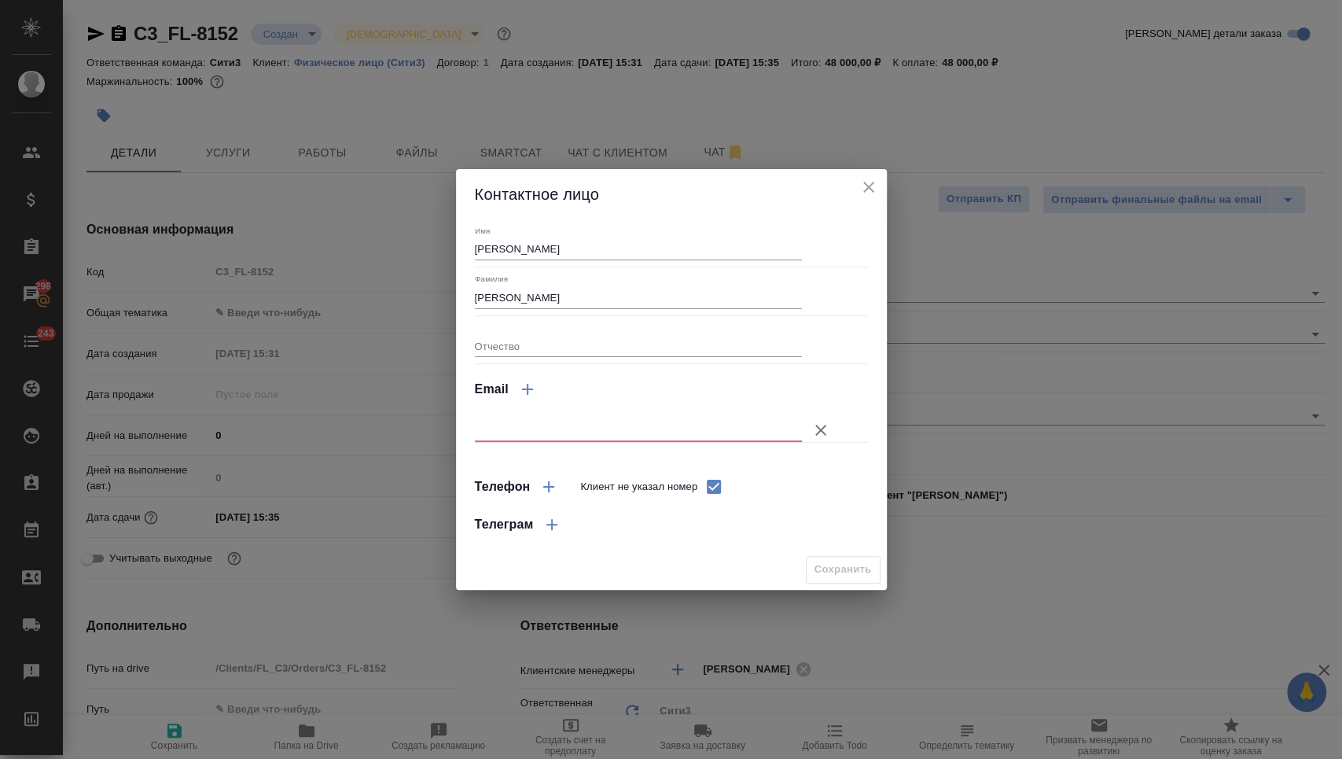
type textarea "x"
click at [709, 481] on input "Клиент не указал номер" at bounding box center [714, 486] width 33 height 33
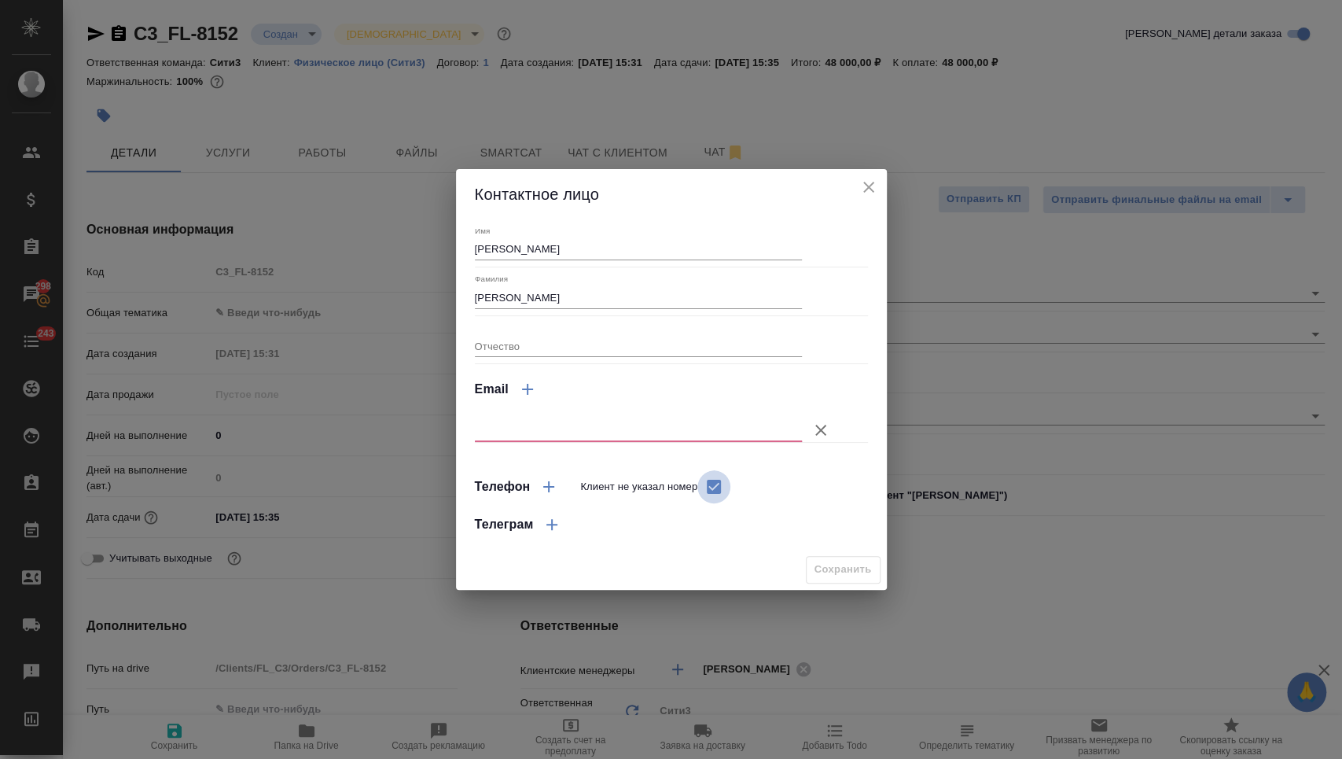
checkbox input "false"
select select "RU"
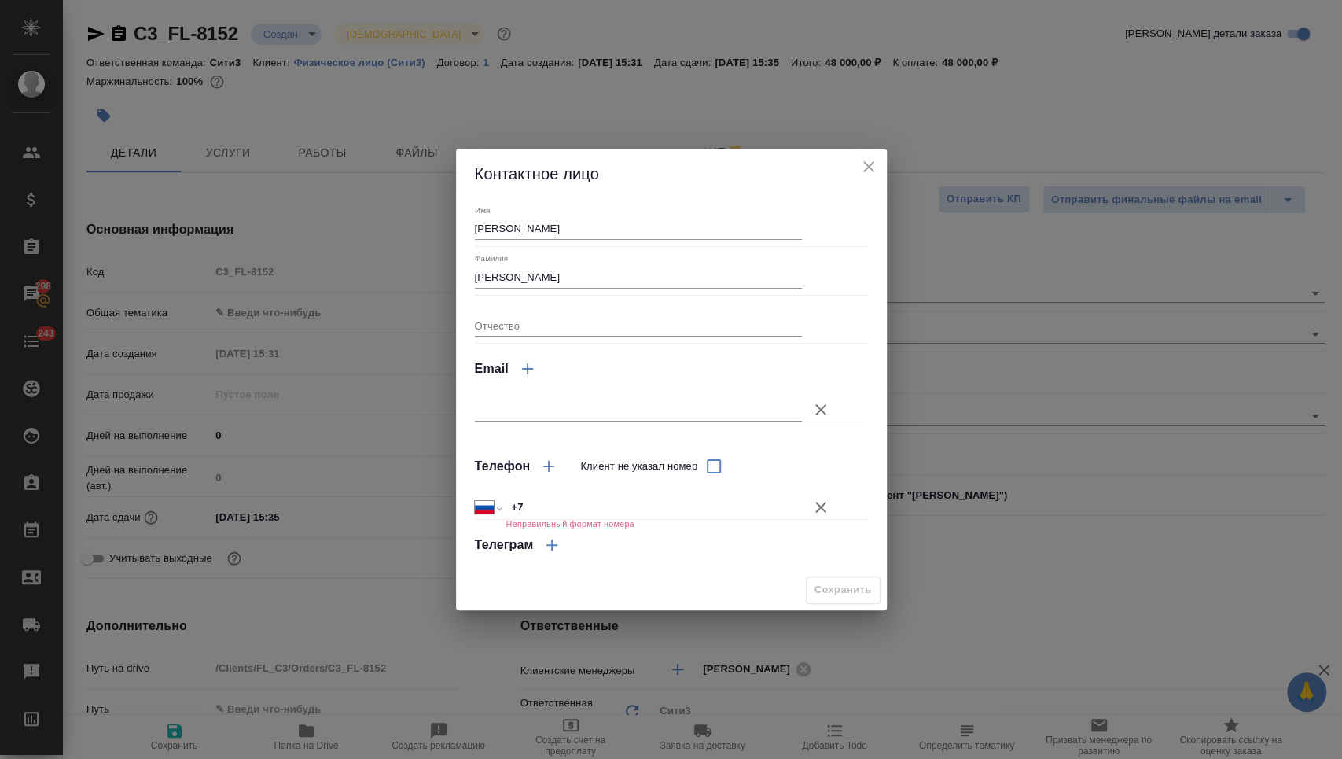
click at [643, 503] on input "+7" at bounding box center [654, 507] width 296 height 23
paste input "926 250 00 26"
type input "[PHONE_NUMBER]"
click at [849, 594] on span "Сохранить" at bounding box center [843, 590] width 57 height 18
type input "[PERSON_NAME]"
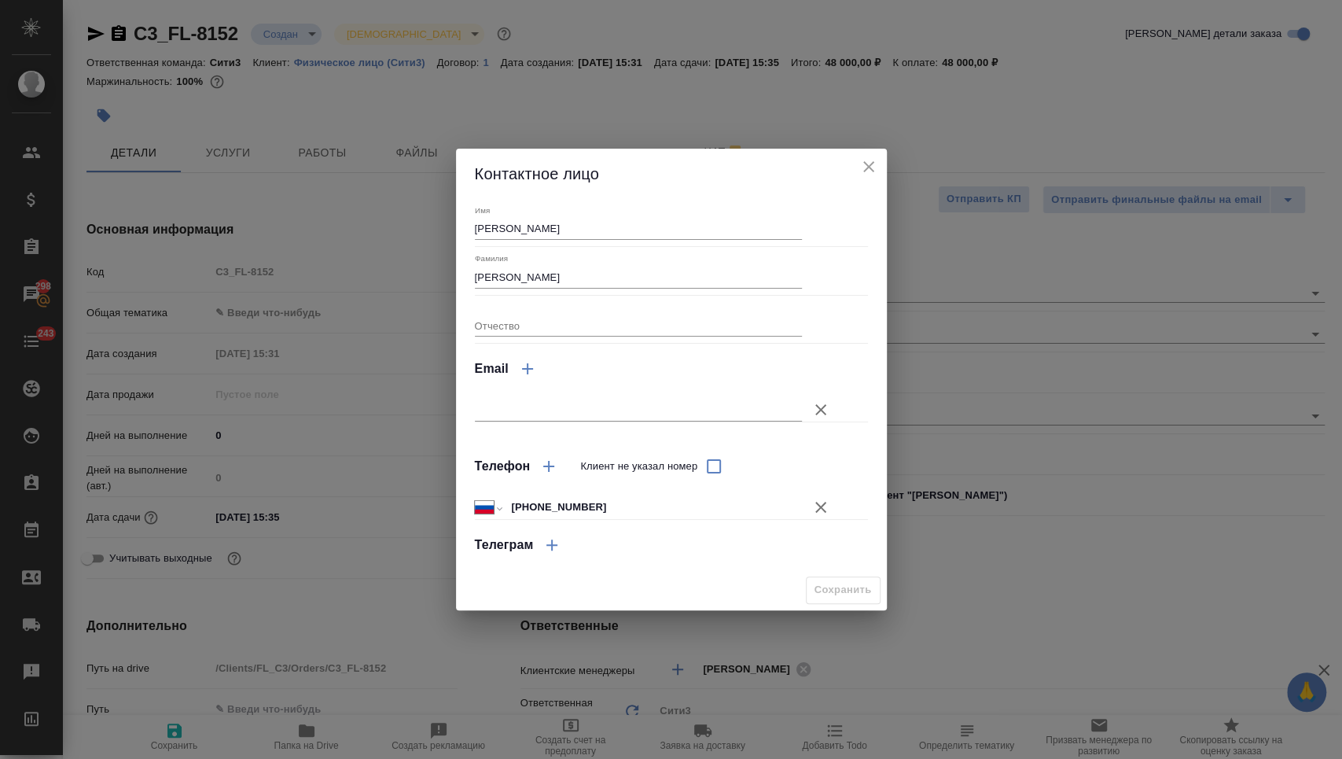
type textarea "x"
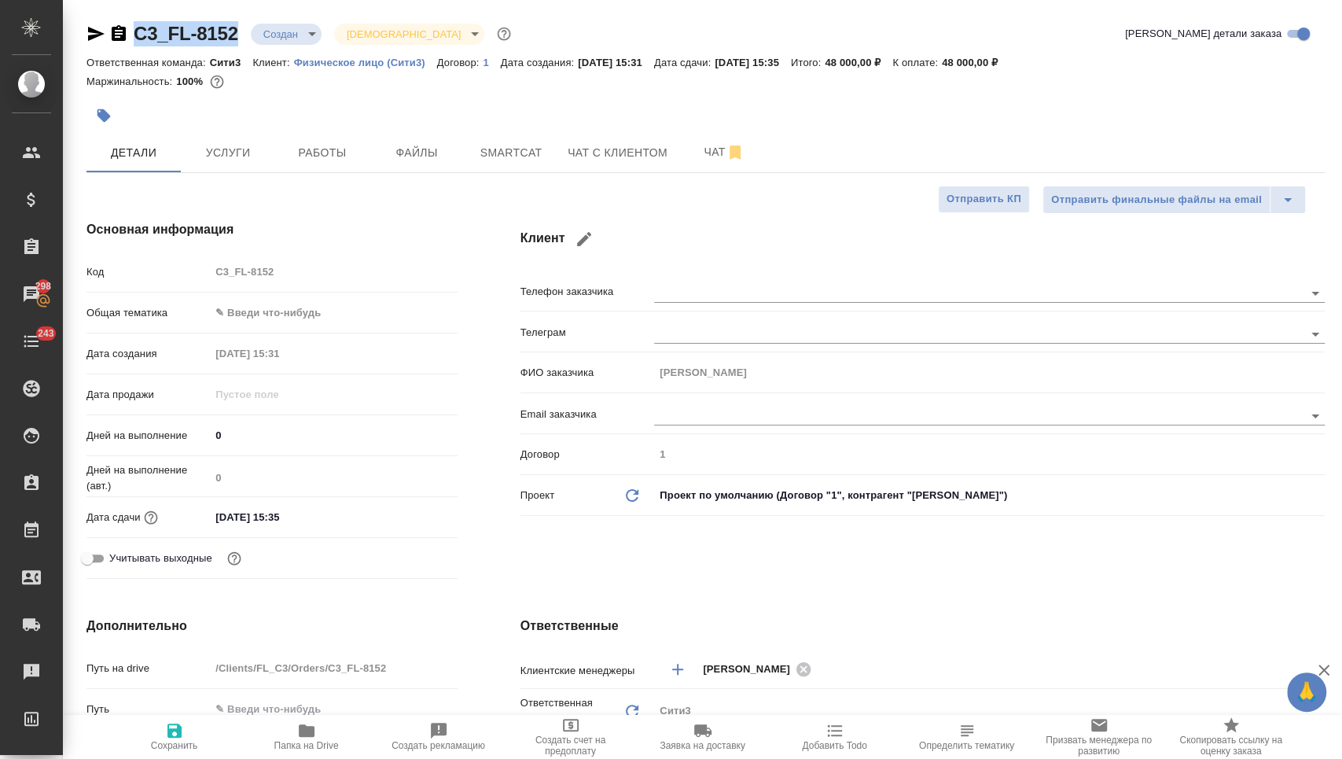
drag, startPoint x: 234, startPoint y: 26, endPoint x: 122, endPoint y: 31, distance: 112.6
click at [122, 31] on div "C3_FL-8152 Создан new [DEMOGRAPHIC_DATA] holyTrinity" at bounding box center [301, 33] width 428 height 25
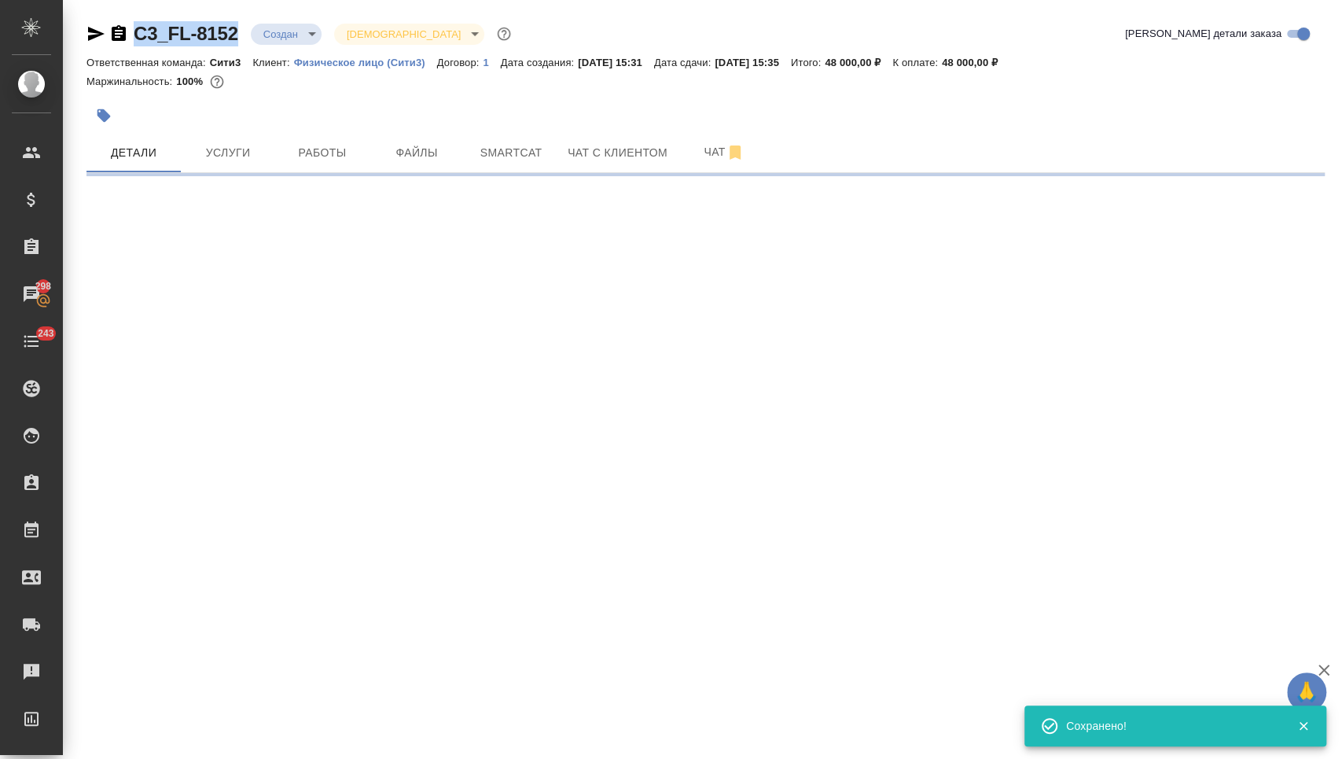
copy link "C3_FL-8152"
select select "RU"
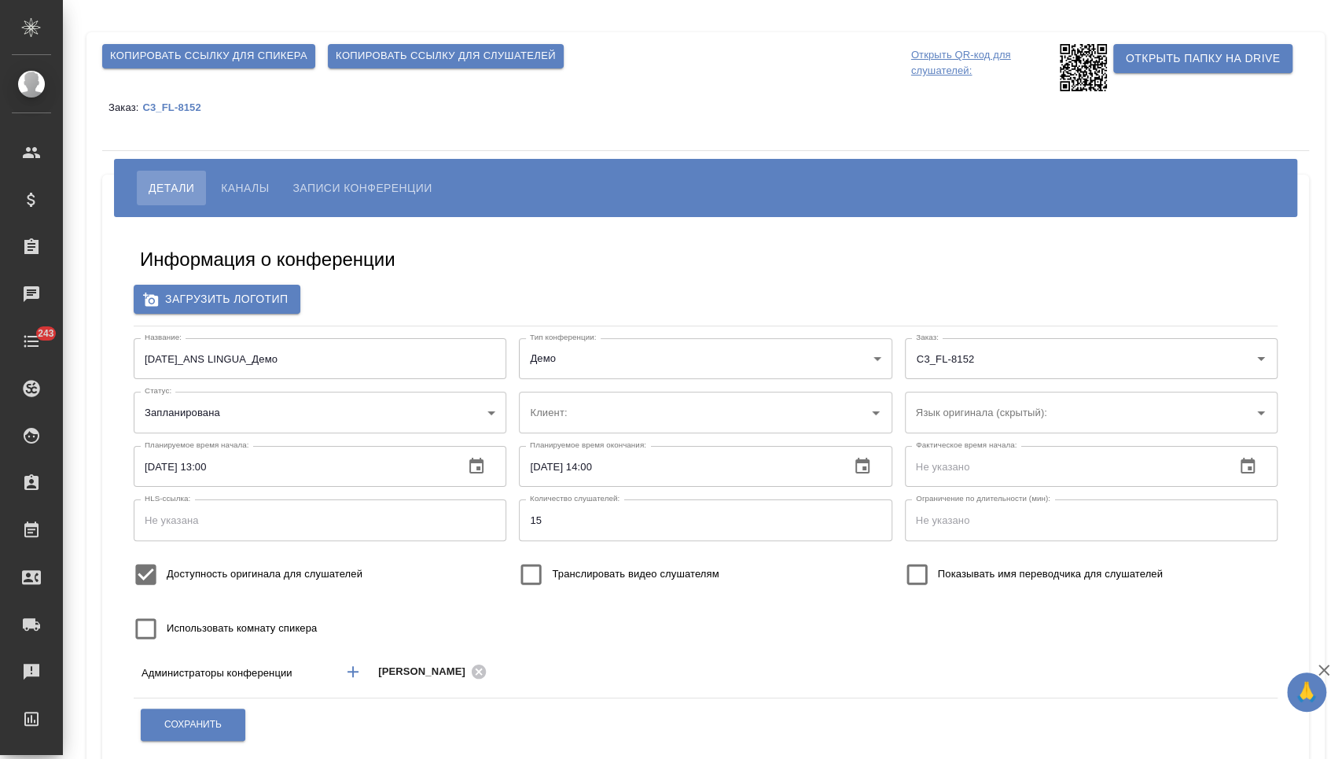
type input "Физическое лицо (Сити3)"
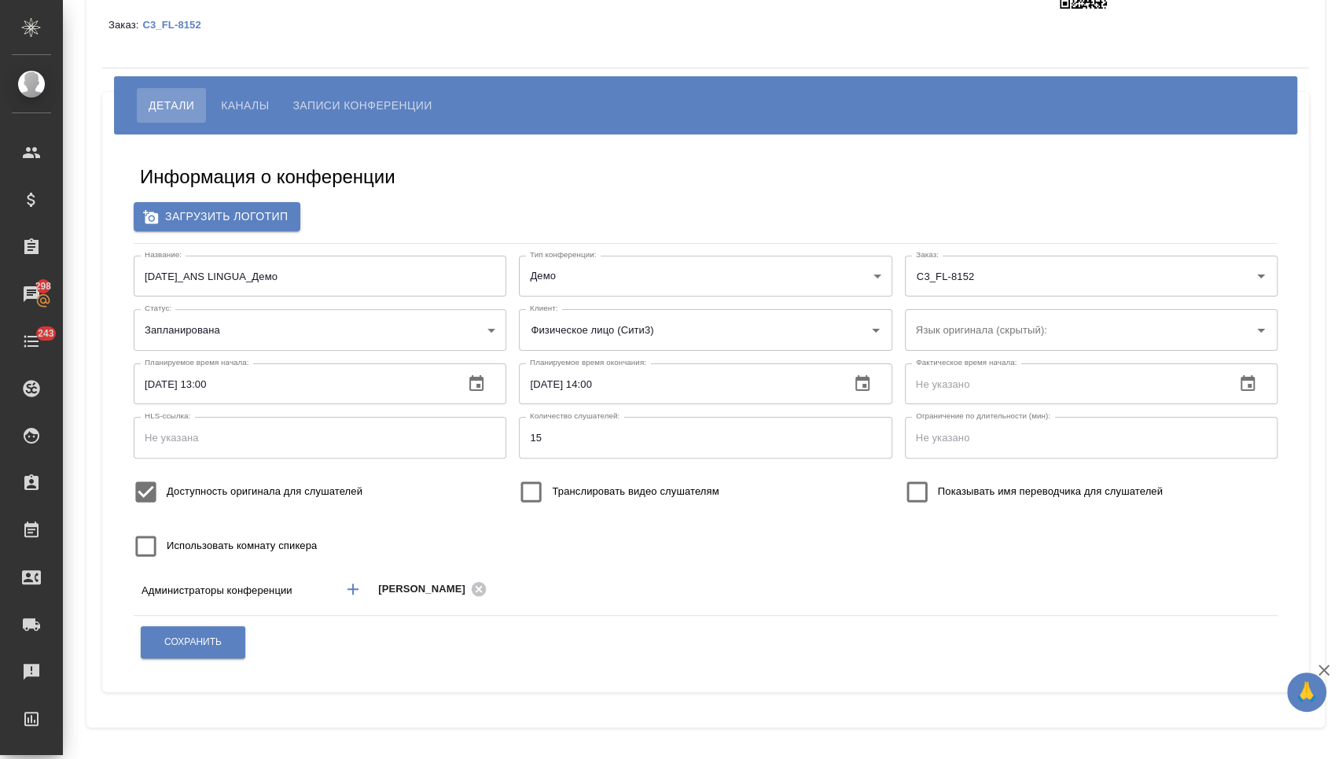
scroll to position [82, 0]
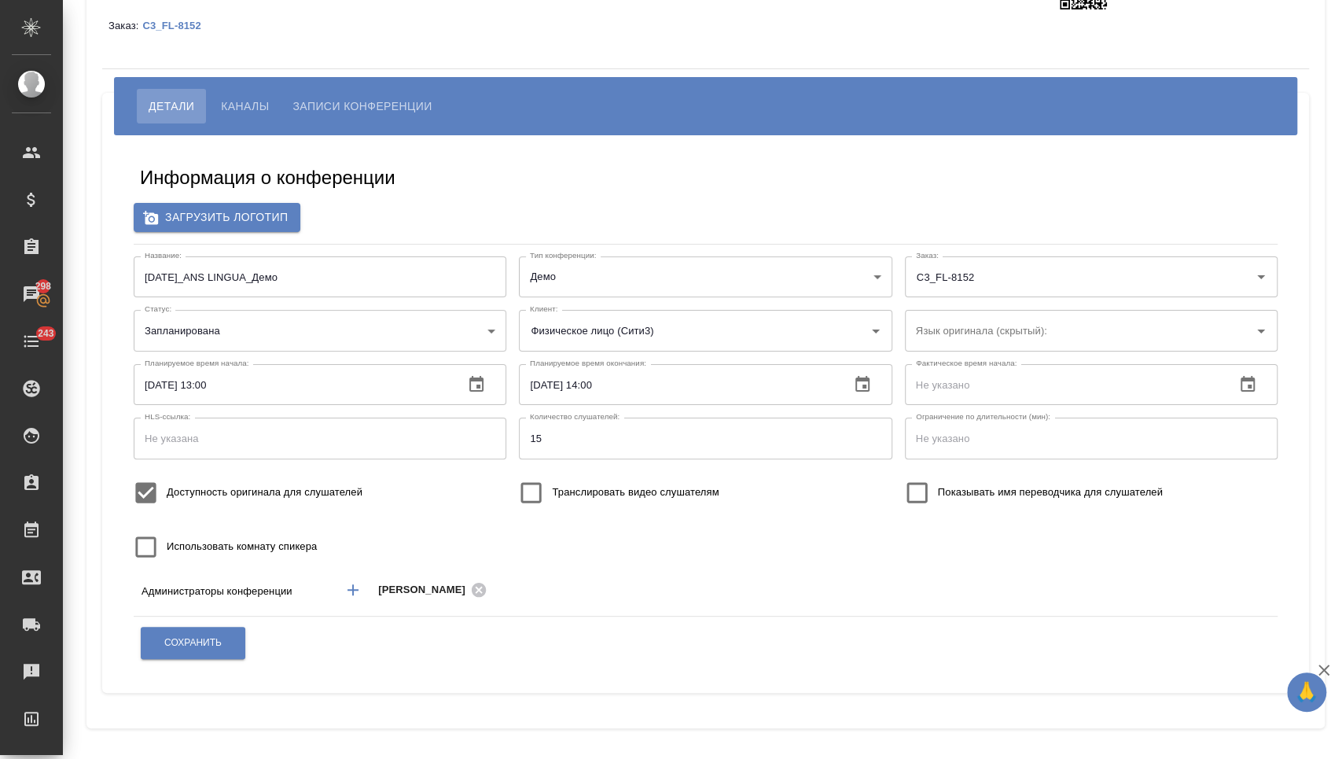
click at [145, 556] on input "Использовать комнату спикера" at bounding box center [146, 547] width 42 height 42
checkbox input "true"
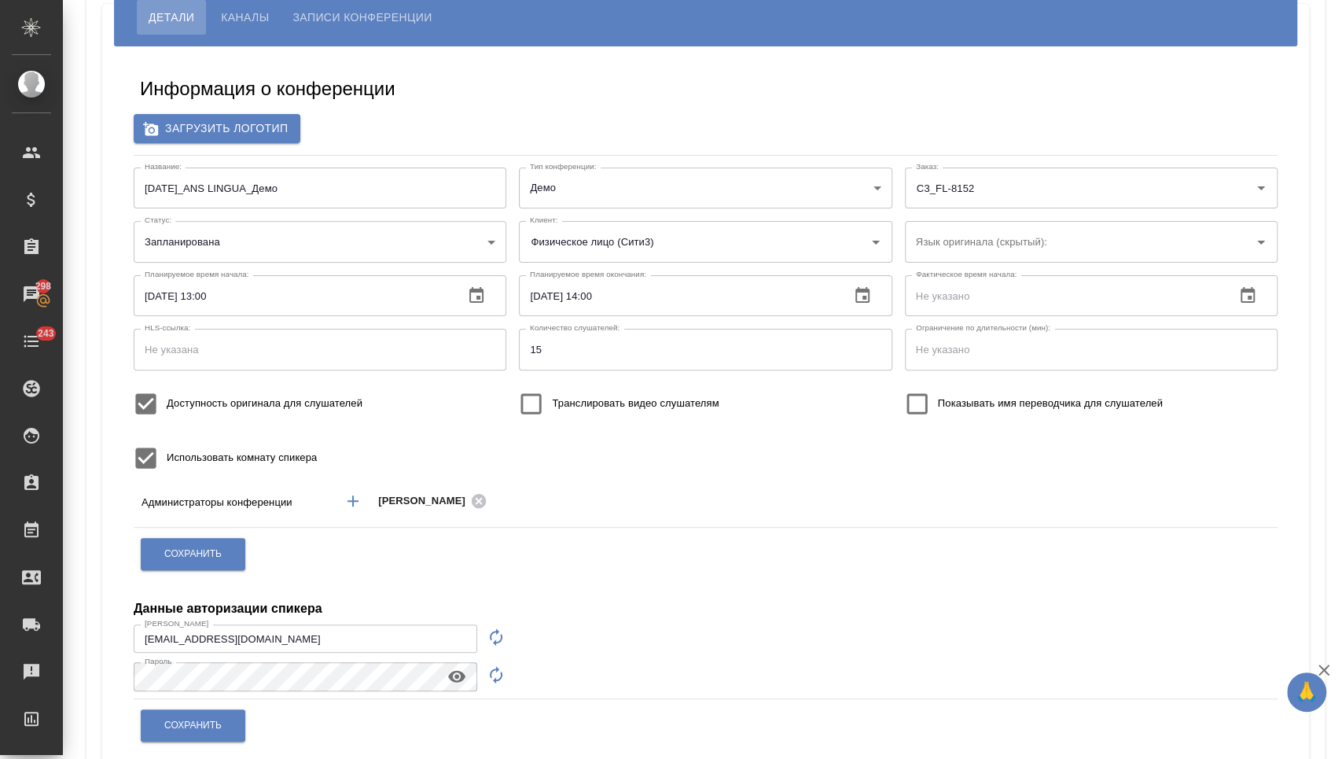
scroll to position [176, 0]
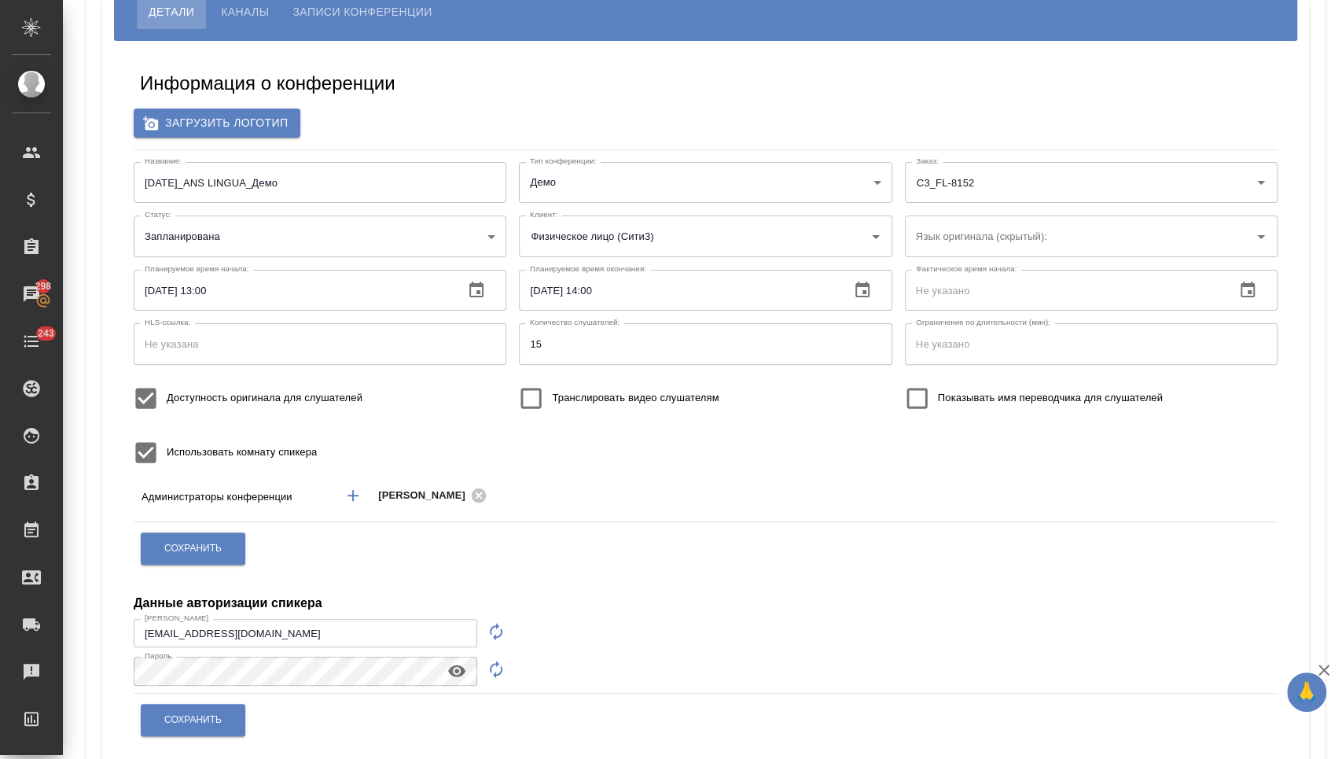
click at [484, 627] on button "button" at bounding box center [496, 632] width 38 height 38
type input "speaker_I5tlJLvG"
click at [499, 669] on icon "button" at bounding box center [496, 669] width 19 height 19
drag, startPoint x: 316, startPoint y: 632, endPoint x: 131, endPoint y: 629, distance: 184.8
click at [131, 629] on div "Информация о конференции Загрузить логотип Название: [DATE]_ANS LINGUA_Демо Наз…" at bounding box center [706, 405] width 1176 height 705
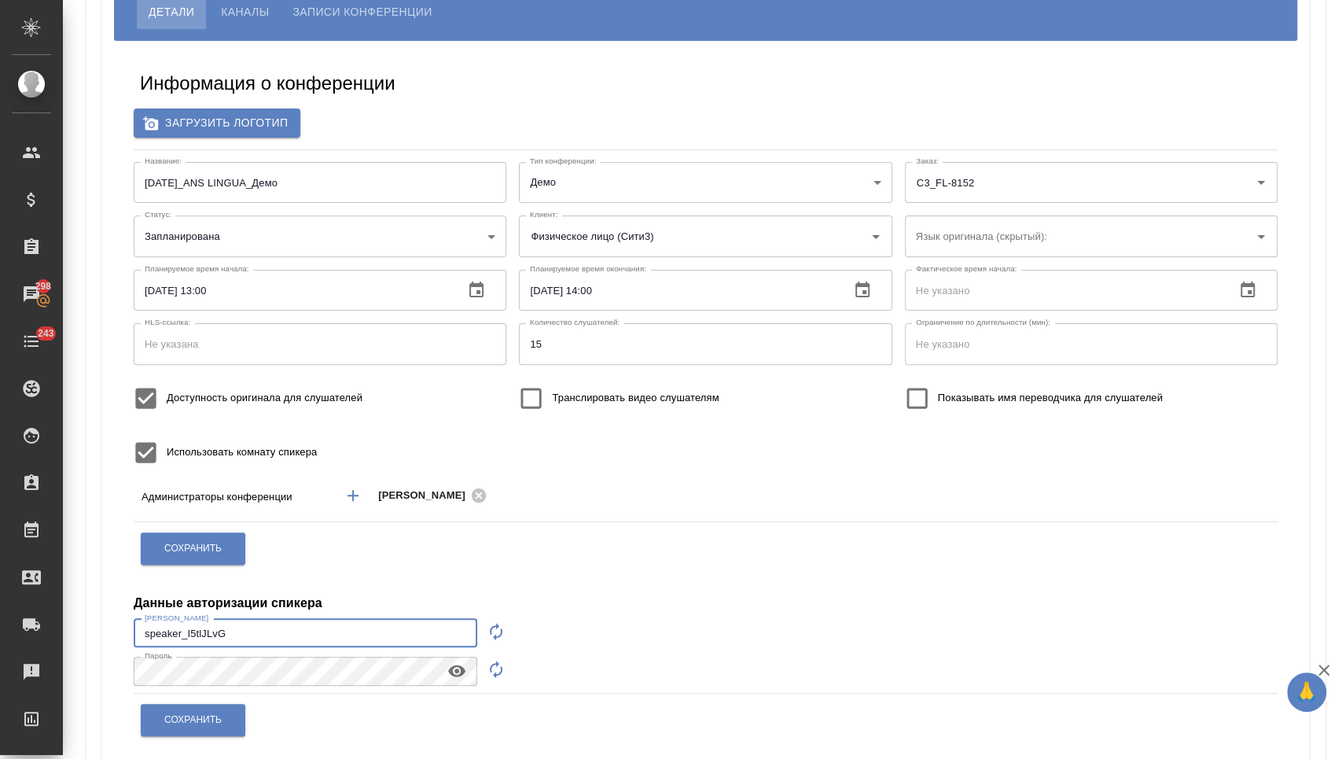
click at [447, 666] on icon "button" at bounding box center [456, 670] width 19 height 19
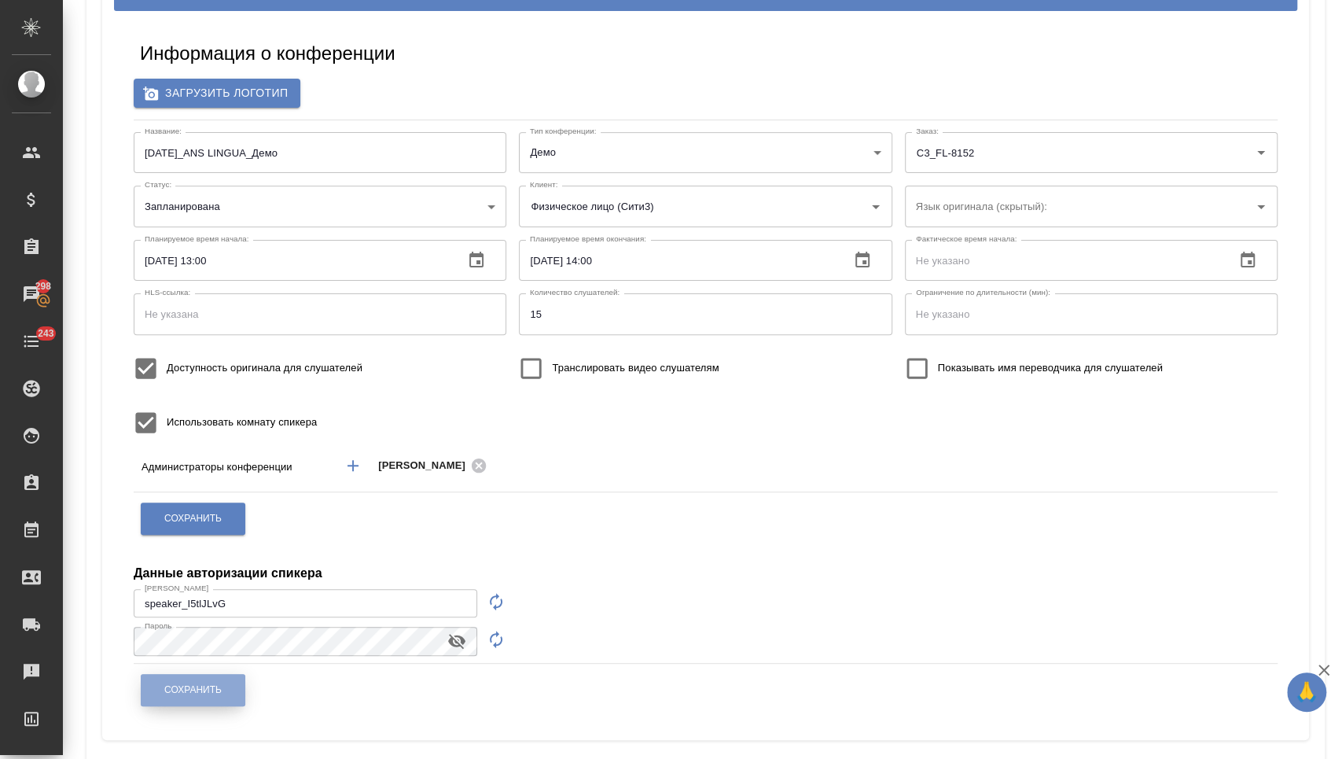
click at [223, 680] on button "Сохранить" at bounding box center [193, 690] width 105 height 32
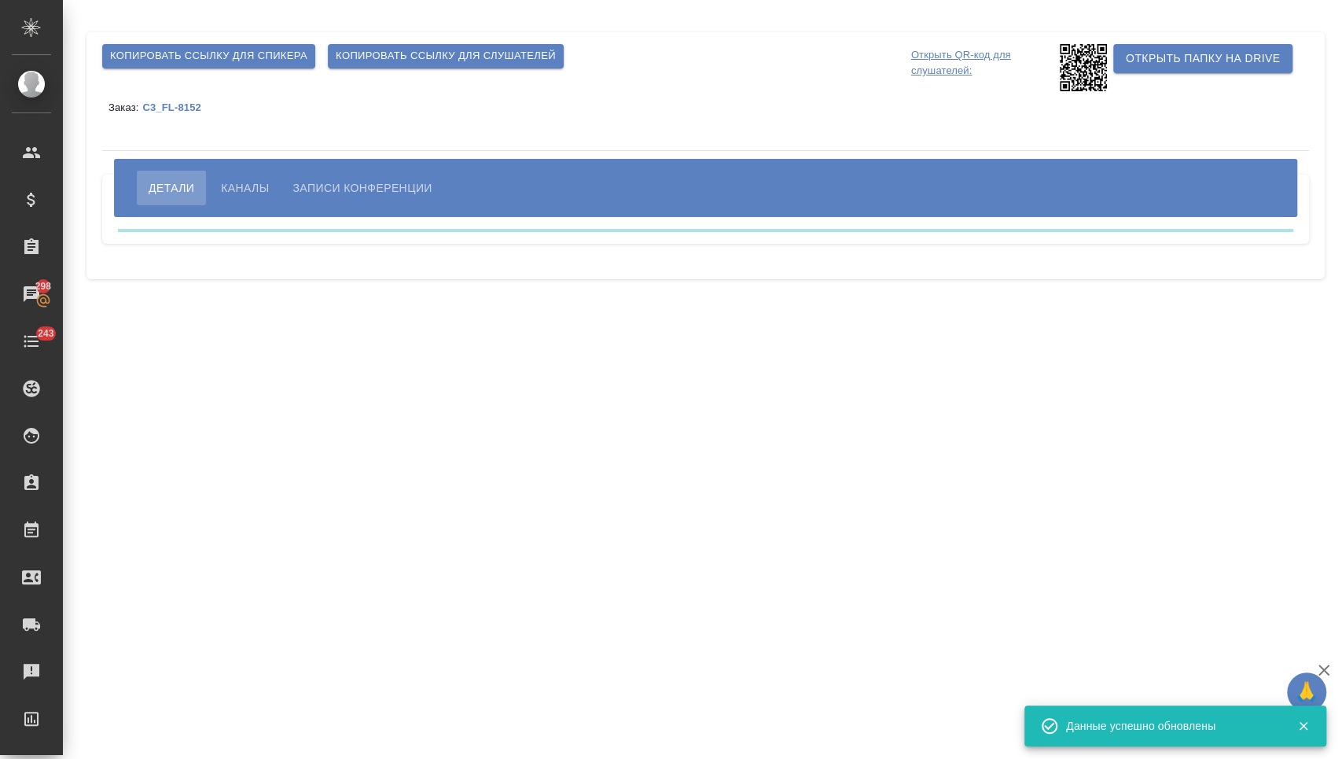
scroll to position [0, 0]
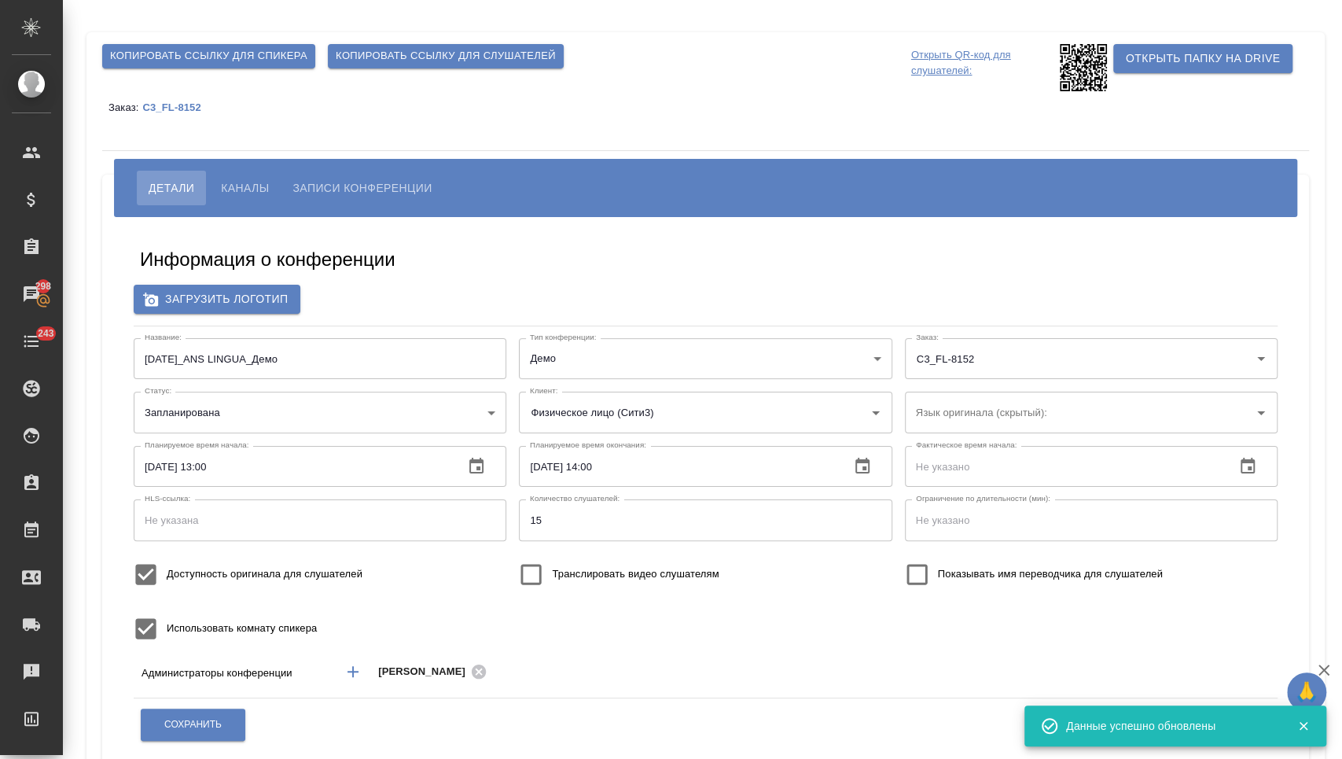
type input "[EMAIL_ADDRESS][DOMAIN_NAME]"
click at [266, 194] on span "Каналы" at bounding box center [245, 188] width 48 height 19
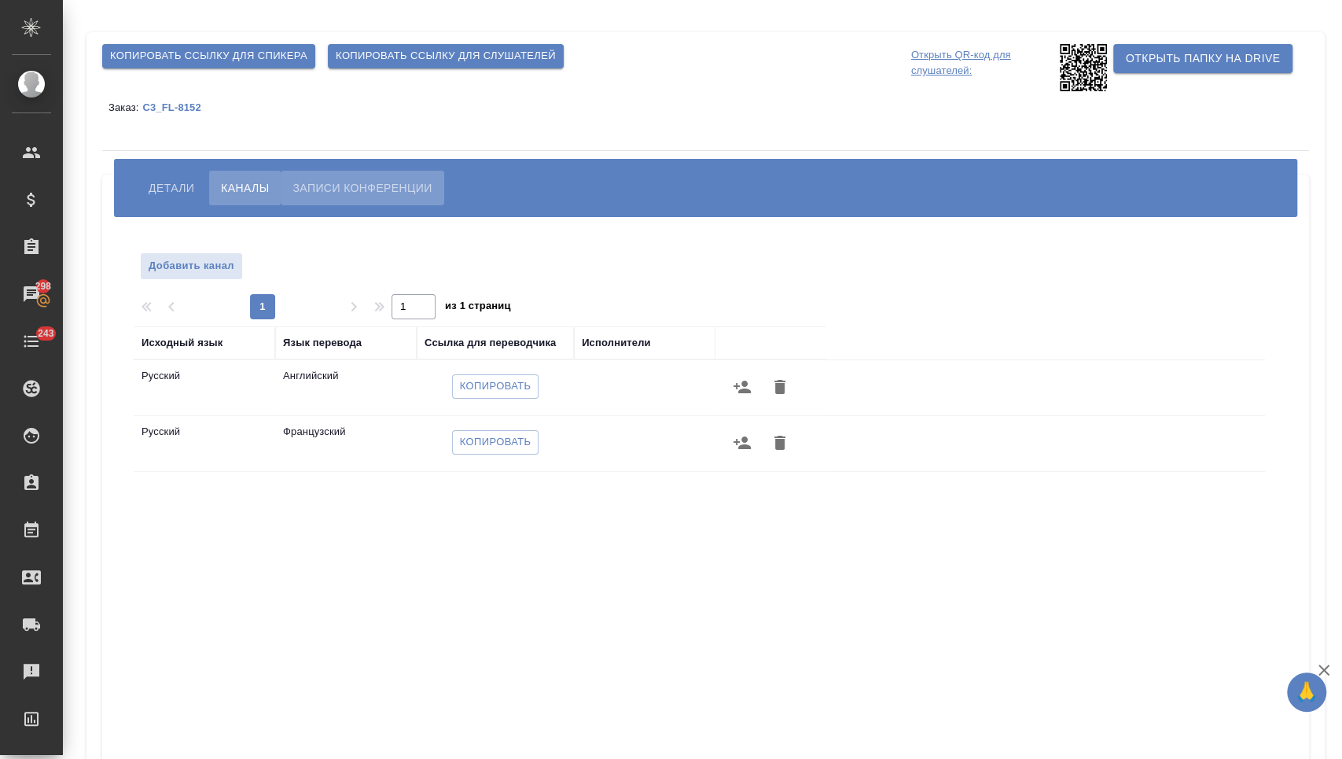
click at [384, 192] on span "Записи конференции" at bounding box center [362, 188] width 139 height 19
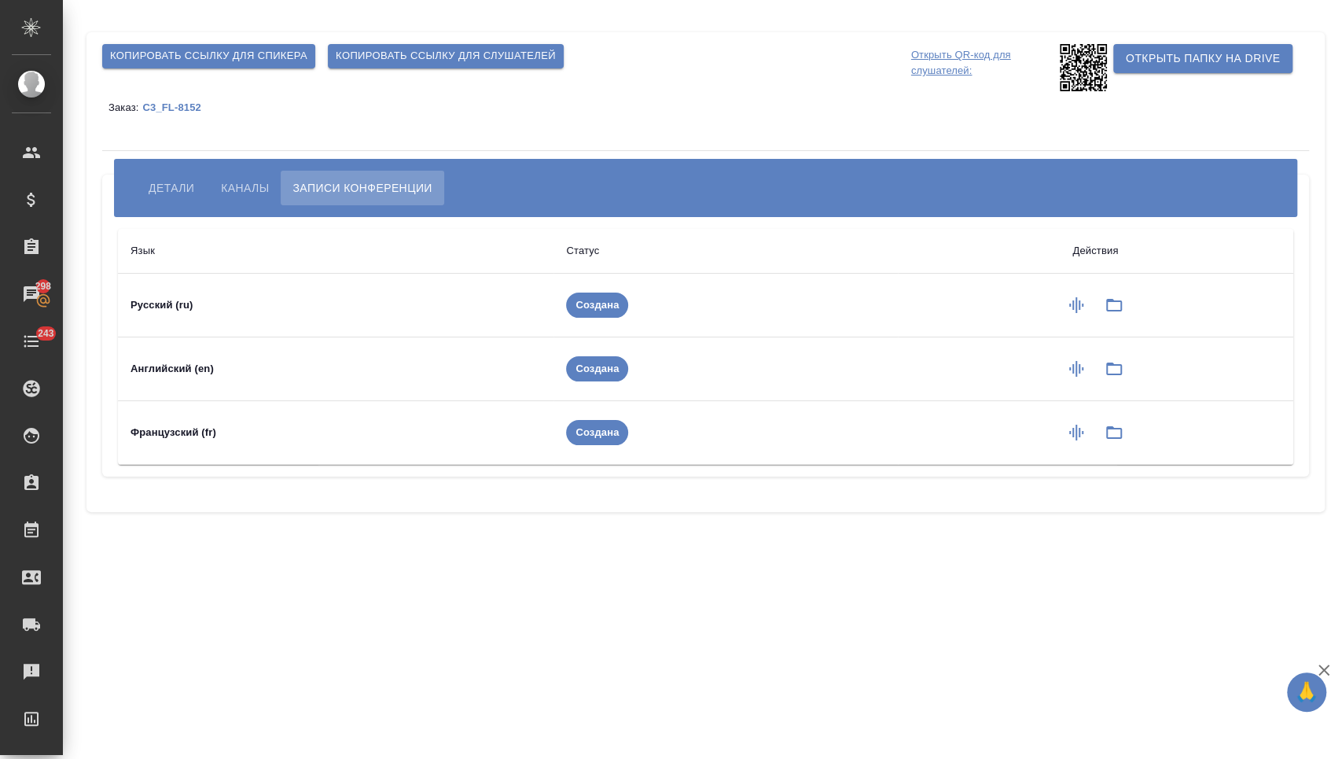
click at [188, 187] on span "Детали" at bounding box center [172, 188] width 46 height 19
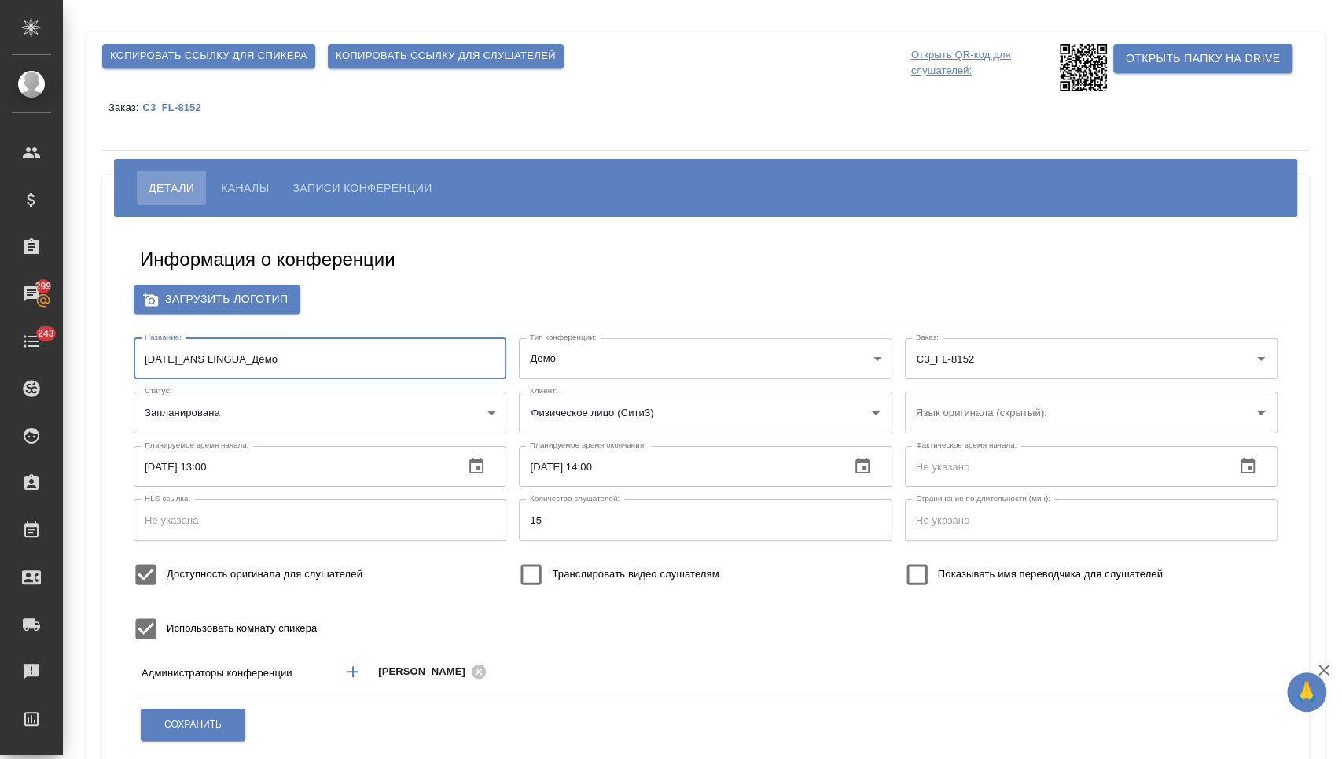
drag, startPoint x: 327, startPoint y: 357, endPoint x: 136, endPoint y: 352, distance: 191.2
click at [136, 352] on input "[DATE]_ANS LINGUA_Демо" at bounding box center [320, 358] width 373 height 41
click at [561, 296] on div "Загрузить логотип" at bounding box center [706, 299] width 1144 height 29
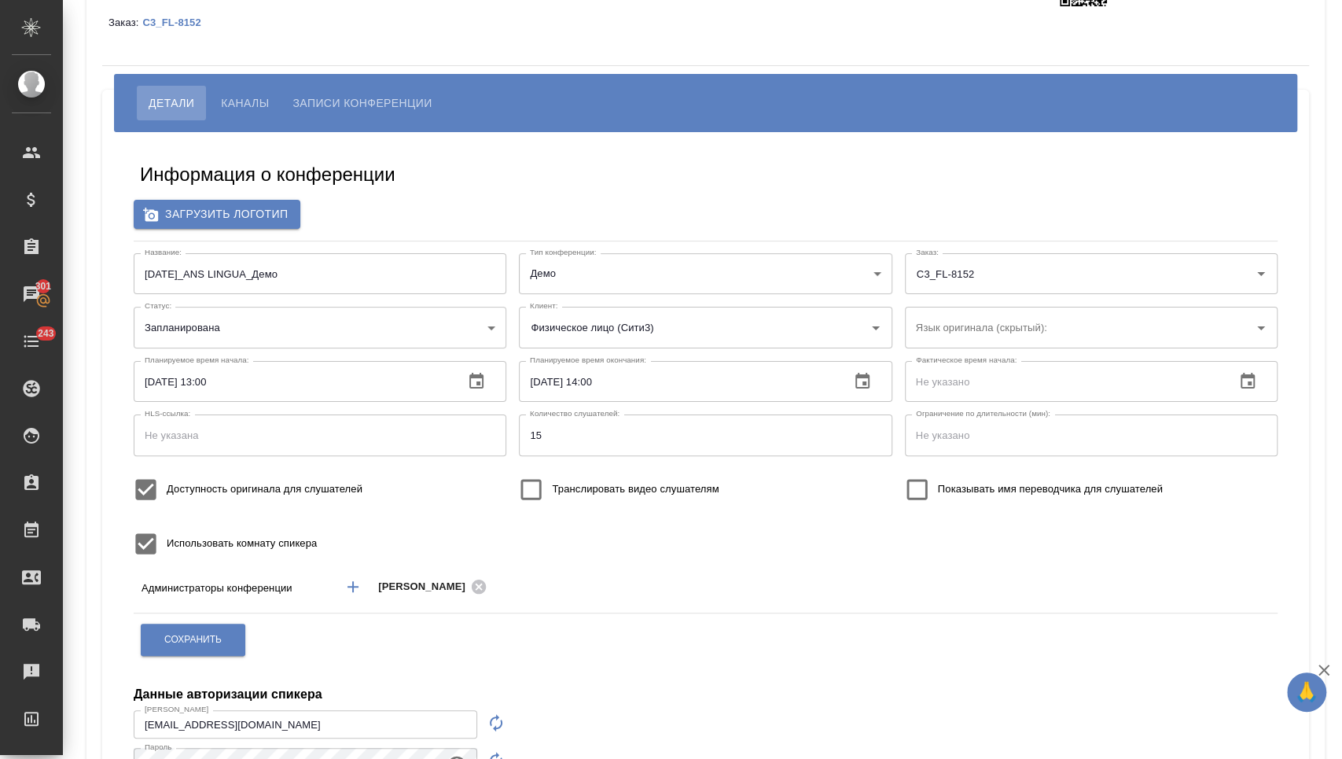
scroll to position [98, 0]
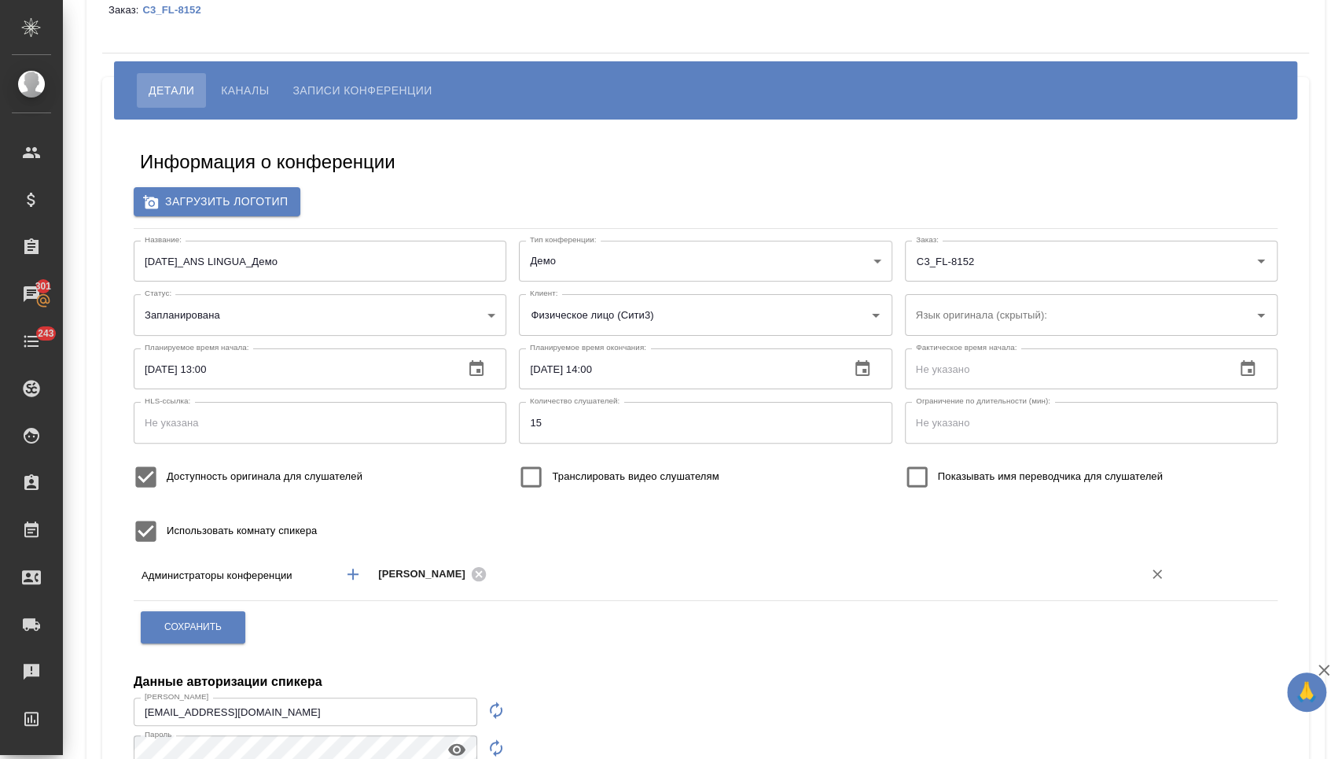
click at [562, 586] on div "[PERSON_NAME]" at bounding box center [753, 574] width 846 height 29
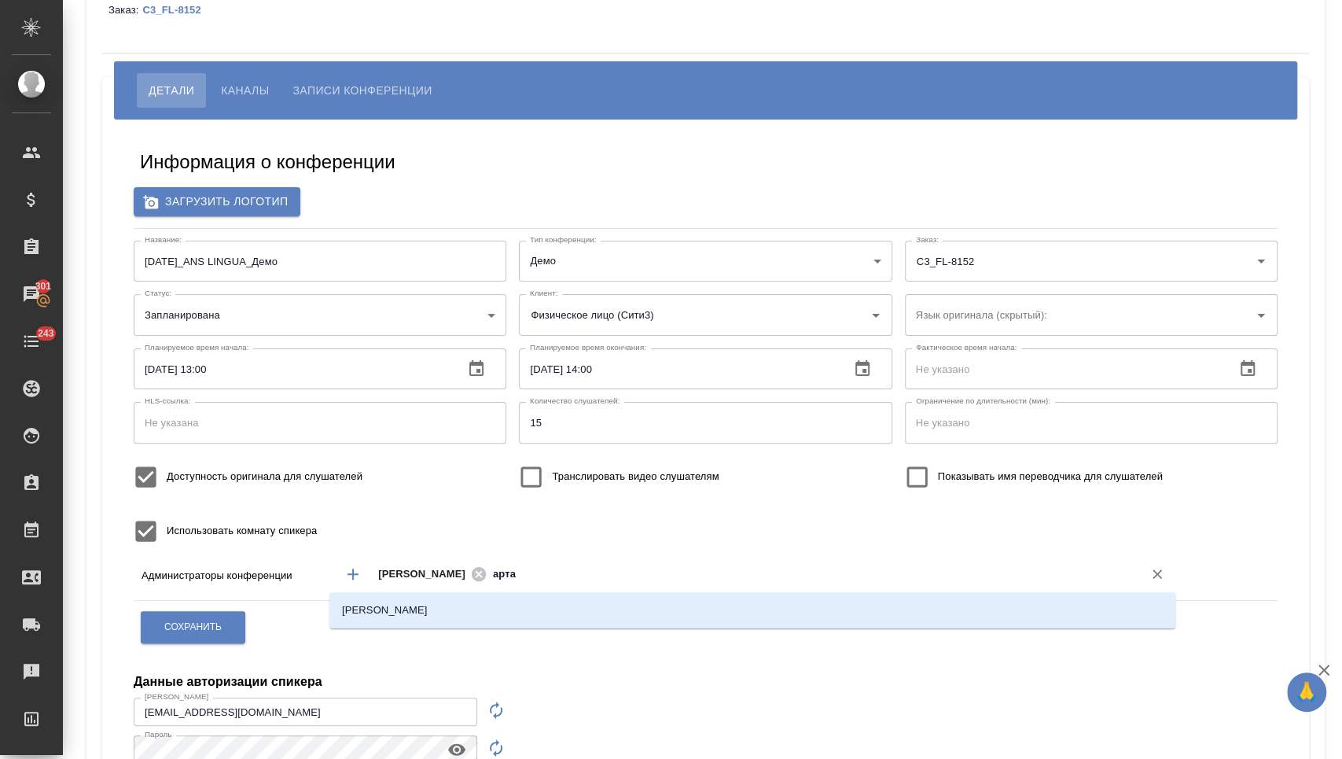
type input "[PERSON_NAME]"
click at [514, 625] on ul "Баданян Артак" at bounding box center [753, 623] width 846 height 28
click at [503, 619] on li "Баданян Артак" at bounding box center [753, 610] width 846 height 28
type input "плех"
click at [555, 609] on li "Плеханова Мария" at bounding box center [753, 610] width 846 height 28
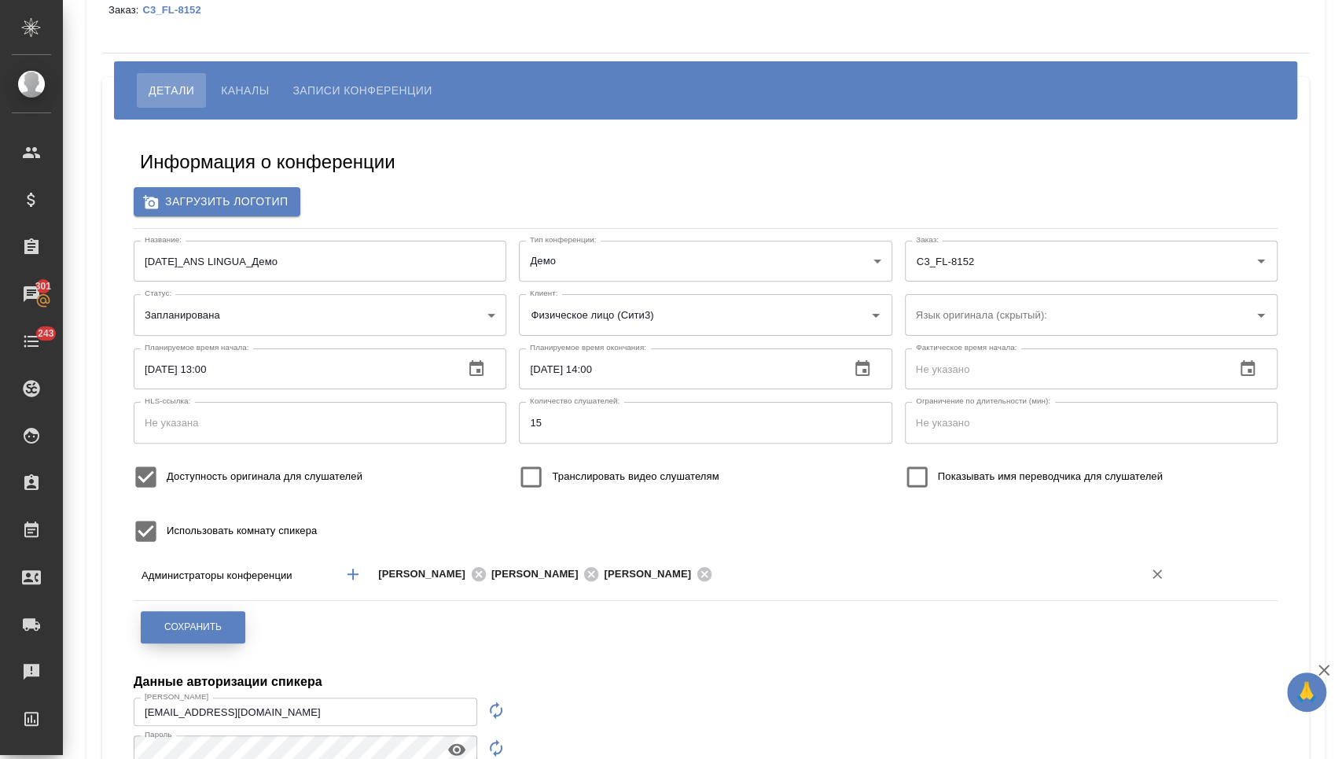
click at [219, 621] on span "Сохранить" at bounding box center [192, 626] width 57 height 13
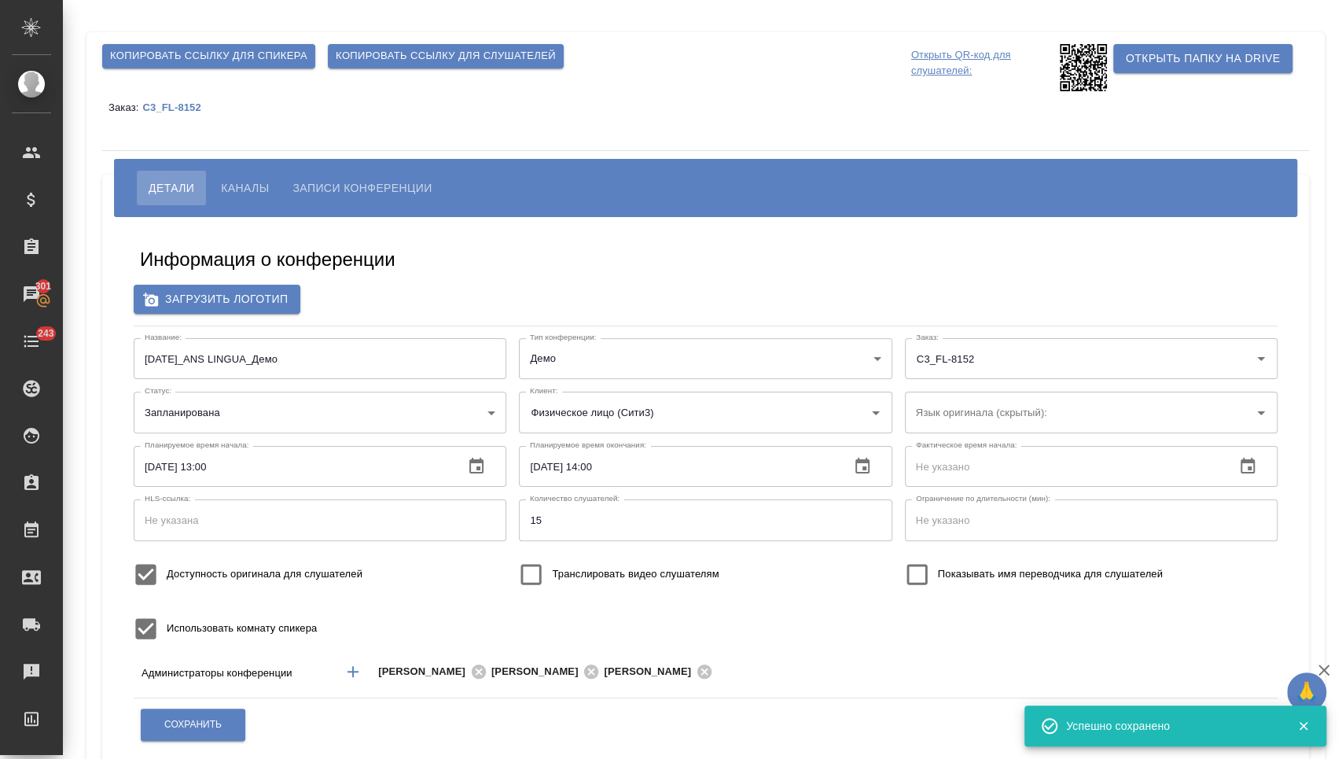
type input "t.nikitina@awatera.com"
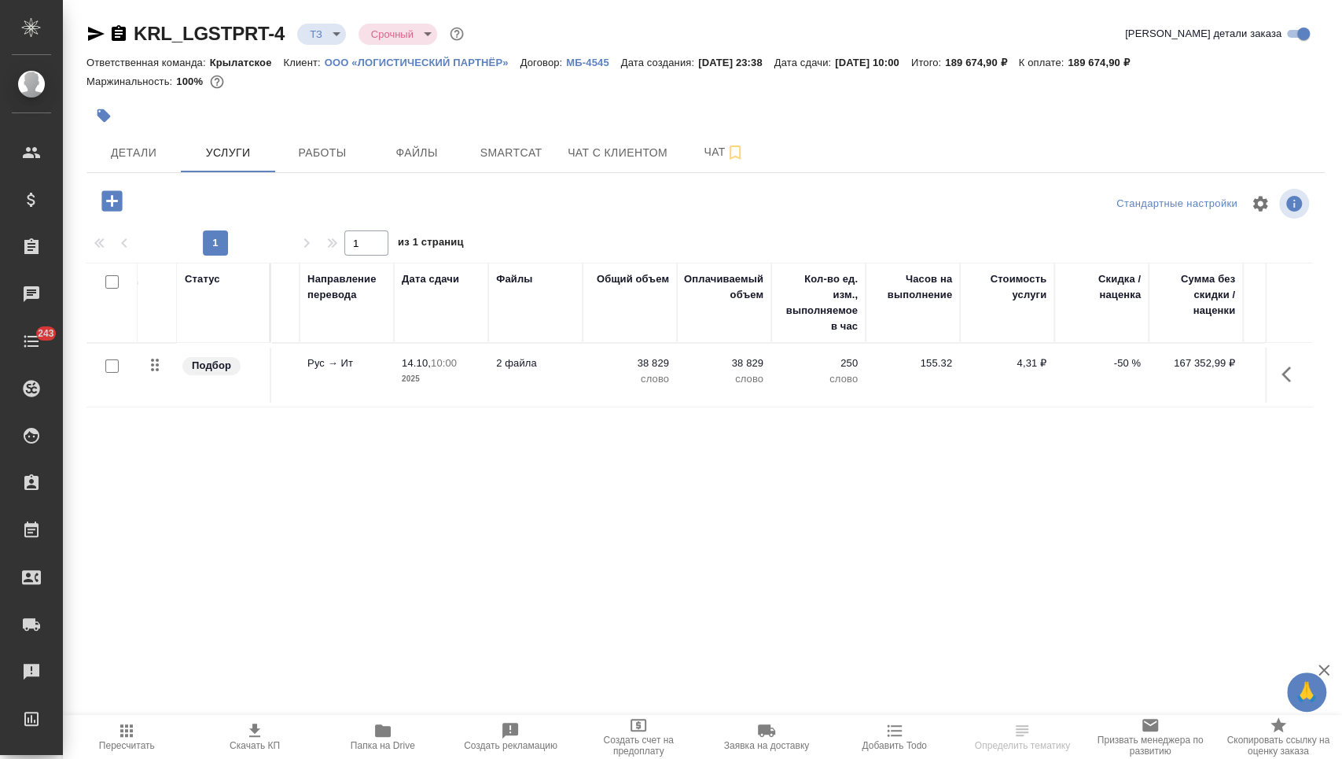
scroll to position [0, 256]
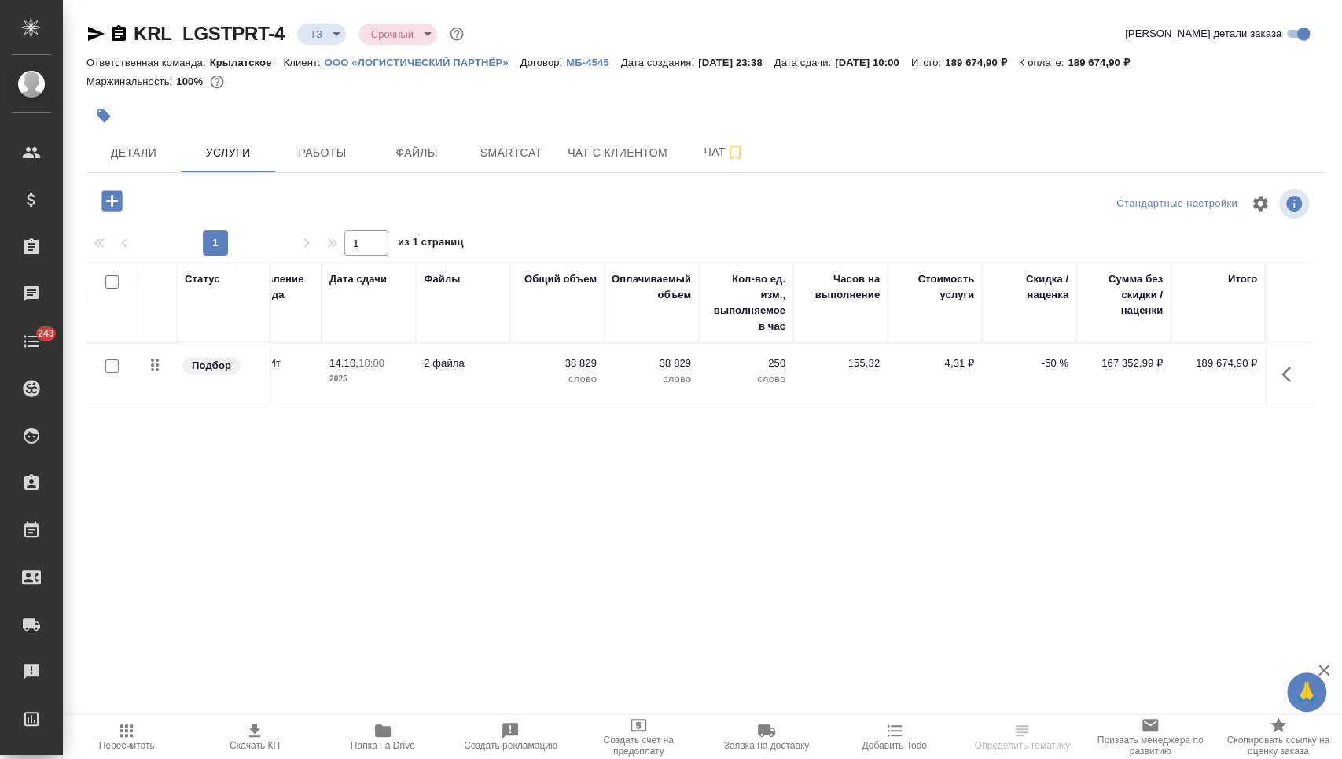
click at [716, 385] on p "слово" at bounding box center [746, 379] width 79 height 16
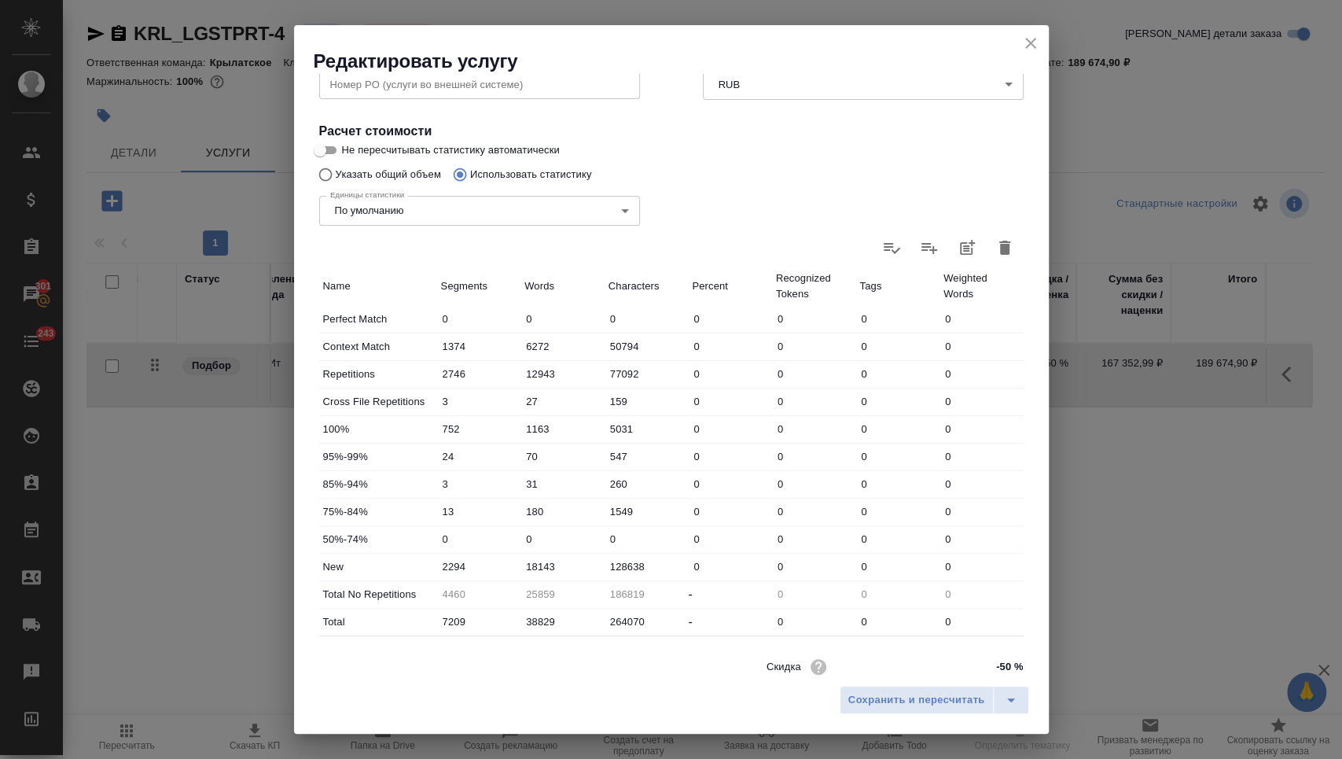
scroll to position [310, 0]
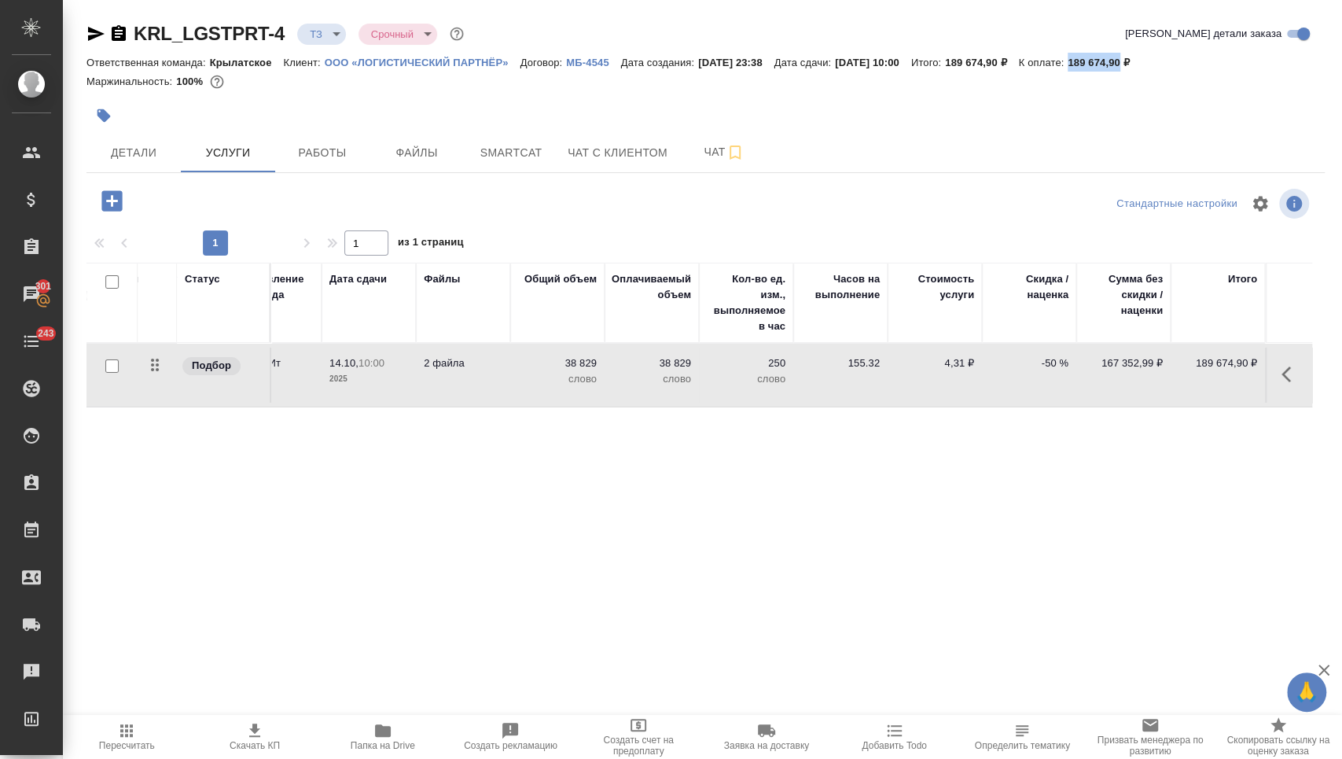
drag, startPoint x: 1129, startPoint y: 64, endPoint x: 1175, endPoint y: 64, distance: 45.6
click at [1141, 64] on p "189 674,90 ₽" at bounding box center [1104, 63] width 73 height 12
click at [1114, 76] on div "Маржинальность: 100%" at bounding box center [706, 82] width 1239 height 20
click at [488, 373] on td "2 файла" at bounding box center [463, 375] width 94 height 55
click at [488, 374] on td "2 файла" at bounding box center [463, 375] width 94 height 55
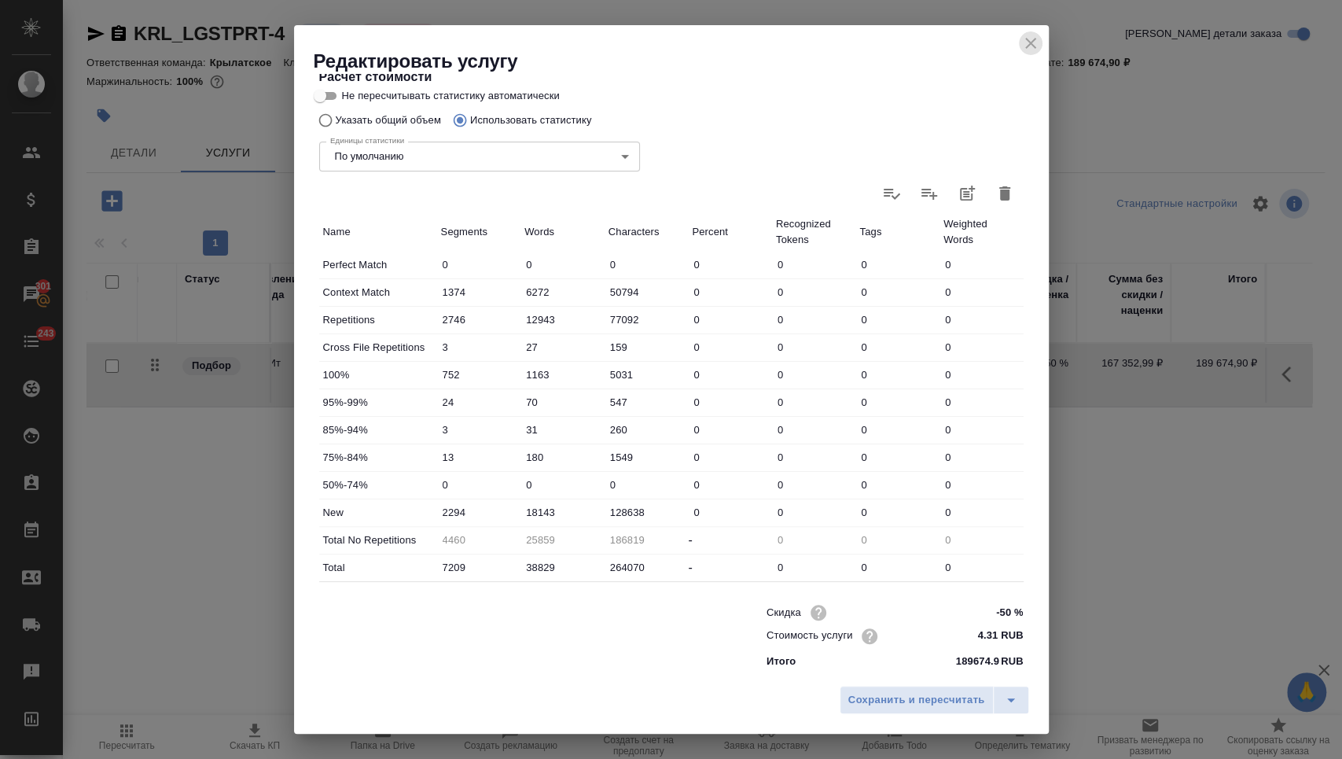
click at [1024, 43] on icon "close" at bounding box center [1031, 43] width 19 height 19
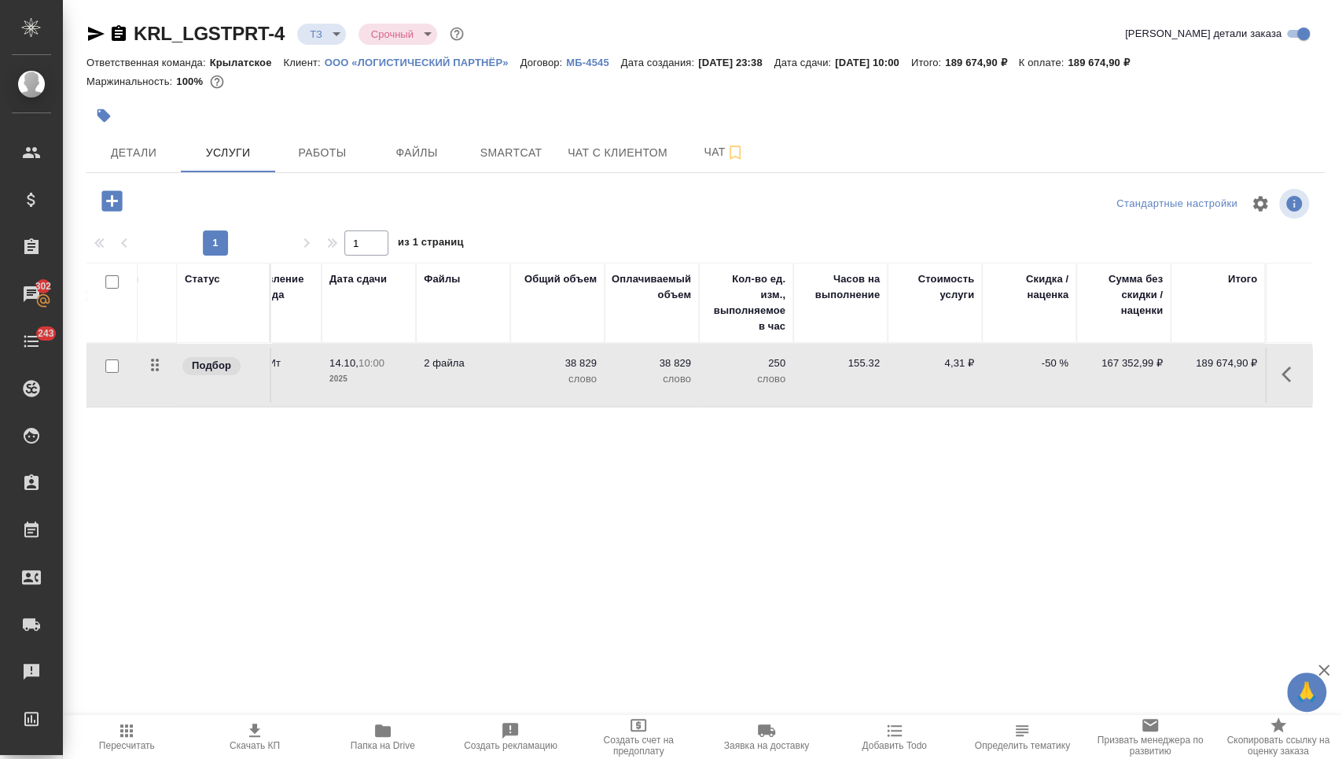
click at [617, 358] on p "38 829" at bounding box center [652, 363] width 79 height 16
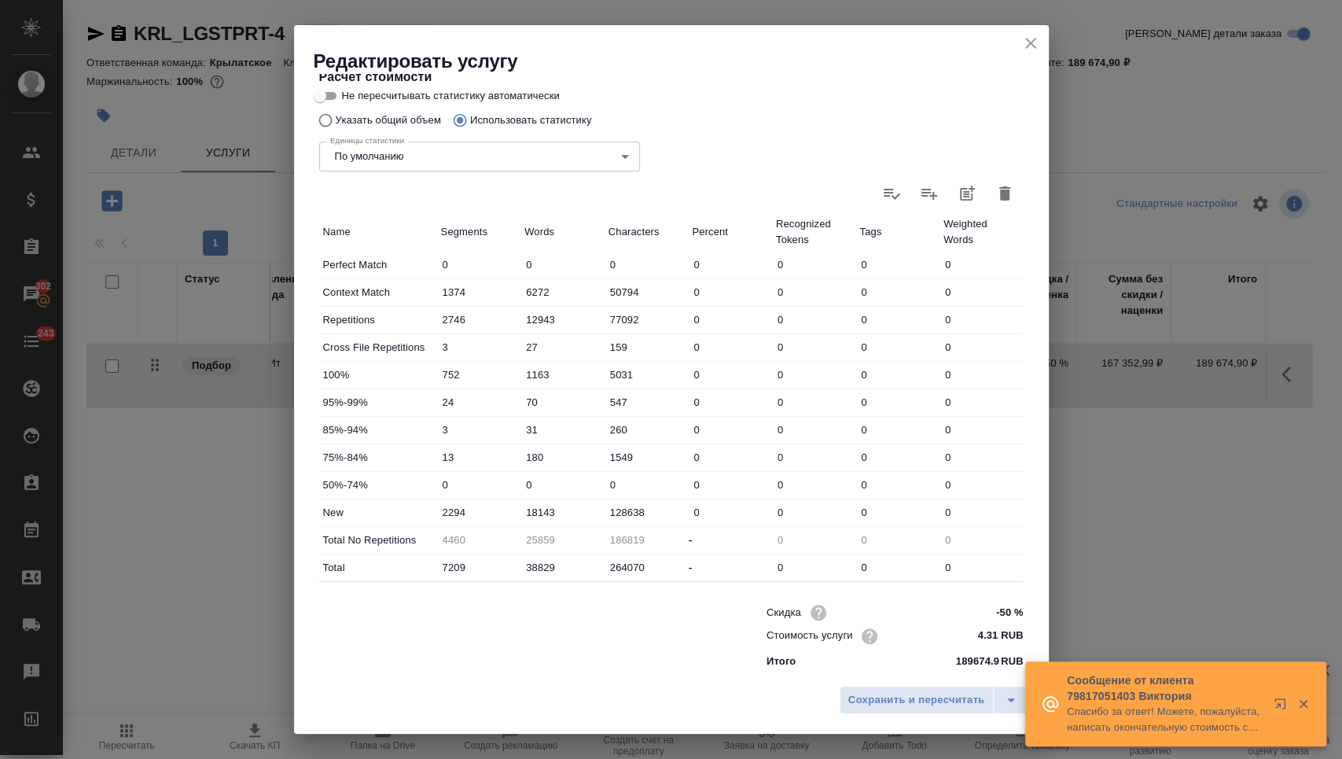
click at [1022, 37] on icon "close" at bounding box center [1031, 43] width 19 height 19
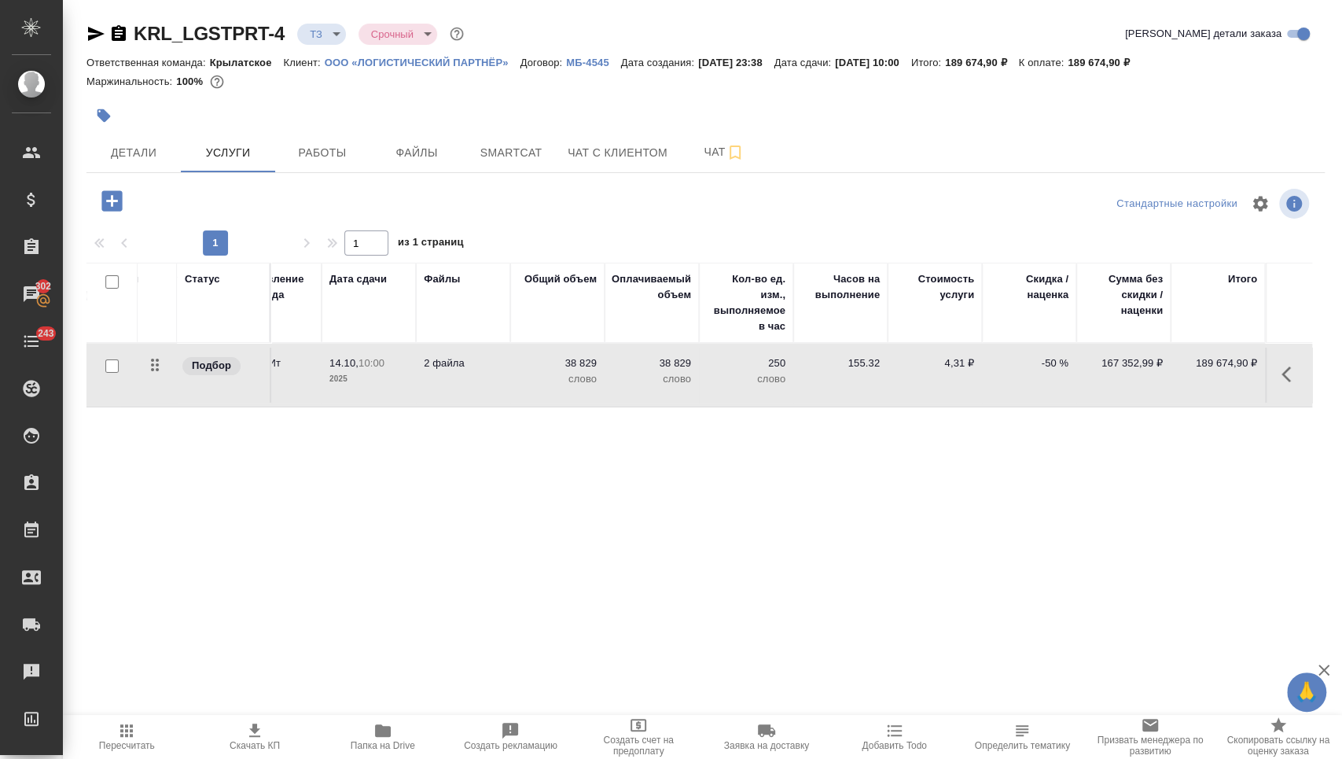
click at [390, 709] on div ".cls-1 fill:#fff; AWATERA [PERSON_NAME] Спецификации Заказы 302 Чаты 243 Todo П…" at bounding box center [671, 379] width 1342 height 759
click at [388, 726] on icon "button" at bounding box center [383, 730] width 19 height 19
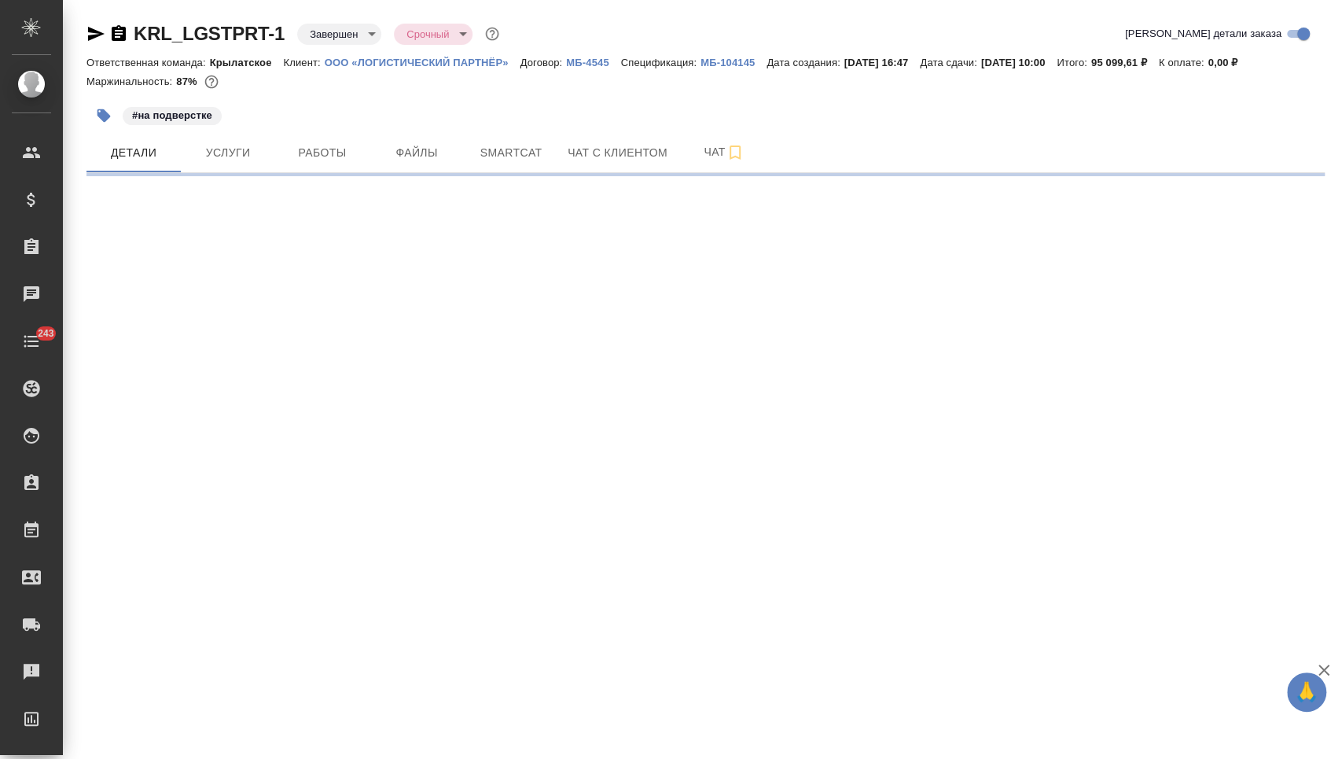
select select "RU"
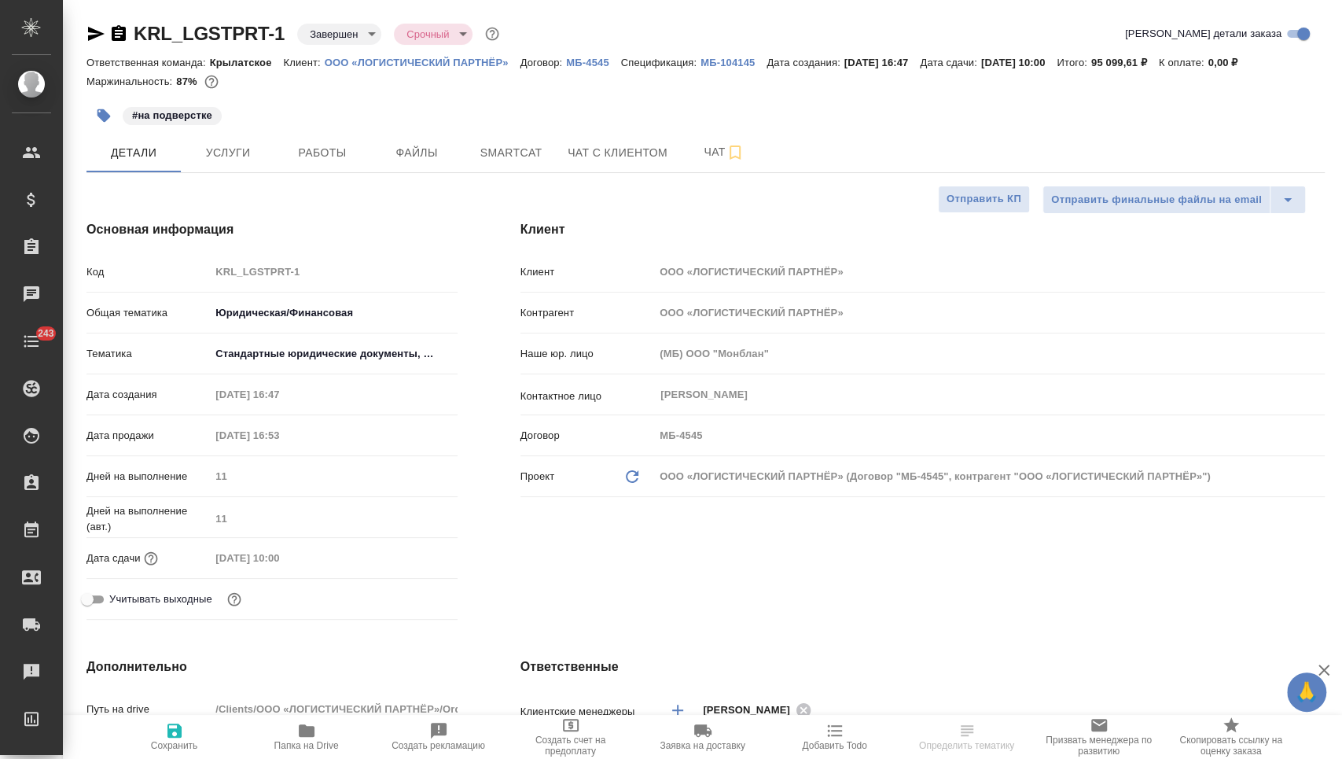
type textarea "x"
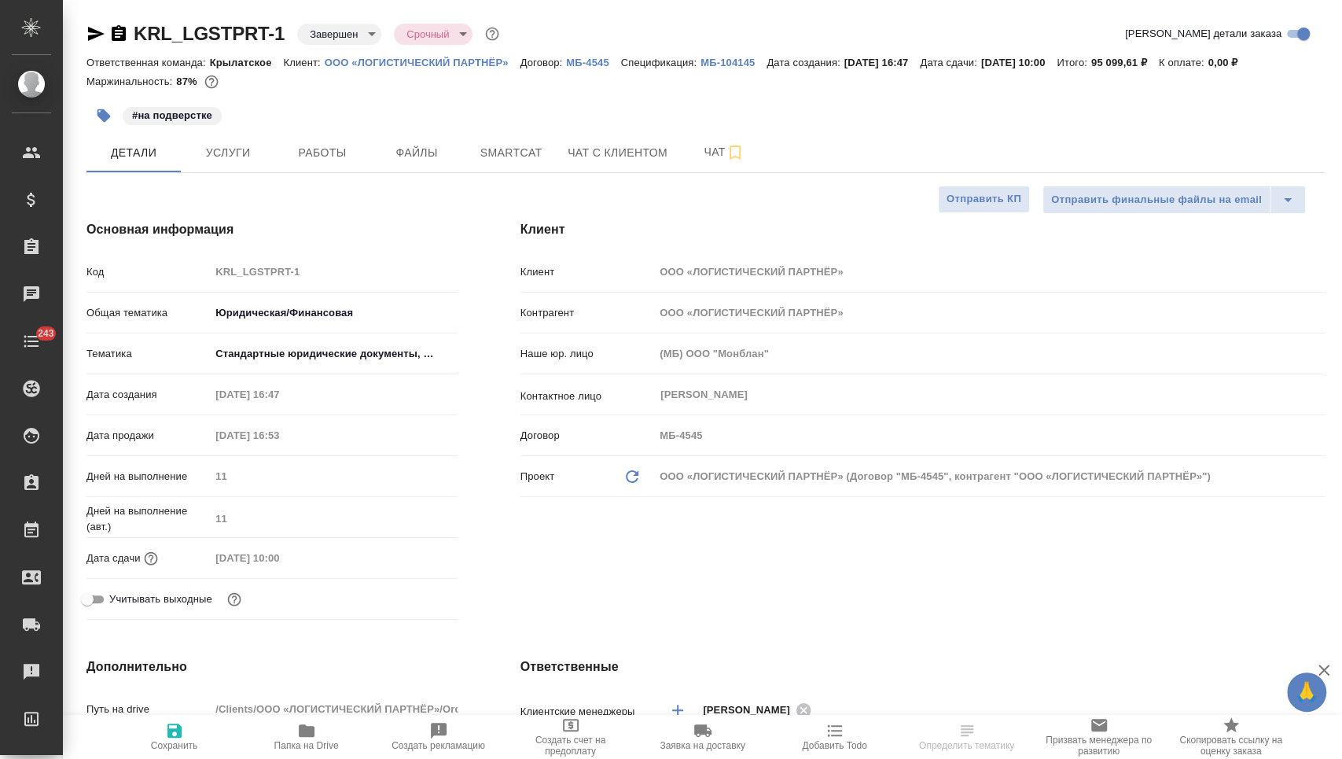
type textarea "x"
click at [245, 149] on span "Услуги" at bounding box center [227, 153] width 75 height 20
